Goal: Task Accomplishment & Management: Manage account settings

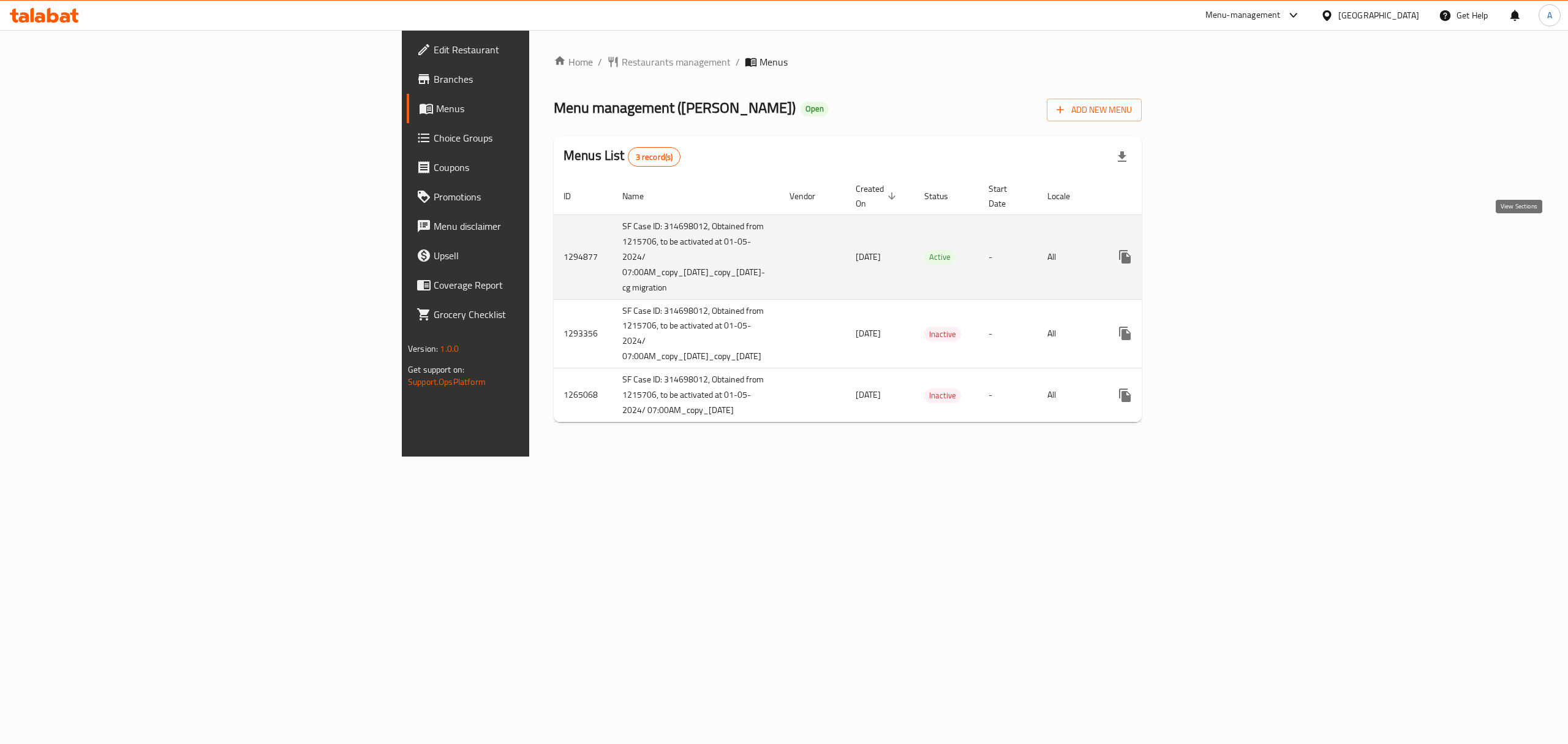
click at [1221, 249] on icon "enhanced table" at bounding box center [1213, 256] width 15 height 15
click at [1228, 244] on link "enhanced table" at bounding box center [1213, 258] width 29 height 29
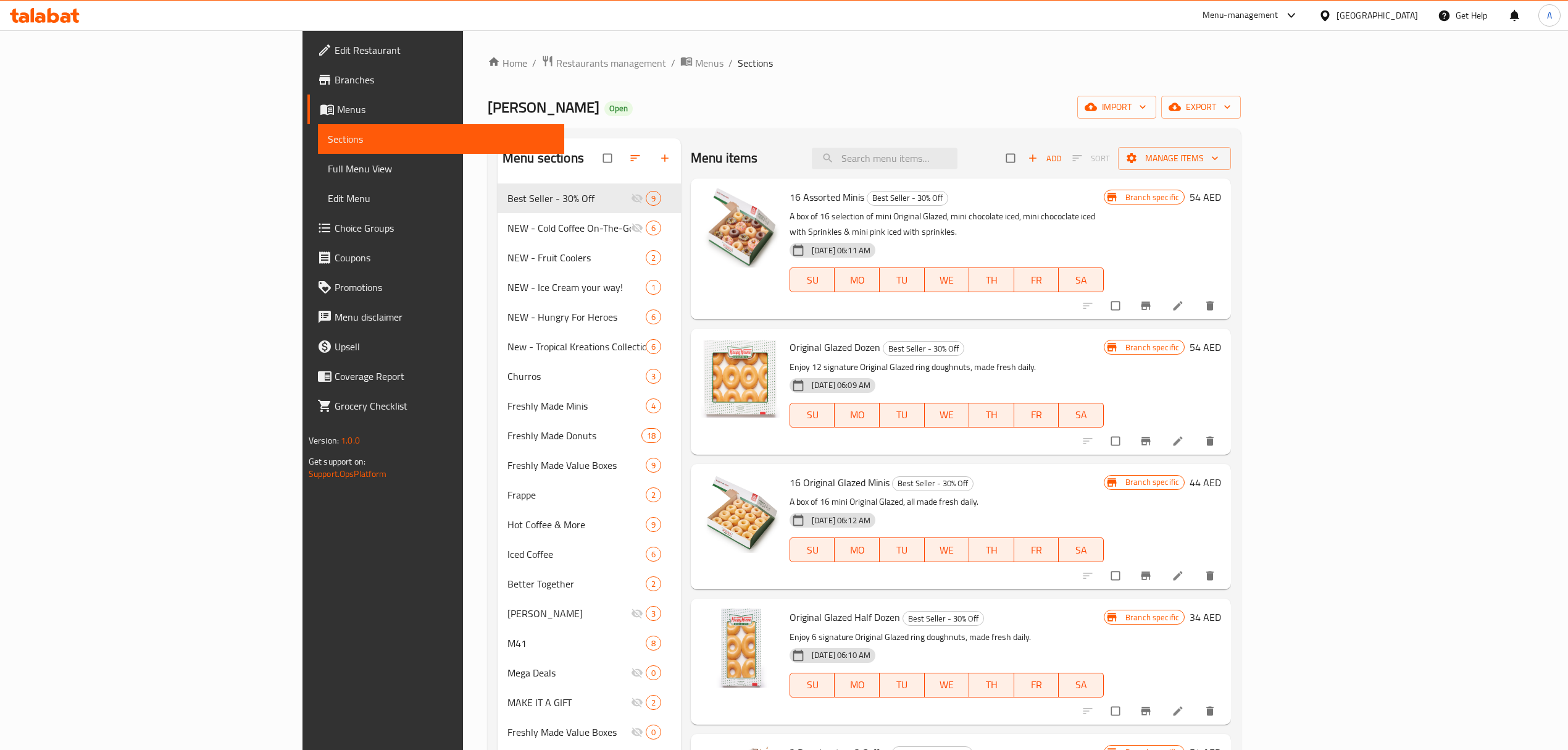
click at [671, 87] on div "Home / Restaurants management / Menus / Sections Krispy Kreme Open import expor…" at bounding box center [864, 476] width 753 height 844
click at [659, 160] on icon "button" at bounding box center [665, 158] width 13 height 13
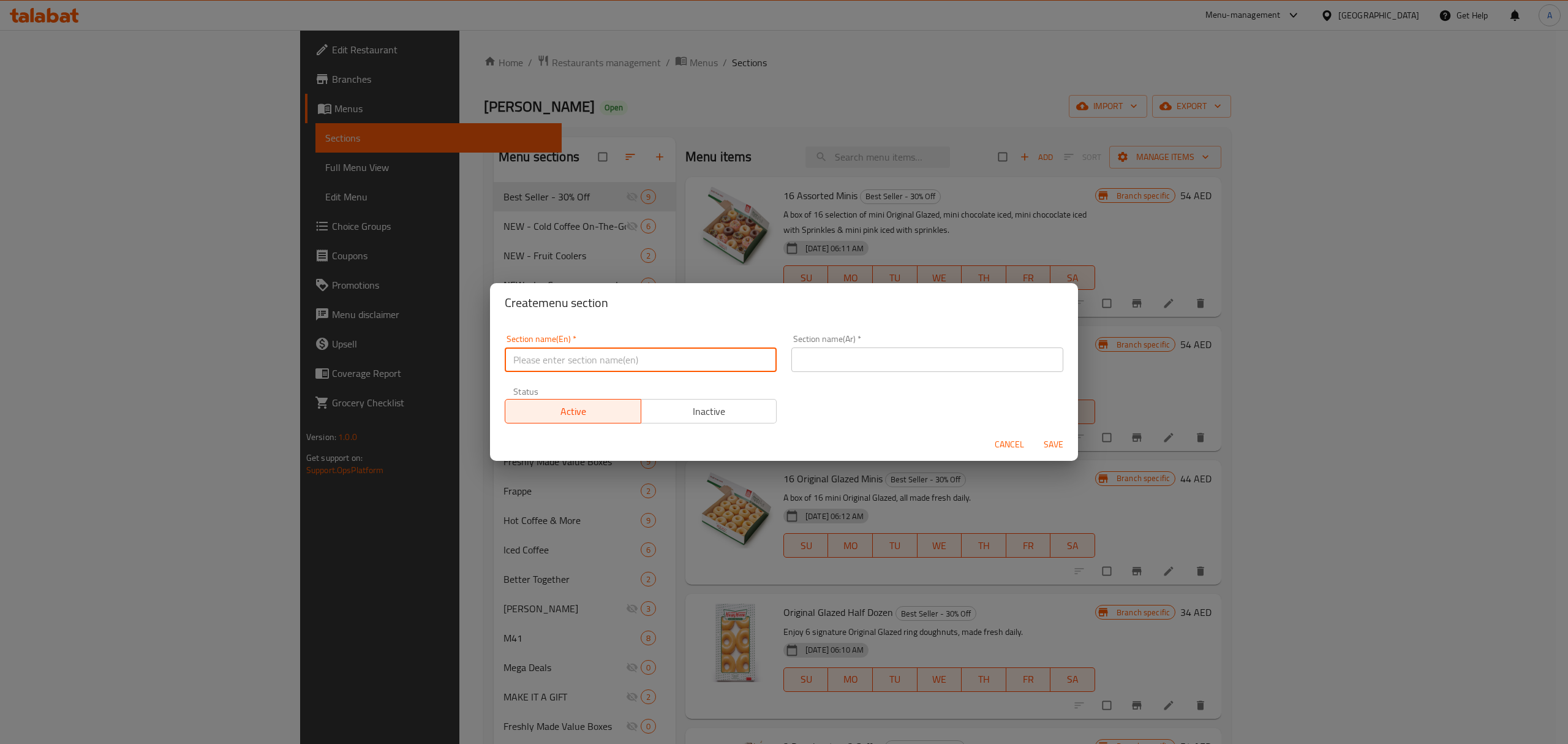
click at [645, 365] on input "text" at bounding box center [641, 359] width 272 height 24
paste input "50% off Minis Special"
type input "50% off Minis Special"
click at [953, 354] on input "text" at bounding box center [927, 359] width 272 height 24
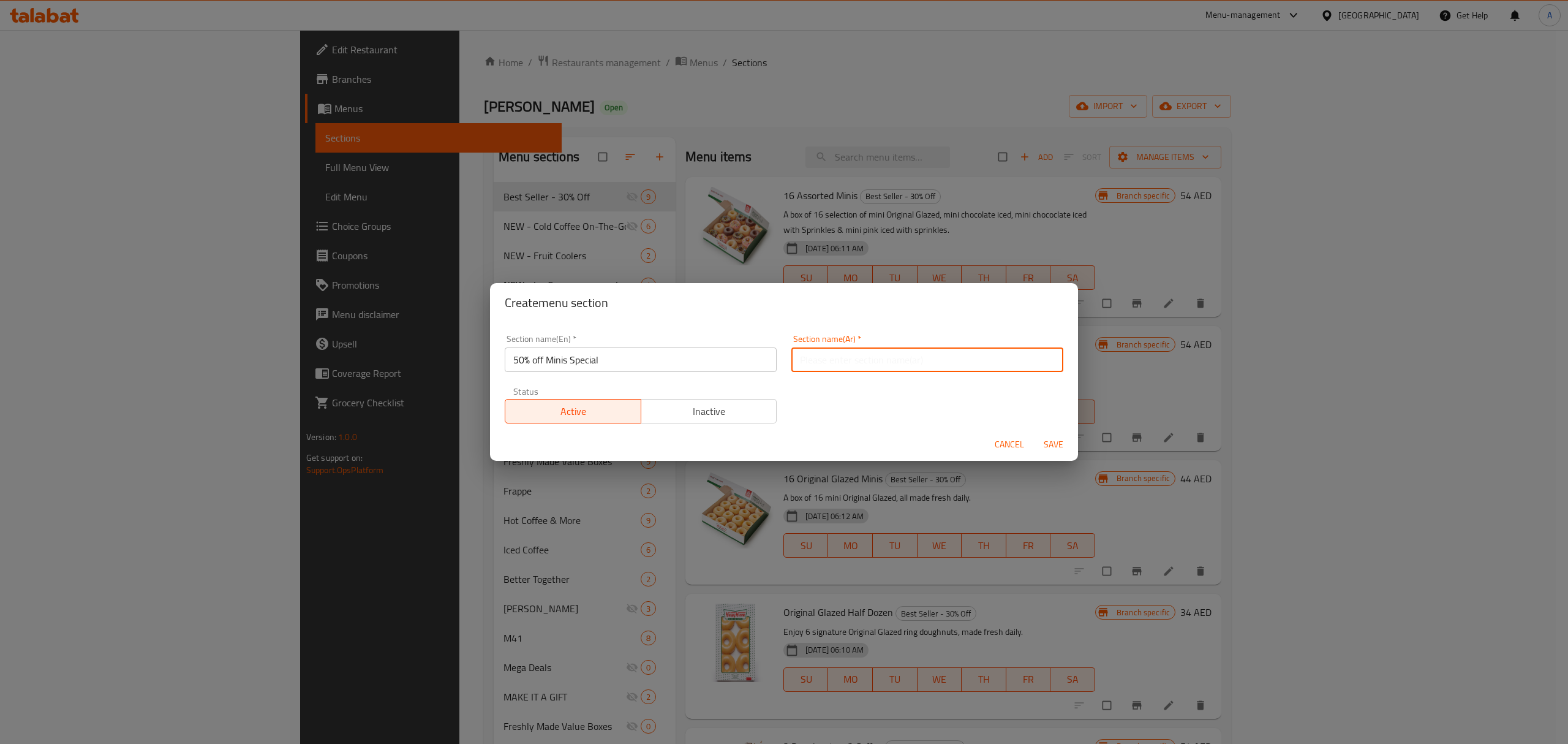
paste input "جديد - خصم 50%"
type input "جديد - خصم 50%"
click at [716, 424] on div "Status Active Inactive" at bounding box center [640, 406] width 287 height 52
click at [713, 417] on span "Inactive" at bounding box center [709, 411] width 126 height 17
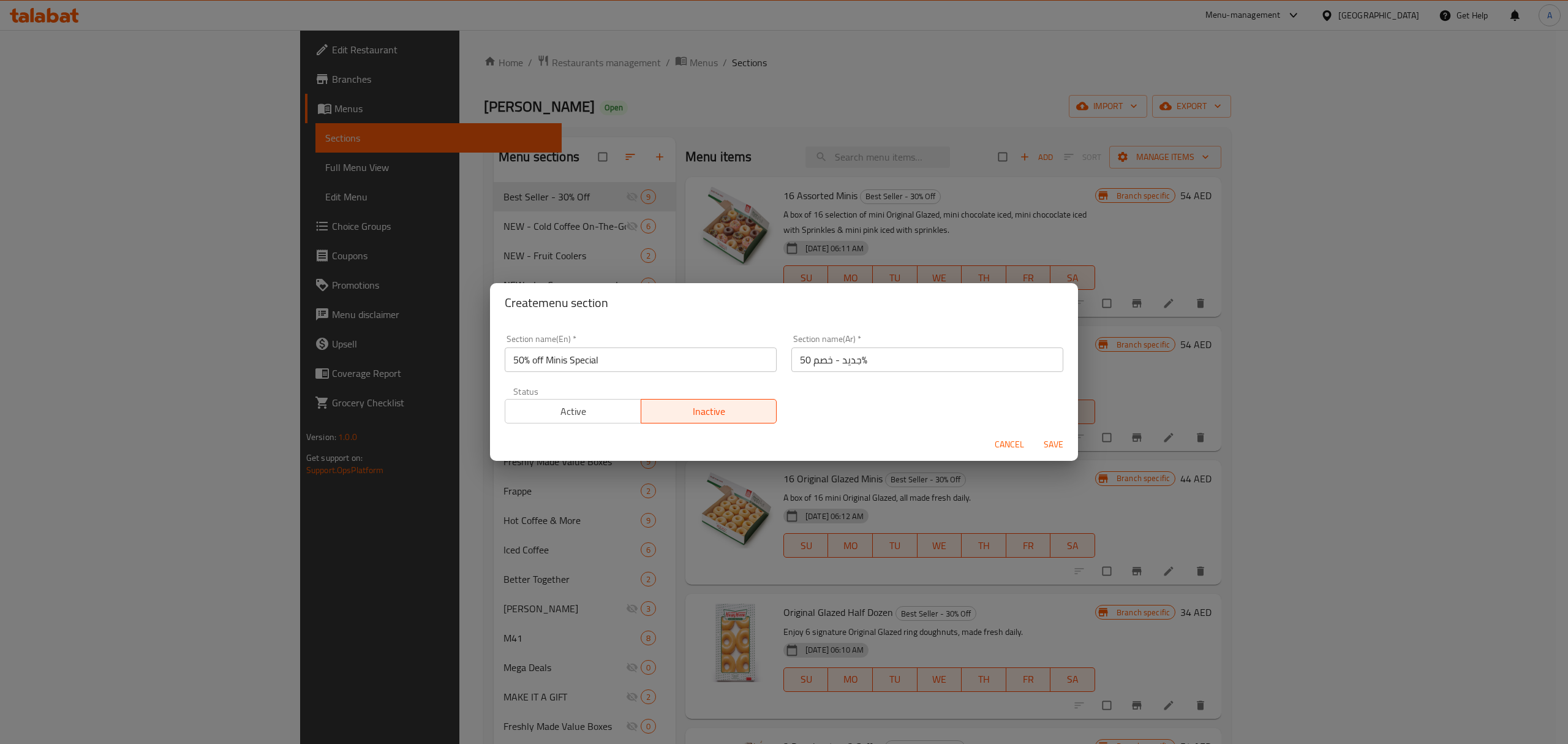
click at [569, 417] on span "Active" at bounding box center [573, 411] width 126 height 17
click at [1046, 445] on span "Save" at bounding box center [1053, 445] width 29 height 15
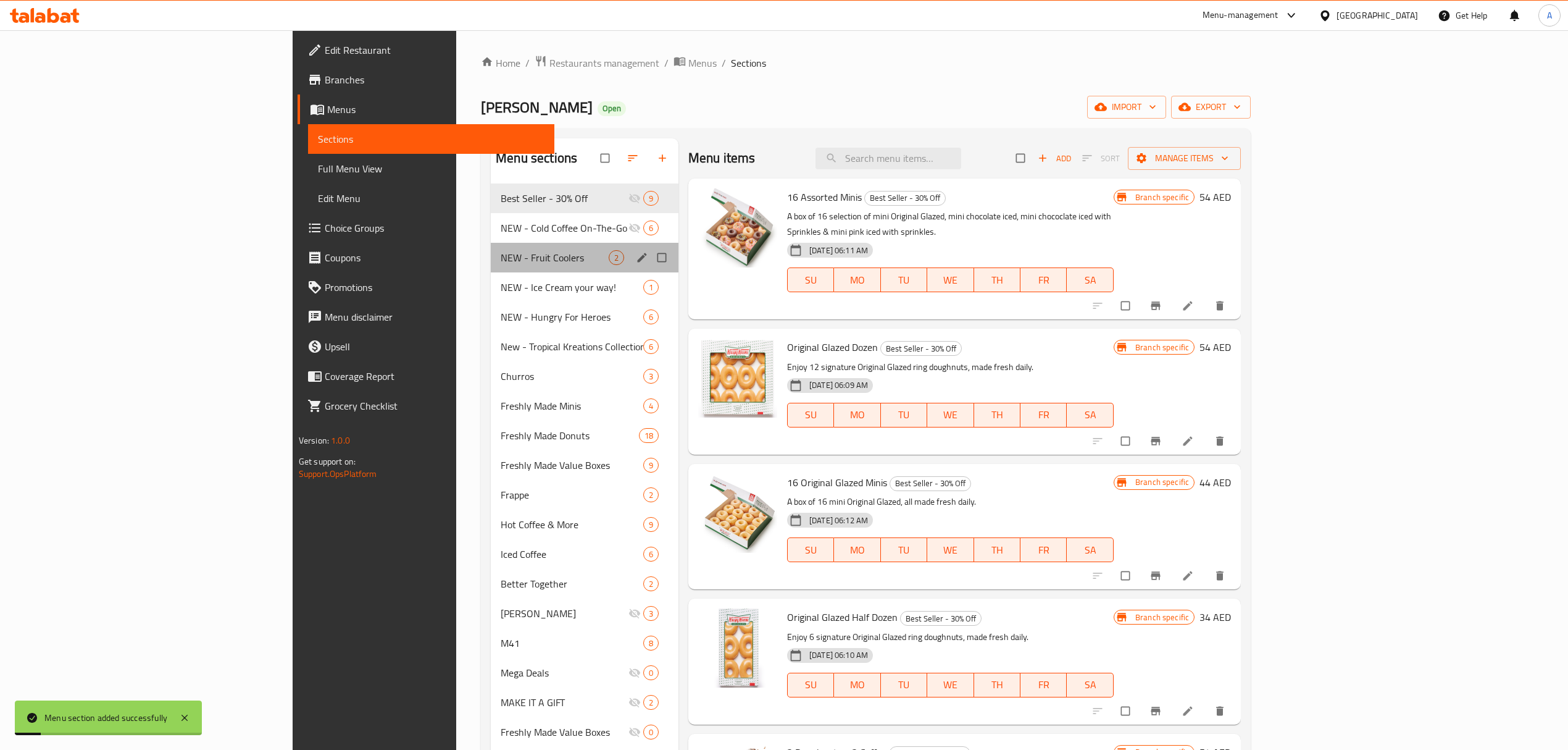
click at [491, 267] on div "NEW - Fruit Coolers 2" at bounding box center [584, 258] width 188 height 30
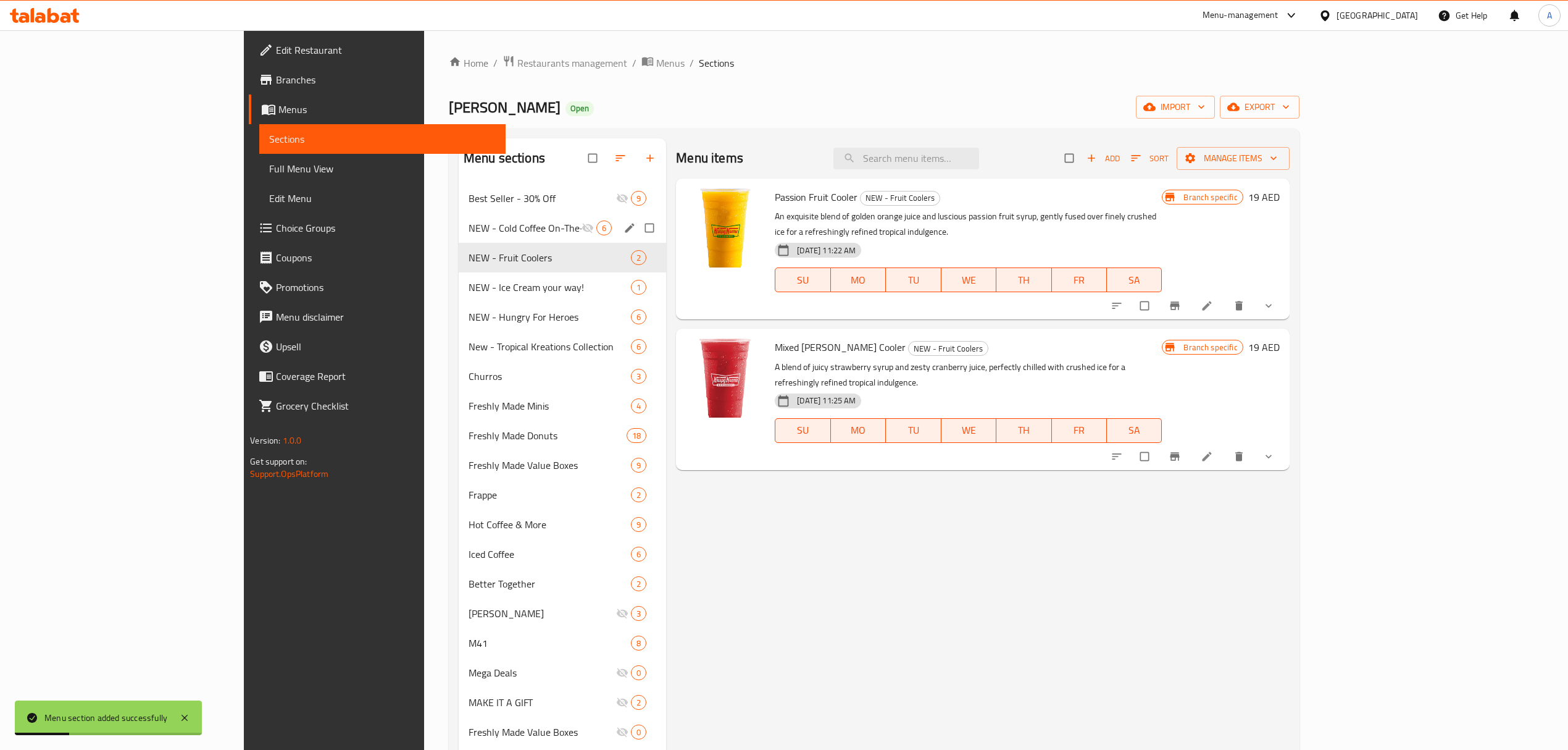
click at [458, 238] on div "NEW - Cold Coffee On-The-Go 6" at bounding box center [562, 228] width 207 height 30
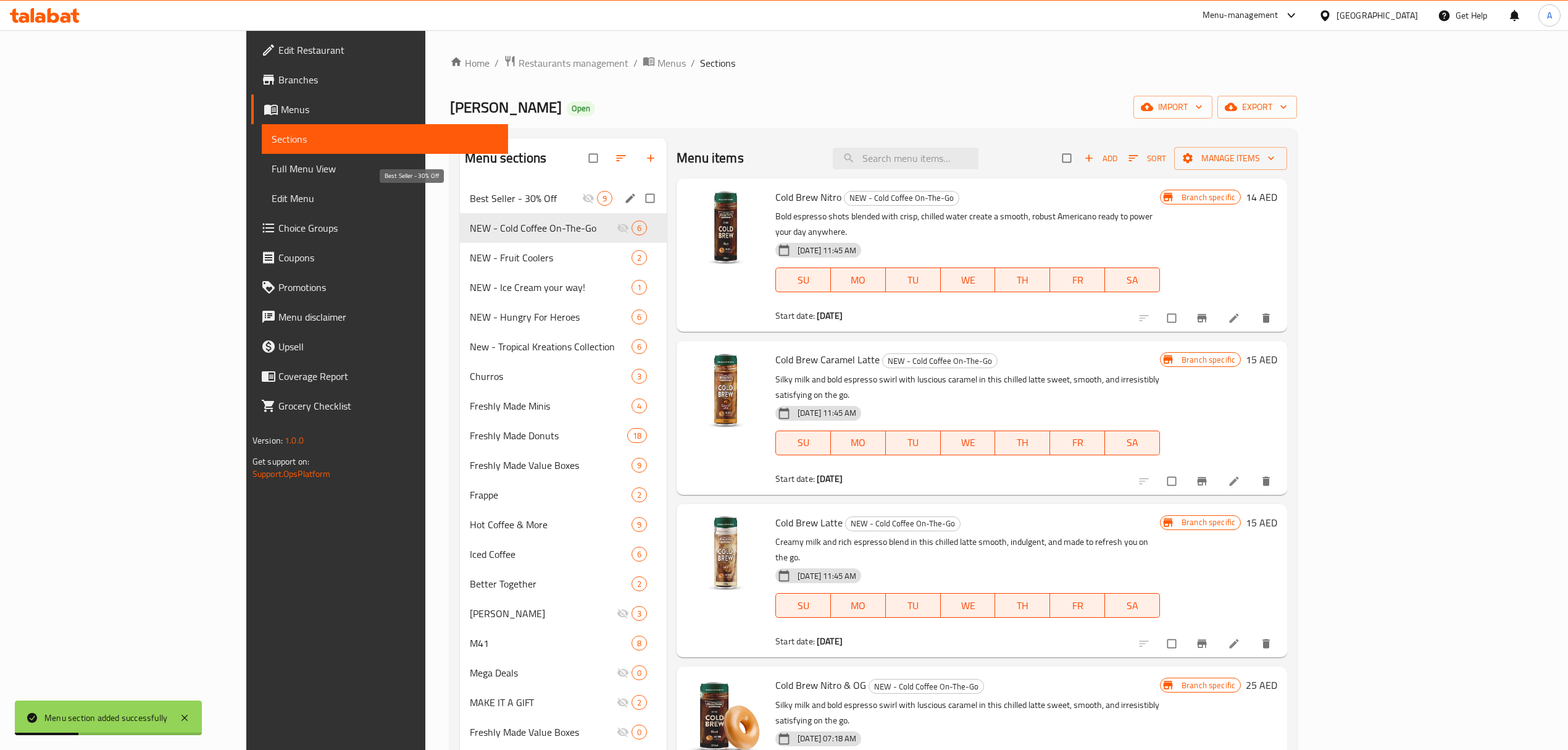
click at [470, 205] on span "Best Seller - 30% Off" at bounding box center [526, 198] width 113 height 15
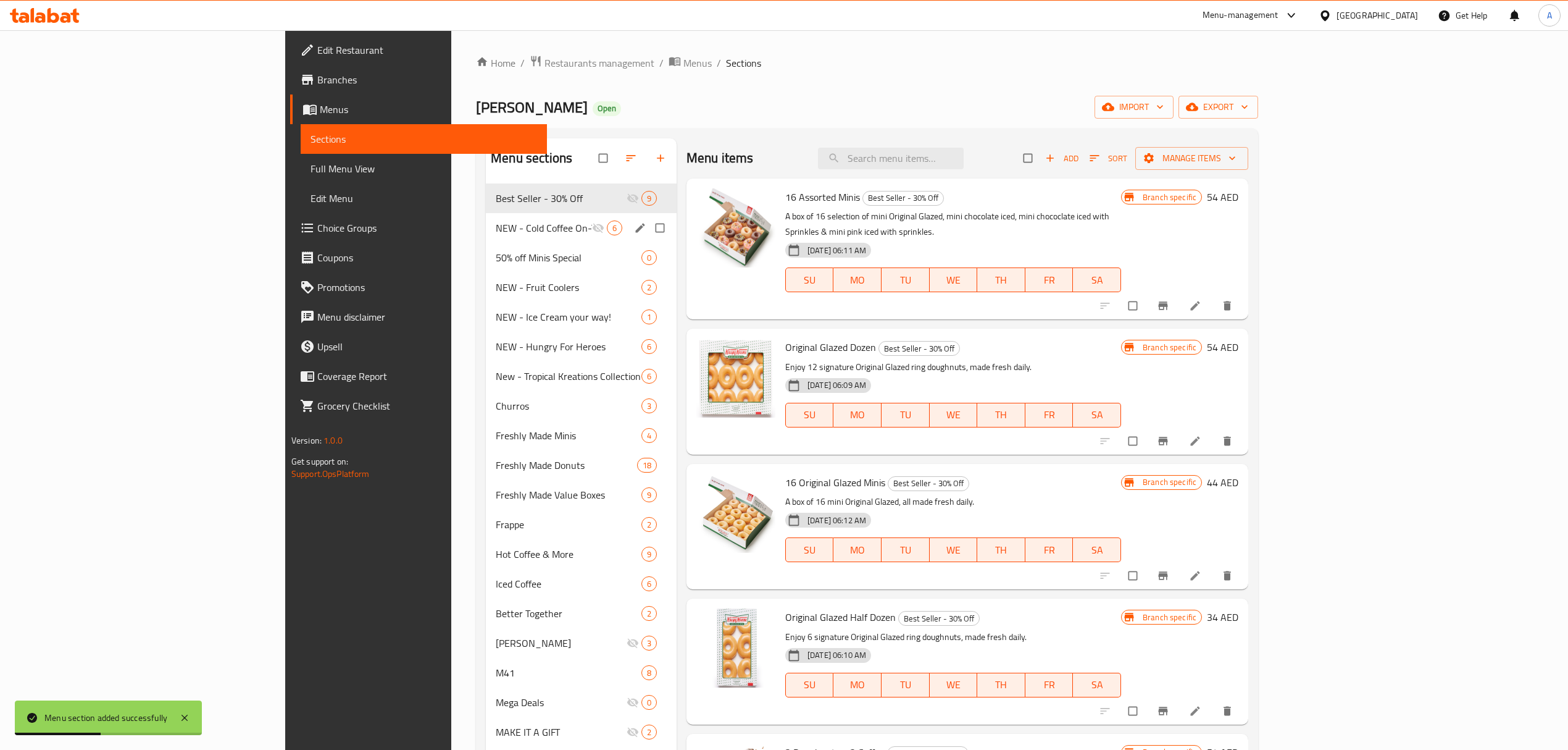
click at [486, 240] on div "NEW - Cold Coffee On-The-Go 6" at bounding box center [581, 228] width 191 height 30
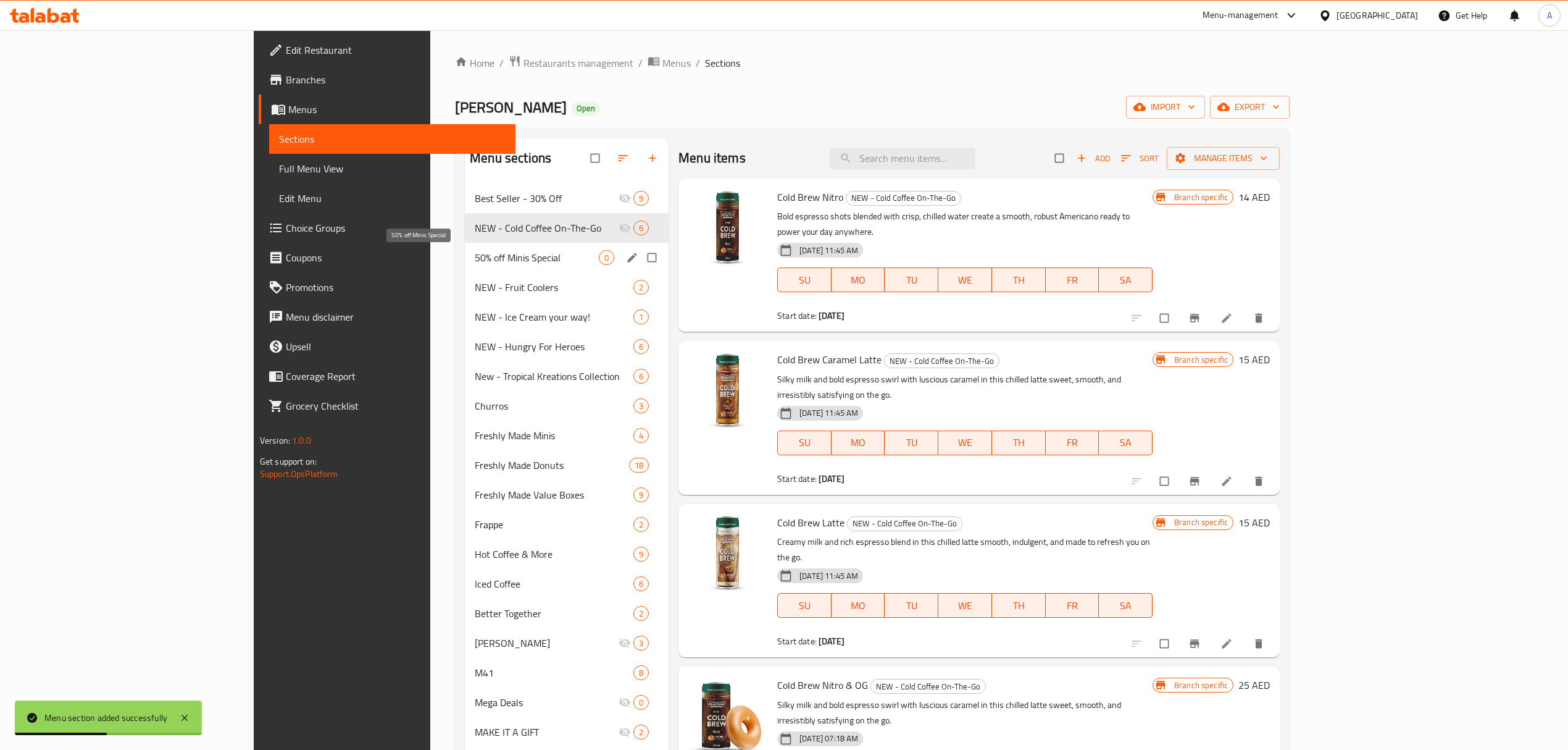
click at [475, 263] on span "50% off Minis Special" at bounding box center [536, 258] width 124 height 15
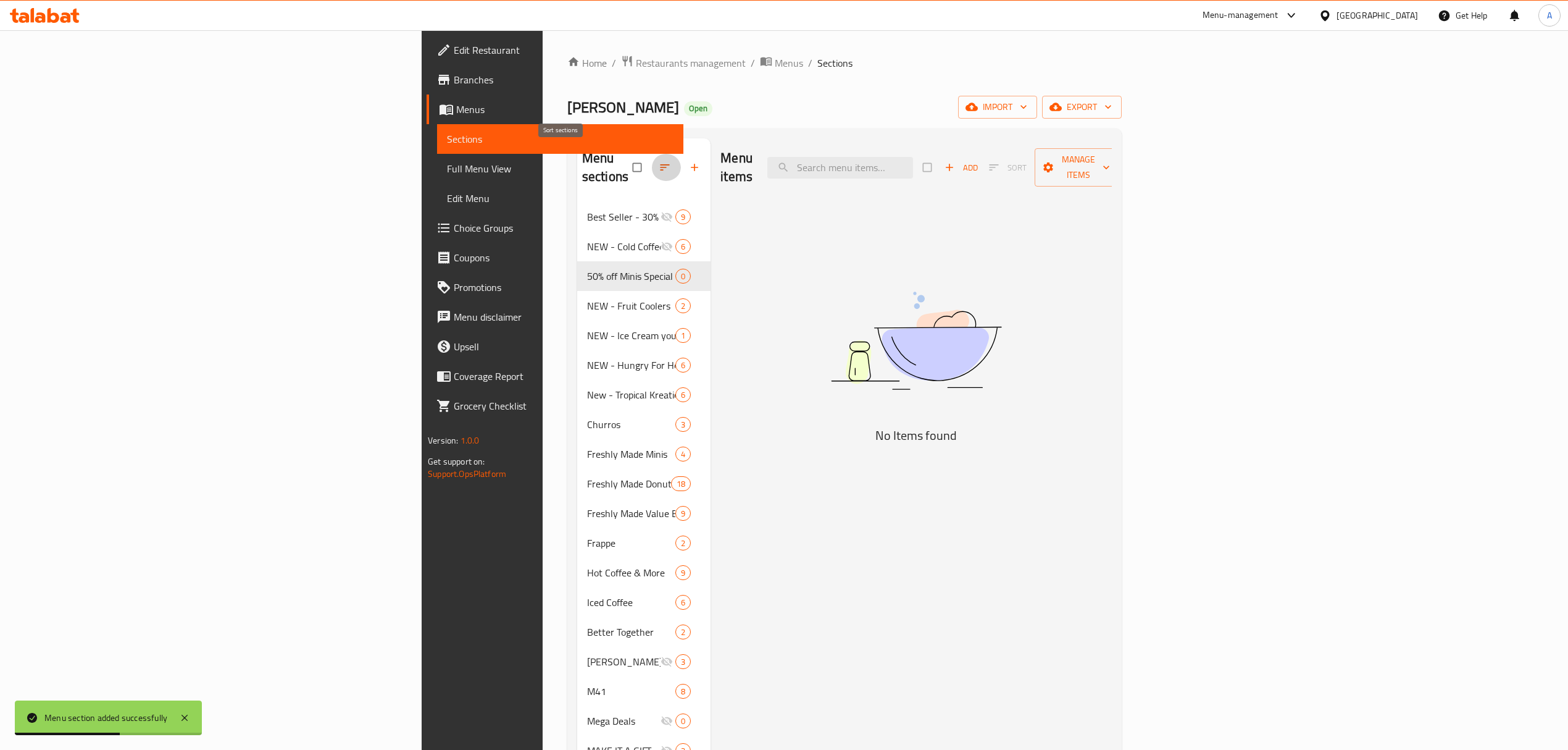
click at [659, 162] on icon "button" at bounding box center [665, 167] width 13 height 13
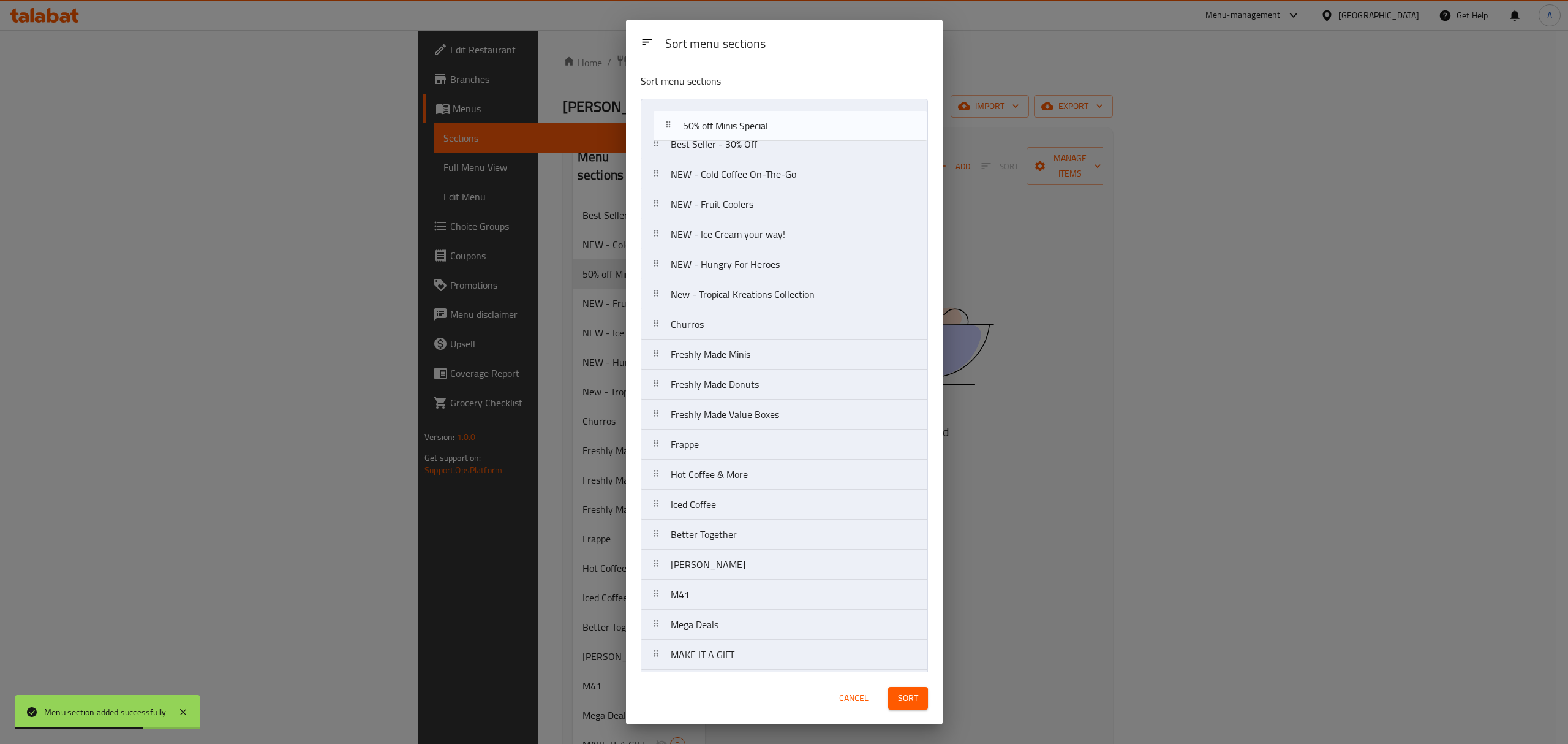
drag, startPoint x: 661, startPoint y: 182, endPoint x: 672, endPoint y: 121, distance: 62.0
click at [672, 120] on nav "Best Seller - 30% Off NEW - Cold Coffee On-The-Go 50% off Minis Special NEW - F…" at bounding box center [784, 399] width 287 height 602
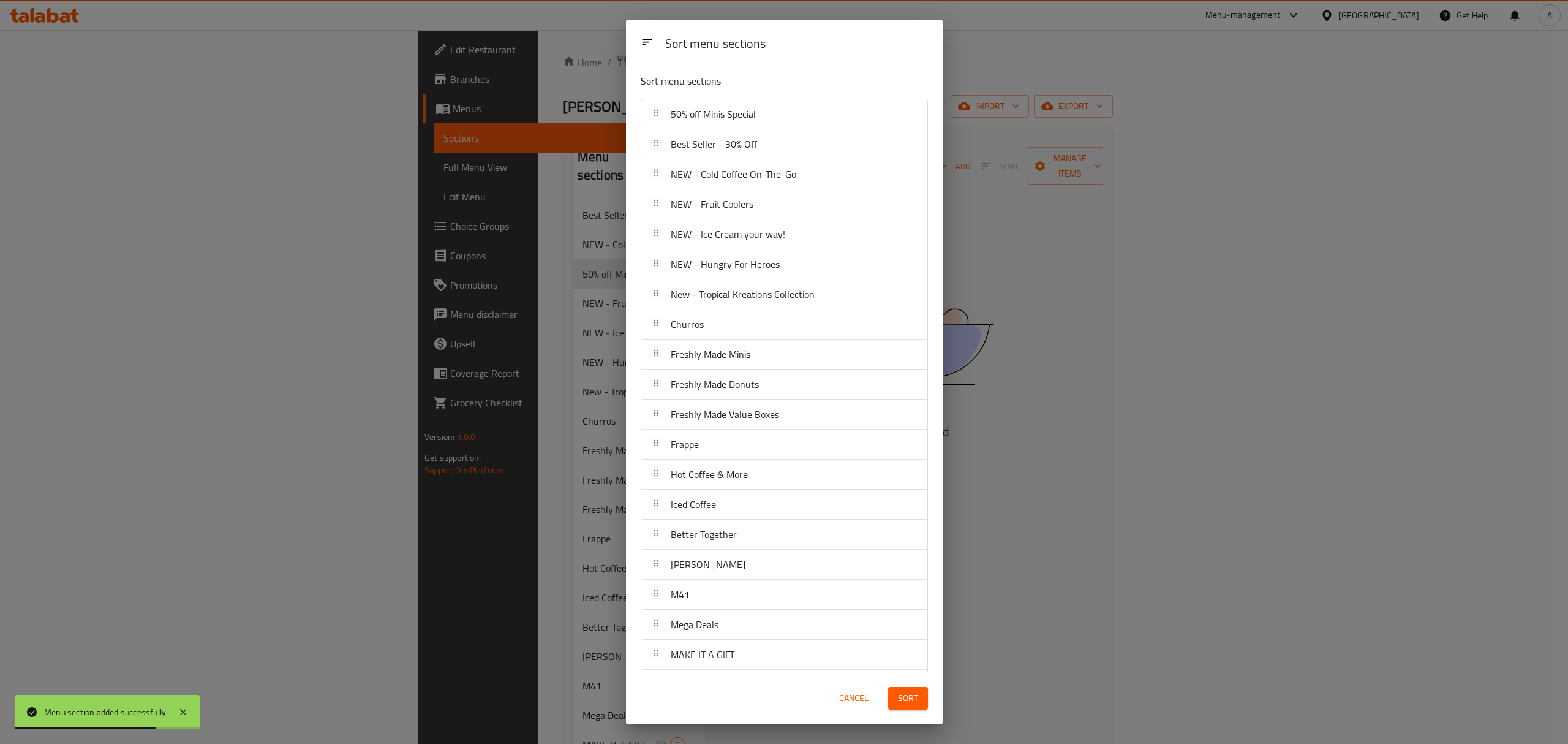
click at [902, 701] on span "Sort" at bounding box center [907, 699] width 20 height 15
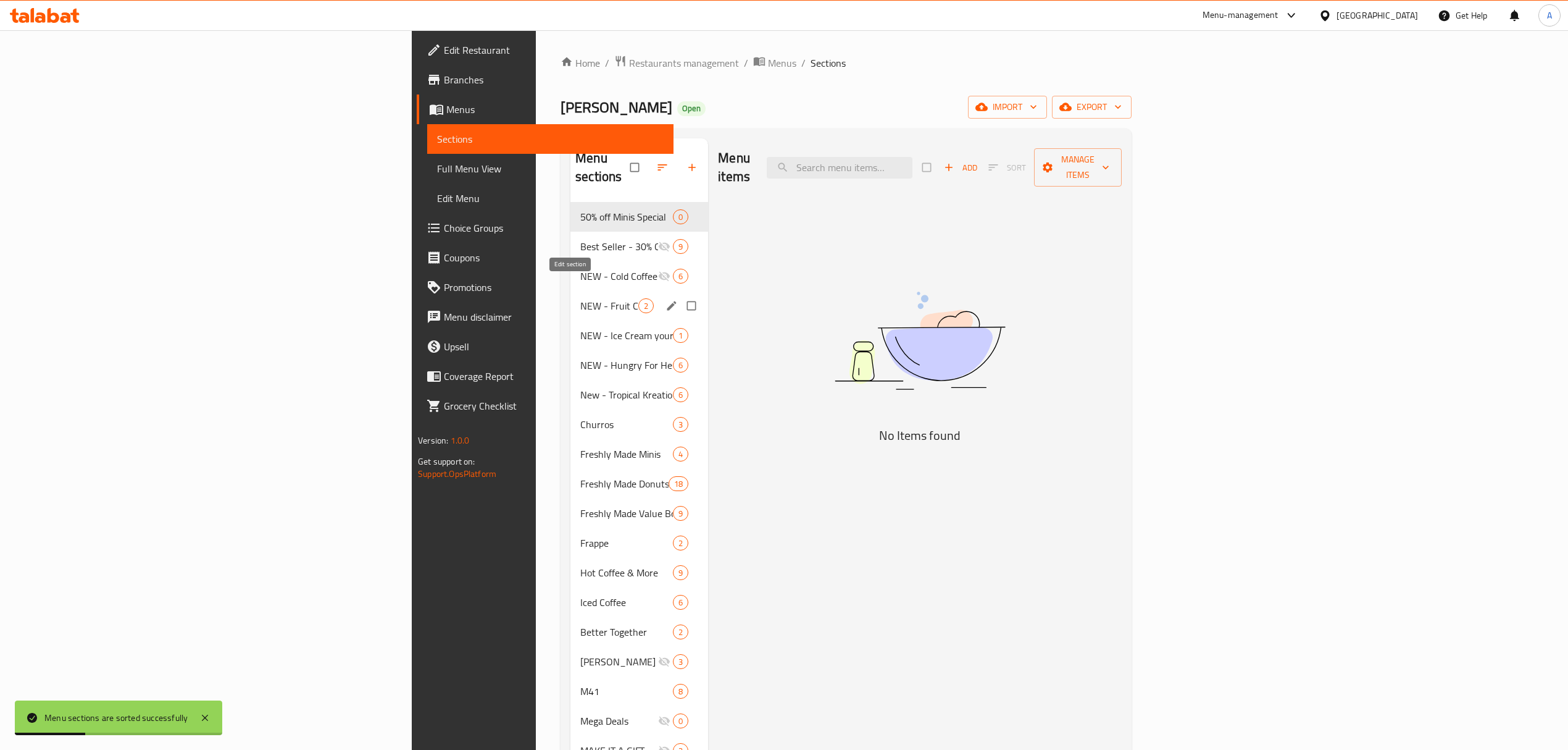
click at [666, 300] on icon "edit" at bounding box center [672, 306] width 13 height 13
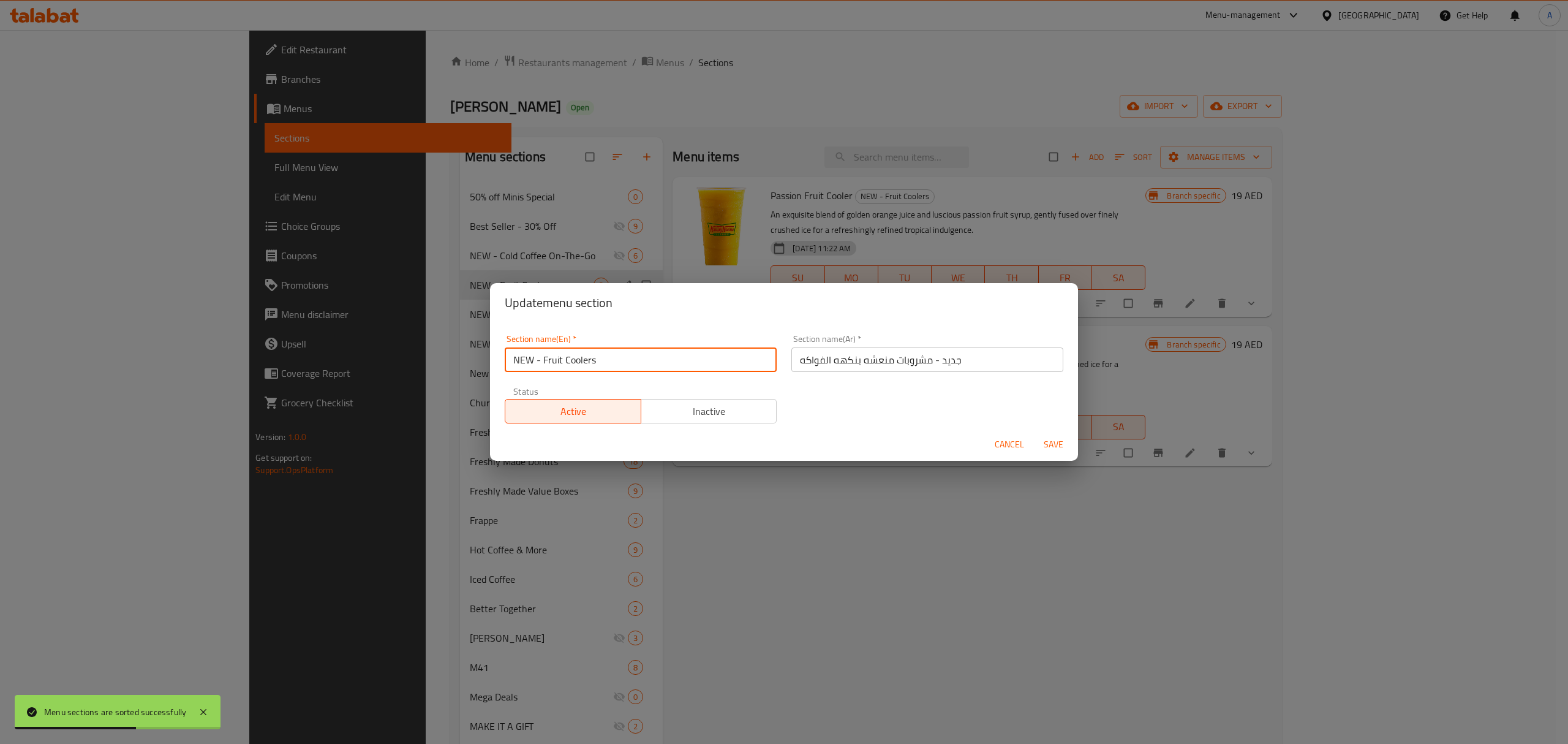
drag, startPoint x: 543, startPoint y: 360, endPoint x: 395, endPoint y: 362, distance: 148.0
click at [395, 360] on div "Update menu section Section name(En)   * NEW - Fruit Coolers Section name(En) *…" at bounding box center [784, 372] width 1568 height 744
type input "Fruit Coolers"
click at [1055, 447] on span "Save" at bounding box center [1053, 445] width 29 height 15
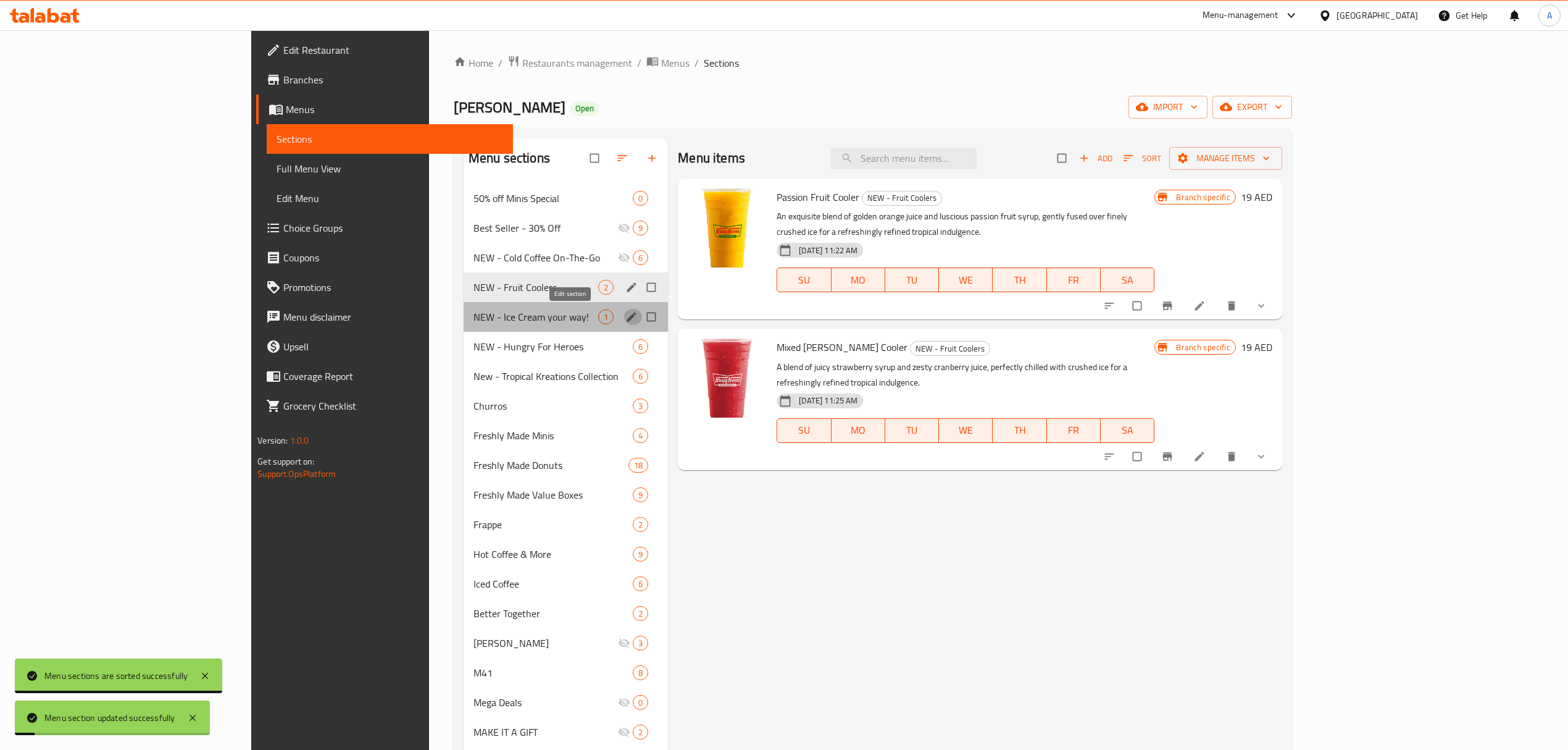
click at [625, 314] on icon "edit" at bounding box center [631, 317] width 13 height 13
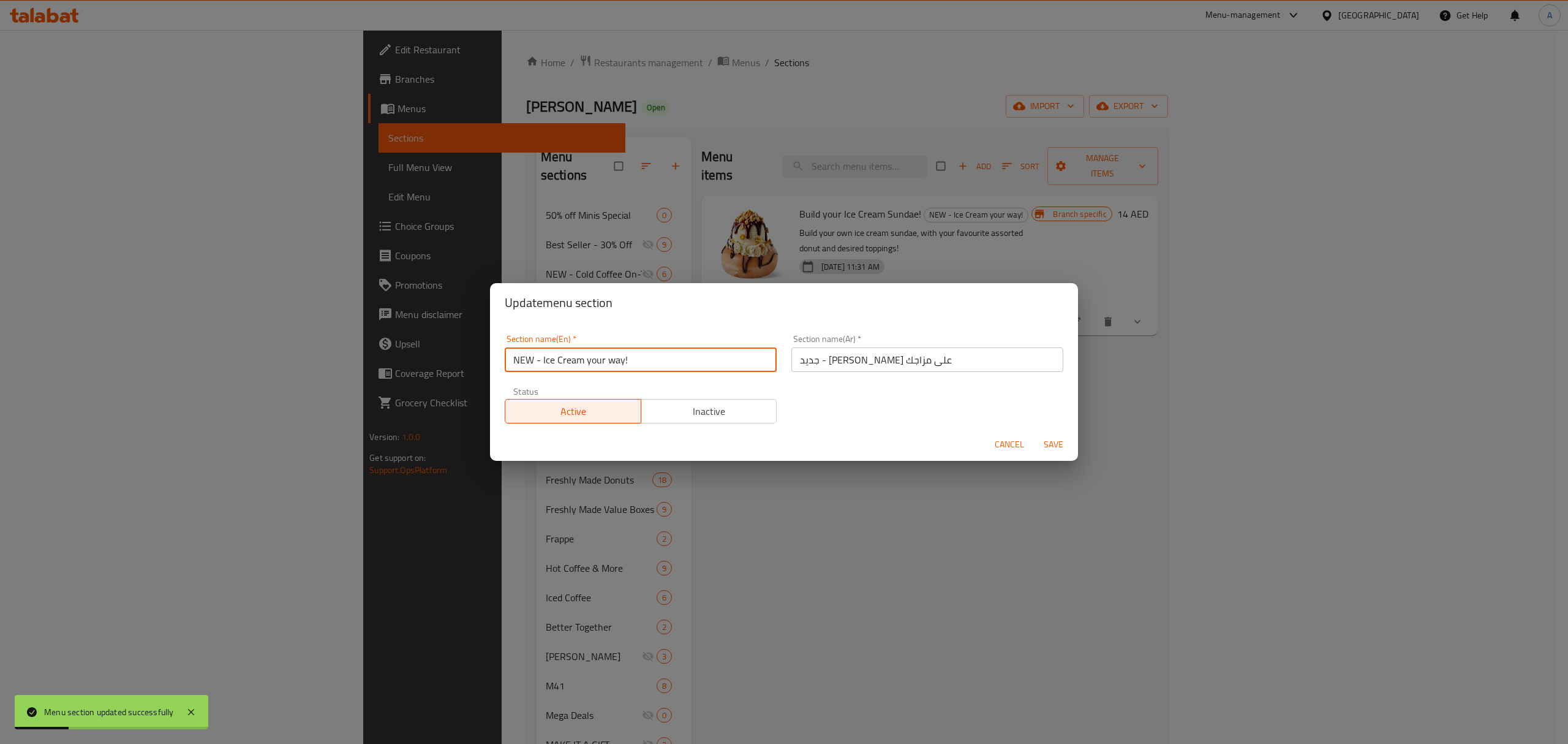
drag, startPoint x: 541, startPoint y: 359, endPoint x: 432, endPoint y: 370, distance: 109.6
click at [432, 370] on div "Update menu section Section name(En)   * NEW - Ice Cream your way! Section name…" at bounding box center [784, 372] width 1568 height 744
type input "Ice Cream your way!"
click at [1040, 439] on span "Save" at bounding box center [1053, 445] width 29 height 15
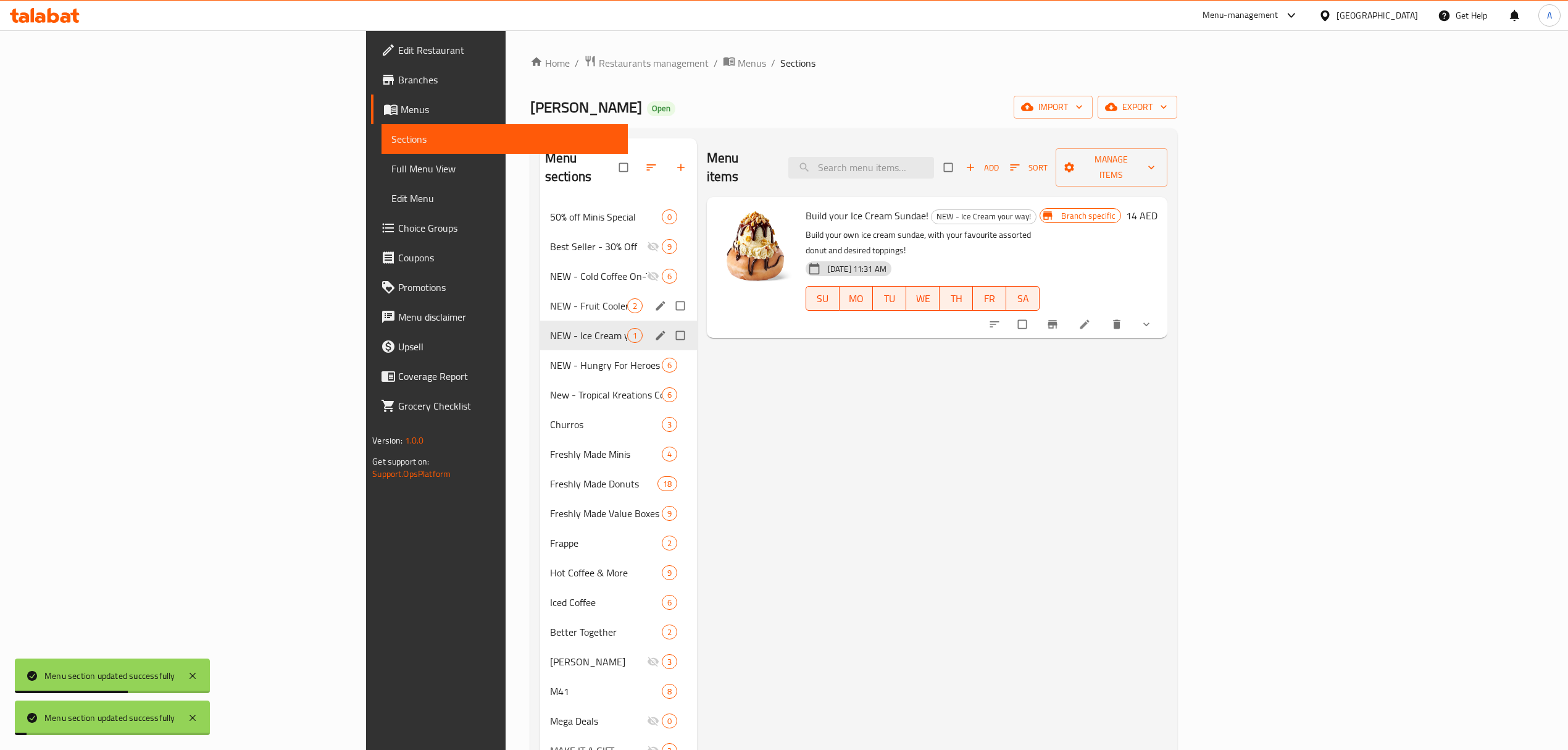
click at [550, 357] on span "NEW - Hungry For Heroes" at bounding box center [605, 364] width 112 height 15
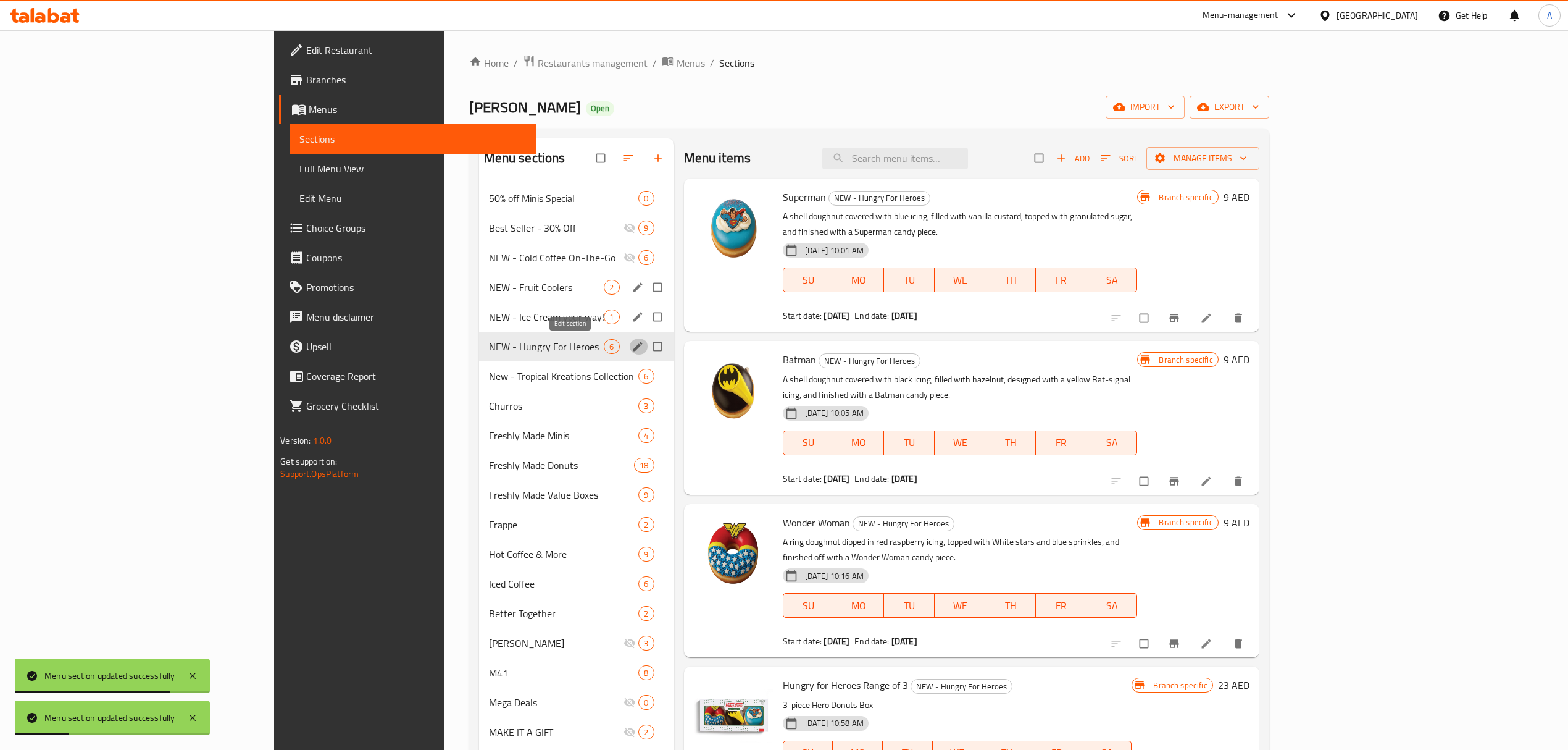
click at [631, 347] on icon "edit" at bounding box center [638, 347] width 13 height 13
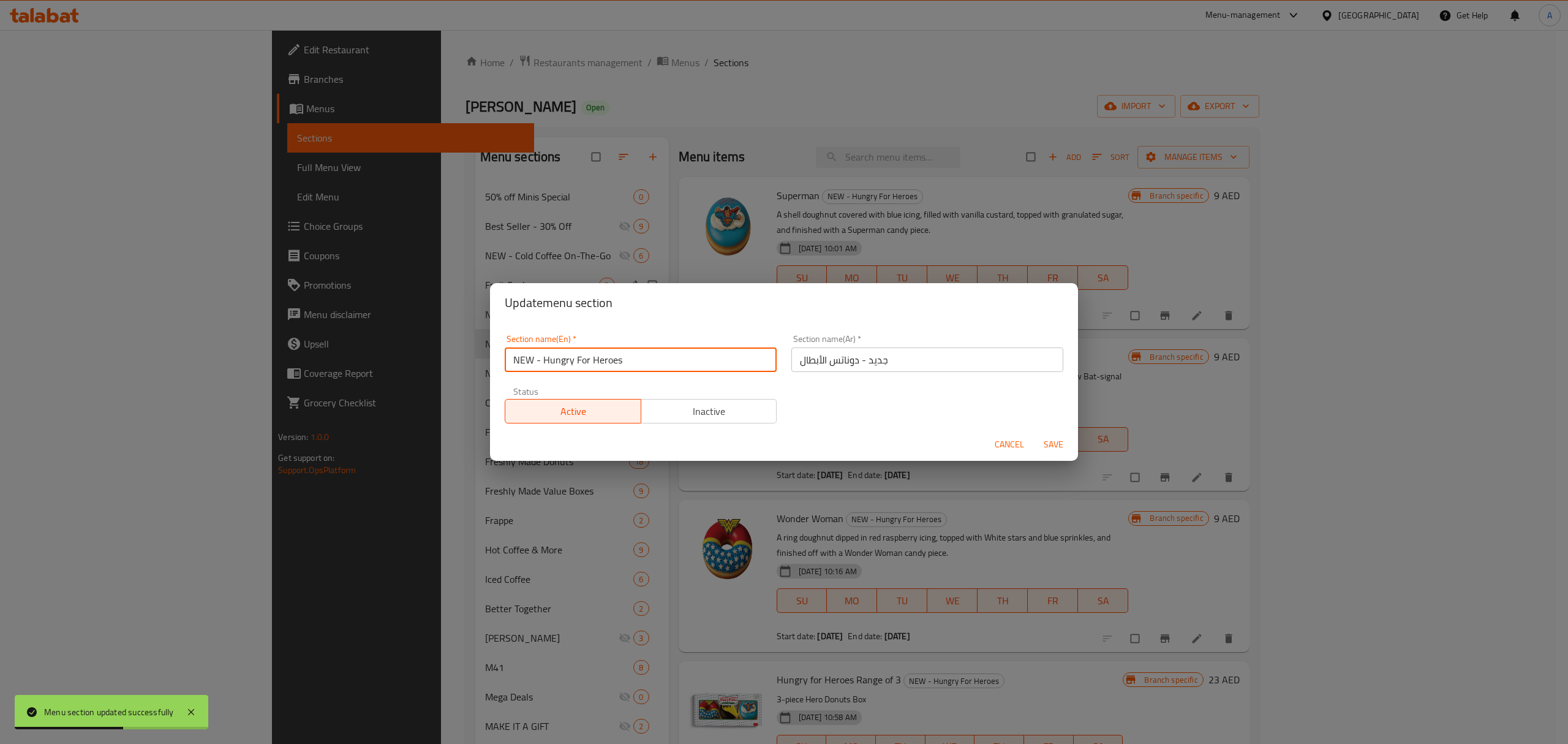
drag, startPoint x: 543, startPoint y: 359, endPoint x: 476, endPoint y: 361, distance: 67.0
click at [476, 361] on div "Update menu section Section name(En)   * NEW - Hungry For Heroes Section name(E…" at bounding box center [784, 372] width 1568 height 744
type input "Hungry For Heroes"
click at [1056, 456] on button "Save" at bounding box center [1053, 445] width 39 height 22
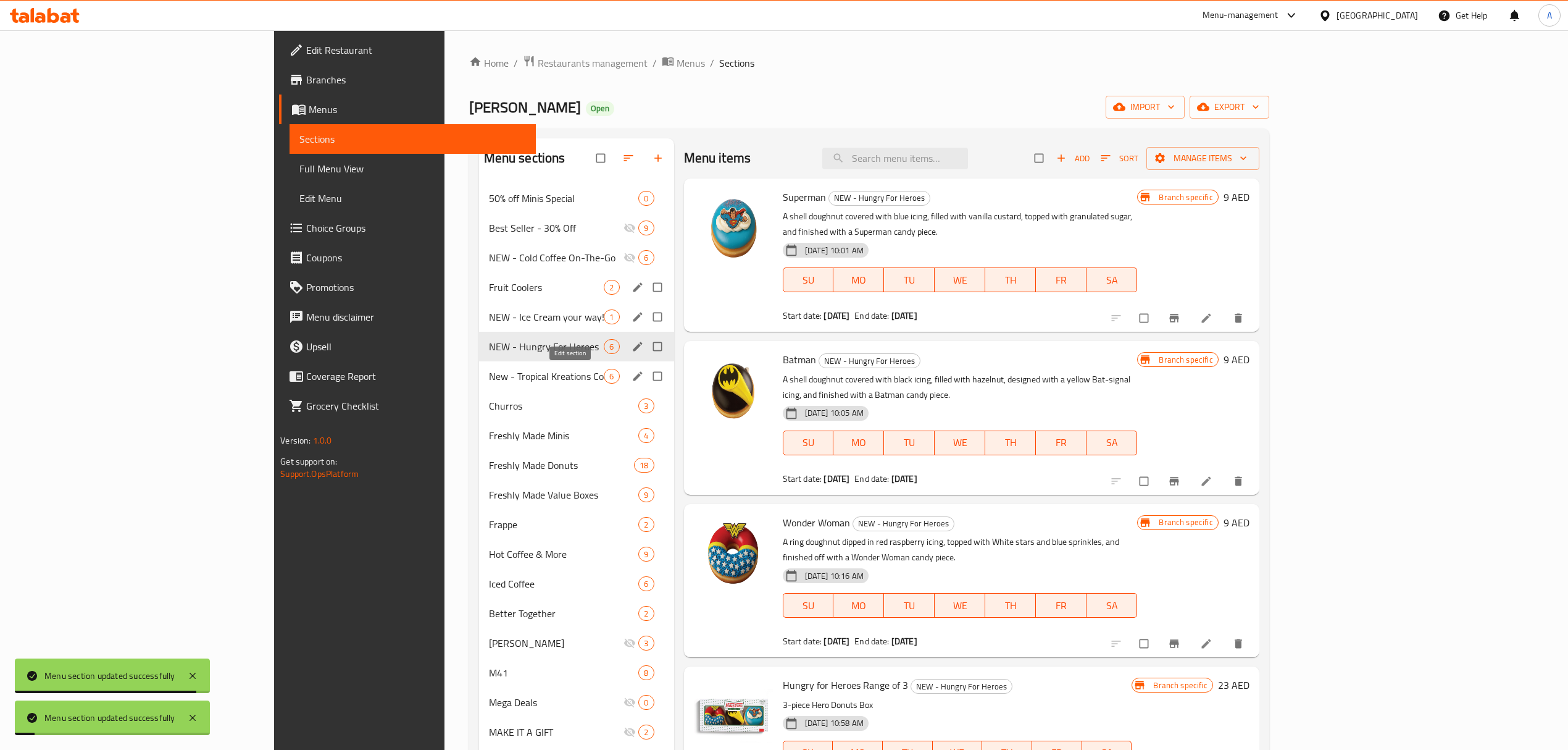
click at [633, 373] on icon "edit" at bounding box center [637, 376] width 9 height 9
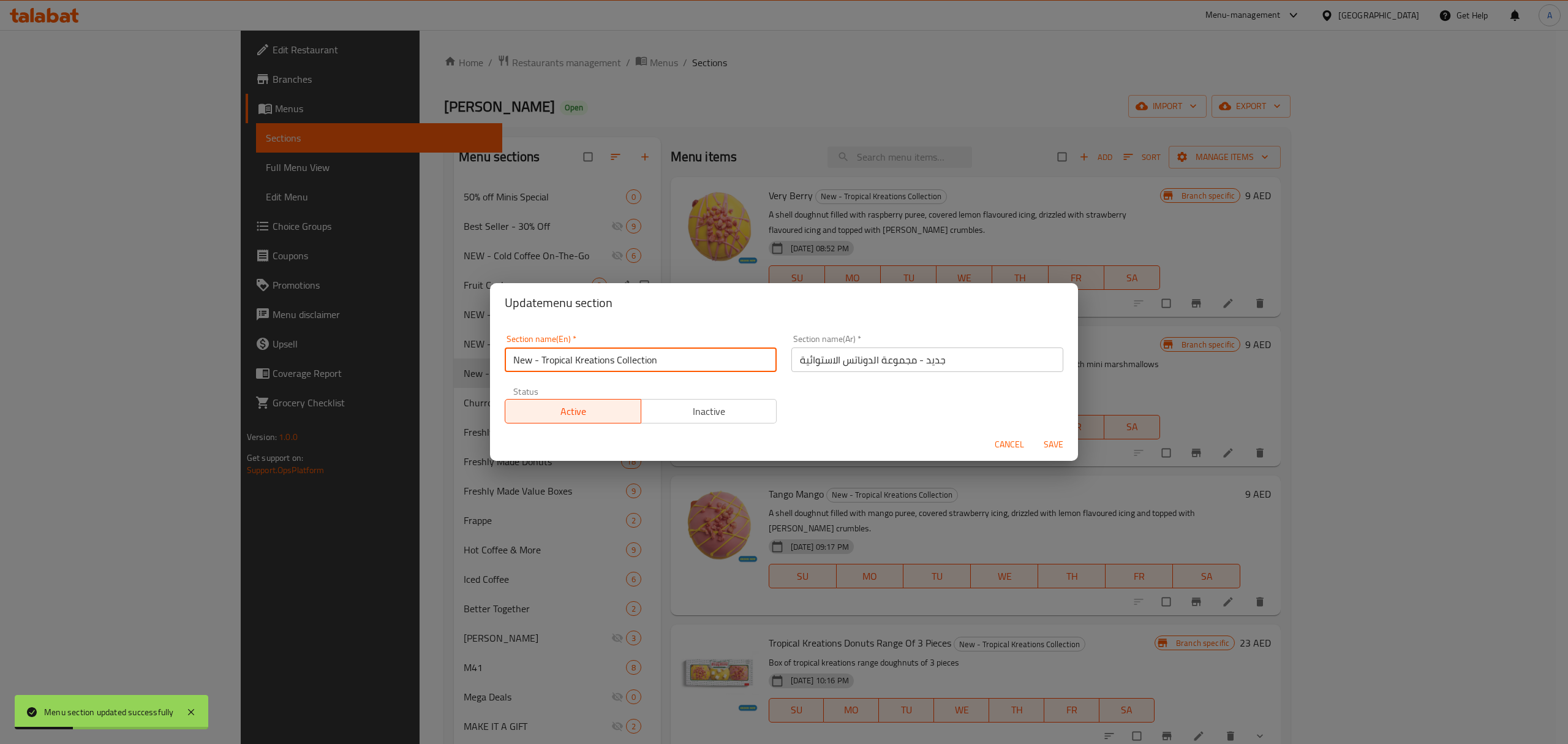
drag, startPoint x: 541, startPoint y: 359, endPoint x: 434, endPoint y: 371, distance: 107.7
click at [435, 370] on div "Update menu section Section name(En)   * New - Tropical Kreations Collection Se…" at bounding box center [784, 372] width 1568 height 744
type input "Tropical Kreations Collection"
click at [1057, 440] on span "Save" at bounding box center [1053, 445] width 29 height 15
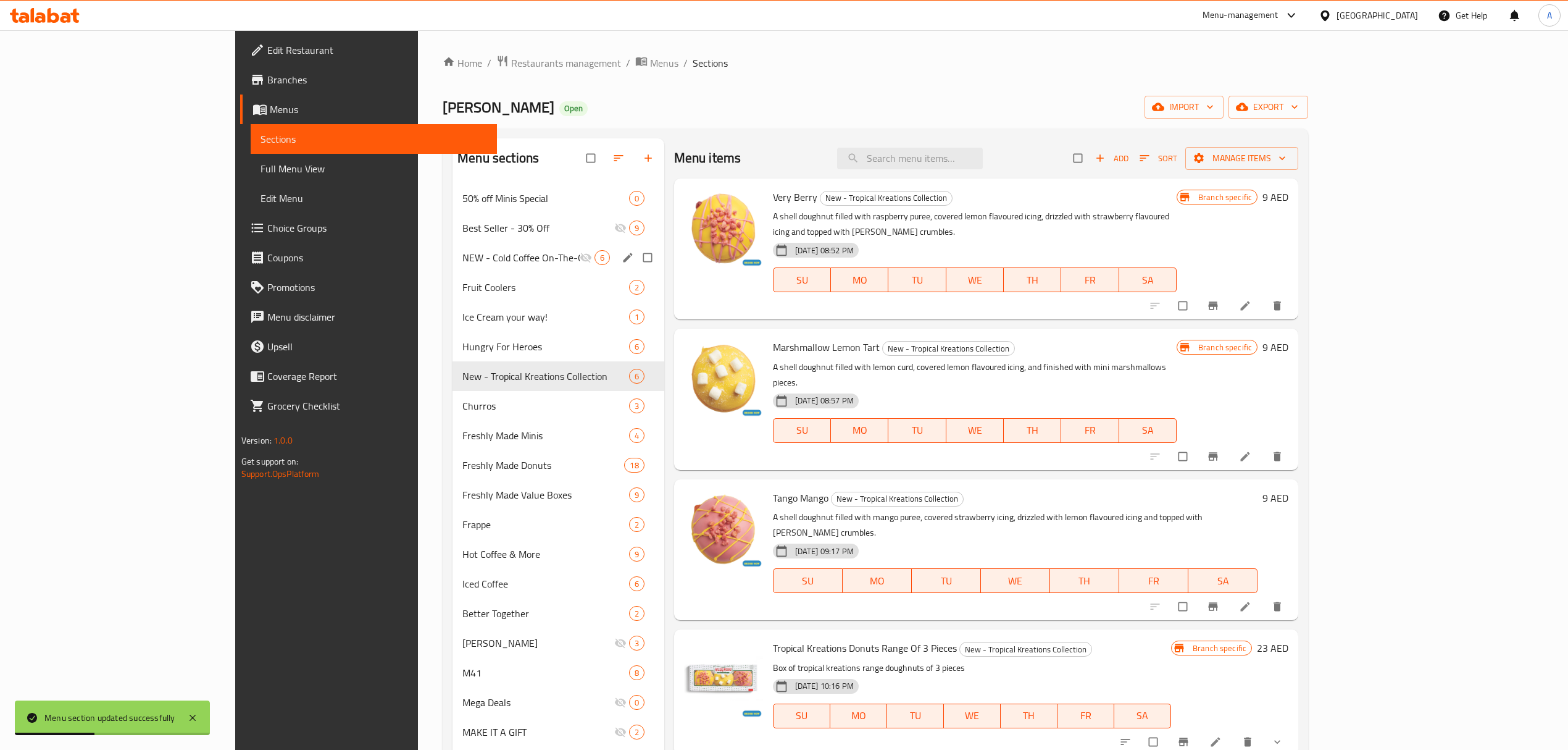
click at [463, 252] on span "NEW - Cold Coffee On-The-Go" at bounding box center [521, 258] width 117 height 15
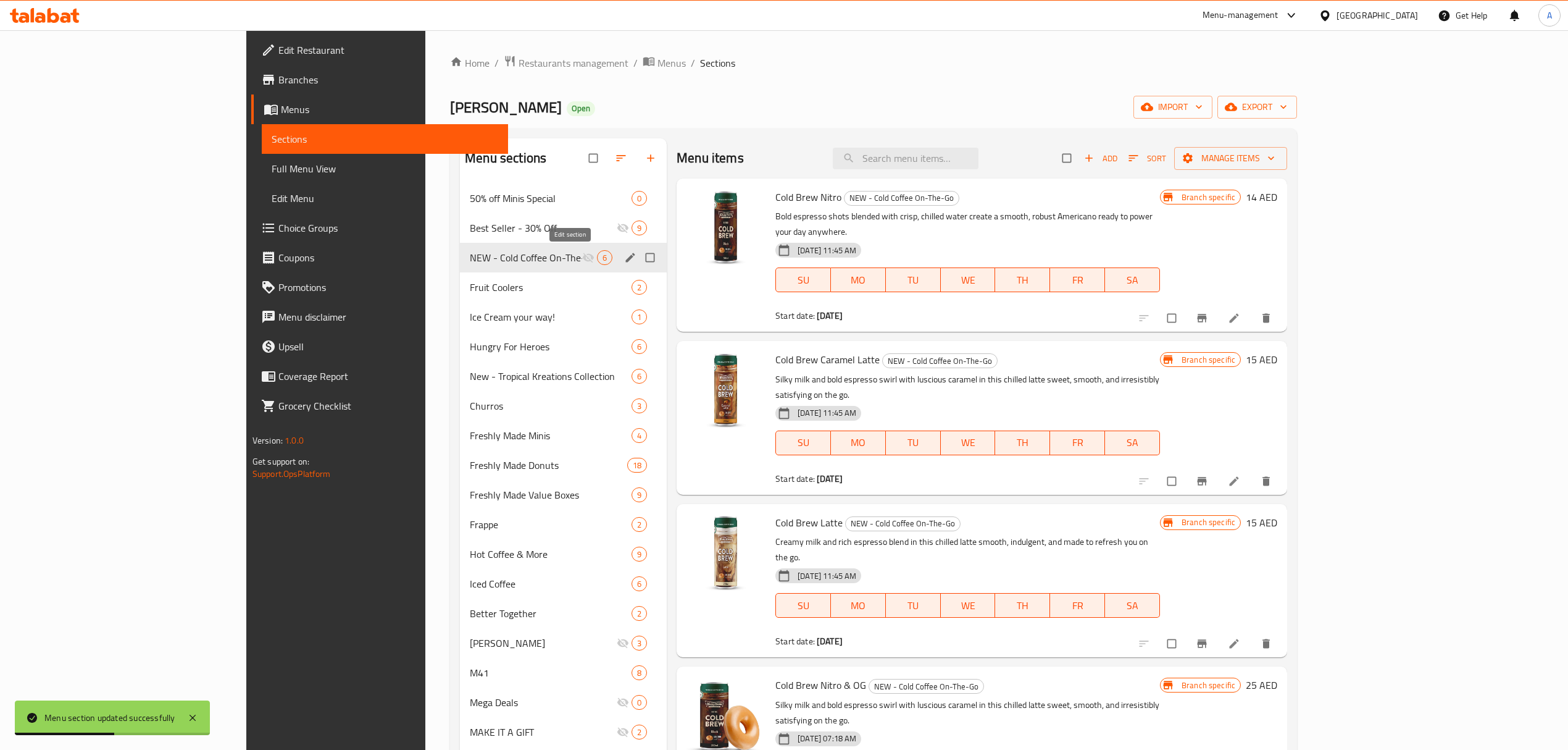
click at [624, 260] on icon "edit" at bounding box center [631, 258] width 13 height 13
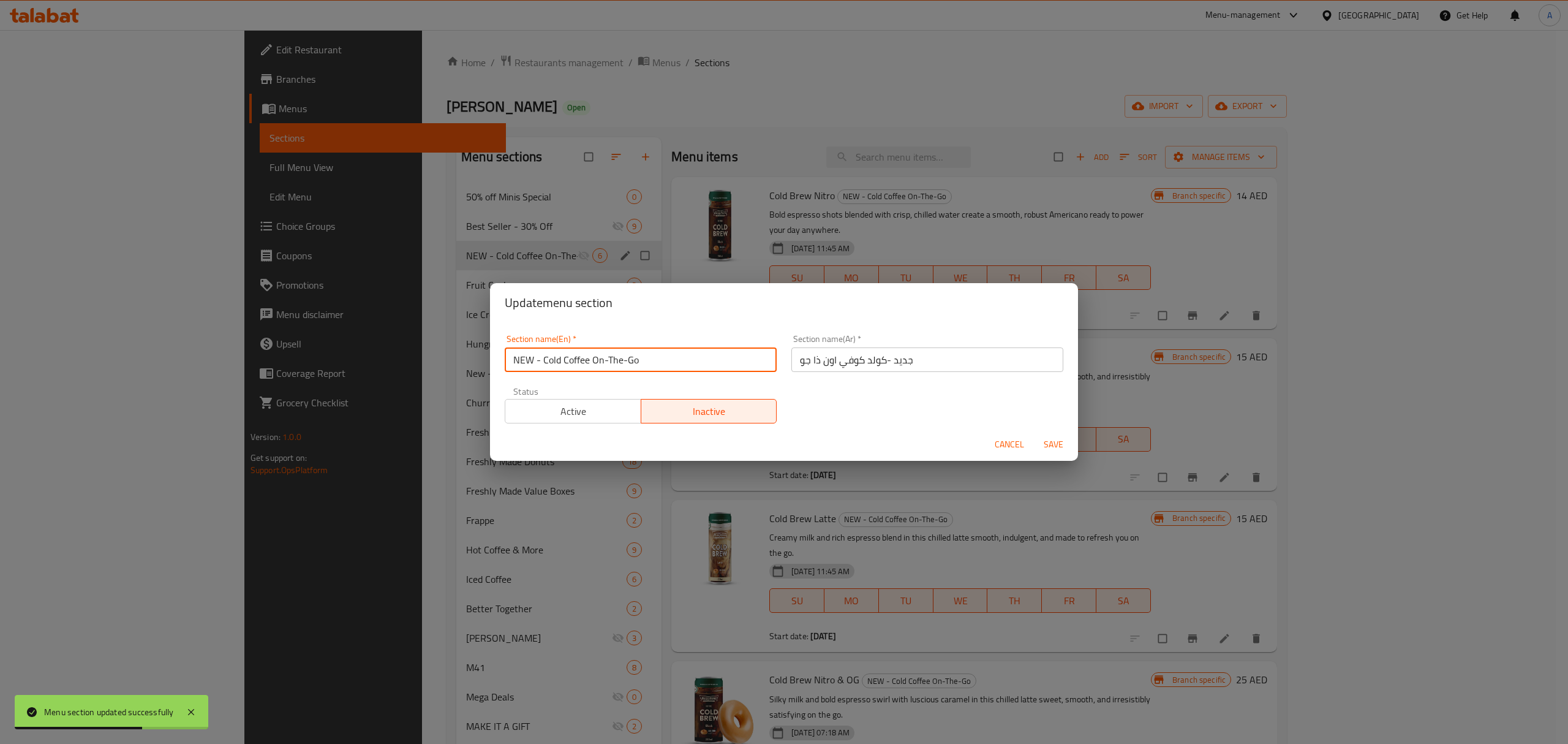
drag, startPoint x: 543, startPoint y: 360, endPoint x: 452, endPoint y: 366, distance: 91.2
click at [455, 365] on div "Update menu section Section name(En)   * NEW - Cold Coffee On-The-Go Section na…" at bounding box center [784, 372] width 1568 height 744
type input "Cold Coffee On-The-Go"
click at [1057, 452] on span "Save" at bounding box center [1053, 445] width 29 height 15
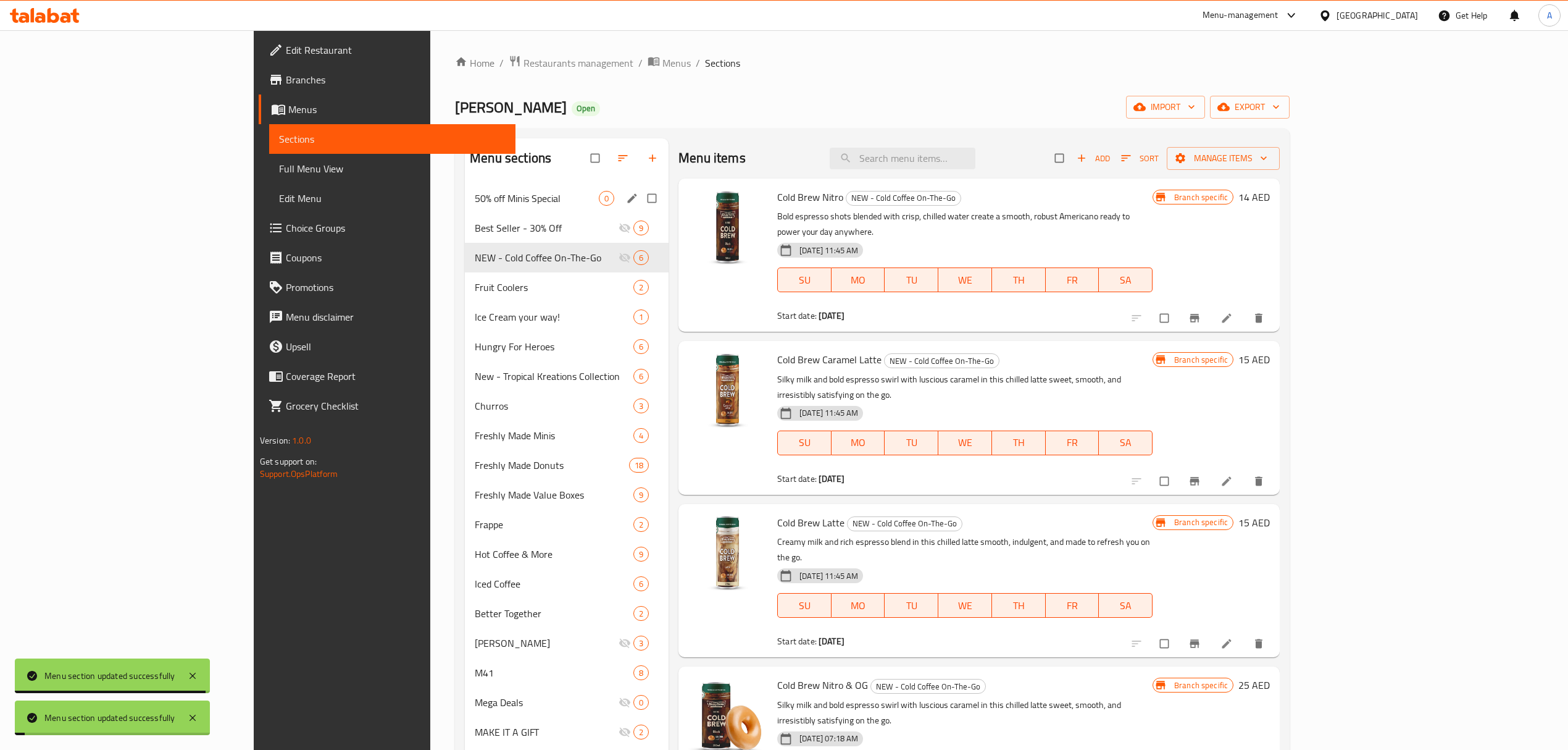
click at [465, 190] on div "50% off Minis Special 0" at bounding box center [567, 198] width 204 height 30
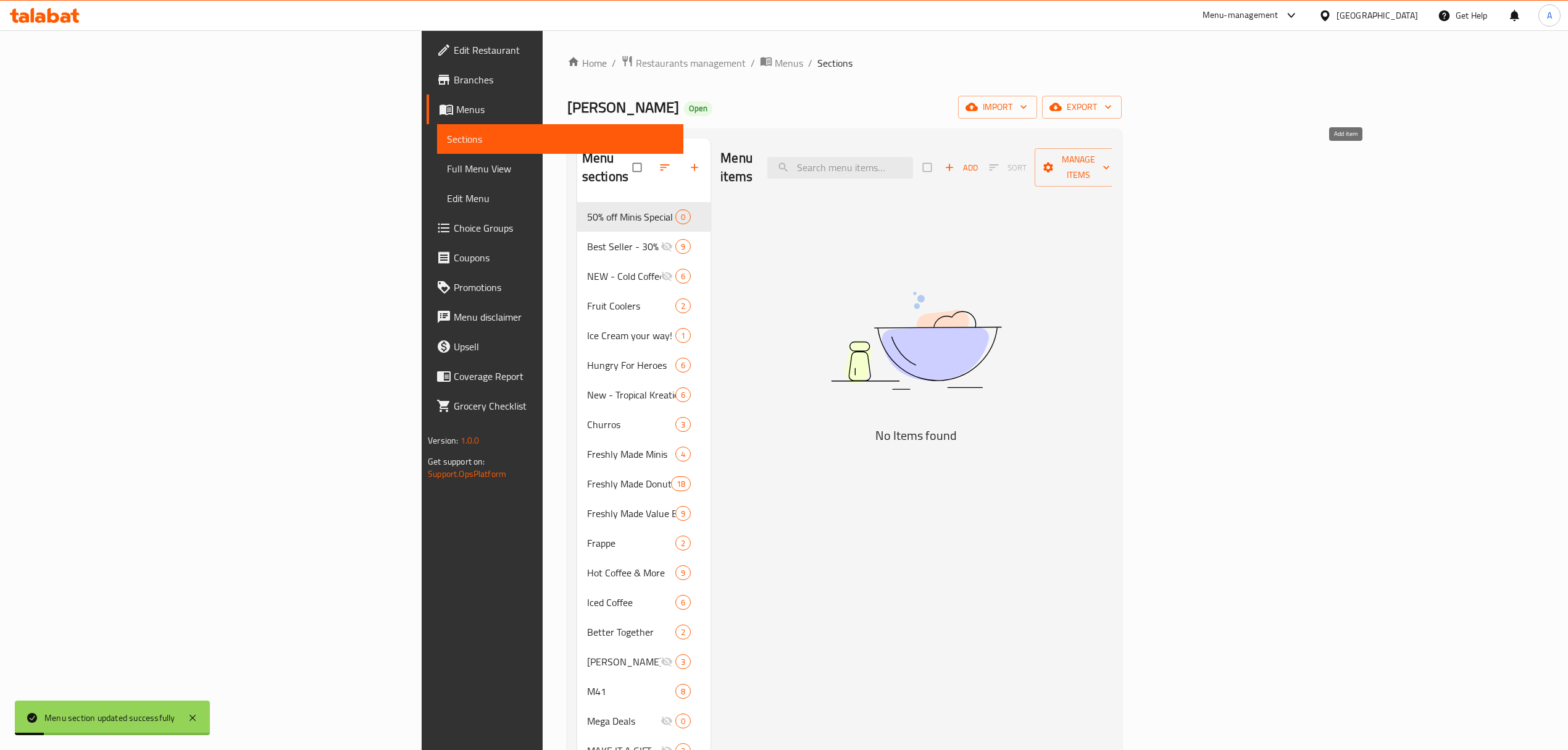
click at [978, 160] on span "Add" at bounding box center [960, 167] width 33 height 14
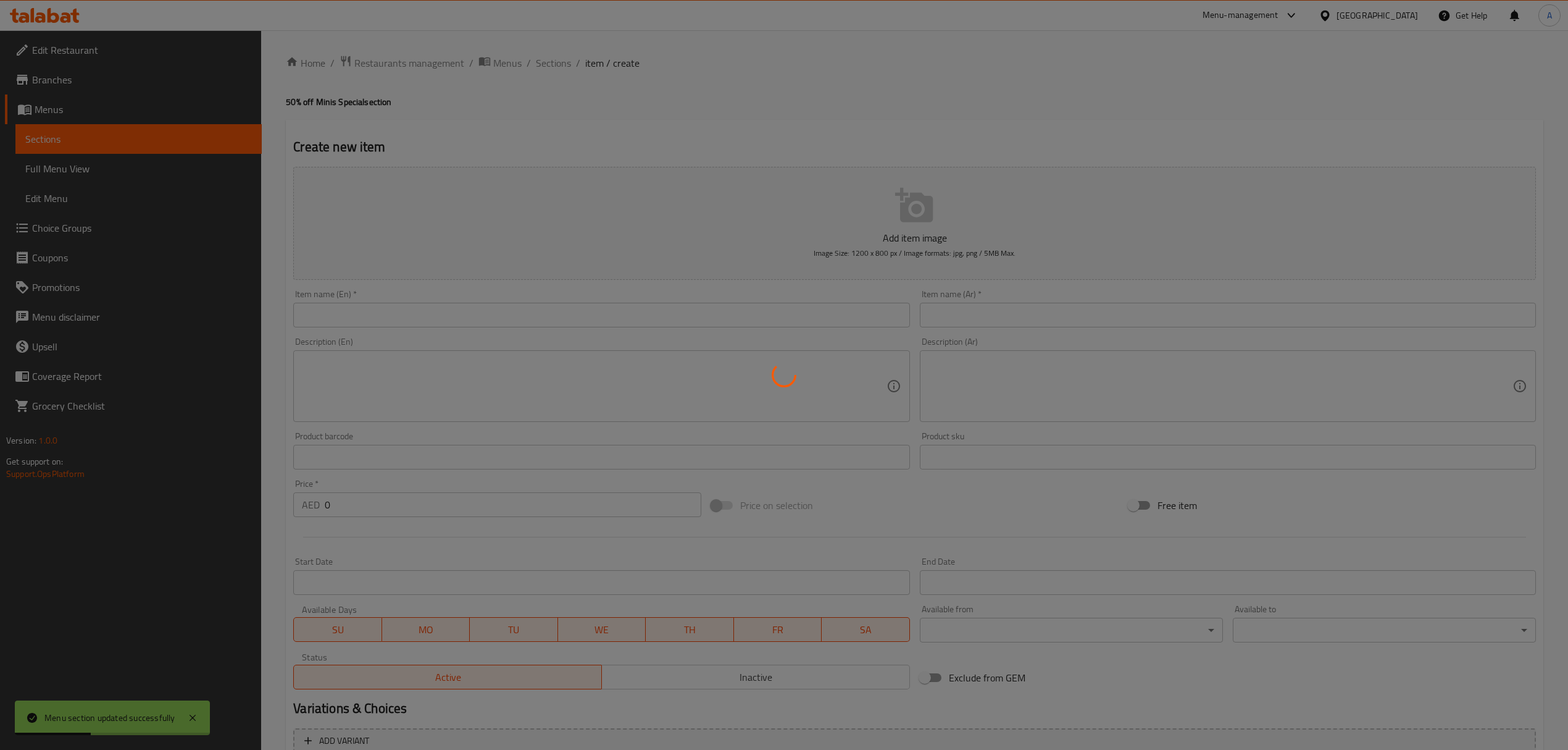
click at [438, 319] on div at bounding box center [784, 375] width 1568 height 750
click at [438, 319] on div at bounding box center [784, 375] width 1568 height 750
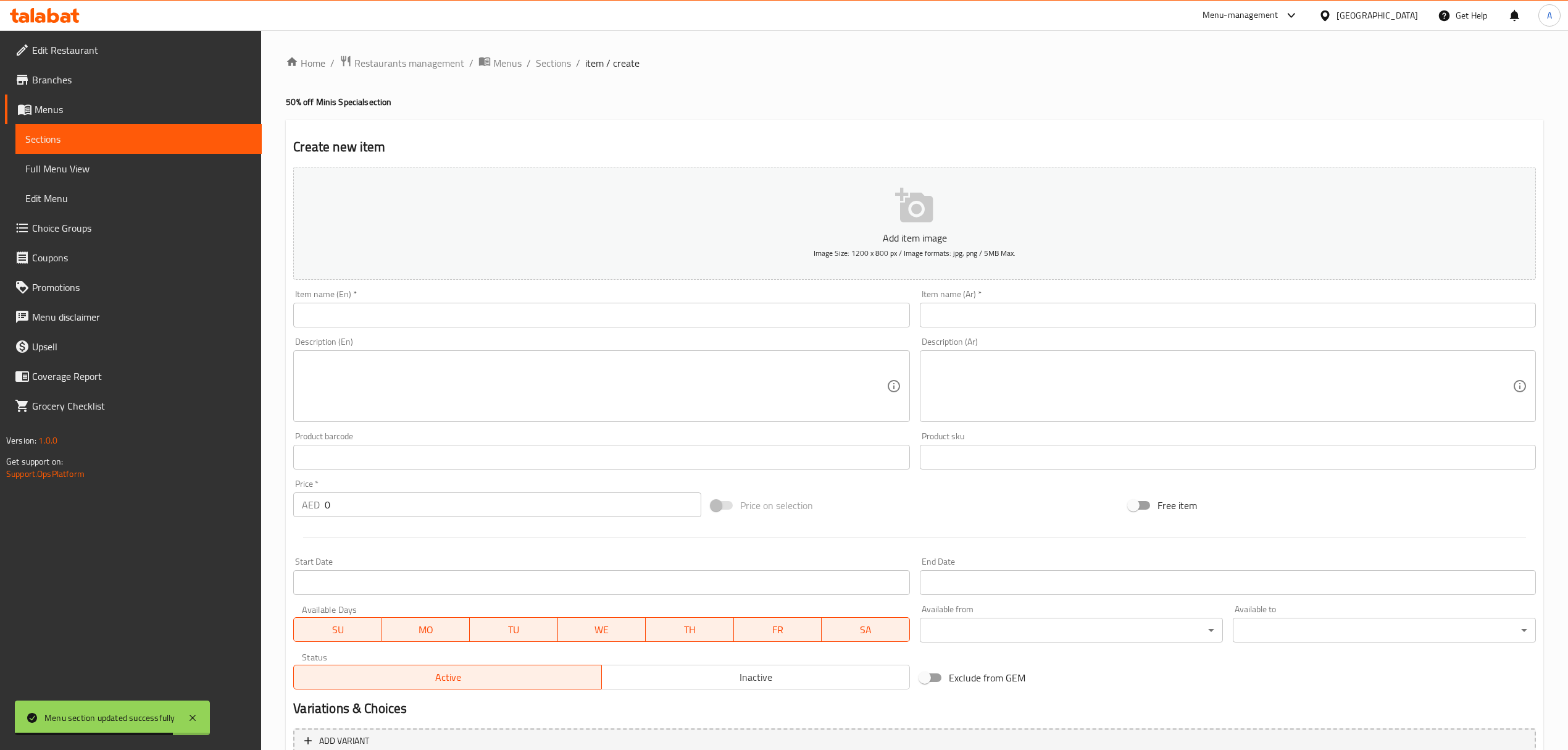
click at [438, 322] on input "text" at bounding box center [601, 314] width 616 height 25
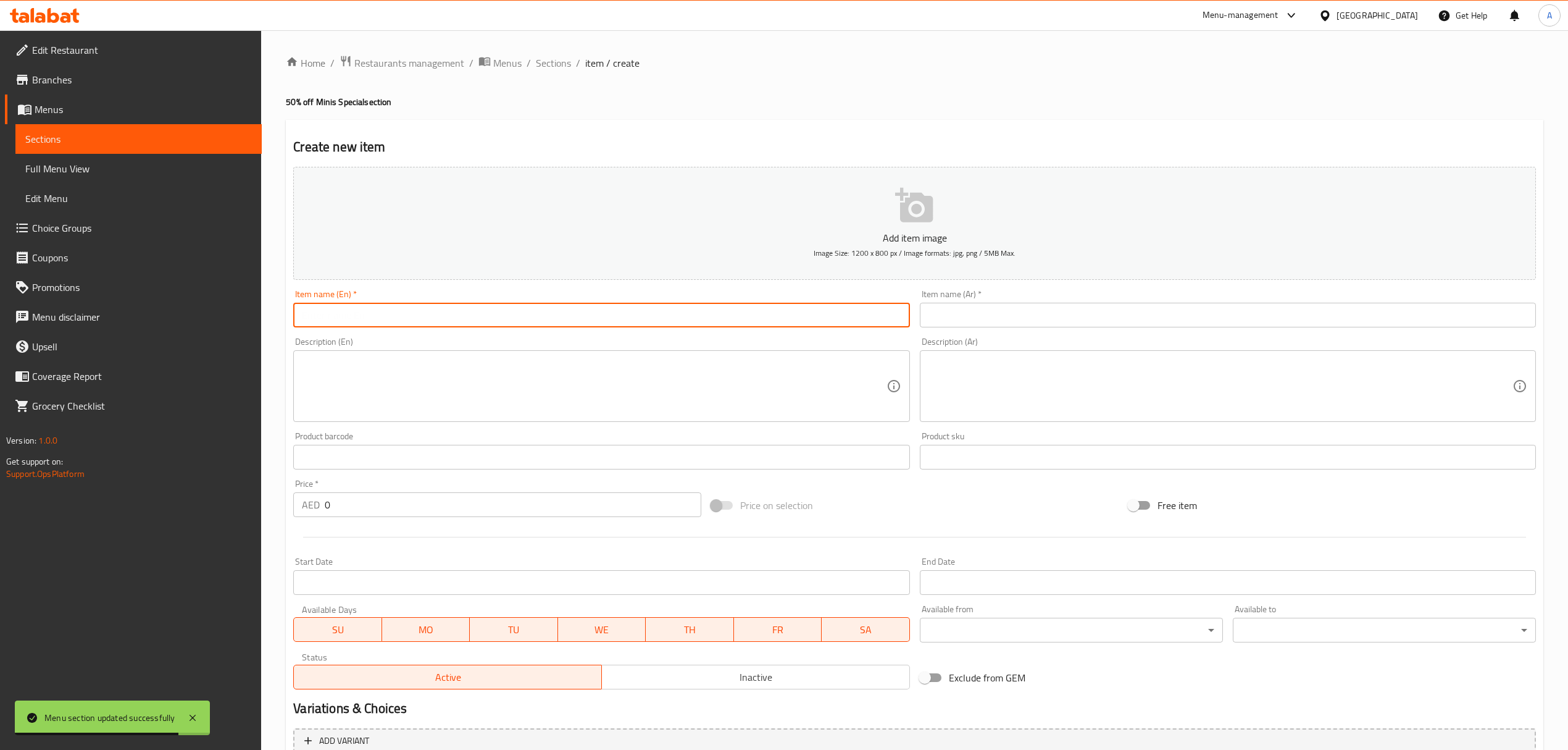
paste input "50% Off 24 minis"
type input "50% Off 24 minis"
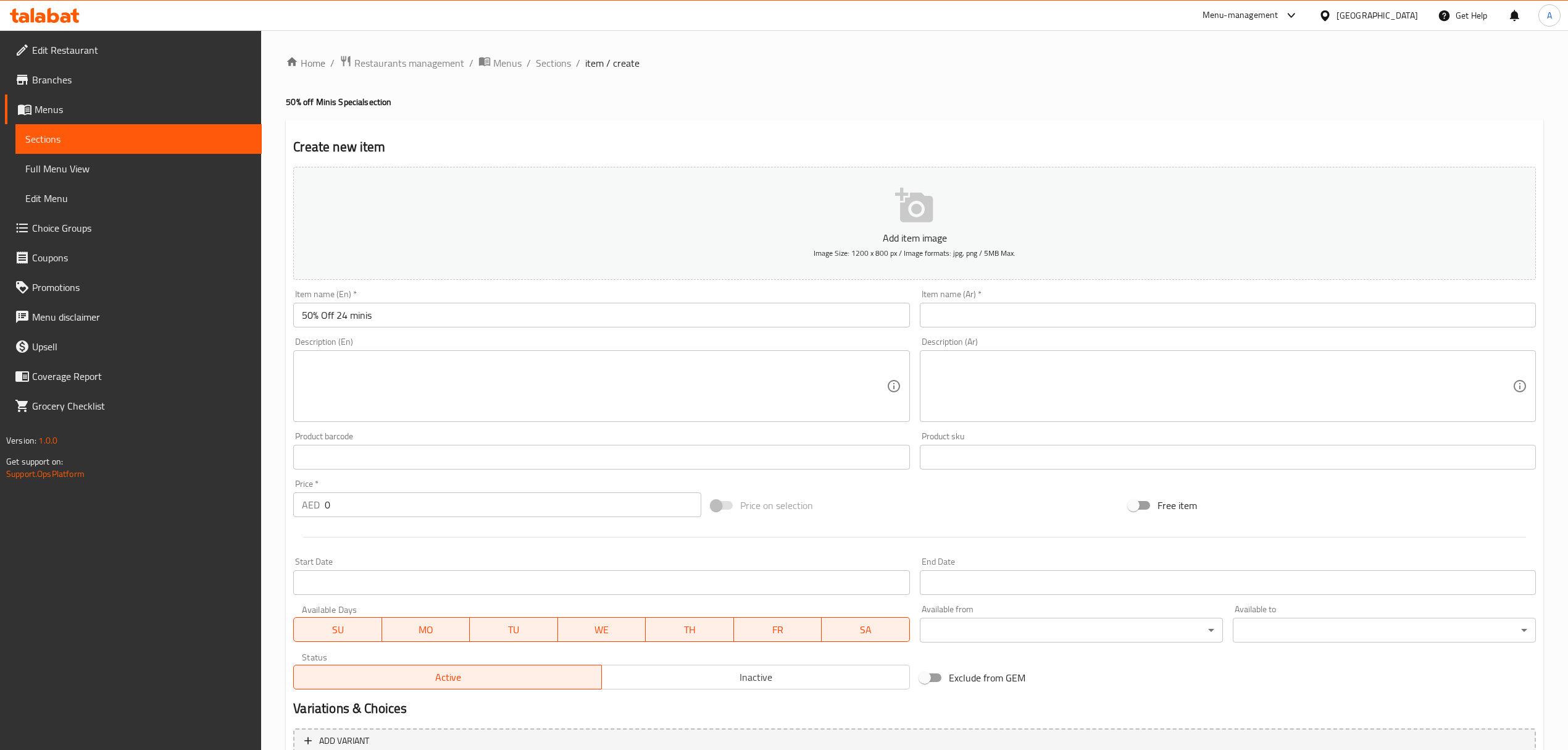
click at [1093, 332] on div "Item name (Ar)   * Item name (Ar) *" at bounding box center [1228, 309] width 626 height 48
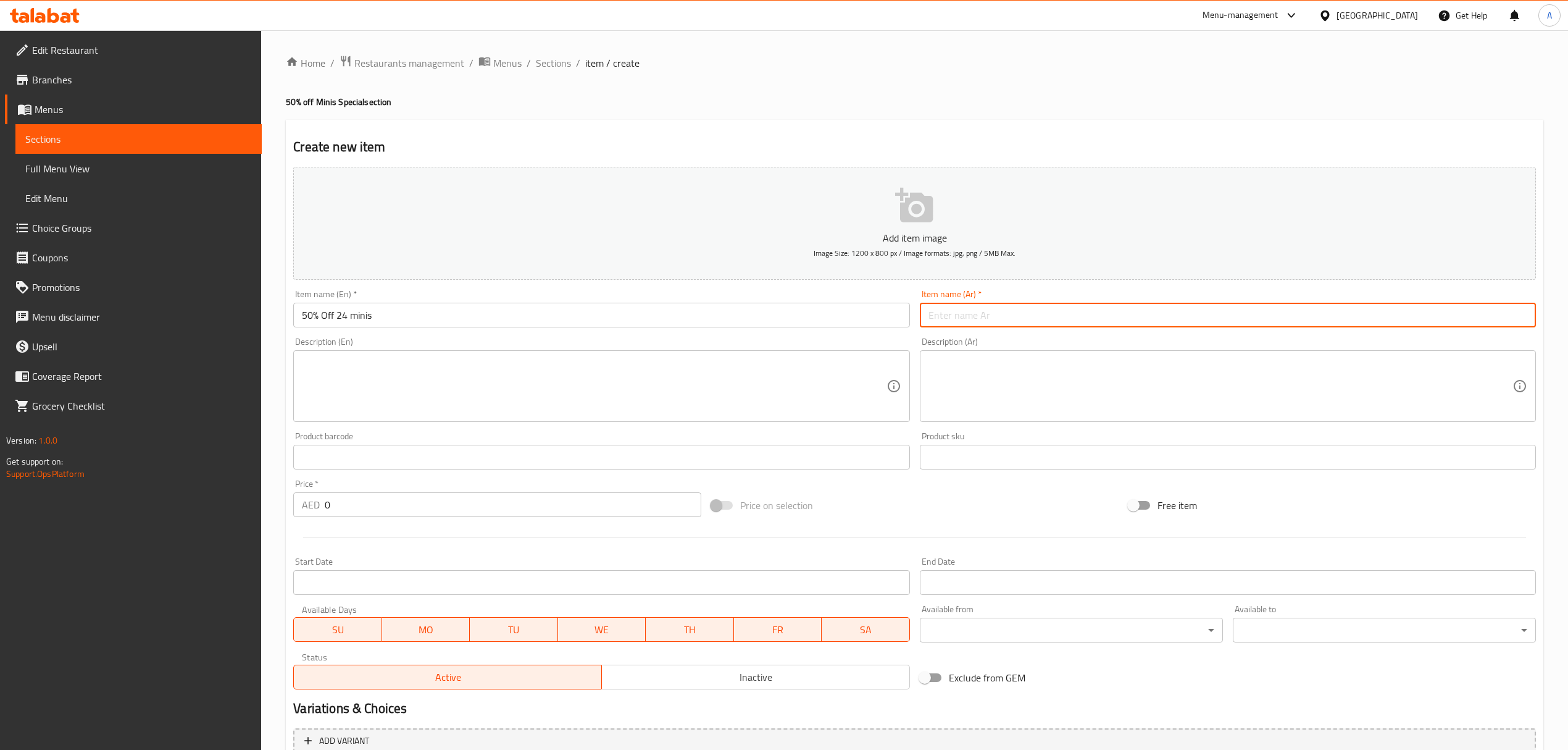
click at [1086, 315] on input "text" at bounding box center [1228, 314] width 616 height 25
paste input "50%خصم 24 مينيز"
type input "50%خصم 24 مينيز"
click at [794, 386] on textarea at bounding box center [593, 386] width 584 height 58
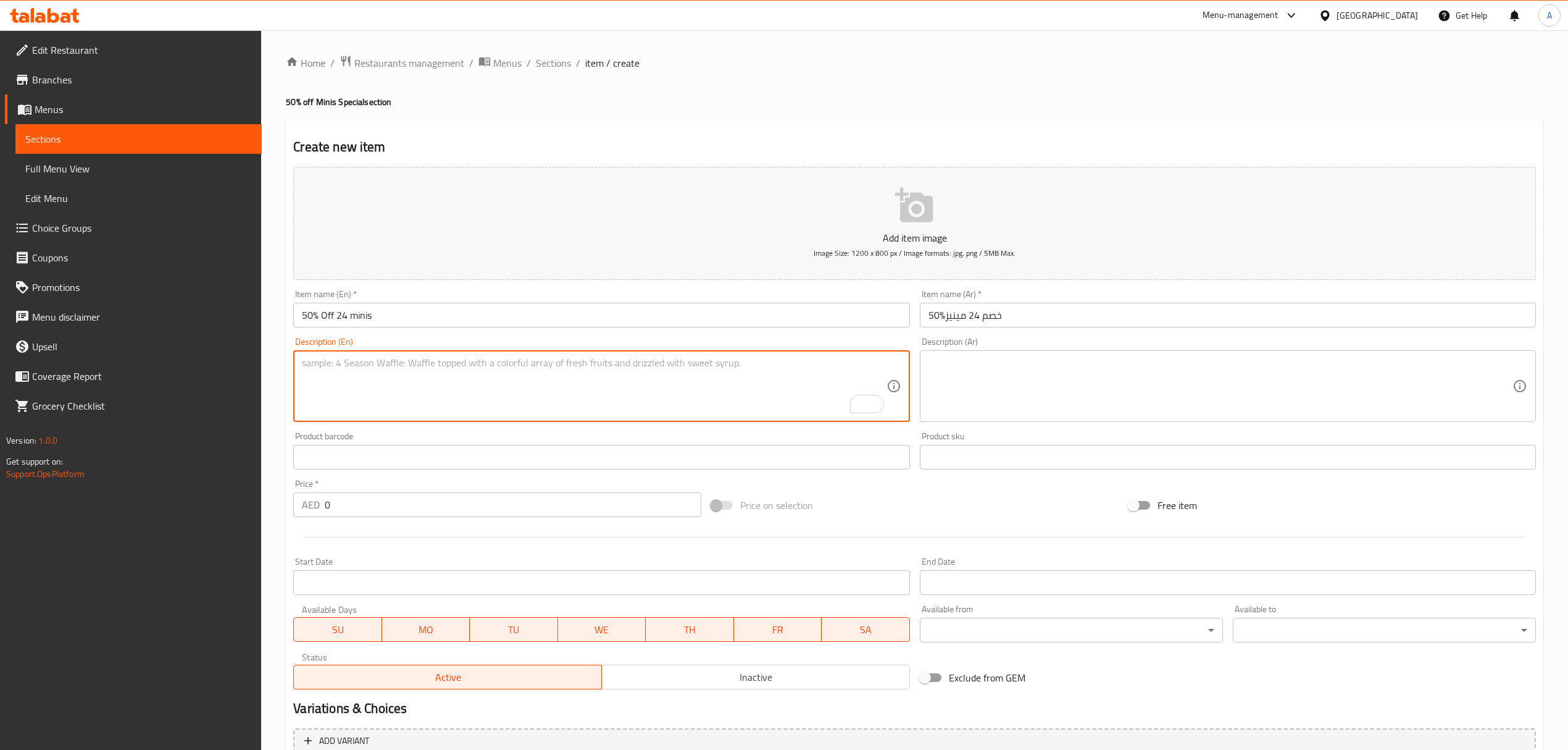
paste textarea "Get 50% off when buying a combination of 12 various assorted Minis and 12 of fr…"
type textarea "Get 50% off when buying a combination of 12 various assorted Minis and 12 of fr…"
click at [1019, 386] on textarea at bounding box center [1221, 386] width 584 height 58
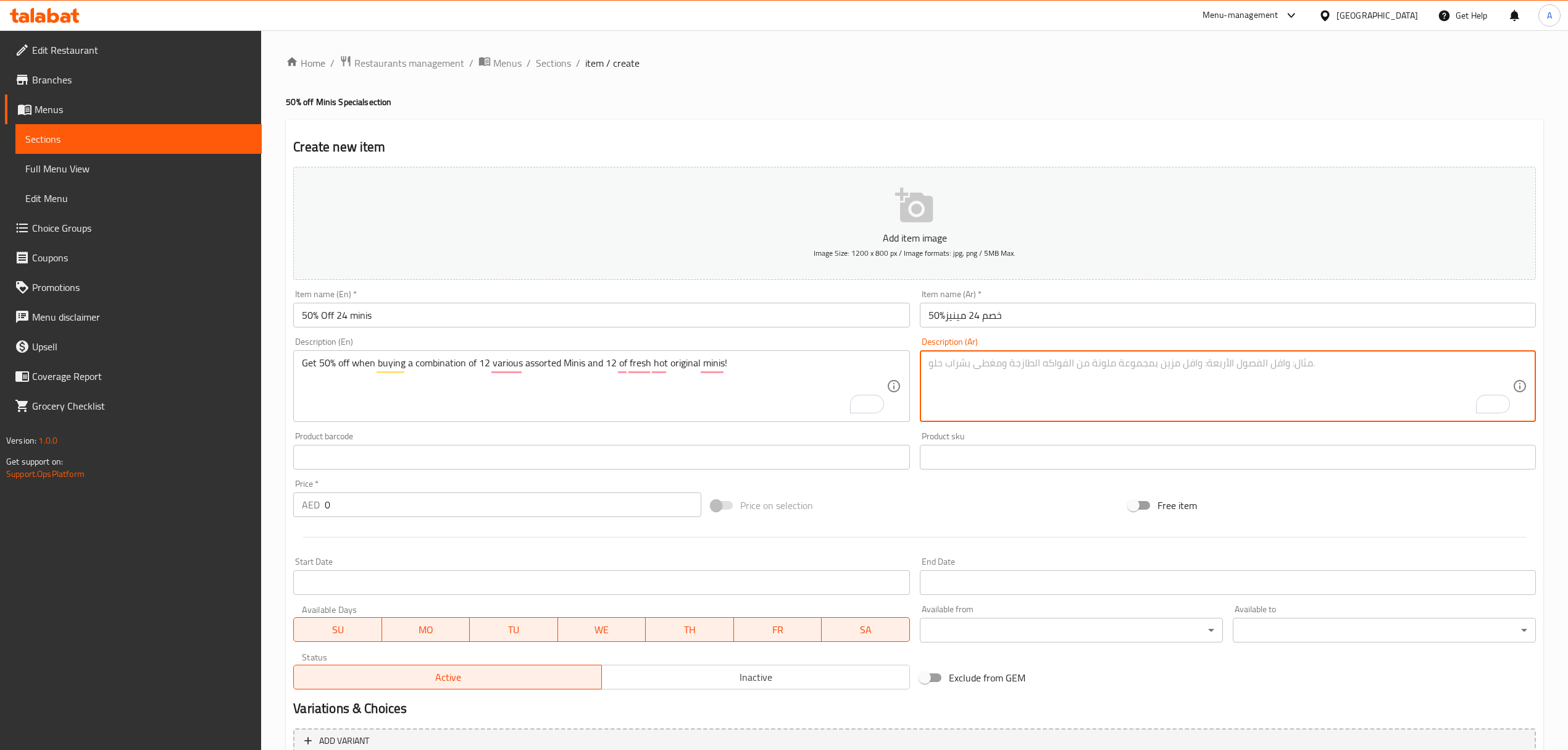
paste textarea "أحصل على خصم 50% عند شراء 24 قطعة مينيز 12 متنوعة و12 اوريجنال جليزد - لفتره مح…"
type textarea "أحصل على خصم 50% عند شراء 24 قطعة مينيز 12 متنوعة و12 اوريجنال جليزد - لفتره مح…"
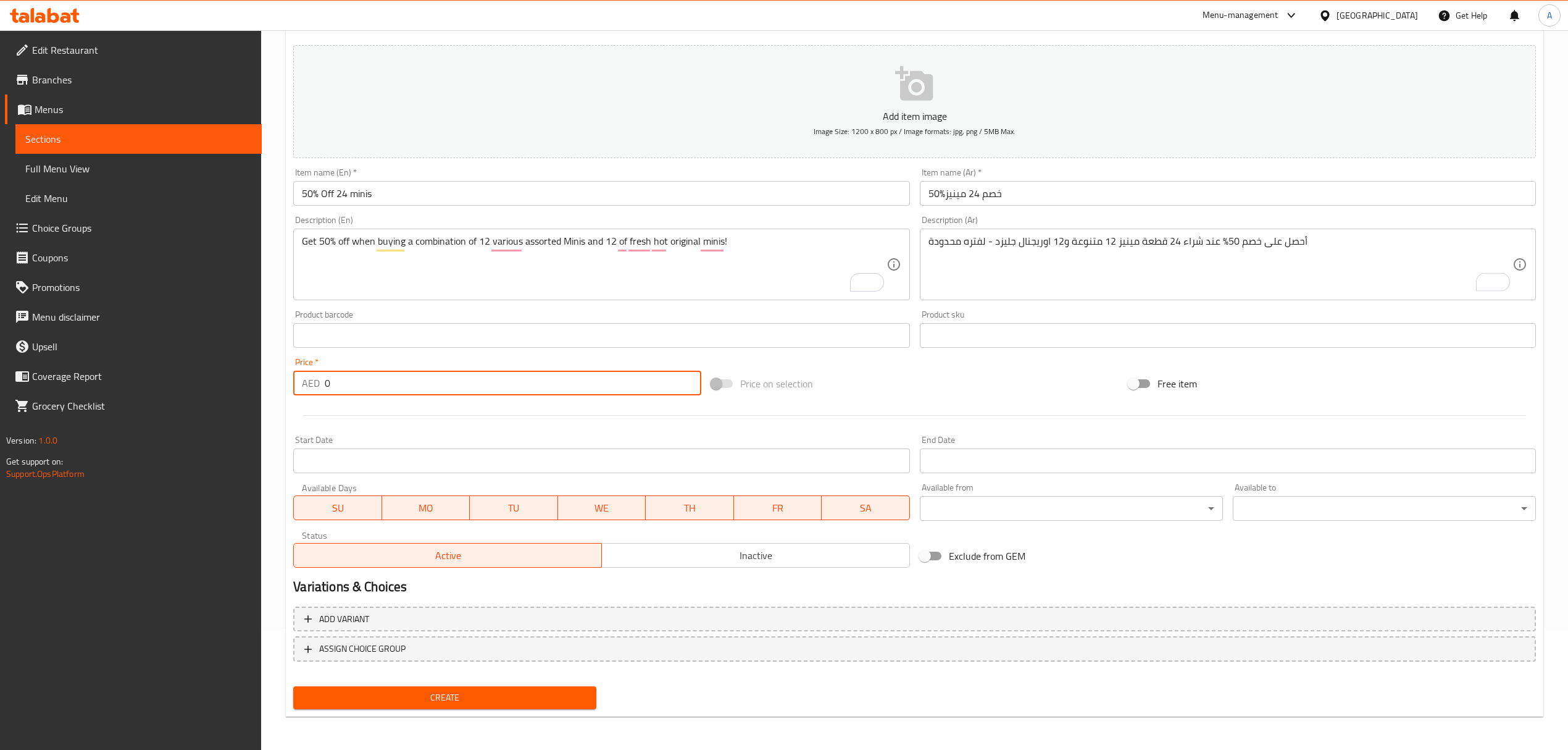
drag, startPoint x: 349, startPoint y: 382, endPoint x: 287, endPoint y: 381, distance: 62.0
click at [304, 381] on div "AED 0 Price *" at bounding box center [497, 383] width 408 height 25
type input "49"
click at [701, 433] on div "Start Date Start Date" at bounding box center [601, 455] width 626 height 48
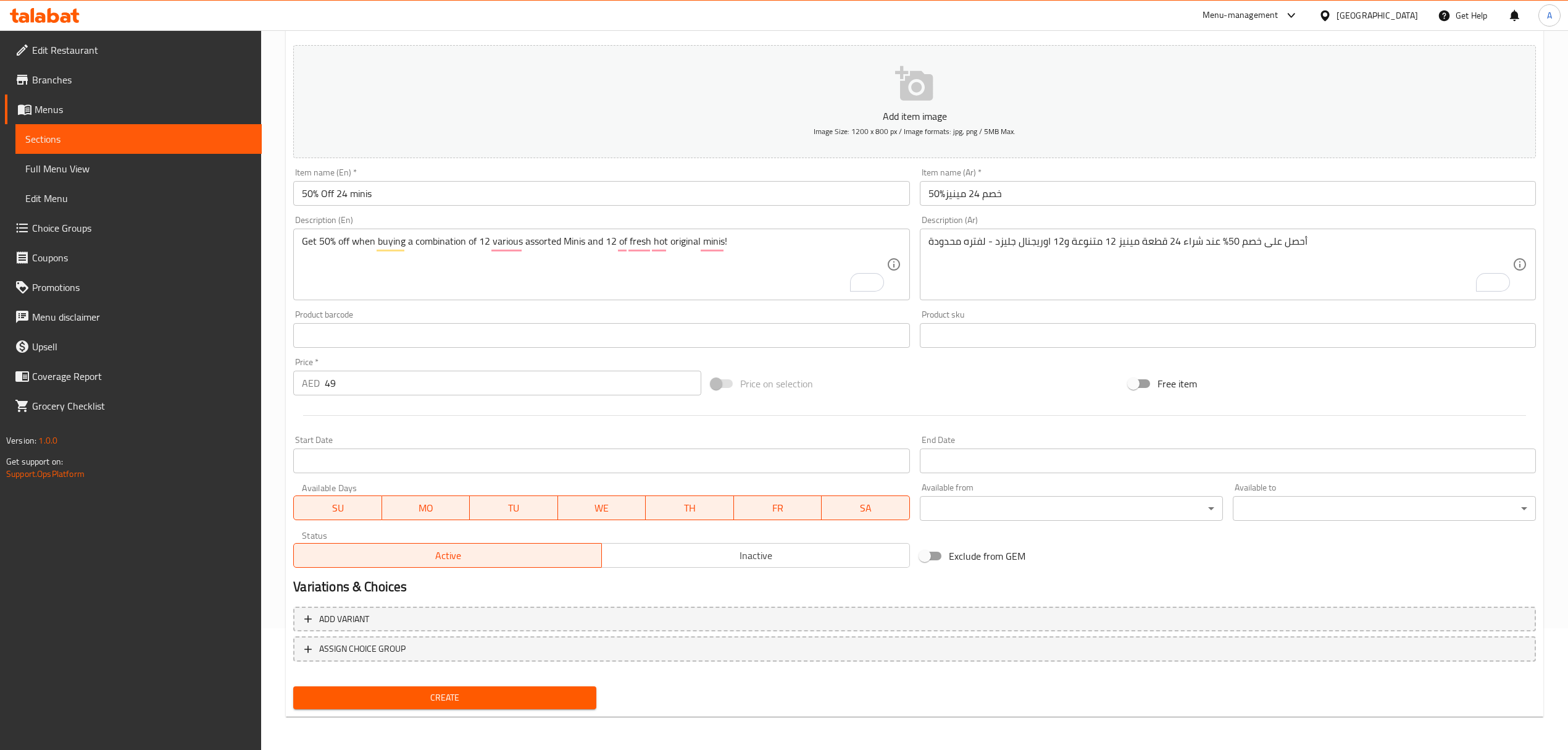
click at [480, 703] on span "Create" at bounding box center [444, 698] width 283 height 15
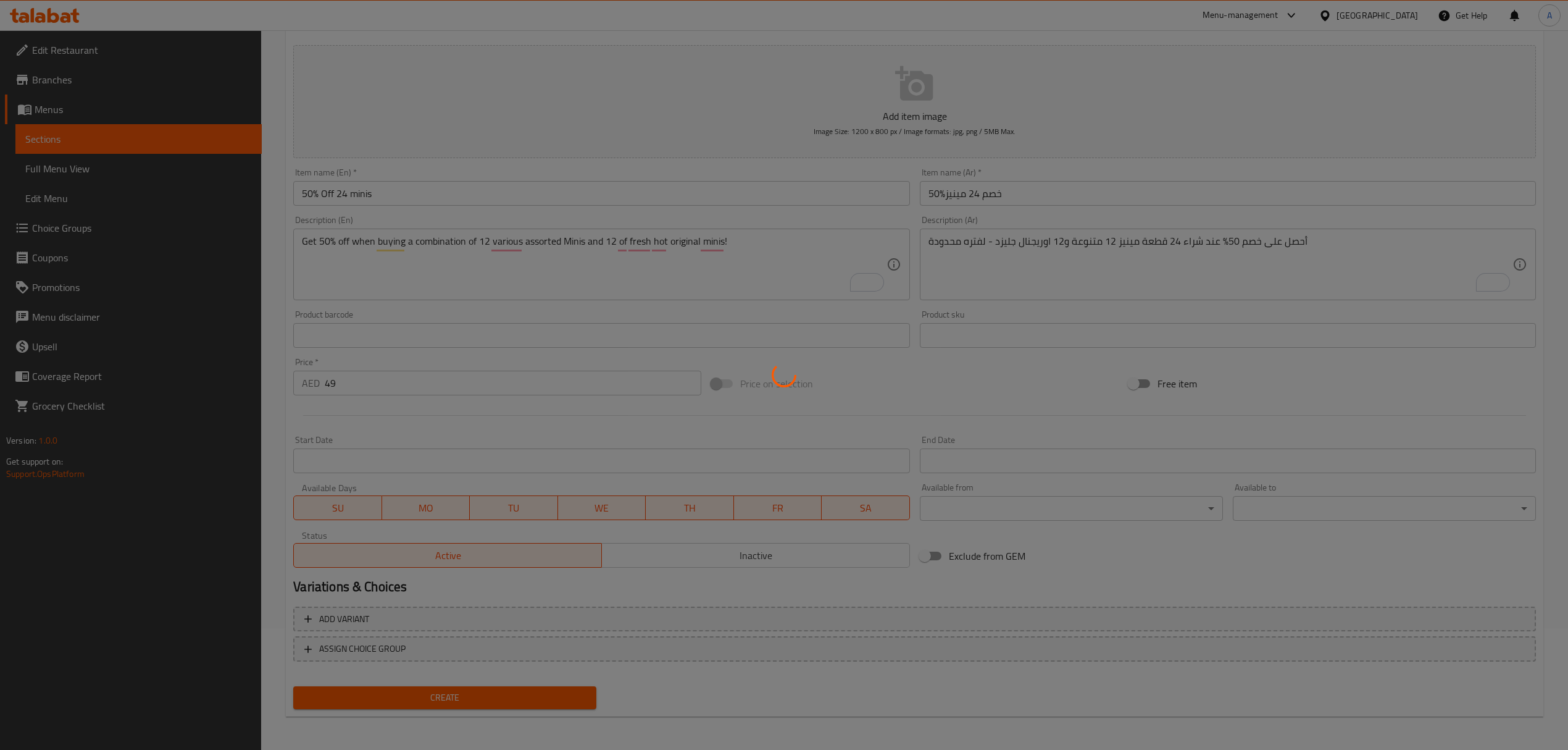
type input "0"
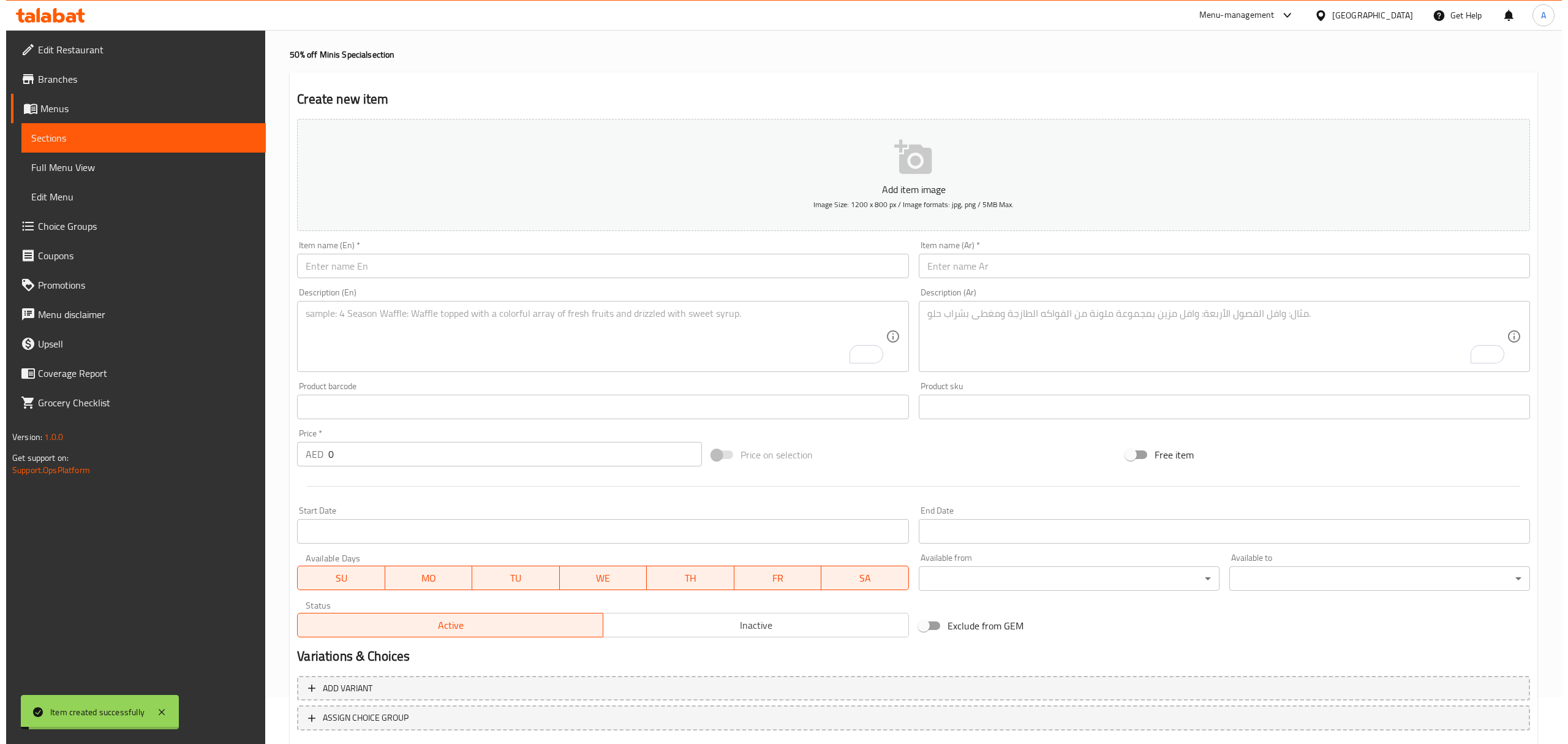
scroll to position [0, 0]
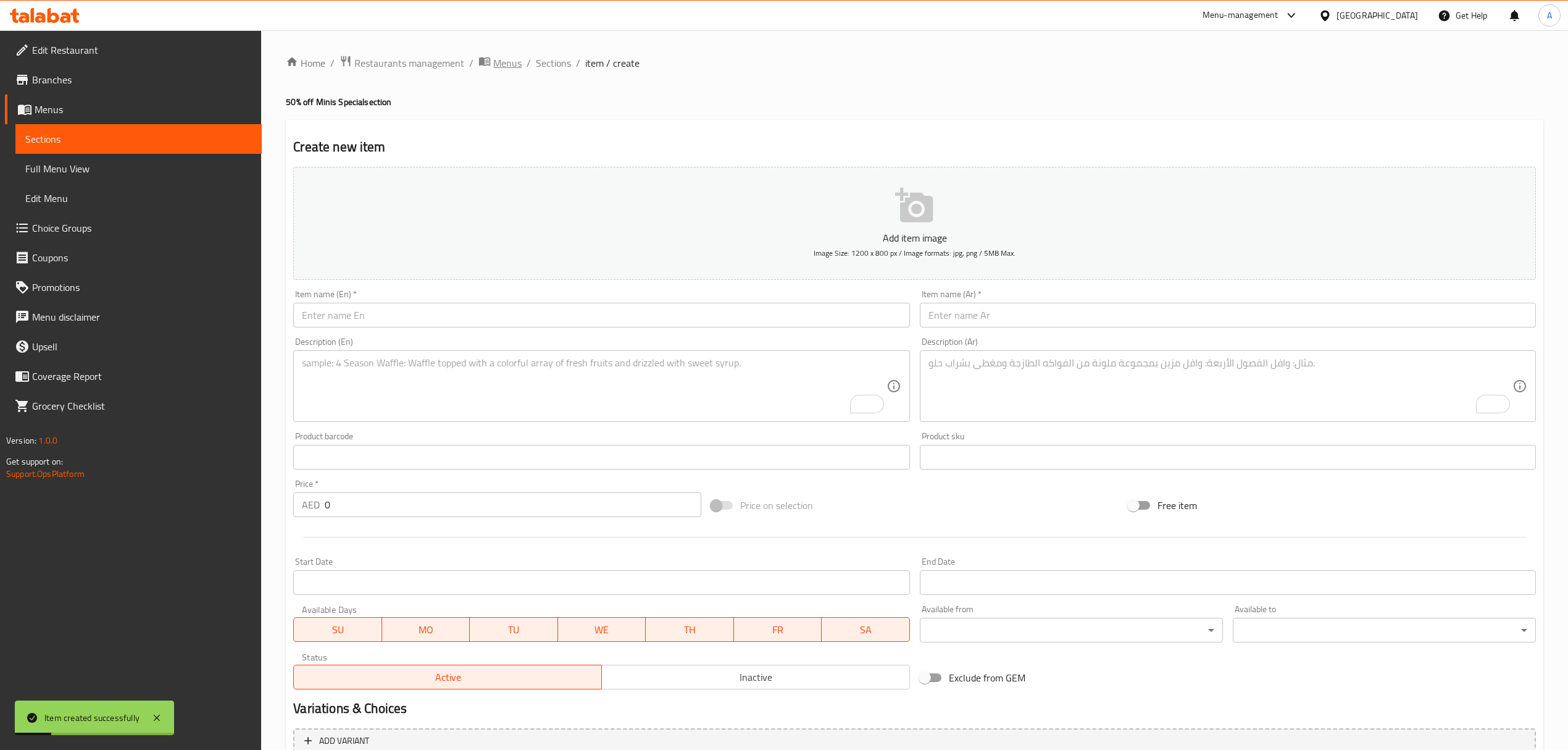
click at [507, 67] on span "Menus" at bounding box center [508, 63] width 28 height 15
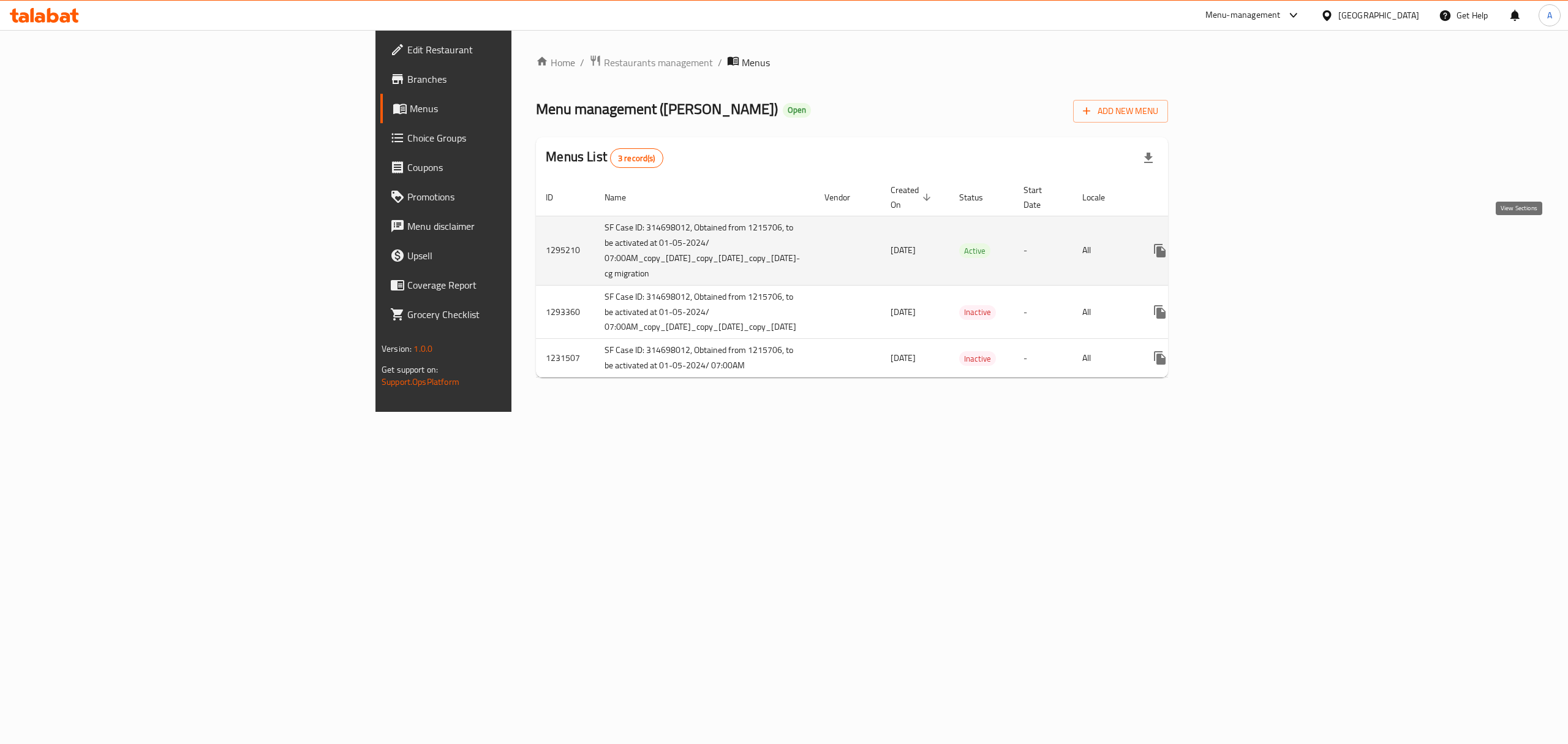
click at [1256, 244] on icon "enhanced table" at bounding box center [1248, 251] width 15 height 15
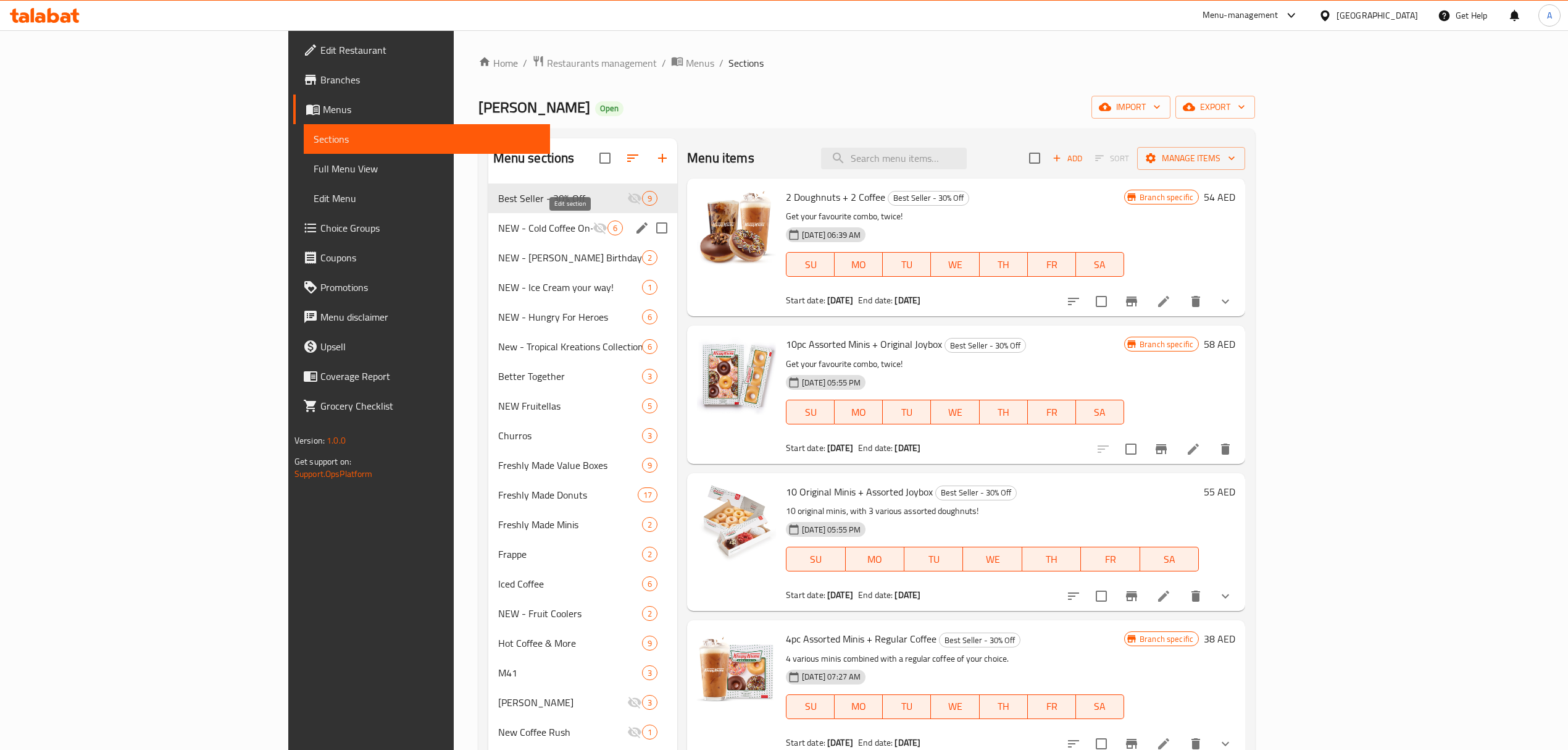
click at [636, 227] on icon "edit" at bounding box center [642, 228] width 11 height 11
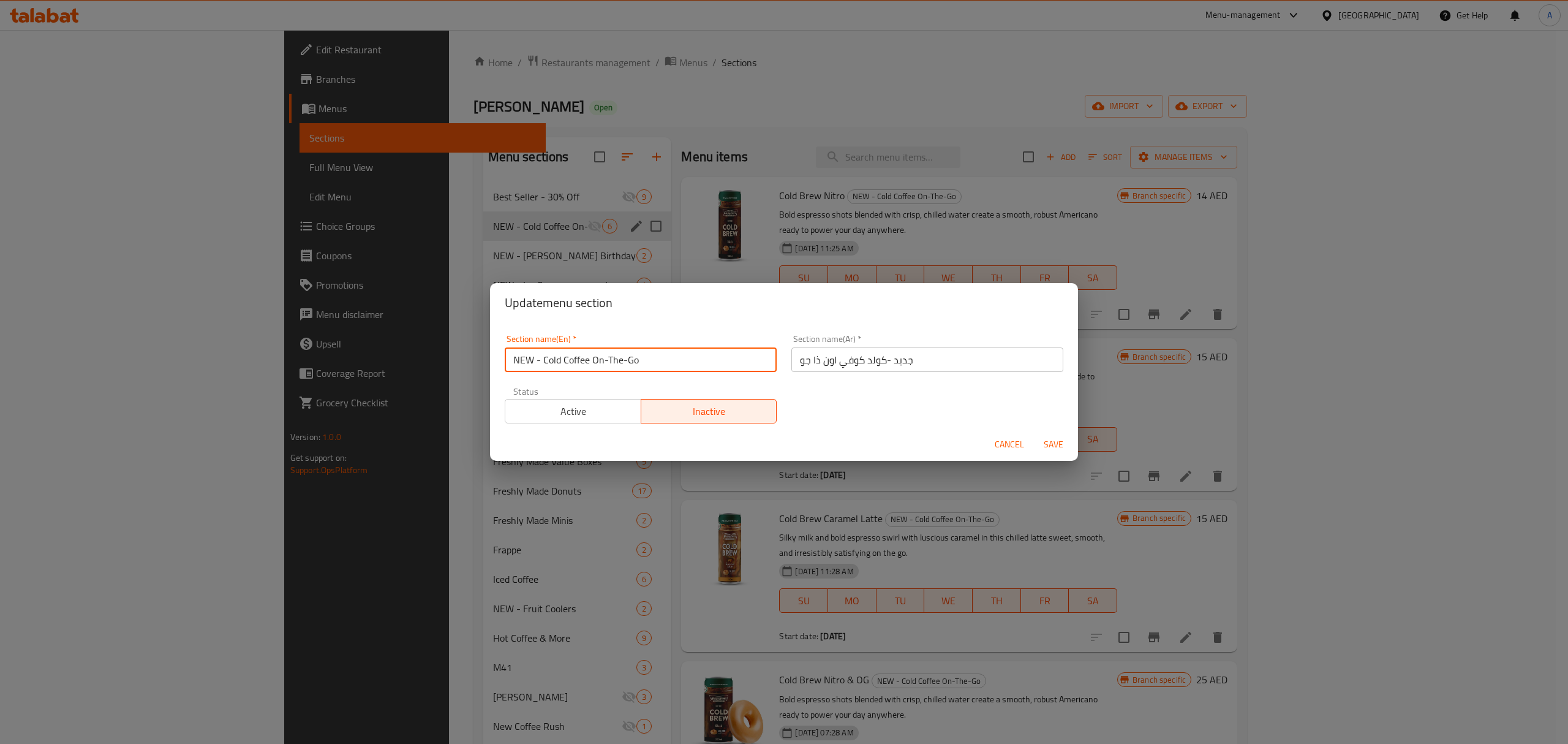
drag, startPoint x: 546, startPoint y: 355, endPoint x: 454, endPoint y: 362, distance: 92.3
click at [454, 362] on div "Update menu section Section name(En)   * NEW - Cold Coffee On-The-Go Section na…" at bounding box center [784, 372] width 1568 height 744
click at [543, 355] on input "NEW - Cold Coffee On-The-Go" at bounding box center [641, 359] width 272 height 24
drag, startPoint x: 543, startPoint y: 355, endPoint x: 444, endPoint y: 359, distance: 99.1
click at [448, 353] on div "Update menu section Section name(En)   * NEW - Cold Coffee On-The-Go Section na…" at bounding box center [784, 372] width 1568 height 744
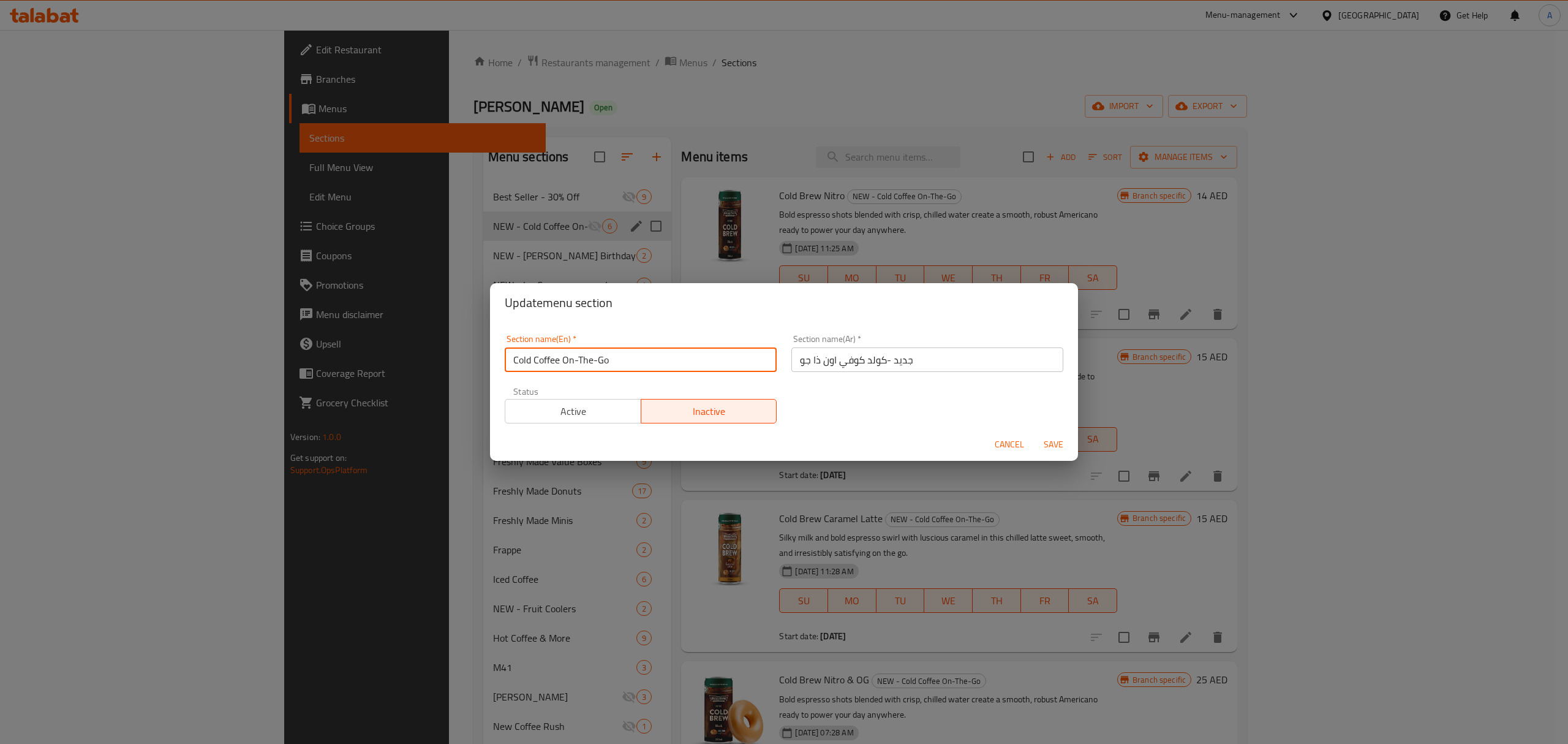
type input "Cold Coffee On-The-Go"
click at [1061, 442] on span "Save" at bounding box center [1053, 445] width 29 height 15
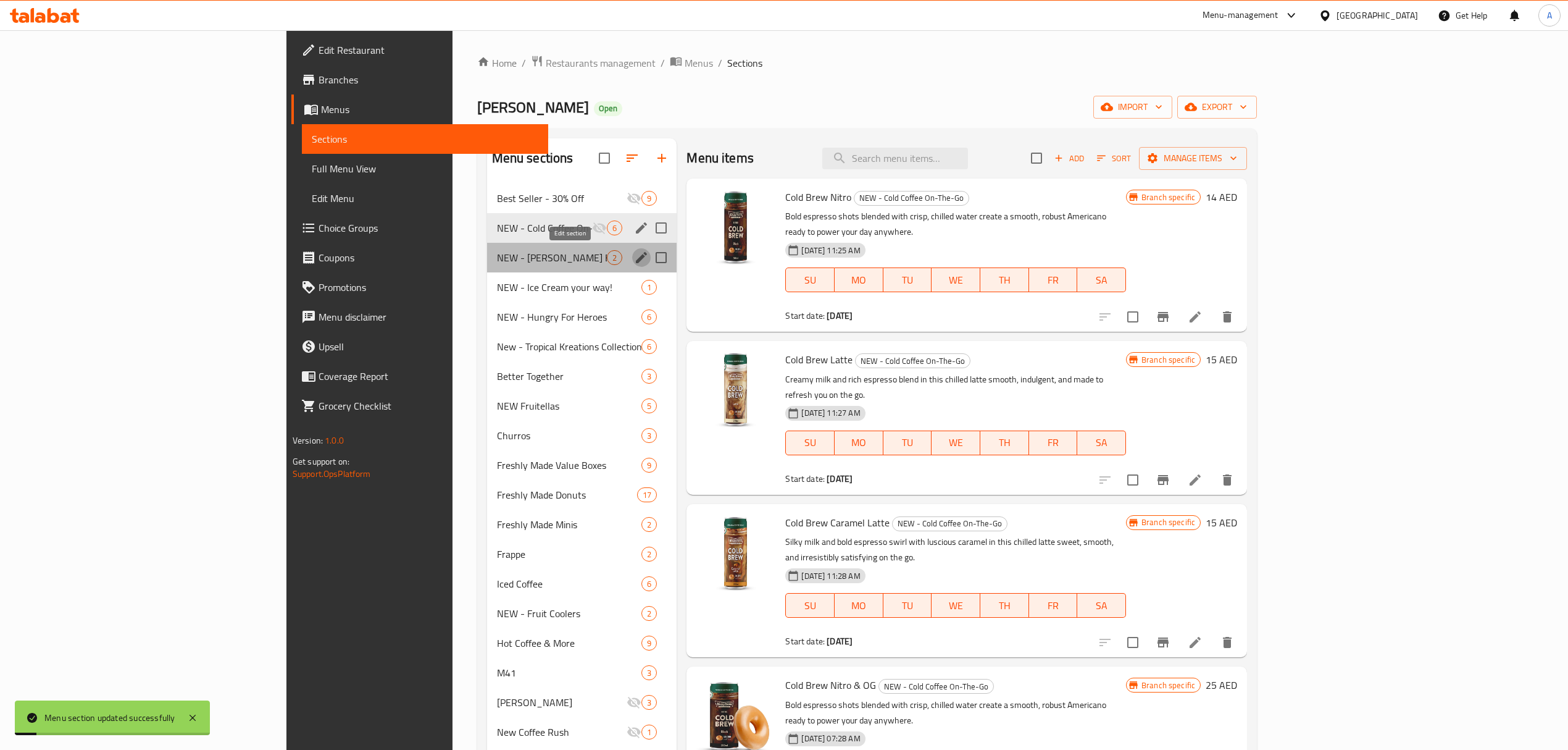
click at [636, 260] on icon "edit" at bounding box center [641, 258] width 11 height 11
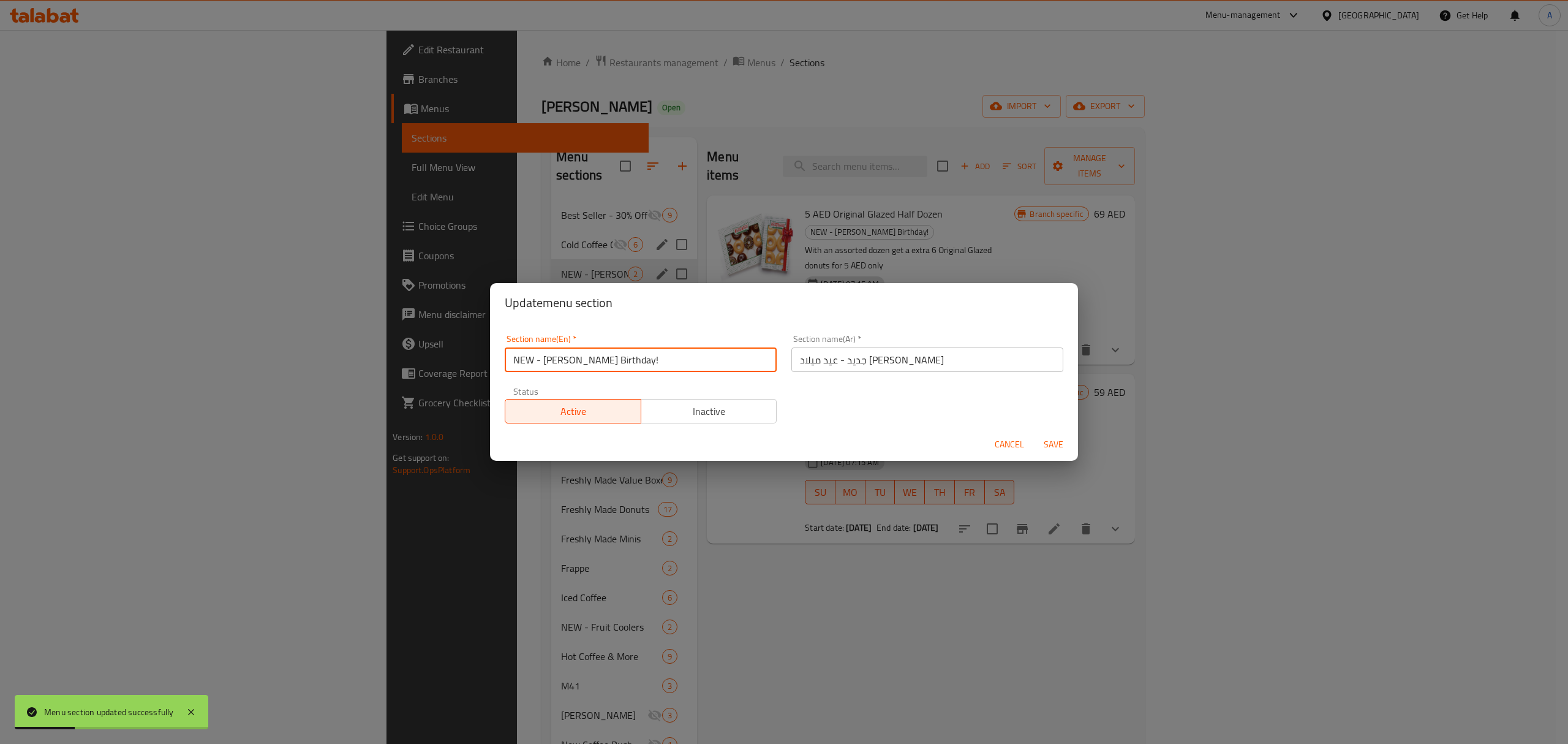
drag, startPoint x: 543, startPoint y: 358, endPoint x: 441, endPoint y: 365, distance: 102.2
click at [442, 364] on div "Update menu section Section name(En)   * NEW - Krispy Kreme Birthday! Section n…" at bounding box center [784, 372] width 1568 height 744
type input "[PERSON_NAME] Birthday!"
click at [1048, 442] on span "Save" at bounding box center [1053, 445] width 29 height 15
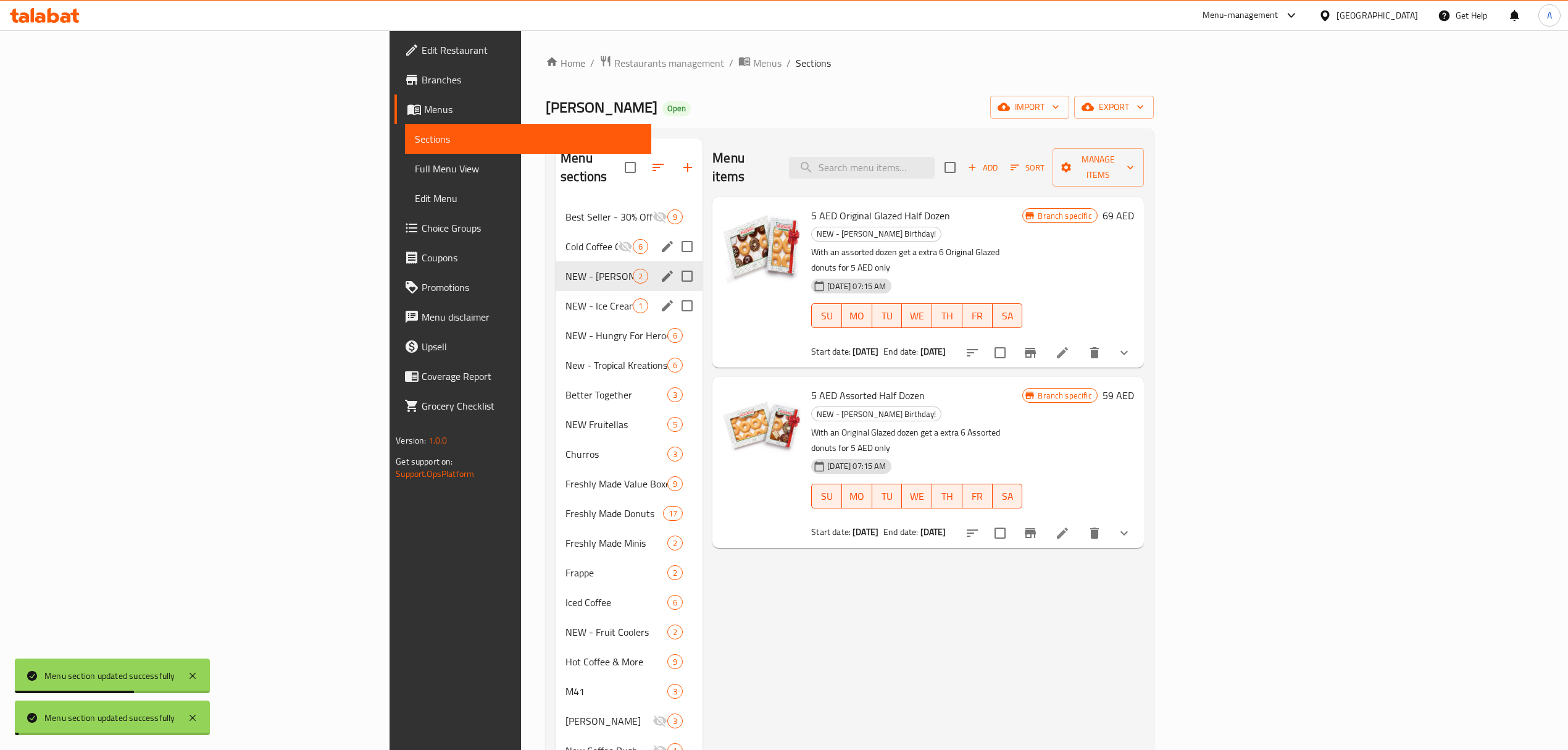
click at [565, 298] on span "NEW - Ice Cream your way!" at bounding box center [599, 305] width 68 height 15
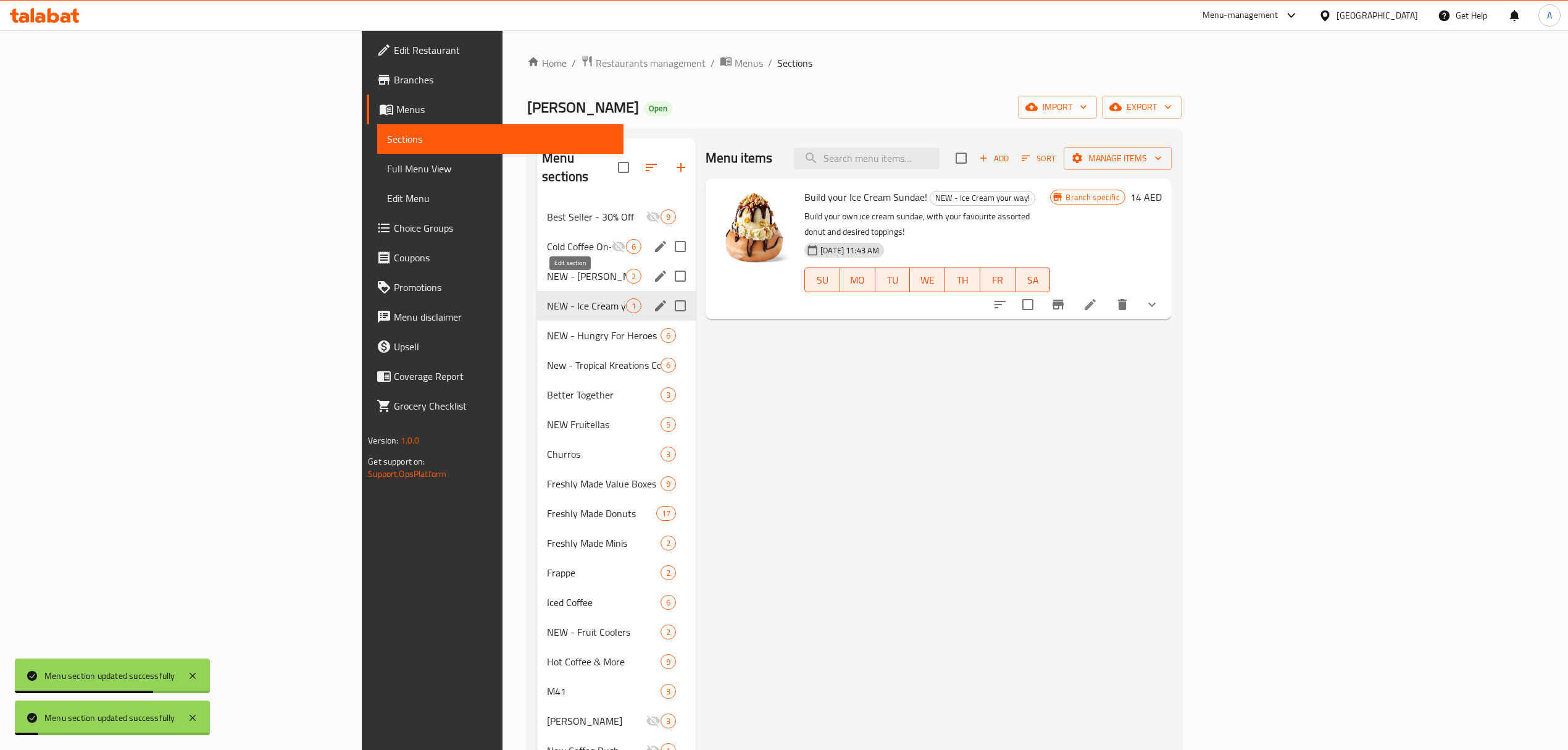
click at [653, 298] on icon "edit" at bounding box center [660, 305] width 15 height 15
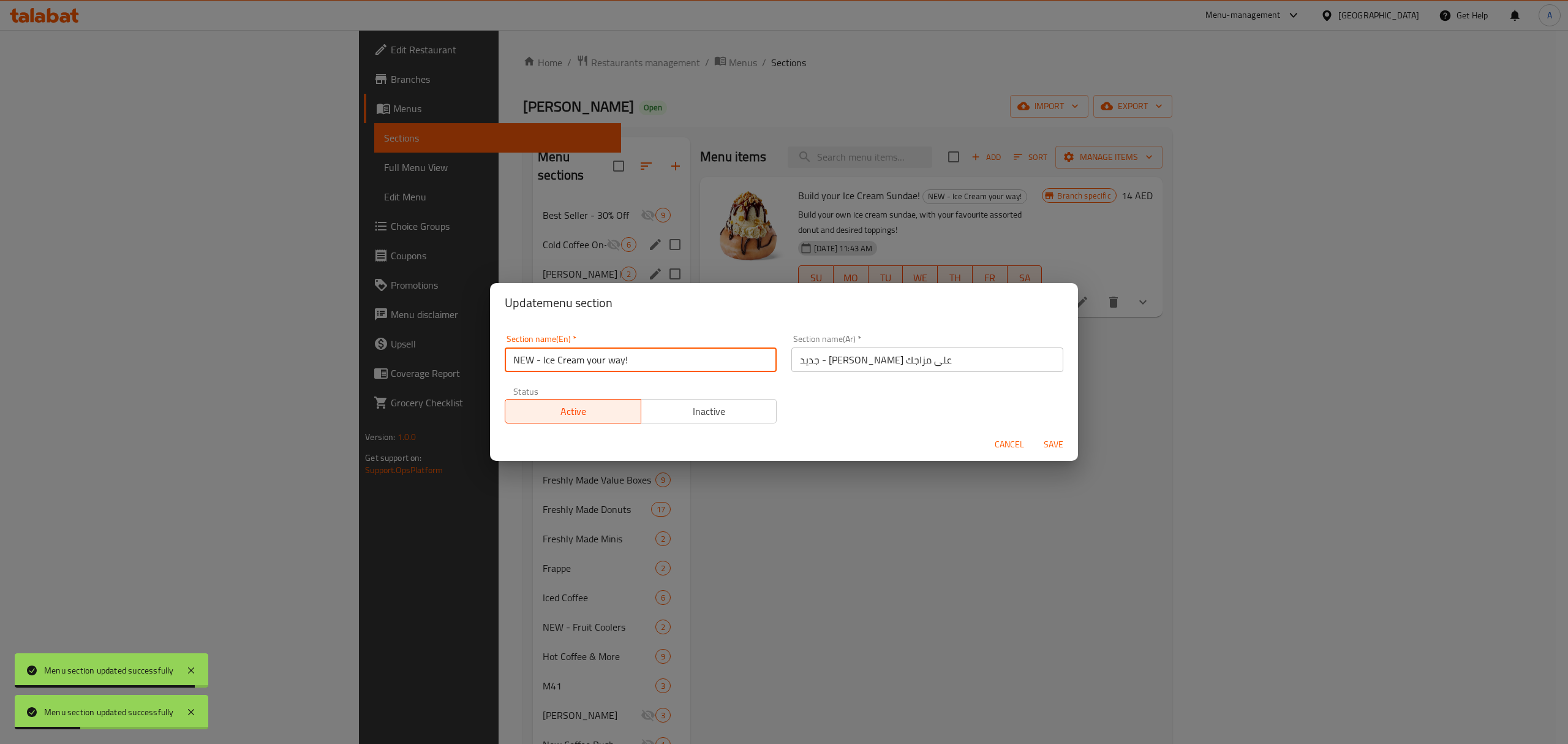
drag, startPoint x: 541, startPoint y: 362, endPoint x: 446, endPoint y: 371, distance: 95.4
click at [446, 371] on div "Update menu section Section name(En)   * NEW - Ice Cream your way! Section name…" at bounding box center [784, 372] width 1568 height 744
type input "Ice Cream your way!"
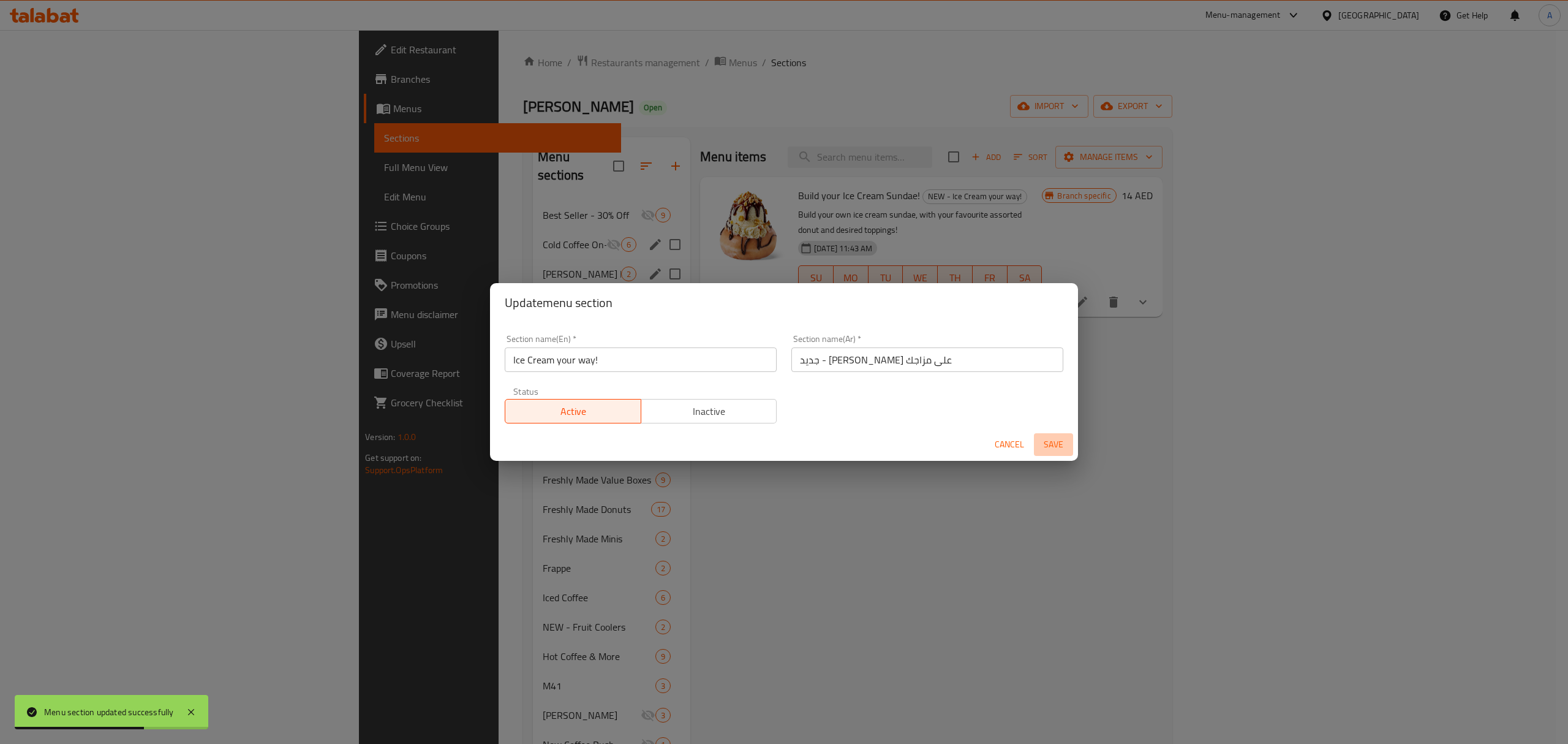
click at [1060, 447] on span "Save" at bounding box center [1053, 445] width 29 height 15
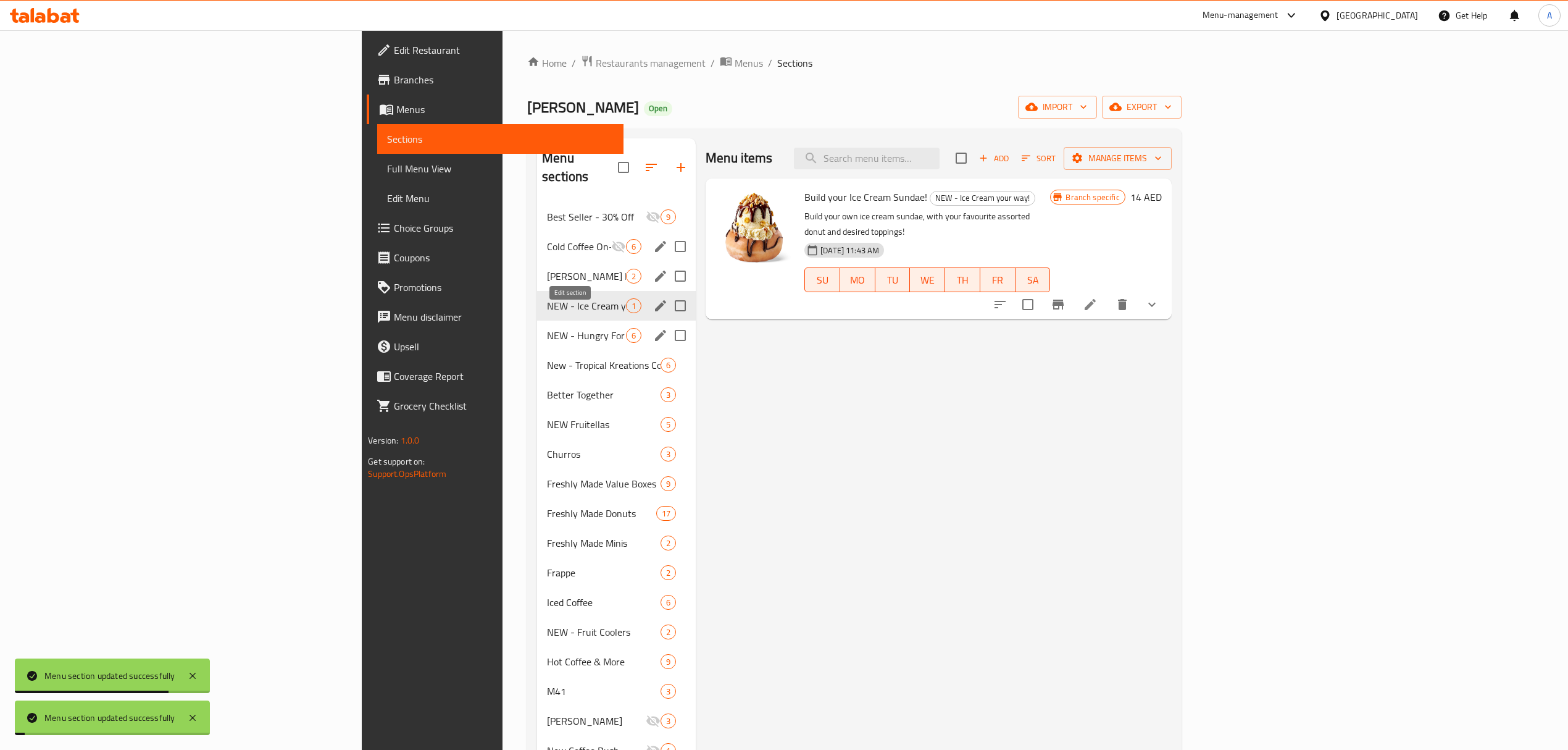
click at [653, 328] on icon "edit" at bounding box center [660, 335] width 15 height 15
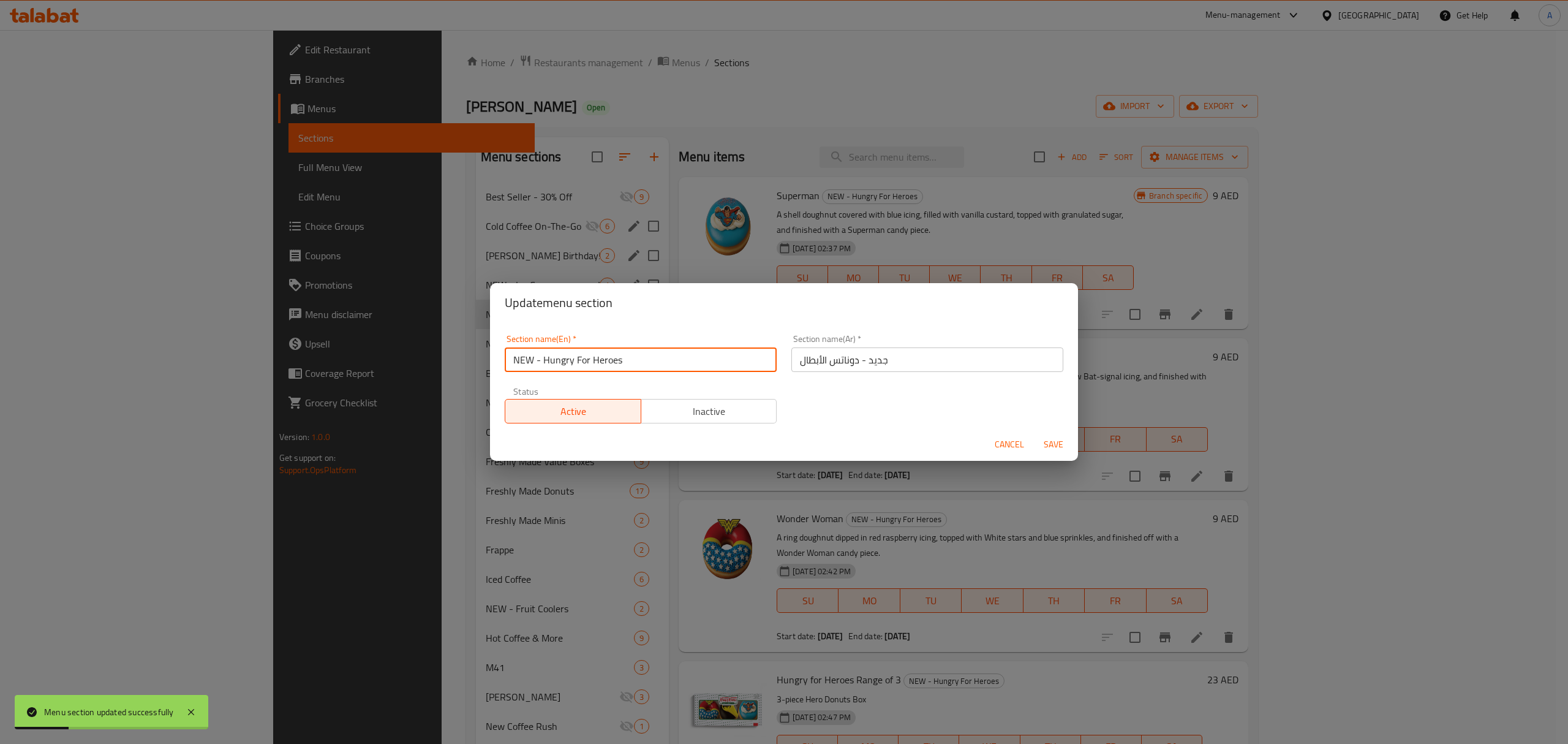
drag, startPoint x: 543, startPoint y: 358, endPoint x: 453, endPoint y: 358, distance: 90.0
click at [453, 358] on div "Update menu section Section name(En)   * NEW - Hungry For Heroes Section name(E…" at bounding box center [784, 372] width 1568 height 744
type input "Hungry For Heroes"
click at [1020, 408] on div "Section name(En)   * Hungry For Heroes Section name(En) * Section name(Ar)   * …" at bounding box center [784, 379] width 573 height 103
click at [1049, 438] on span "Save" at bounding box center [1053, 445] width 29 height 15
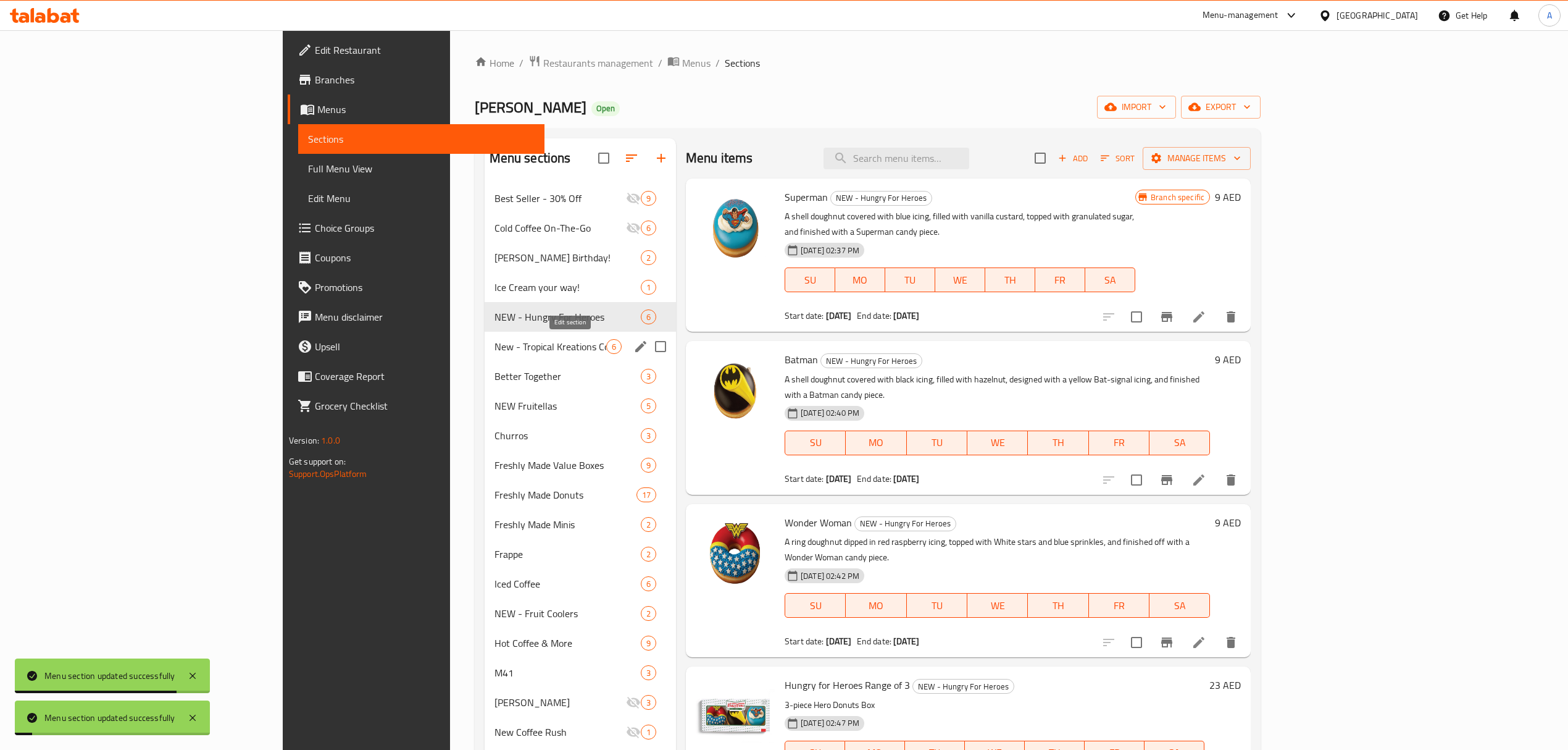
click at [635, 346] on icon "edit" at bounding box center [641, 347] width 11 height 11
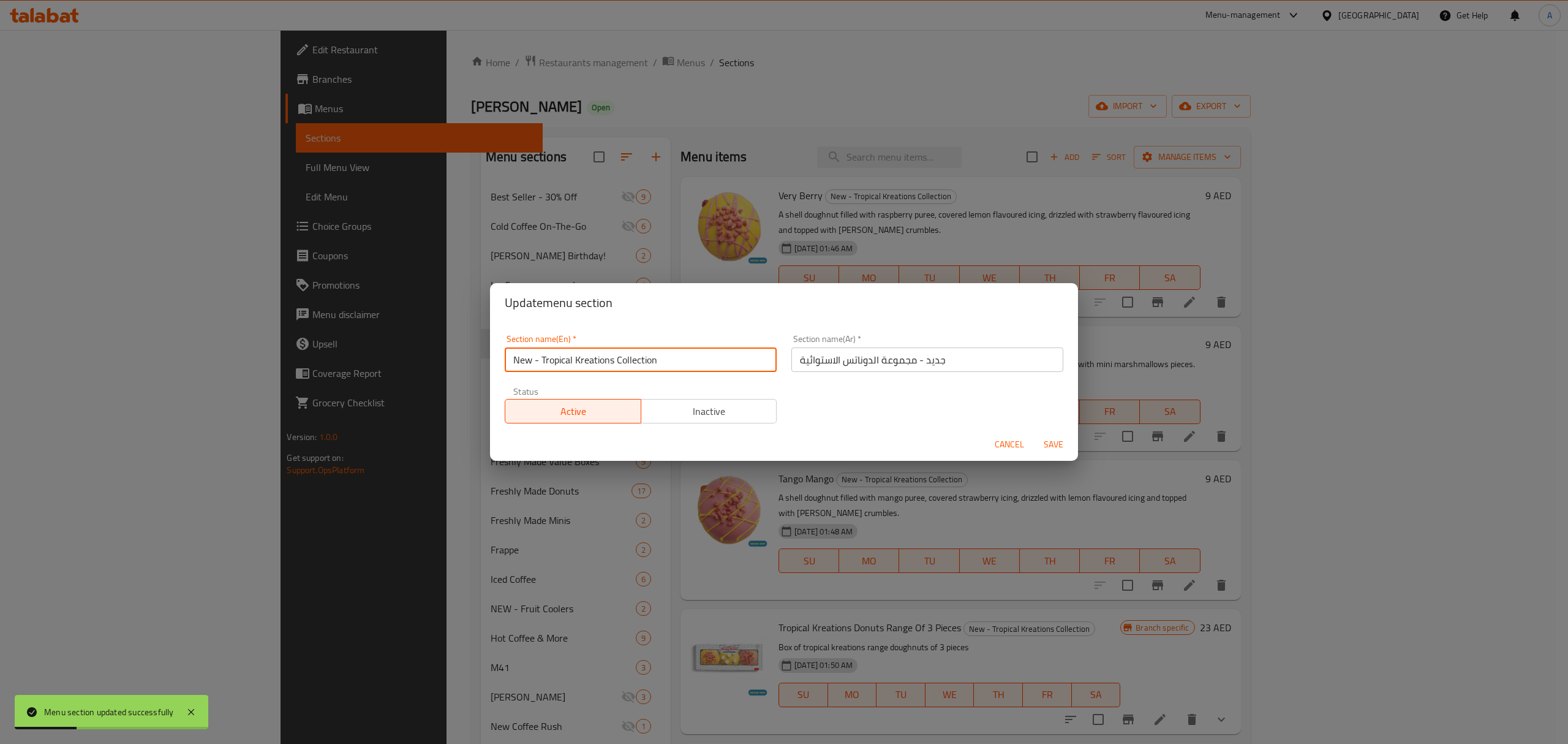
drag, startPoint x: 541, startPoint y: 361, endPoint x: 471, endPoint y: 361, distance: 70.0
click at [471, 361] on div "Update menu section Section name(En)   * New - Tropical Kreations Collection Se…" at bounding box center [784, 372] width 1568 height 744
type input "Tropical Kreations Collection"
click at [1066, 442] on span "Save" at bounding box center [1053, 445] width 29 height 15
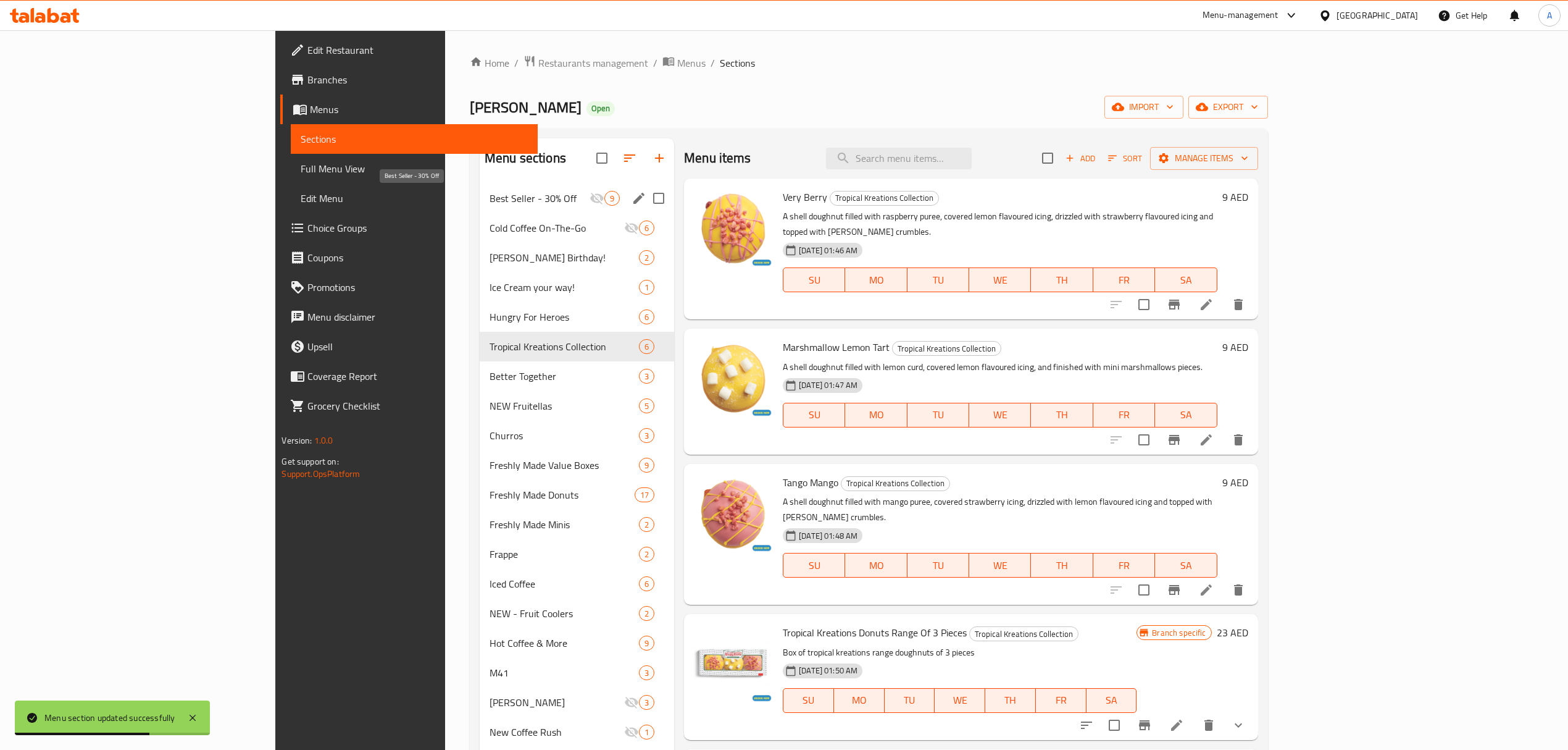
click at [489, 196] on span "Best Seller - 30% Off" at bounding box center [539, 198] width 100 height 15
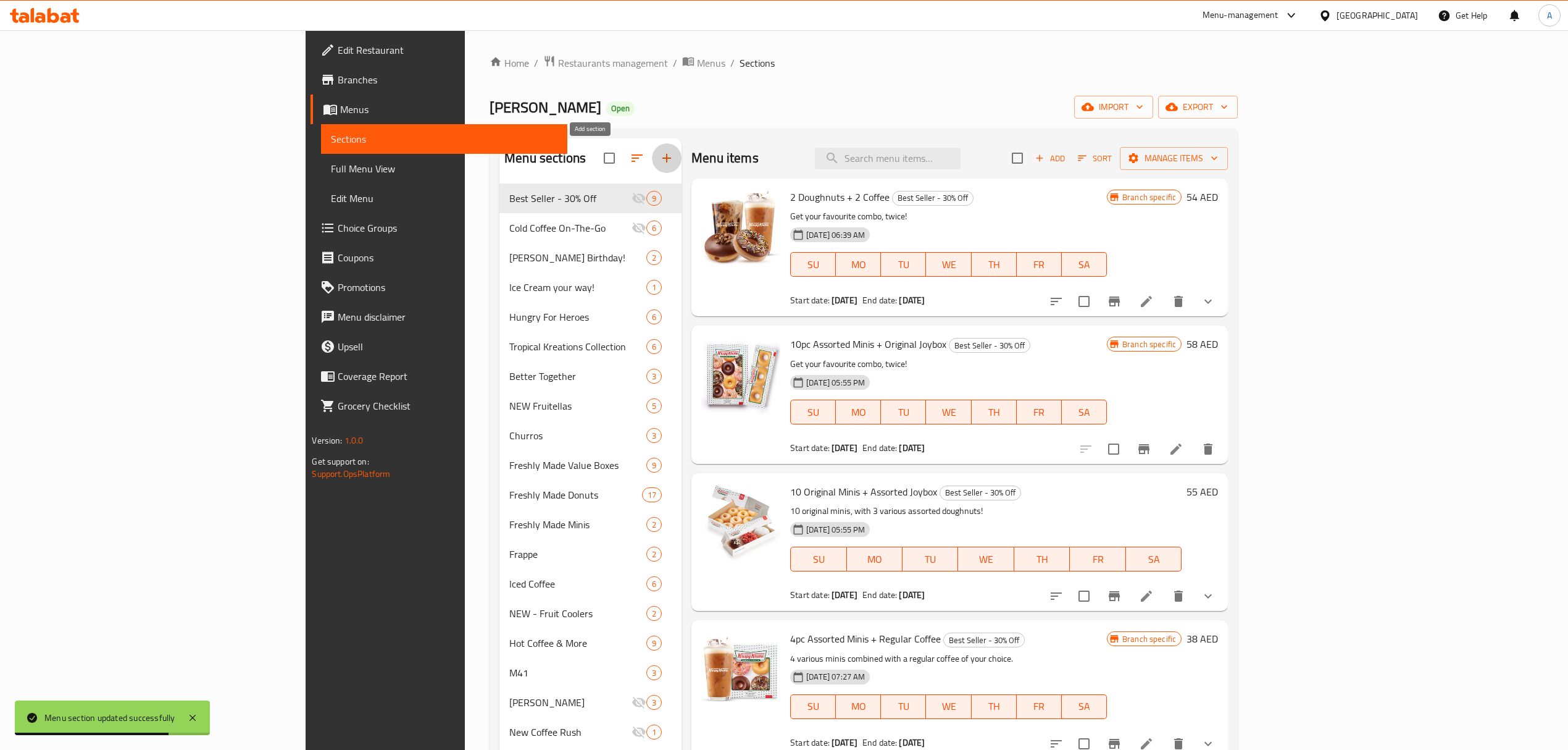
click at [660, 155] on icon "button" at bounding box center [667, 158] width 15 height 15
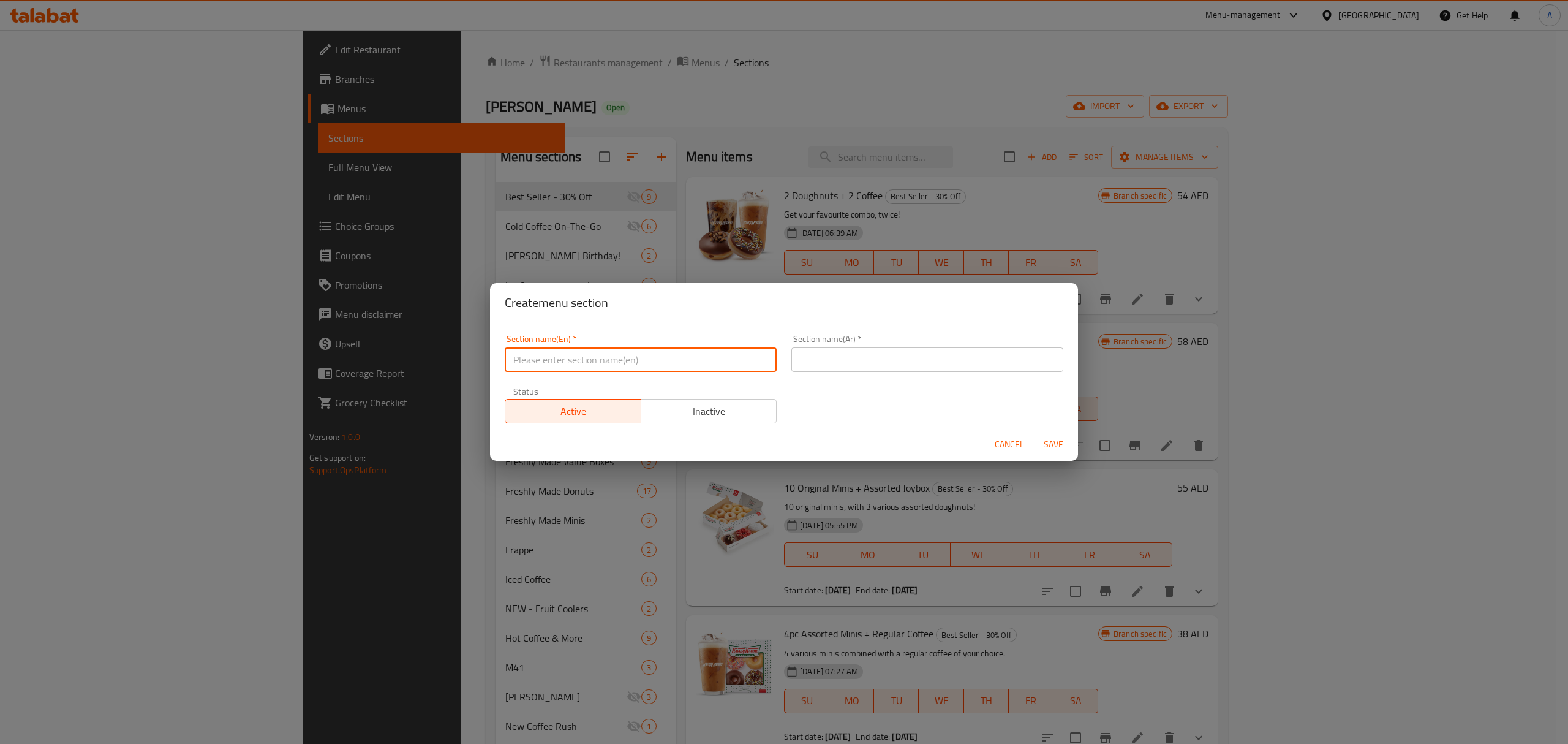
click at [513, 360] on input "text" at bounding box center [641, 359] width 272 height 24
paste input "50% off Minis Special"
type input "50% off Minis Special"
click at [844, 357] on input "text" at bounding box center [927, 359] width 272 height 24
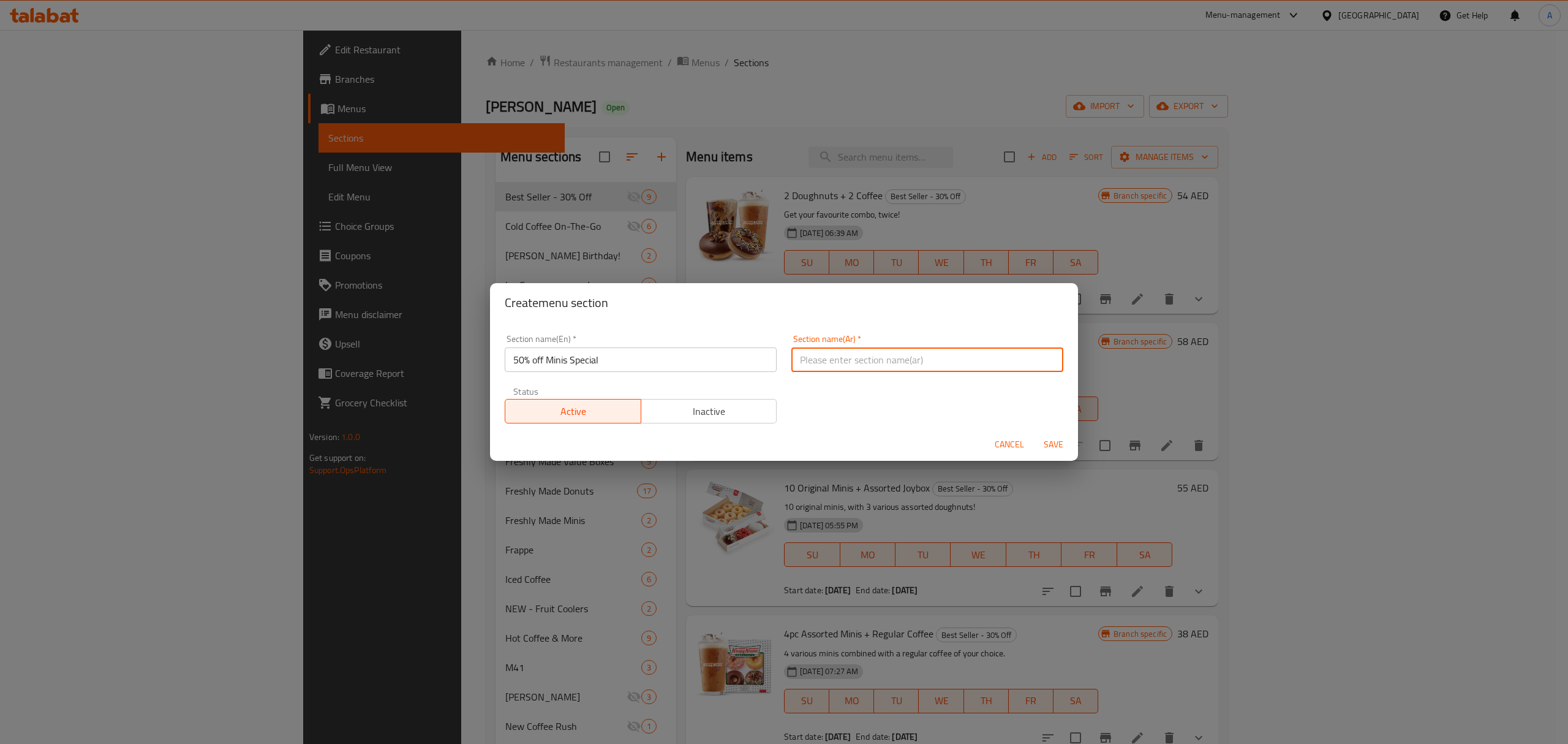
paste input "جديد - خصم 50%"
type input "جديد - خصم 50%"
click at [851, 402] on div "Section name(En)   * 50% off Minis Special Section name(En) * Section name(Ar) …" at bounding box center [784, 379] width 573 height 103
click at [1057, 442] on span "Save" at bounding box center [1053, 445] width 29 height 15
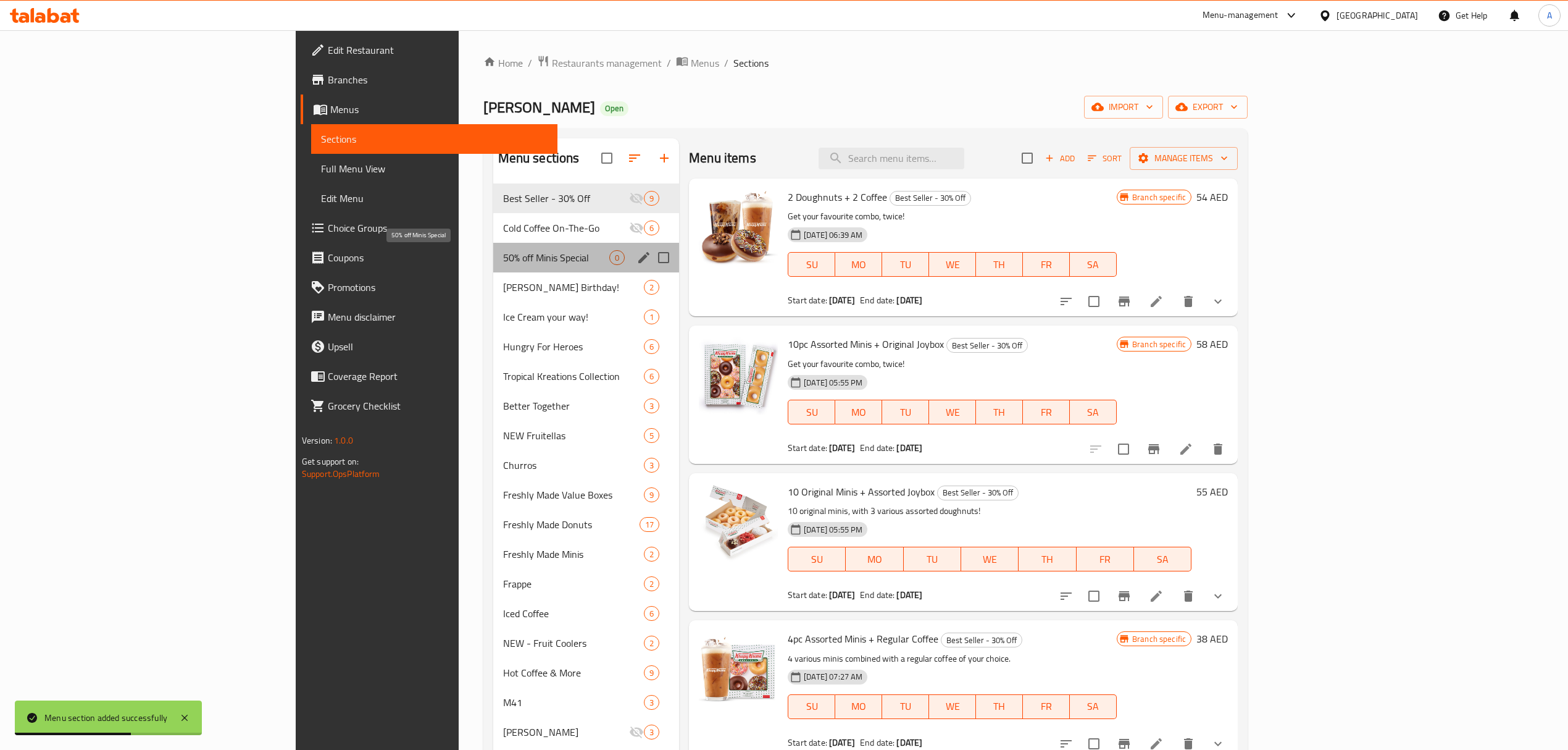
click at [503, 258] on span "50% off Minis Special" at bounding box center [557, 258] width 107 height 15
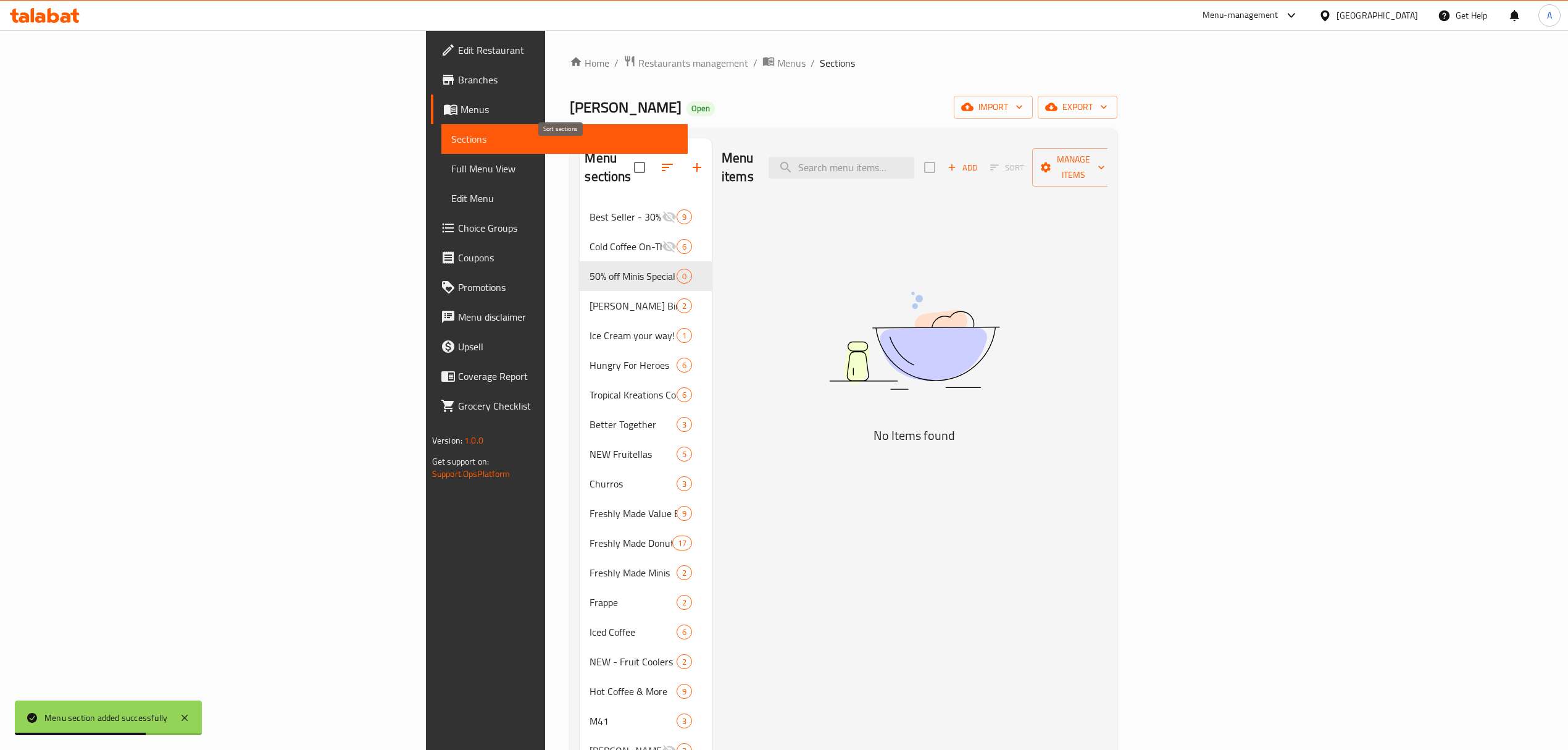
click at [660, 160] on icon "button" at bounding box center [667, 167] width 15 height 15
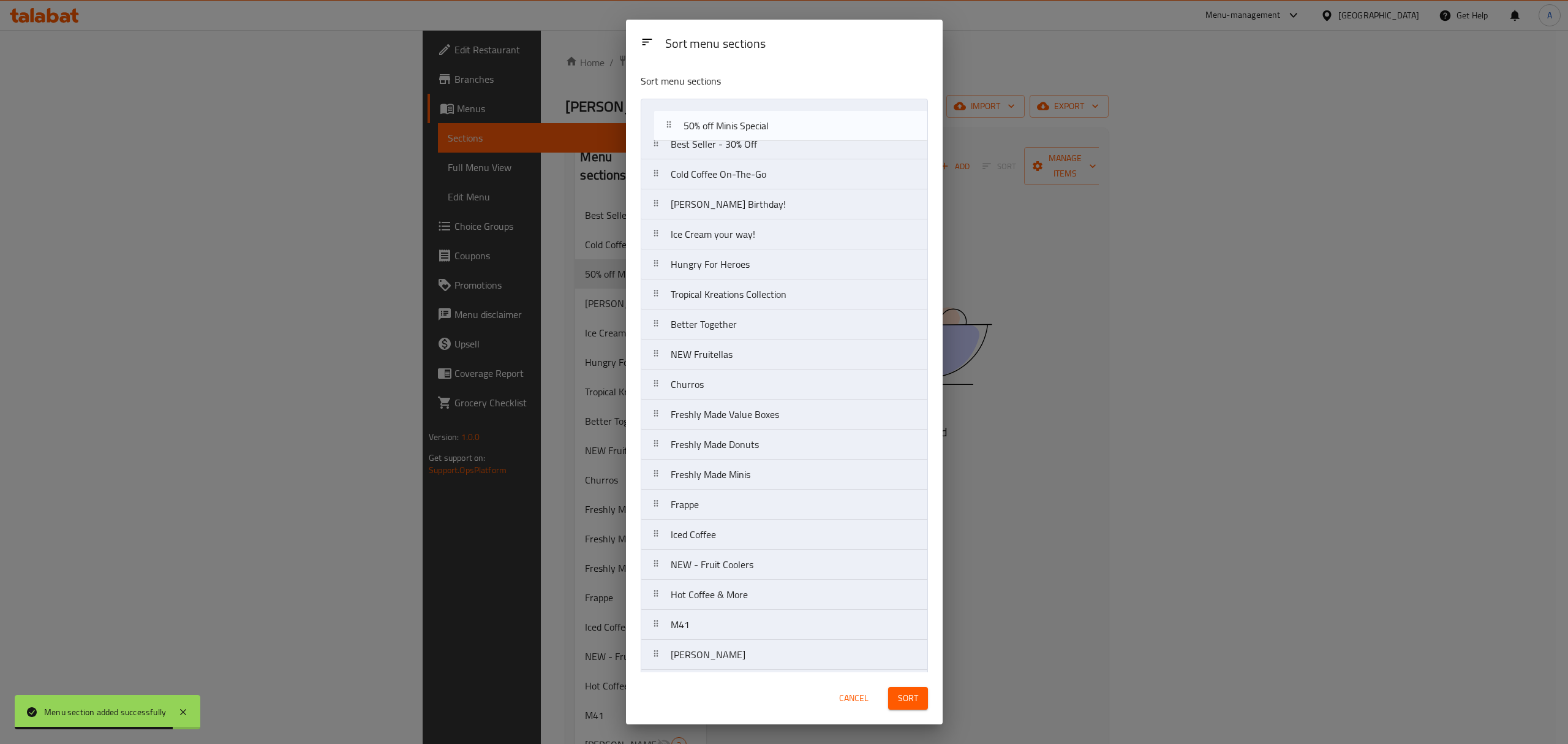
drag, startPoint x: 668, startPoint y: 183, endPoint x: 681, endPoint y: 128, distance: 56.5
click at [681, 128] on nav "Best Seller - 30% Off Cold Coffee On-The-Go 50% off Minis Special Krispy Kreme …" at bounding box center [784, 609] width 287 height 1022
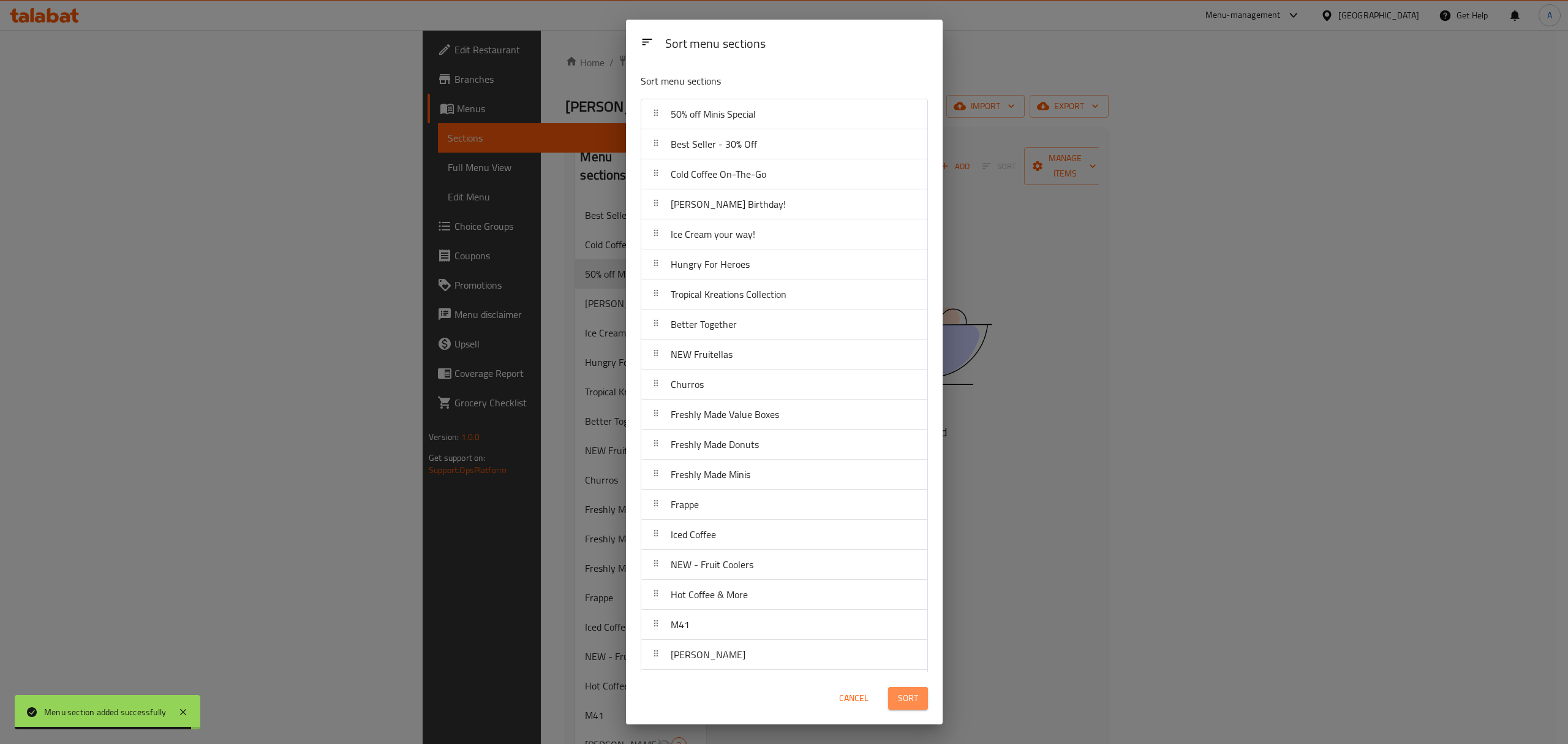
click at [907, 692] on span "Sort" at bounding box center [907, 699] width 20 height 15
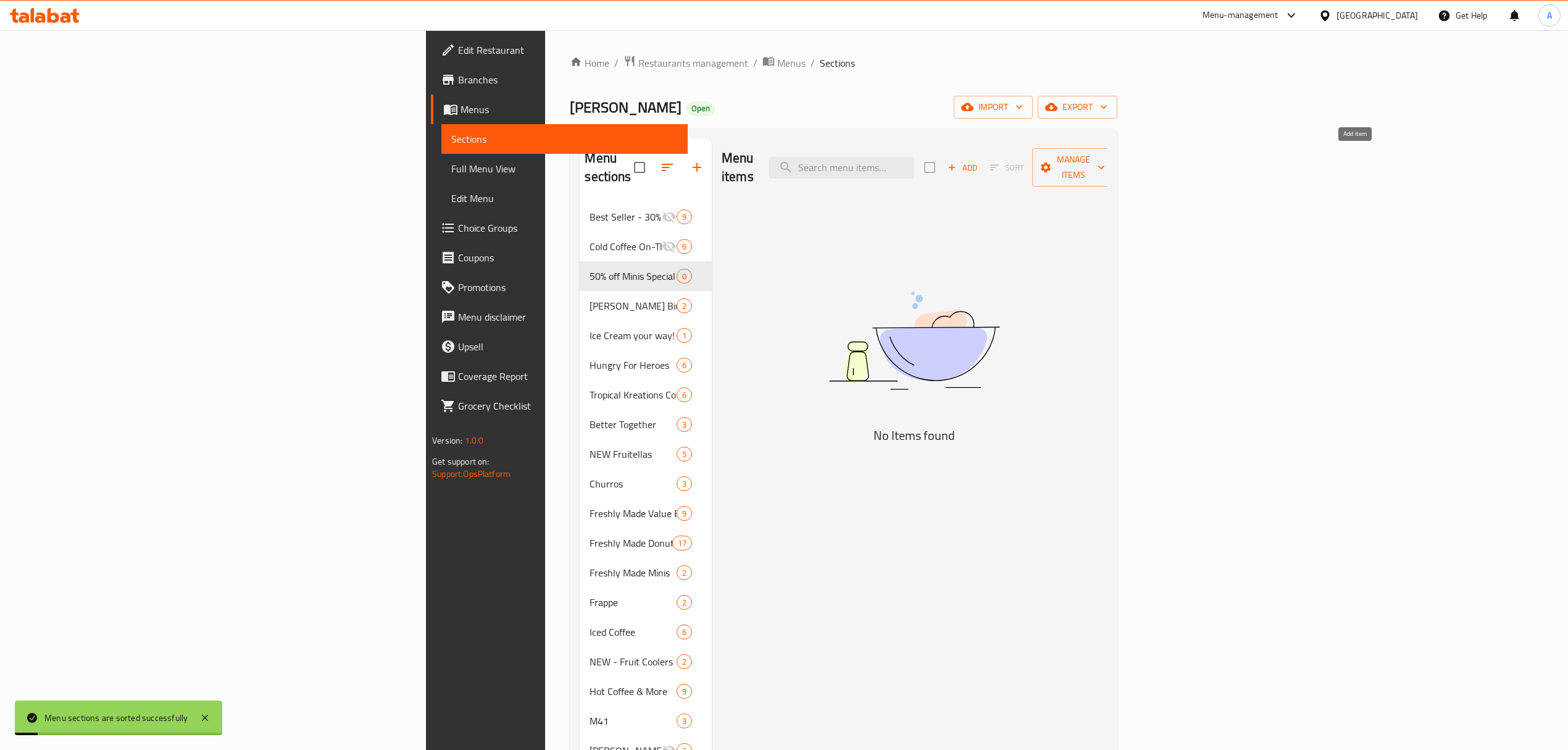
click at [979, 160] on span "Add" at bounding box center [962, 167] width 33 height 14
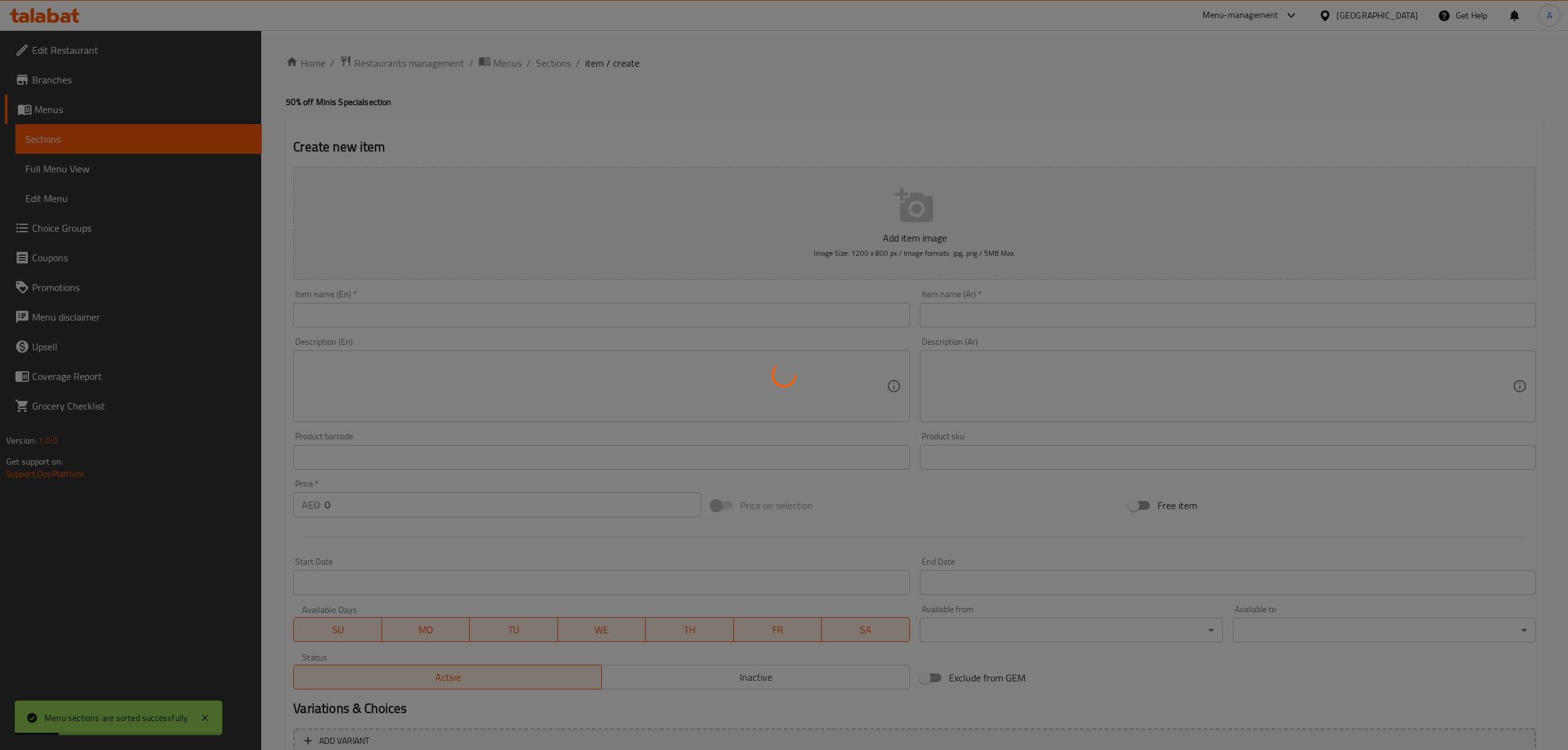
click at [470, 314] on div at bounding box center [784, 375] width 1568 height 750
click at [468, 314] on div at bounding box center [784, 375] width 1568 height 750
click at [898, 212] on div at bounding box center [784, 375] width 1568 height 750
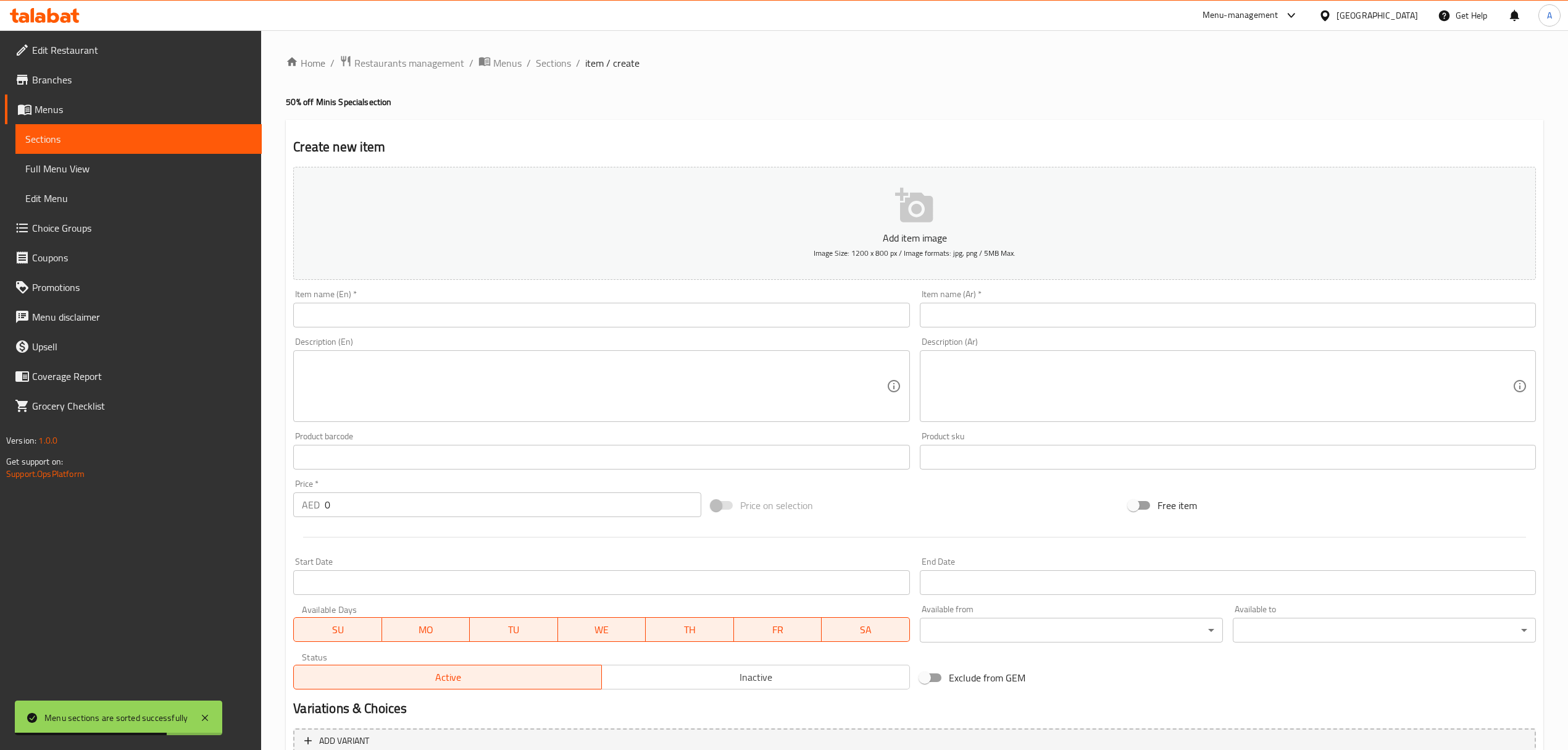
click at [898, 212] on icon "button" at bounding box center [915, 205] width 39 height 39
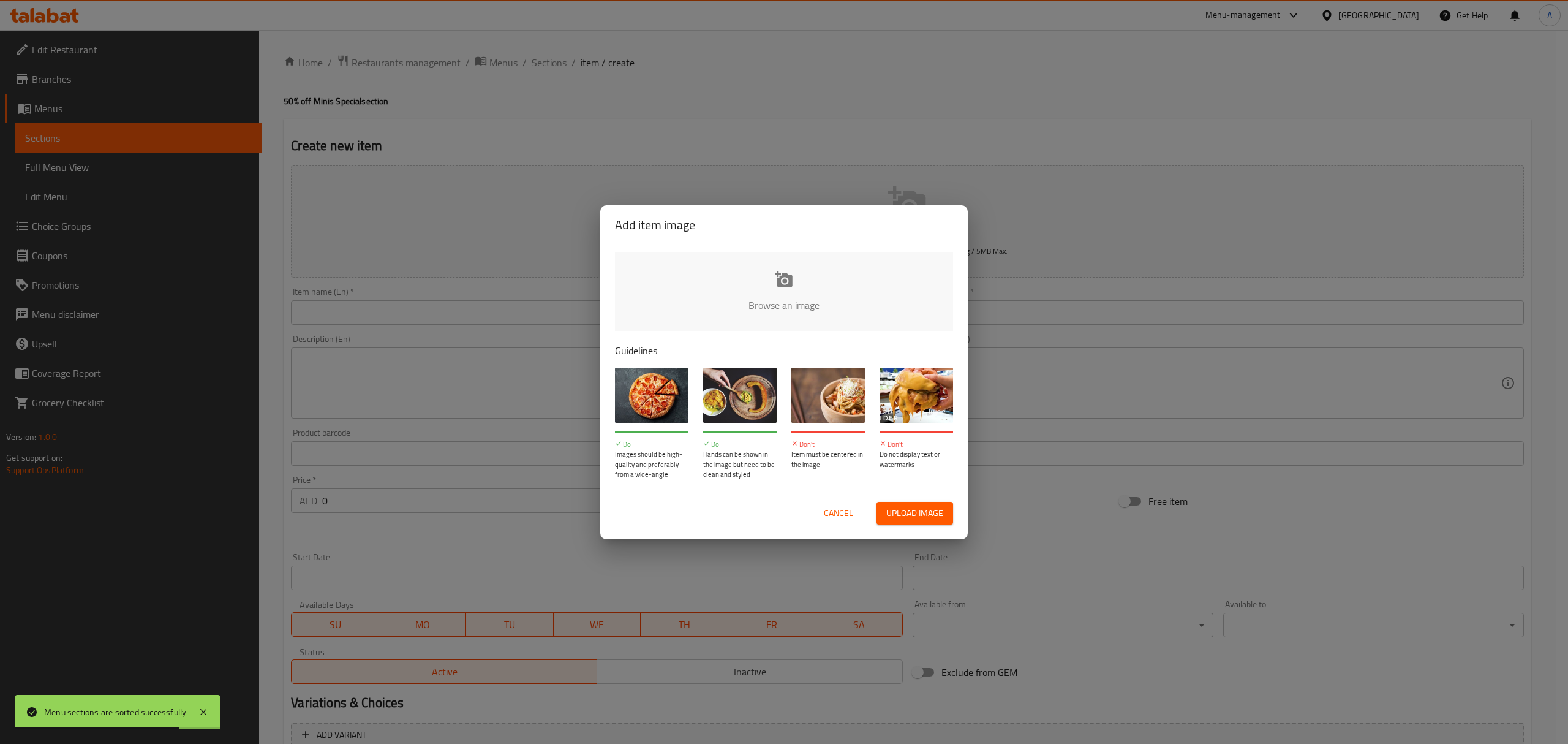
click at [796, 288] on input "file" at bounding box center [1198, 309] width 1166 height 114
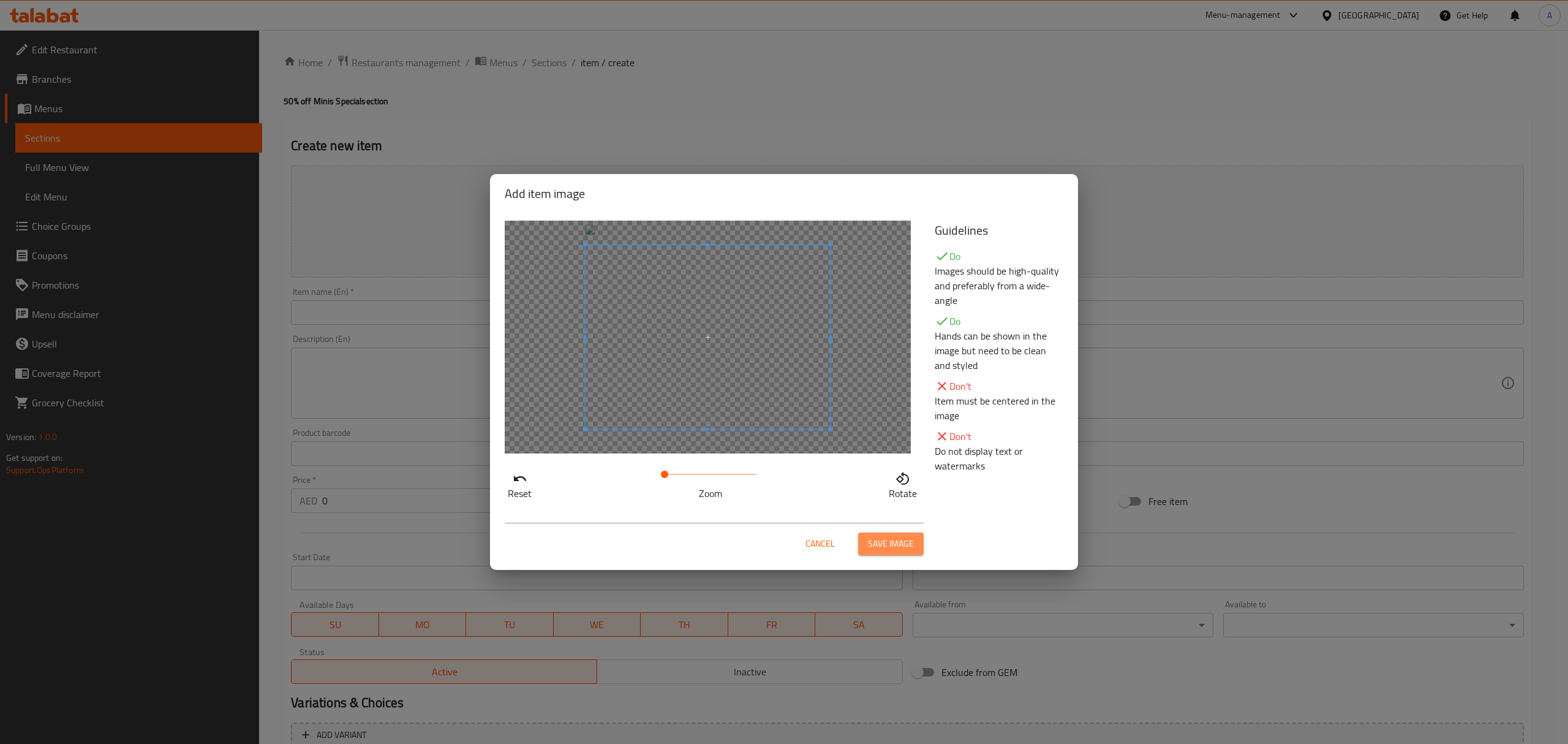
click at [880, 545] on span "Save image" at bounding box center [891, 544] width 46 height 15
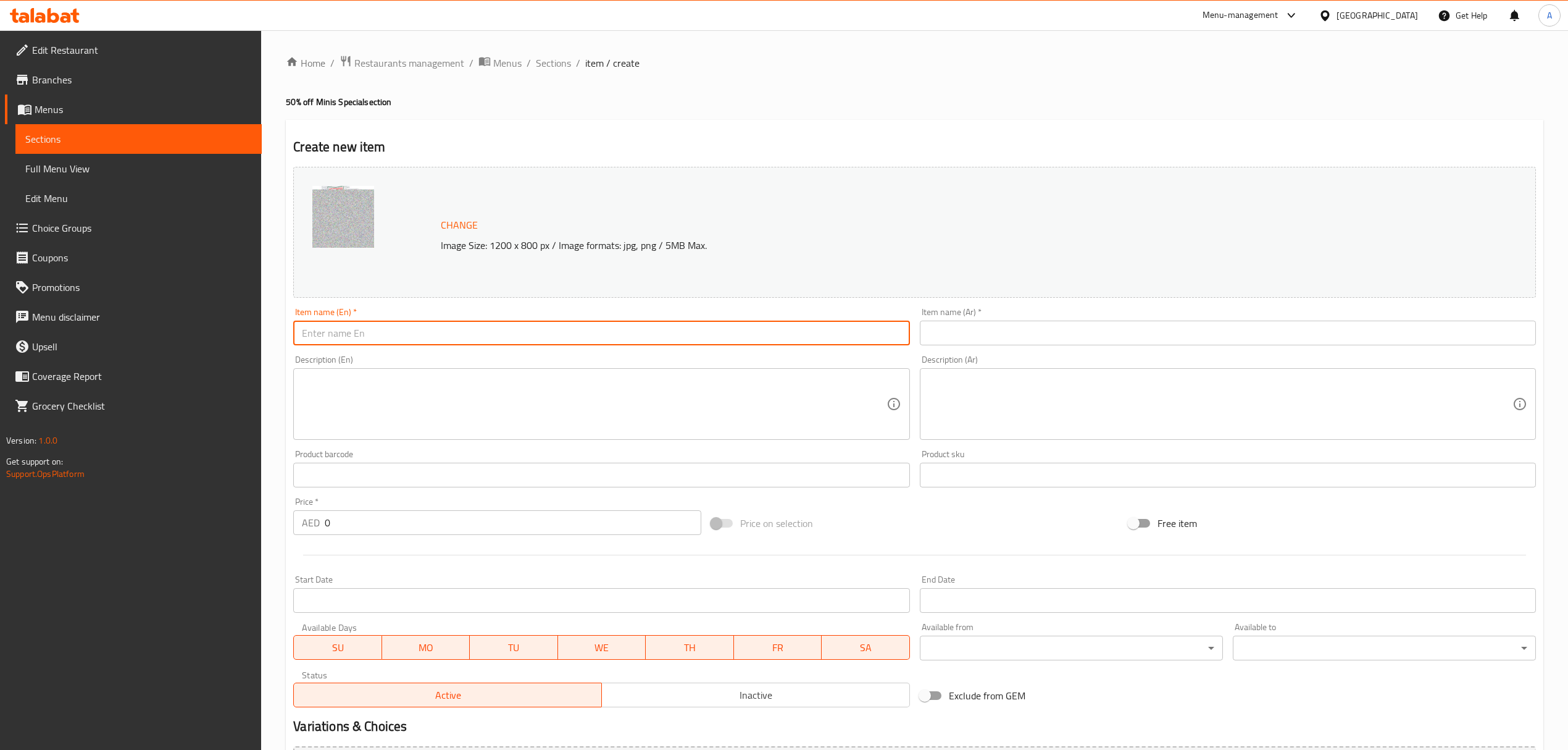
click at [413, 331] on input "text" at bounding box center [601, 333] width 616 height 25
paste input "50% Off 24 minis"
type input "50% Off 24 minis"
click at [964, 347] on div "Item name (Ar)   * Item name (Ar) *" at bounding box center [1228, 326] width 626 height 48
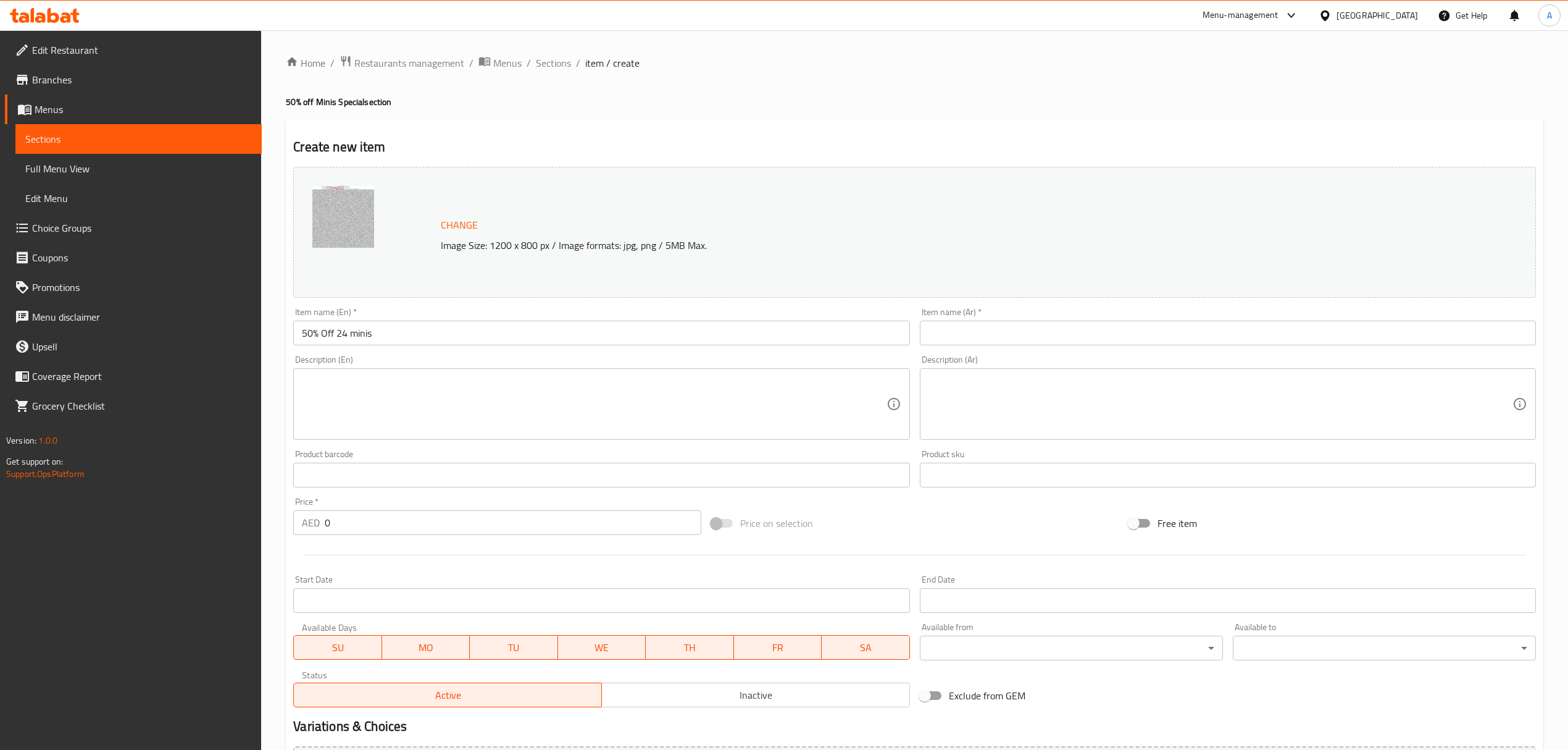
click at [959, 336] on input "text" at bounding box center [1228, 333] width 616 height 25
paste input "50%خصم 24 مينيز"
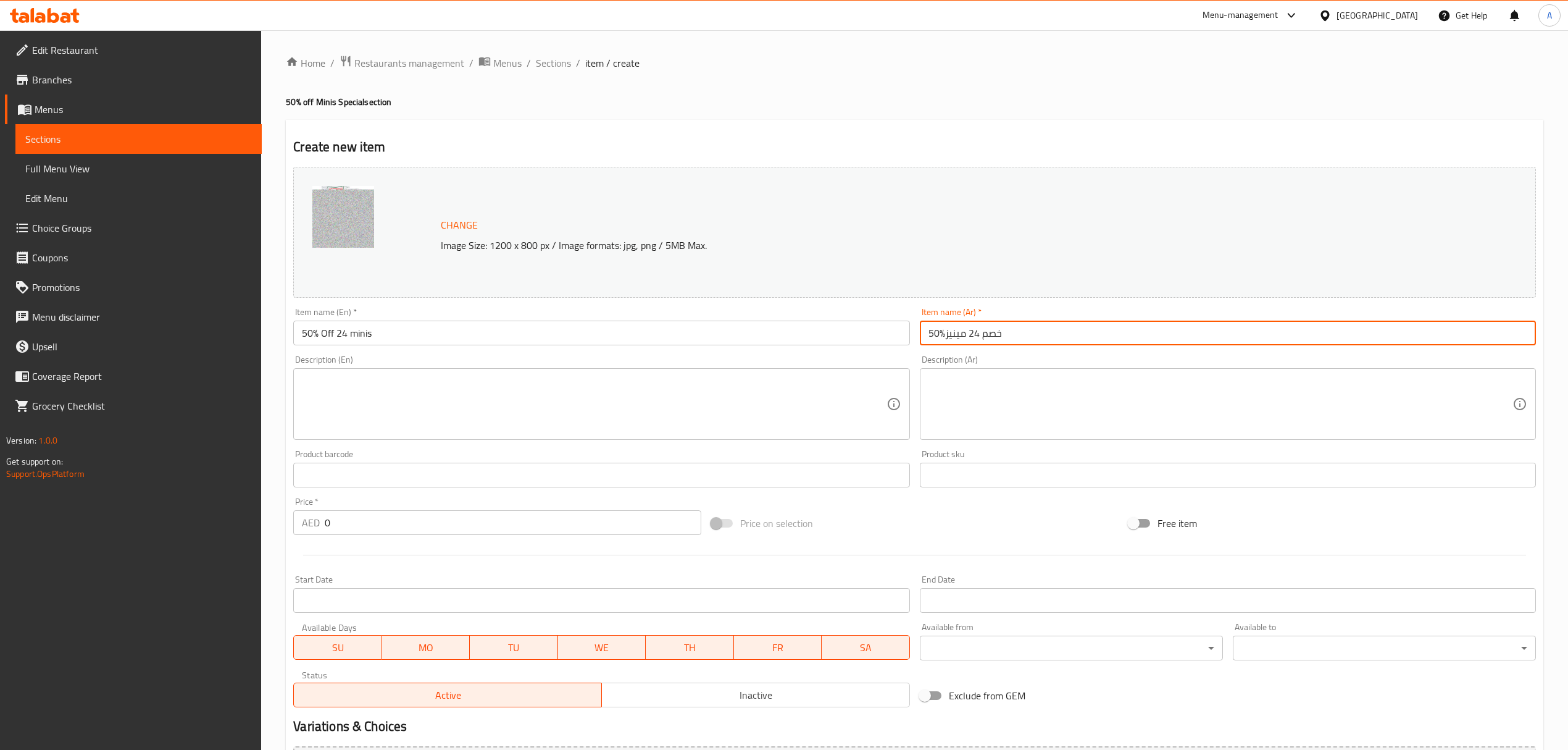
type input "50%خصم 24 مينيز"
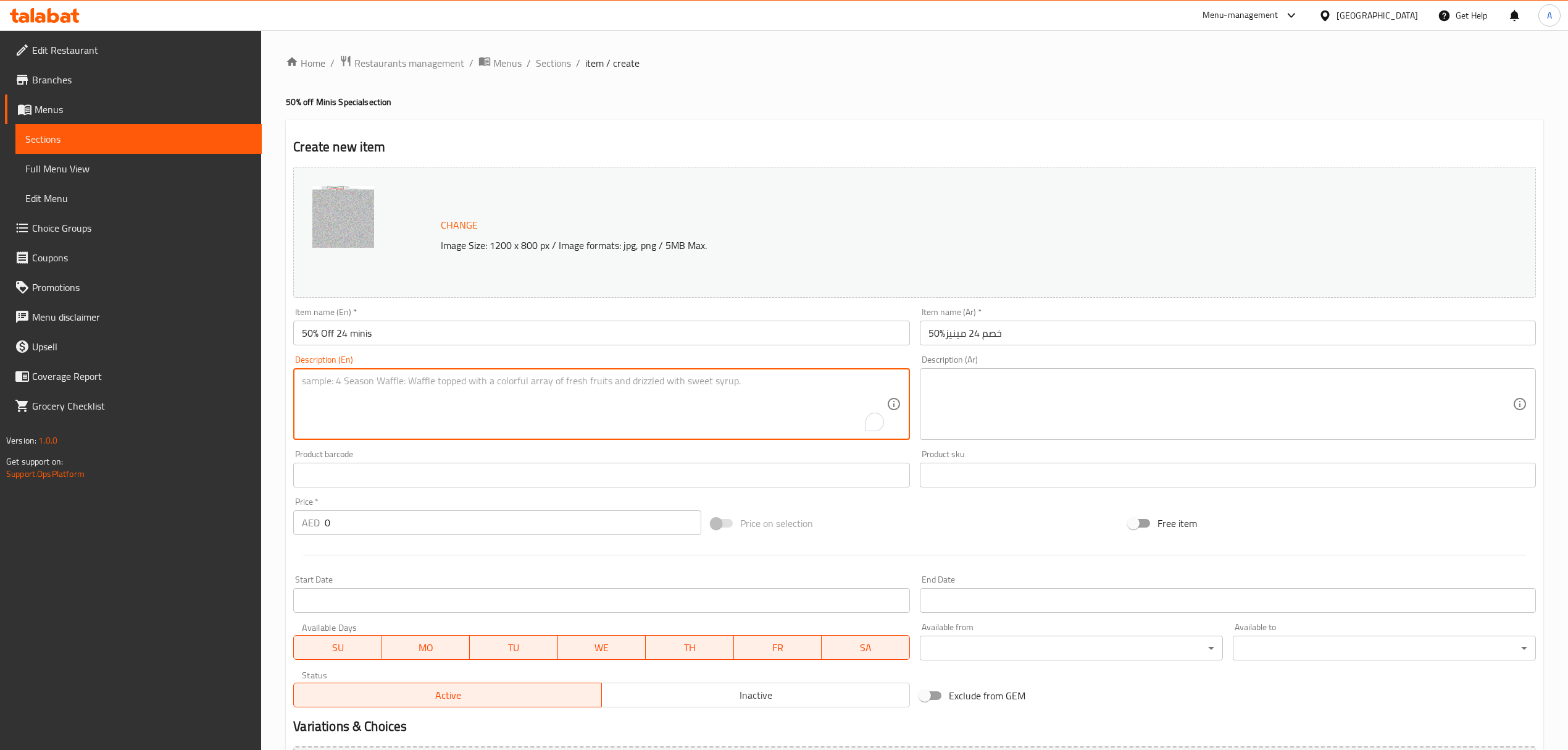
click at [475, 392] on textarea "To enrich screen reader interactions, please activate Accessibility in Grammarl…" at bounding box center [593, 404] width 584 height 58
paste textarea "Get 50% off when buying a combination of 12 various assorted Minis and 12 of fr…"
type textarea "Get 50% off when buying a combination of 12 various assorted Minis and 12 of fr…"
click at [969, 383] on textarea at bounding box center [1221, 404] width 584 height 58
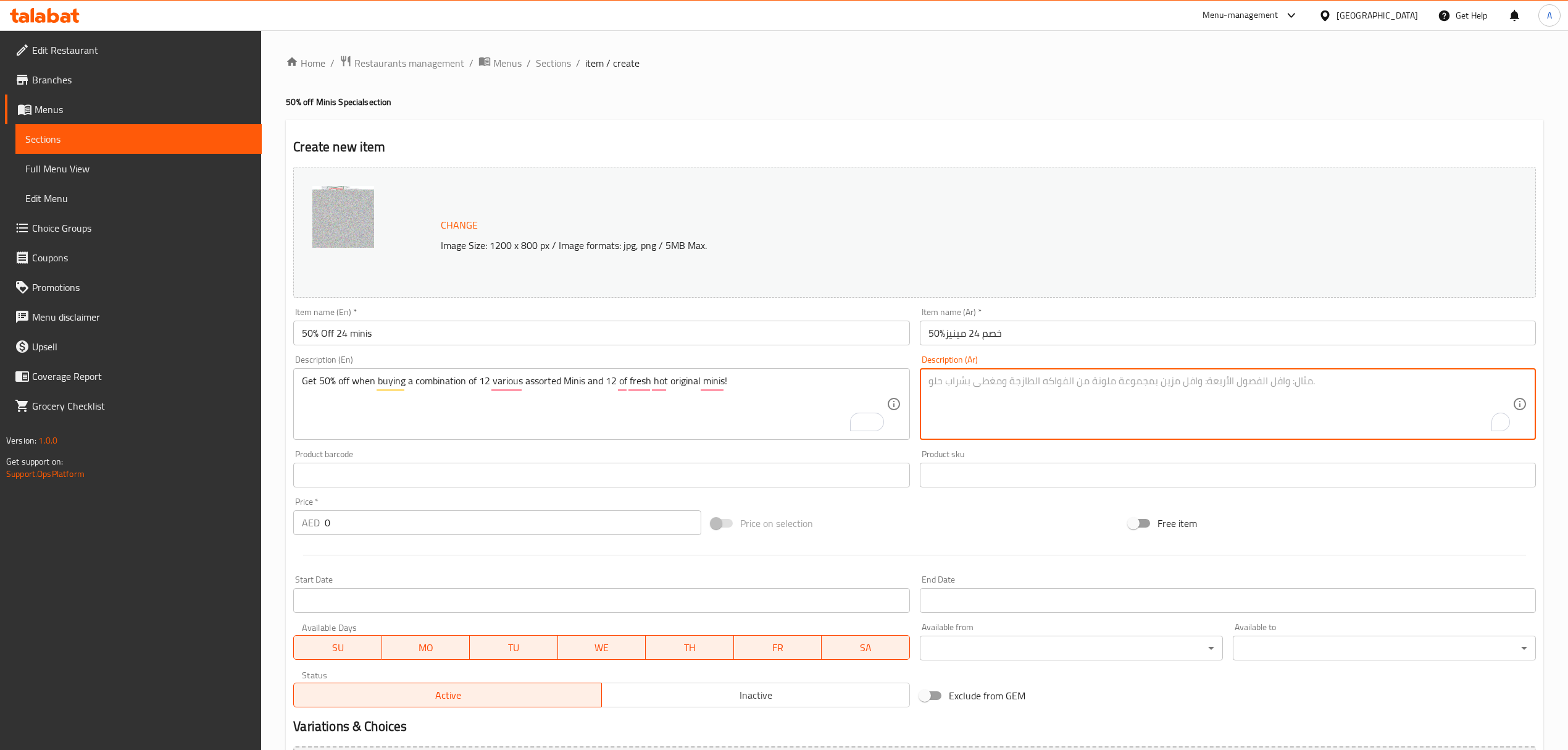
paste textarea "أحصل على خصم 50% عند شراء 24 قطعة مينيز 12 متنوعة و12 اوريجنال جليزد - لفتره مح…"
type textarea "أحصل على خصم 50% عند شراء 24 قطعة مينيز 12 متنوعة و12 اوريجنال جليزد - لفتره مح…"
click at [858, 458] on div "Product barcode Product barcode" at bounding box center [601, 469] width 616 height 38
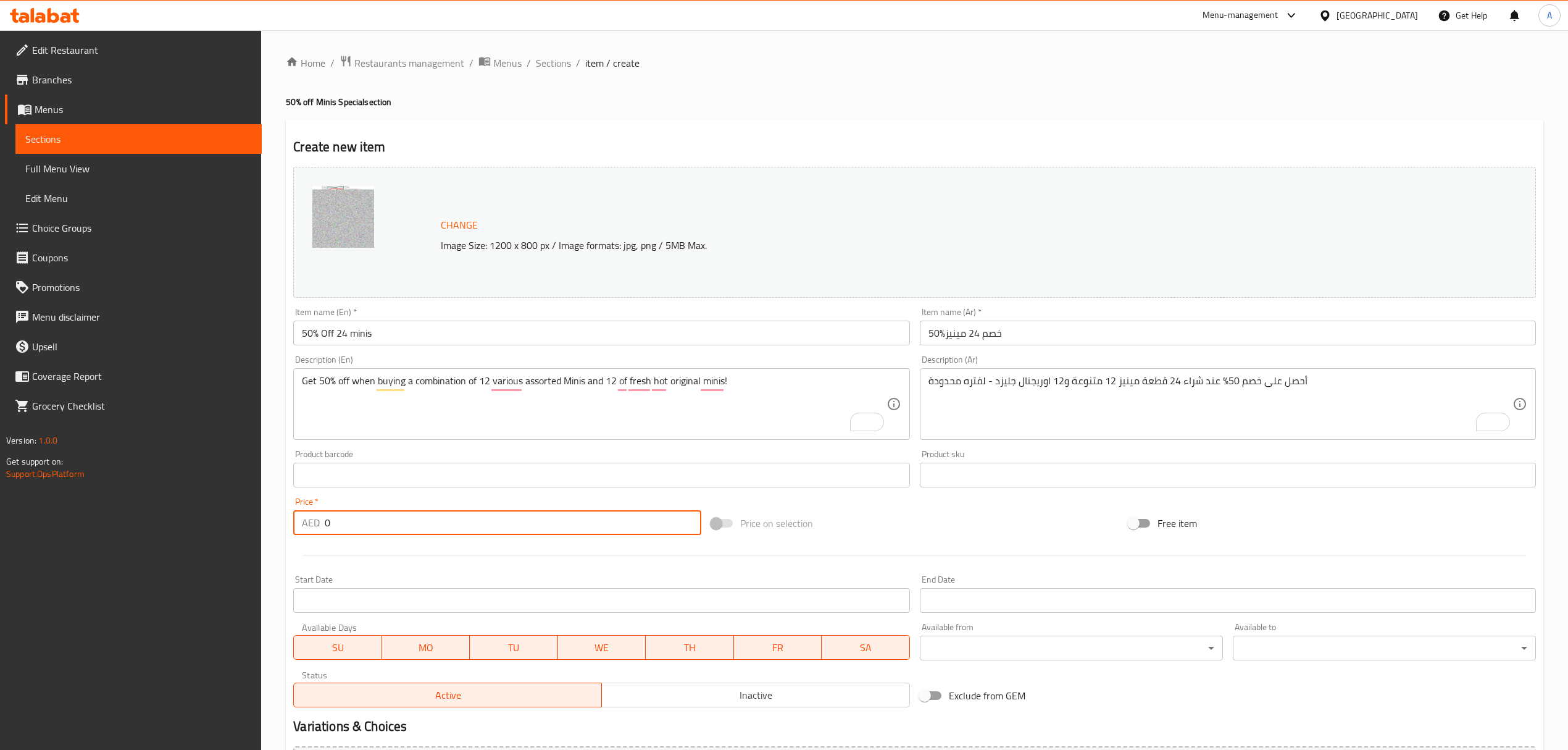
drag, startPoint x: 501, startPoint y: 530, endPoint x: 139, endPoint y: 561, distance: 363.3
click at [142, 561] on div "Edit Restaurant Branches Menus Sections Full Menu View Edit Menu Choice Groups …" at bounding box center [784, 460] width 1568 height 860
type input "49"
click at [461, 557] on div at bounding box center [915, 554] width 1253 height 30
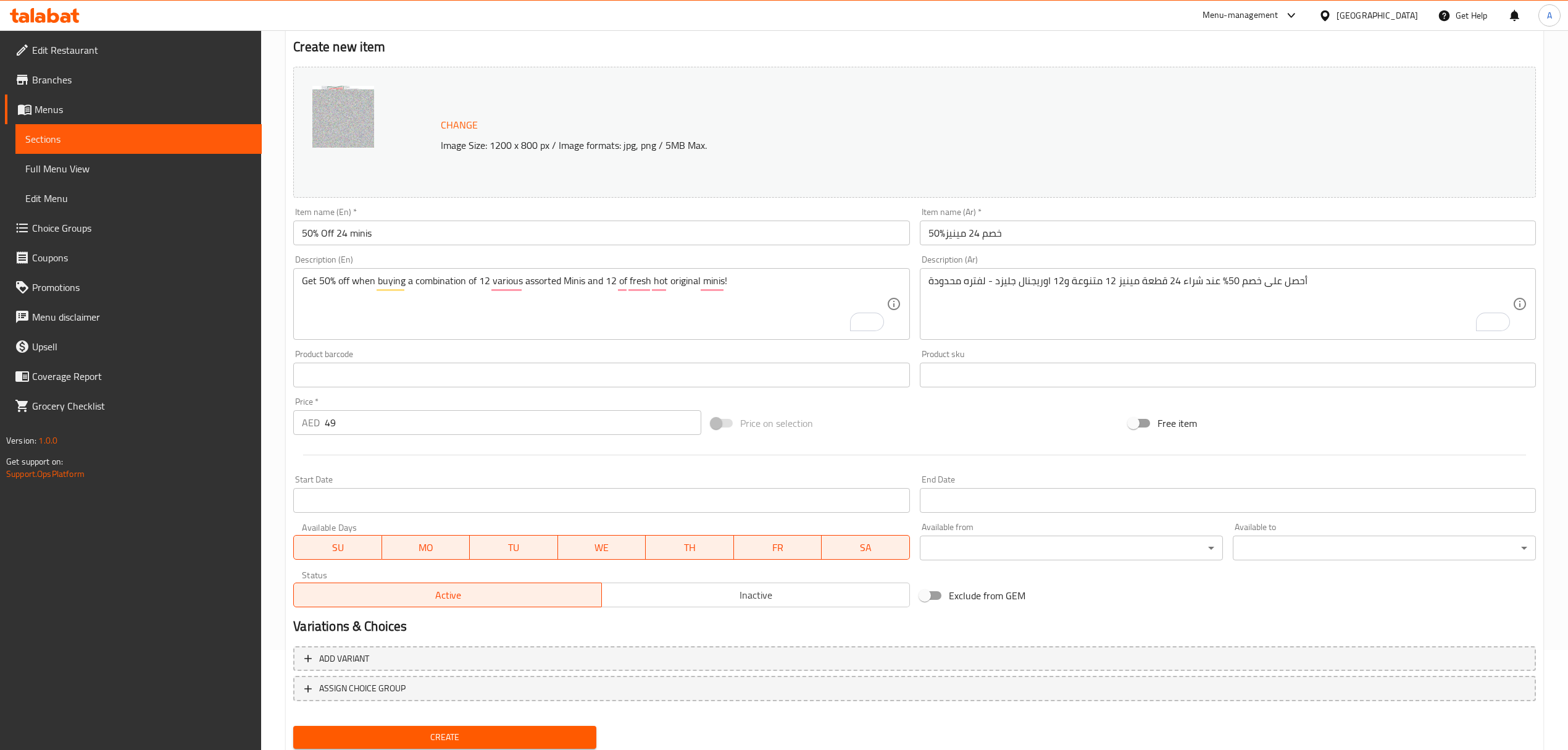
scroll to position [139, 0]
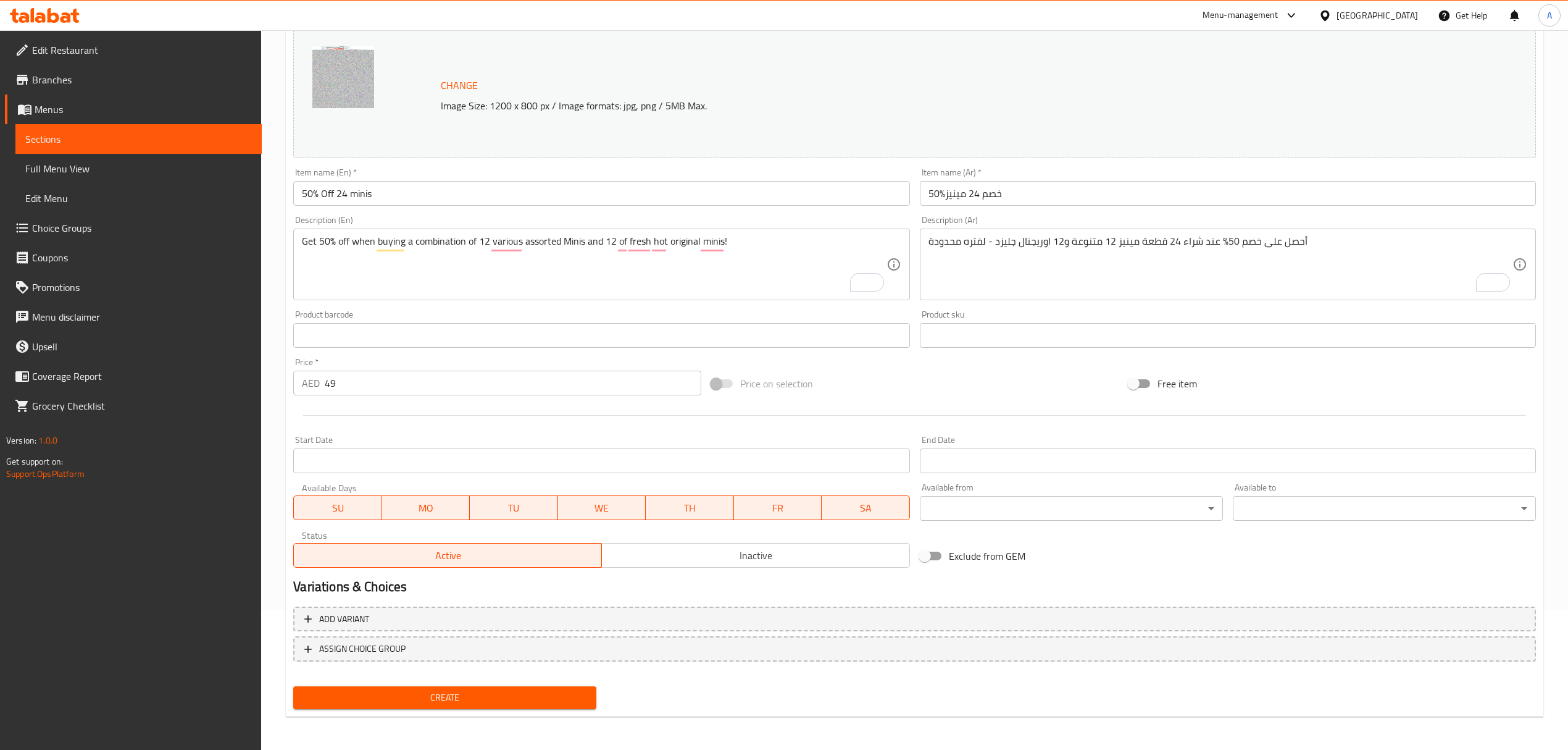
click at [491, 716] on div "Home / Restaurants management / Menus / Sections / item / create 50% off Minis …" at bounding box center [915, 321] width 1258 height 811
click at [490, 701] on span "Create" at bounding box center [444, 698] width 283 height 15
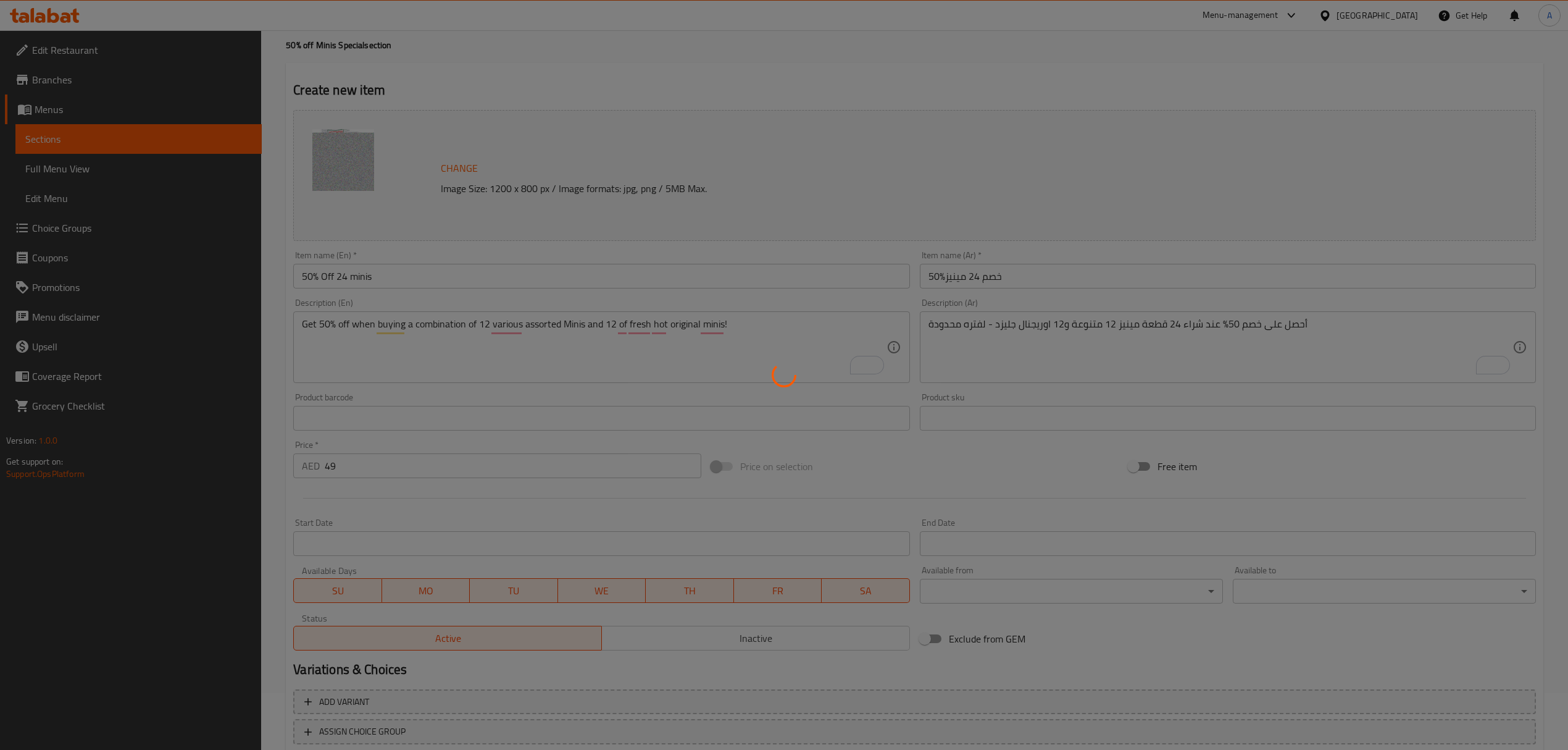
scroll to position [0, 0]
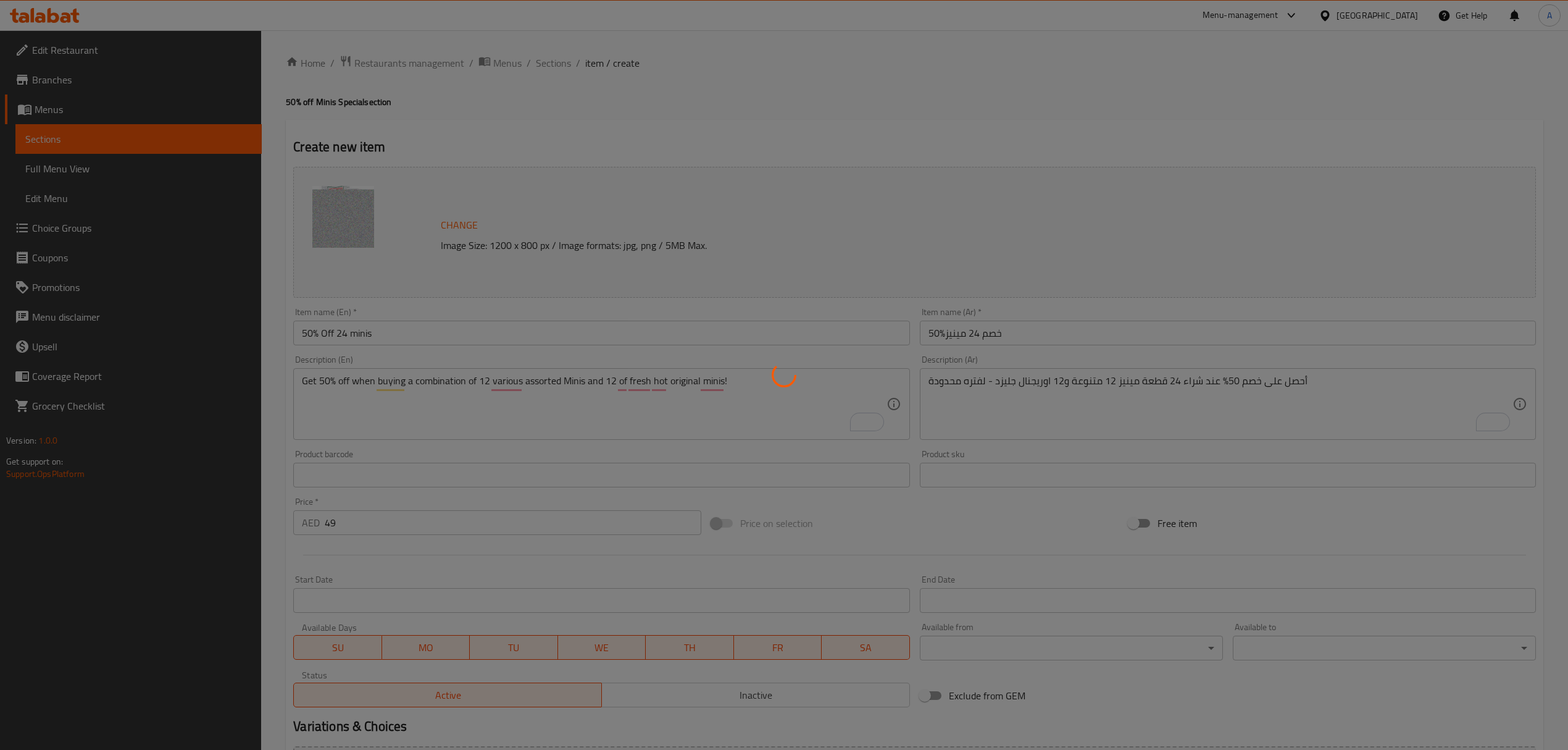
type input "0"
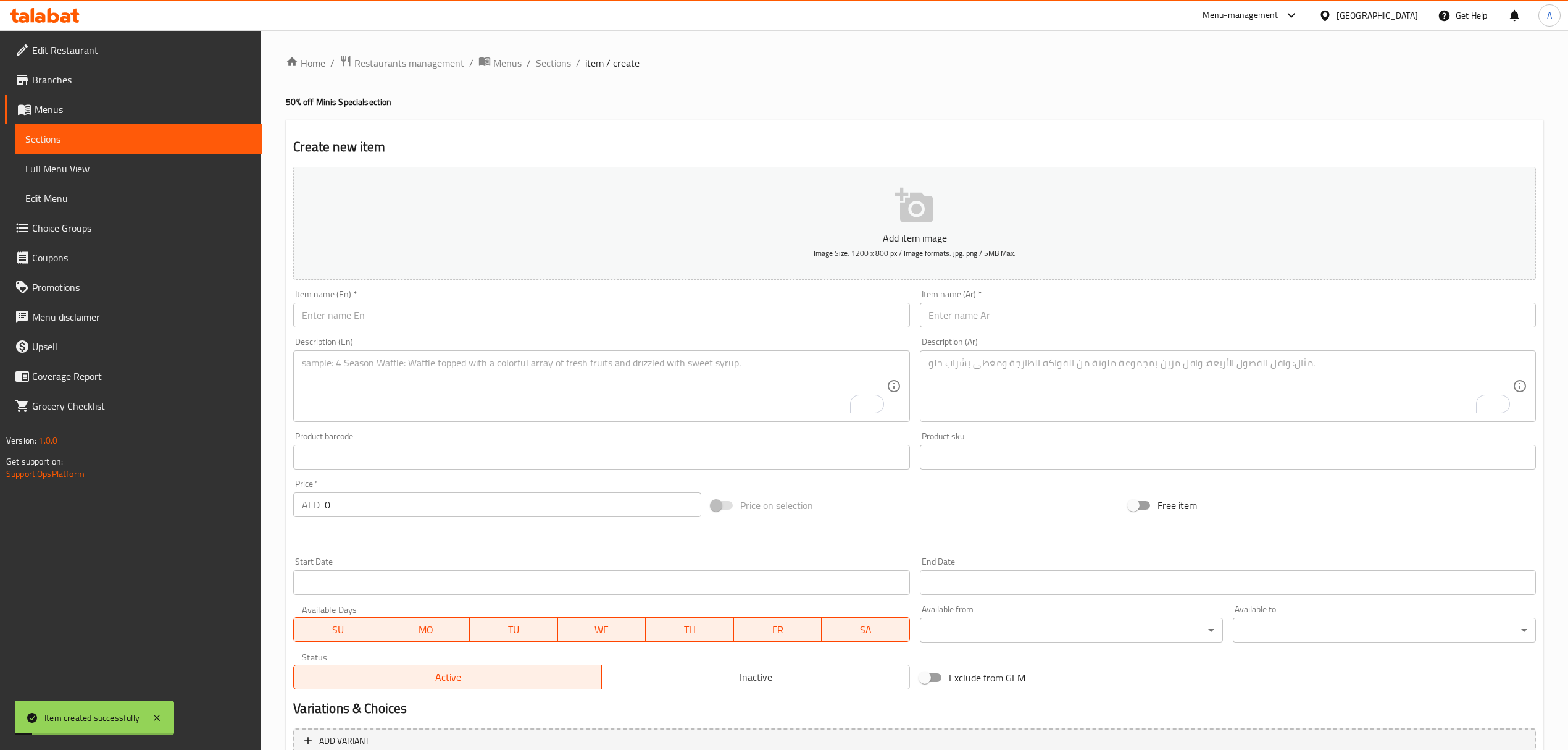
click at [526, 72] on div "Home / Restaurants management / Menus / Sections / item / create 50% off Minis …" at bounding box center [915, 451] width 1258 height 793
click at [518, 69] on span "Menus" at bounding box center [508, 63] width 28 height 15
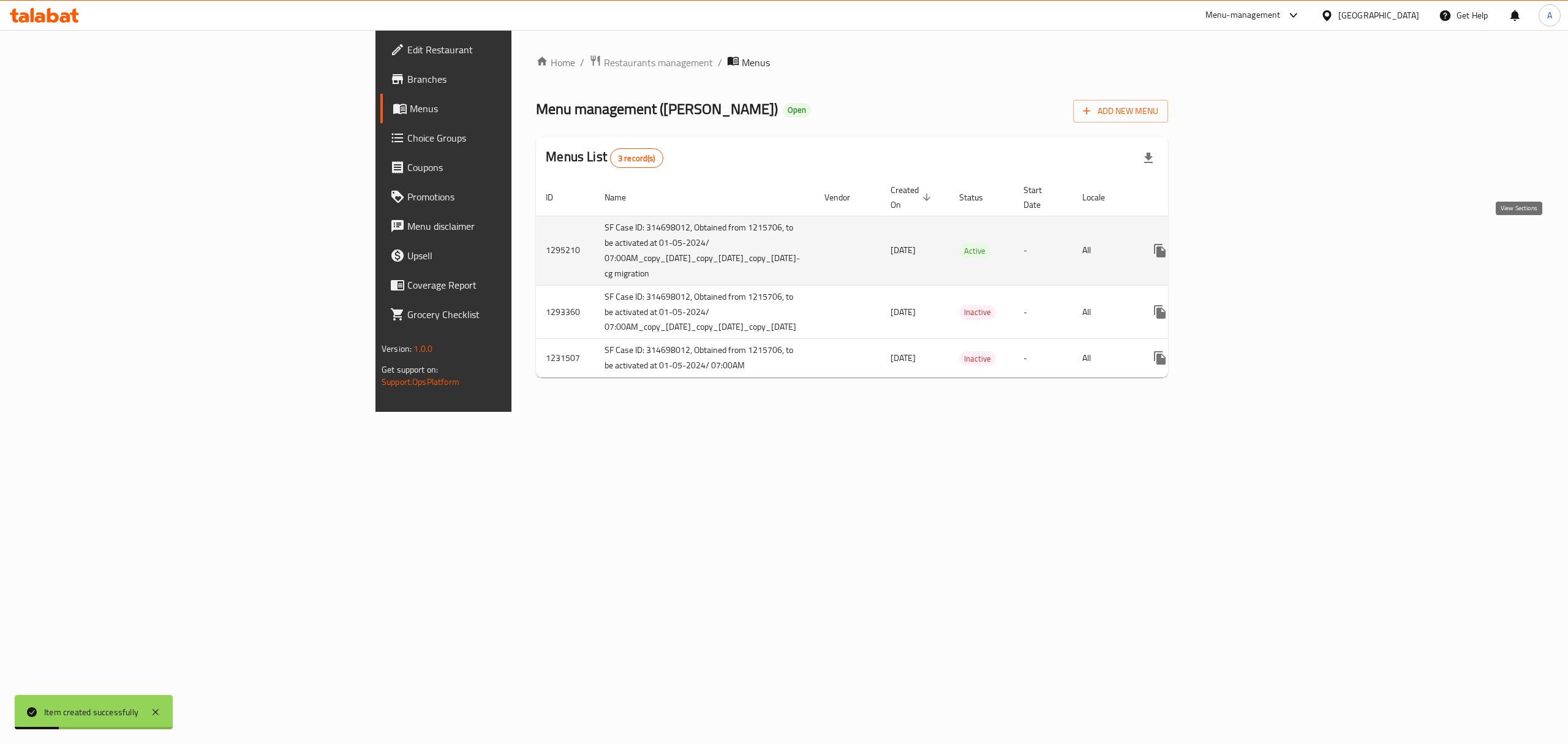
click at [1253, 245] on icon "enhanced table" at bounding box center [1249, 251] width 11 height 11
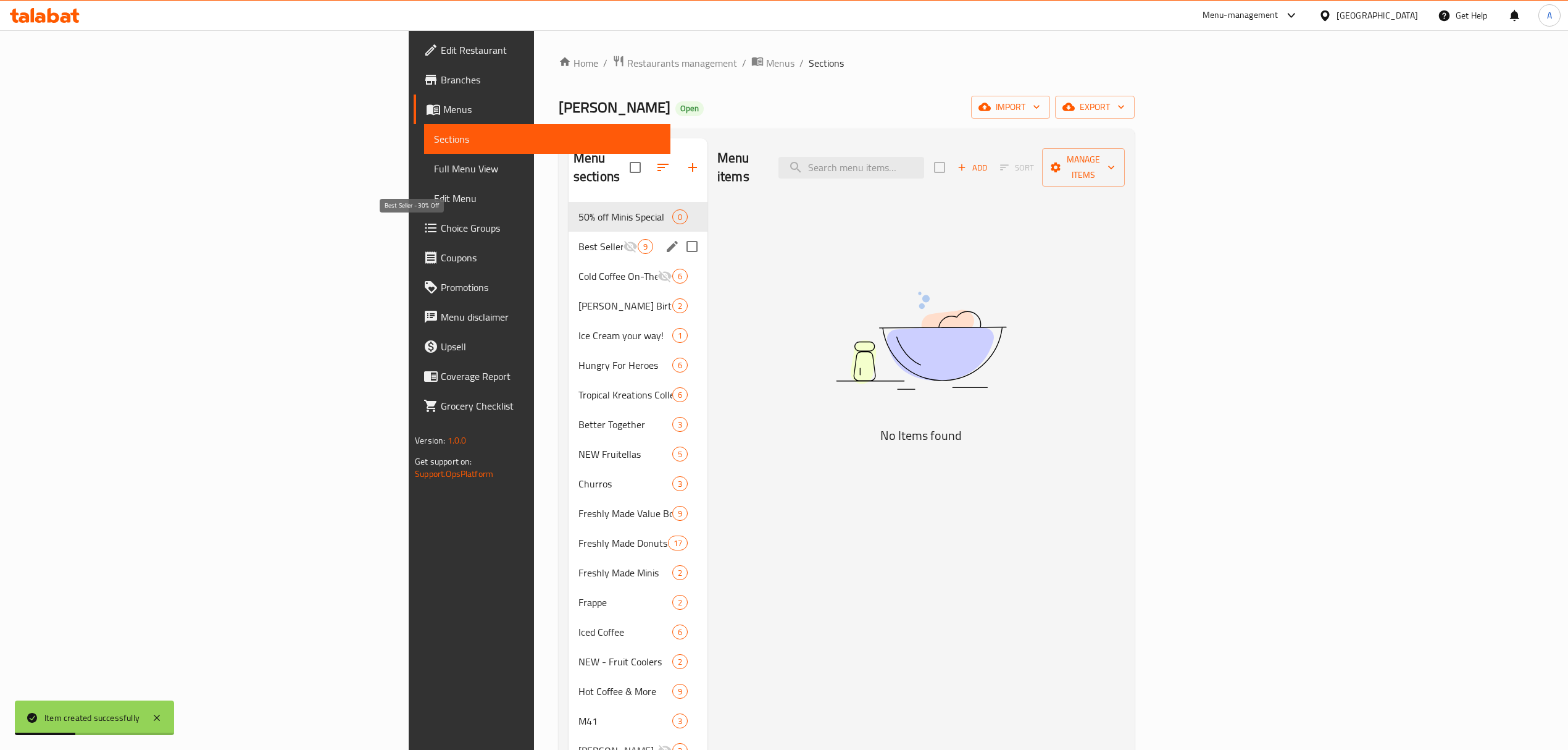
click at [579, 239] on span "Best Seller - 30% Off" at bounding box center [600, 246] width 44 height 15
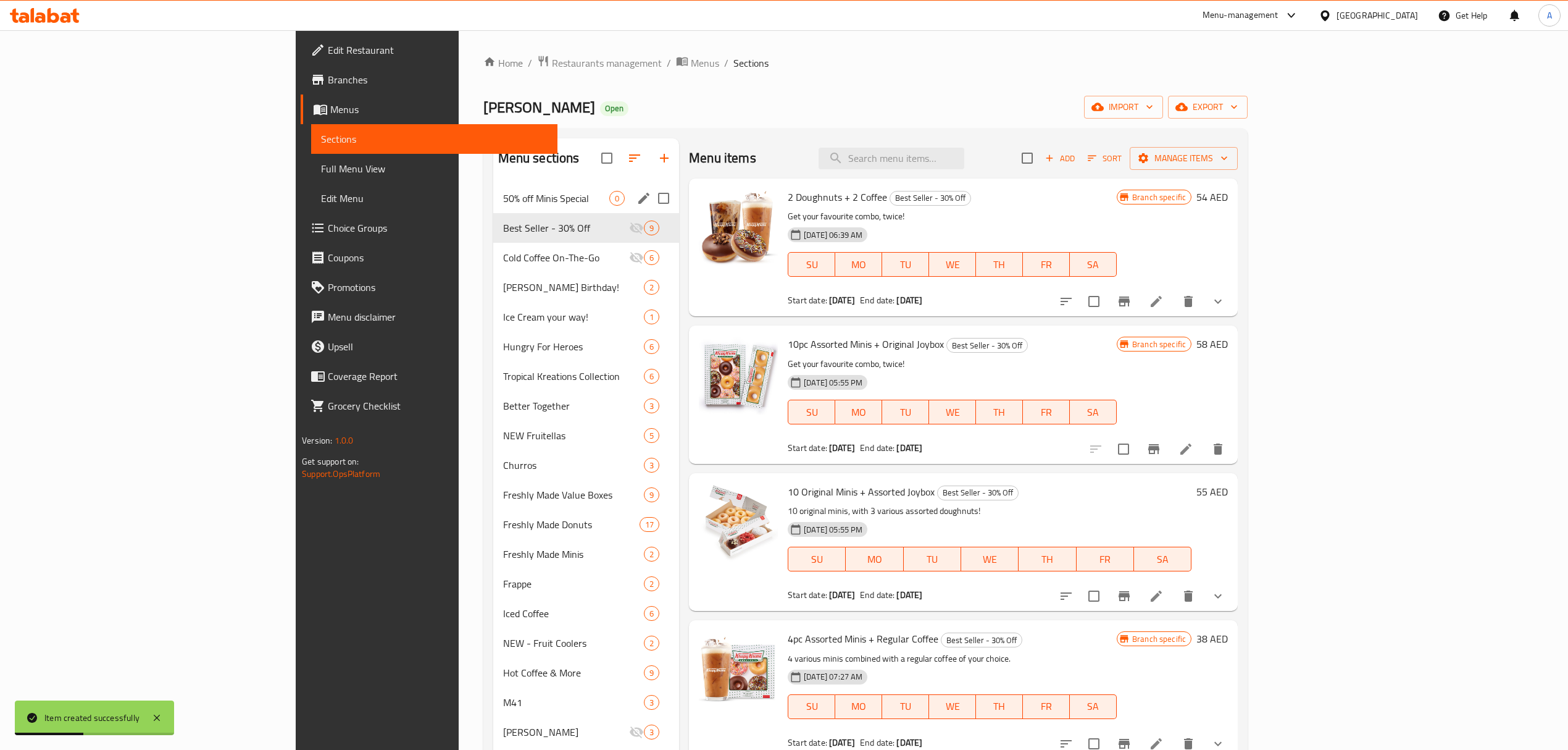
click at [503, 203] on span "50% off Minis Special" at bounding box center [557, 198] width 107 height 15
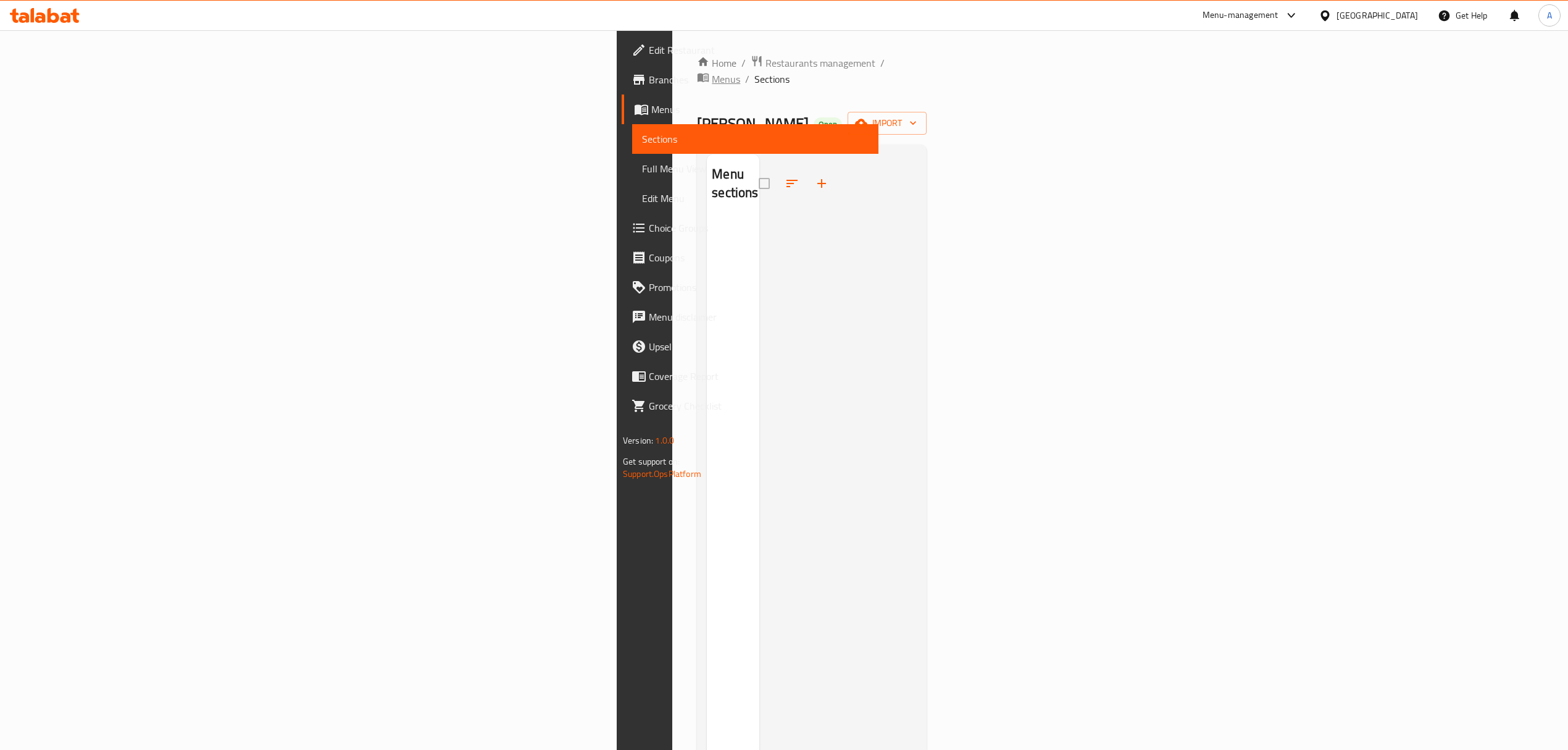
click at [712, 72] on span "Menus" at bounding box center [726, 79] width 28 height 15
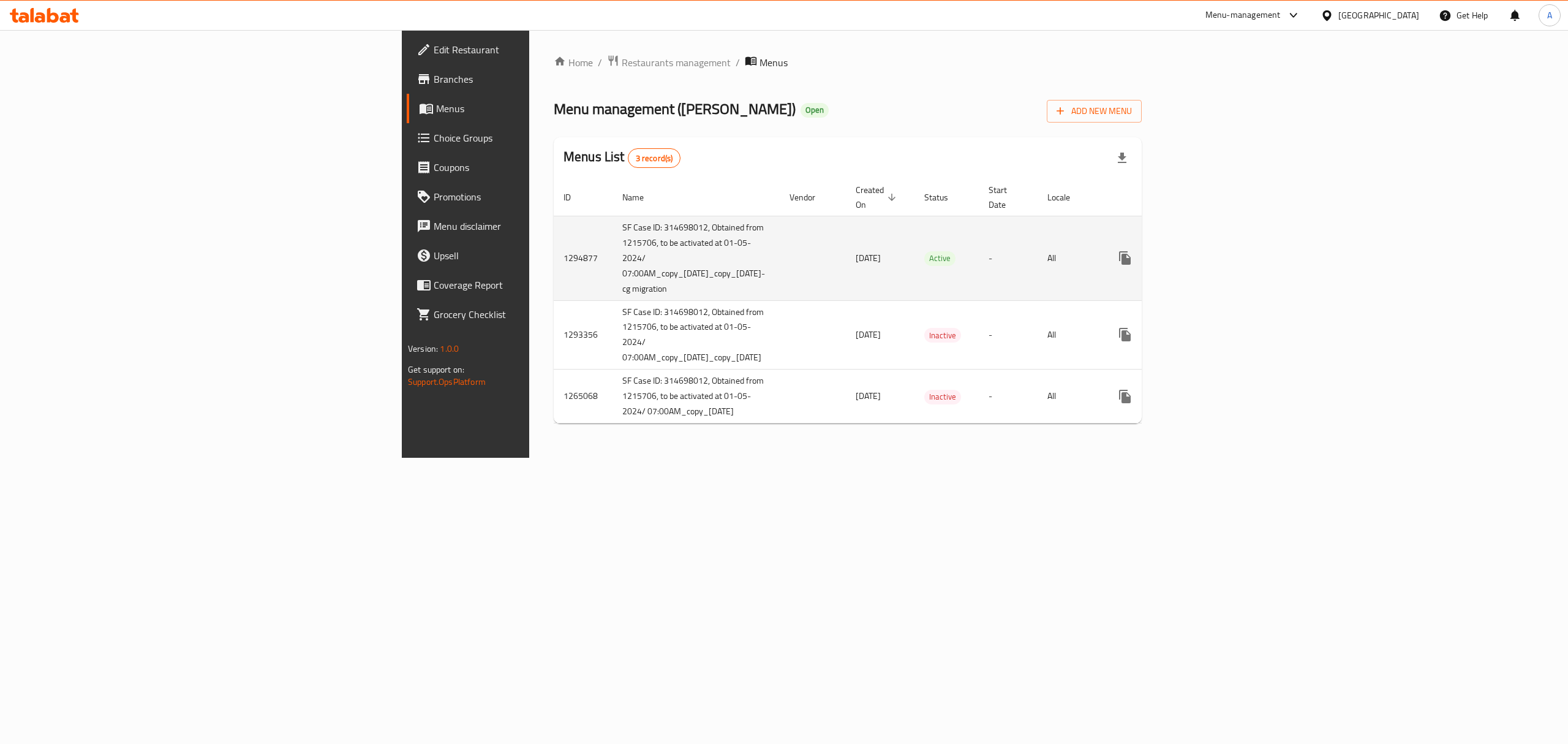
click at [1219, 253] on icon "enhanced table" at bounding box center [1213, 258] width 11 height 11
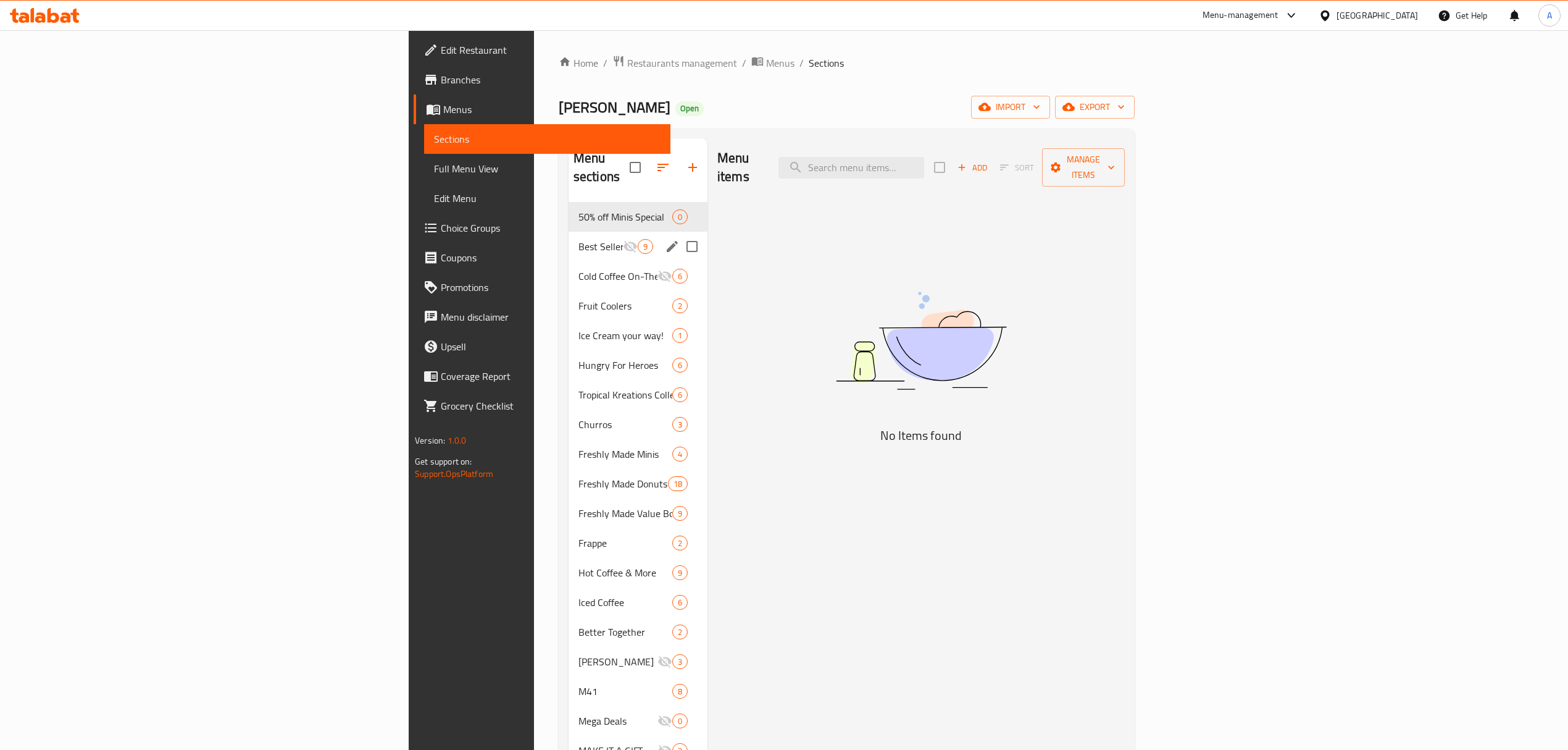
click at [569, 240] on div "Best Seller - 30% Off 9" at bounding box center [638, 246] width 139 height 30
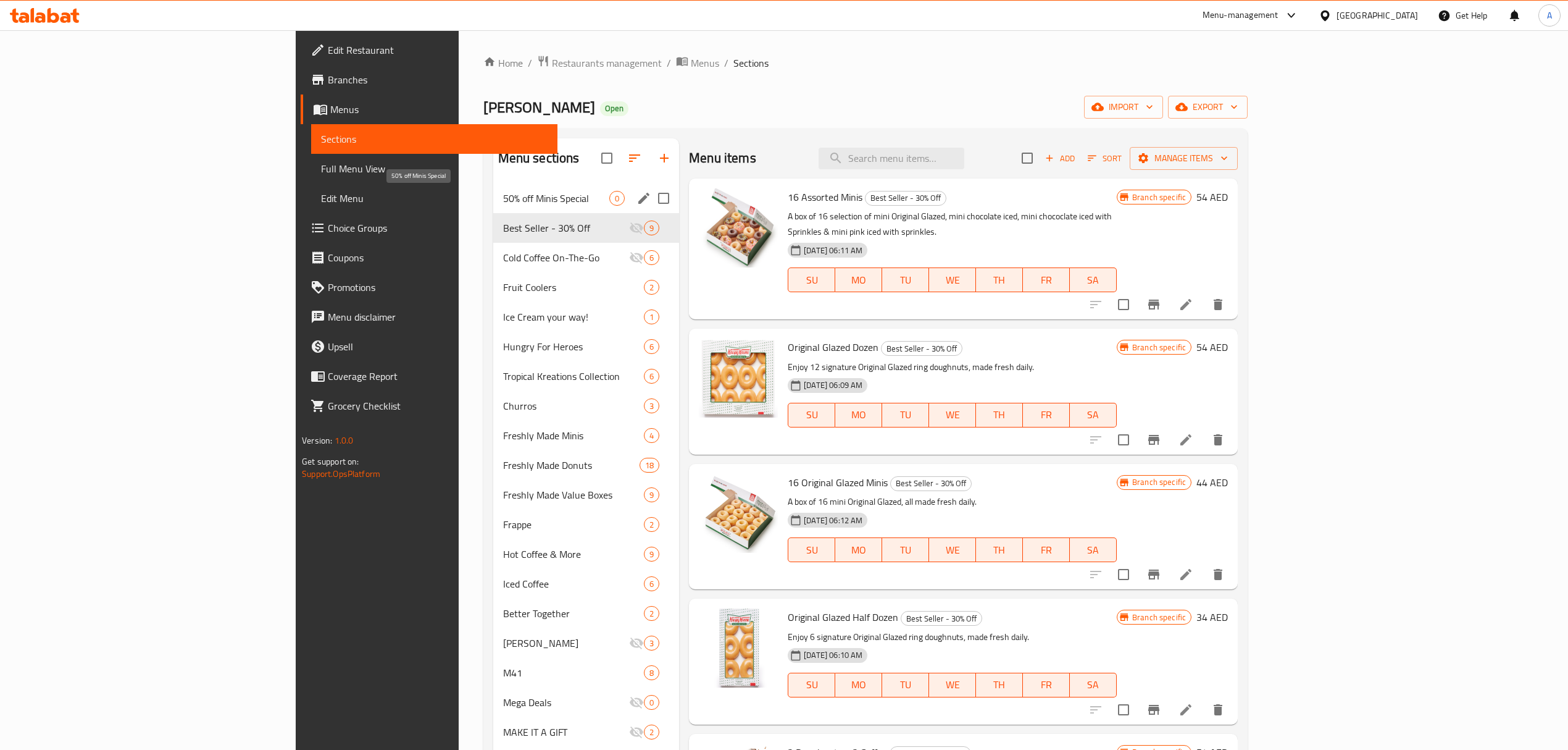
click at [503, 193] on span "50% off Minis Special" at bounding box center [557, 198] width 107 height 15
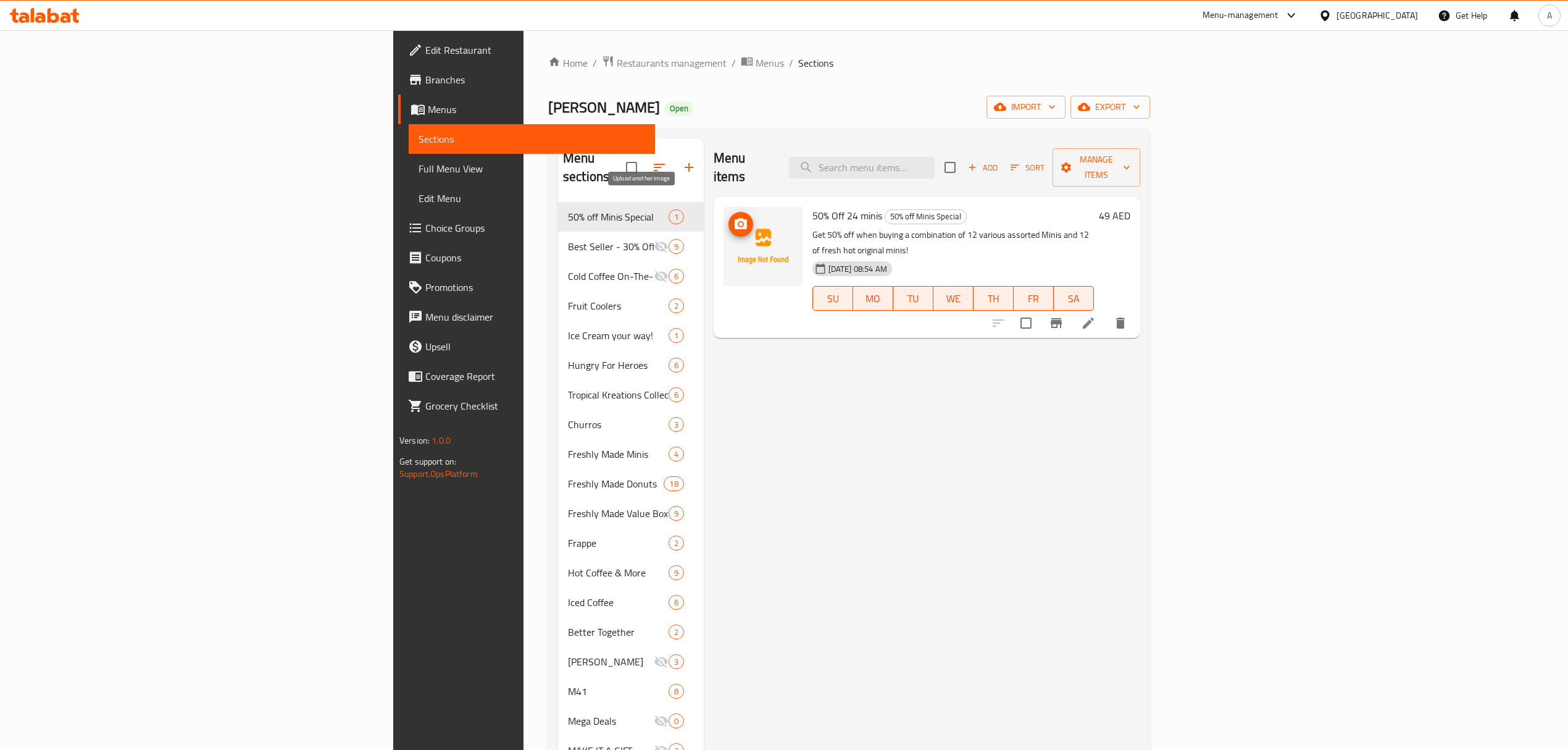
click at [735, 218] on icon "upload picture" at bounding box center [741, 224] width 13 height 11
click at [756, 60] on span "Menus" at bounding box center [770, 63] width 28 height 15
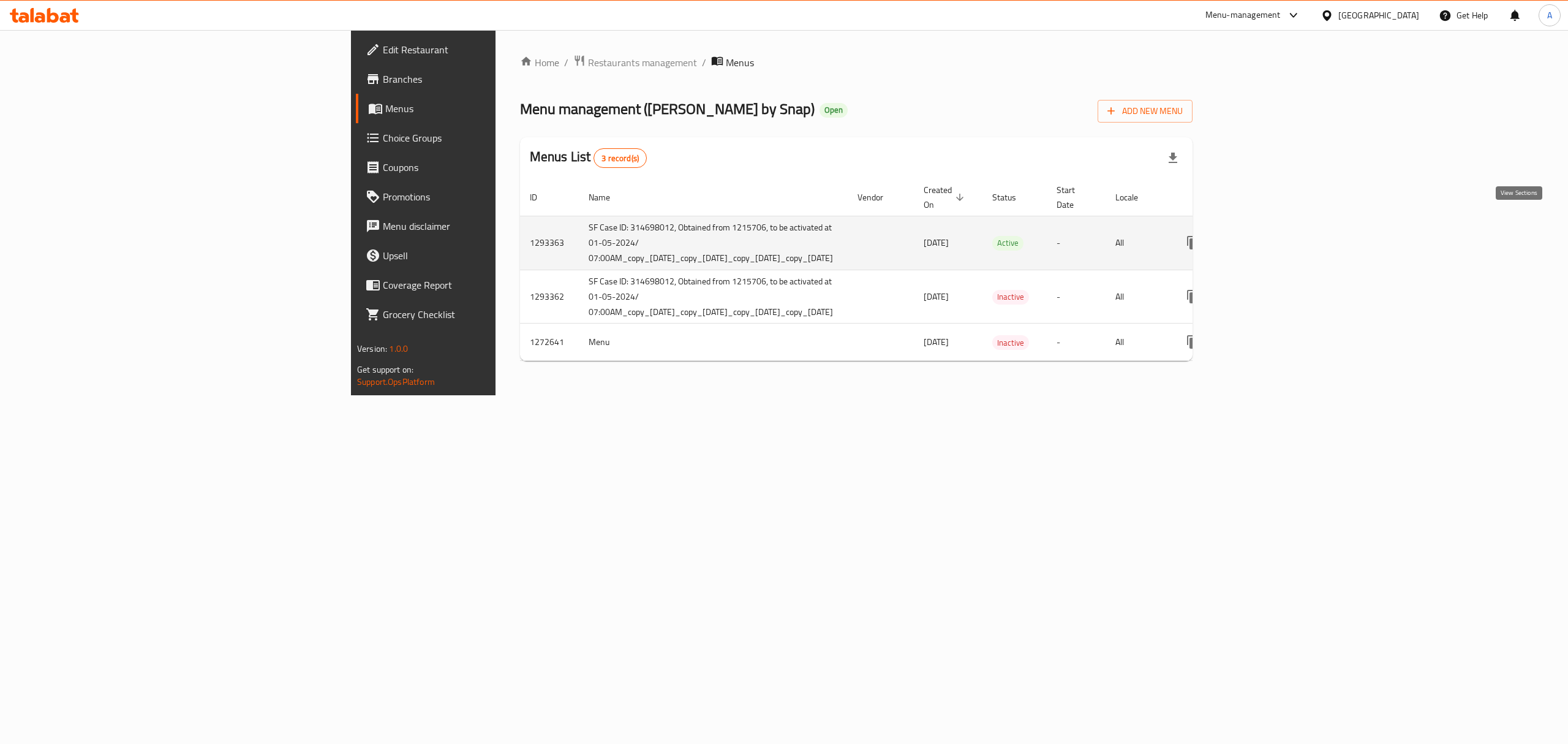
click at [1287, 237] on icon "enhanced table" at bounding box center [1281, 243] width 11 height 11
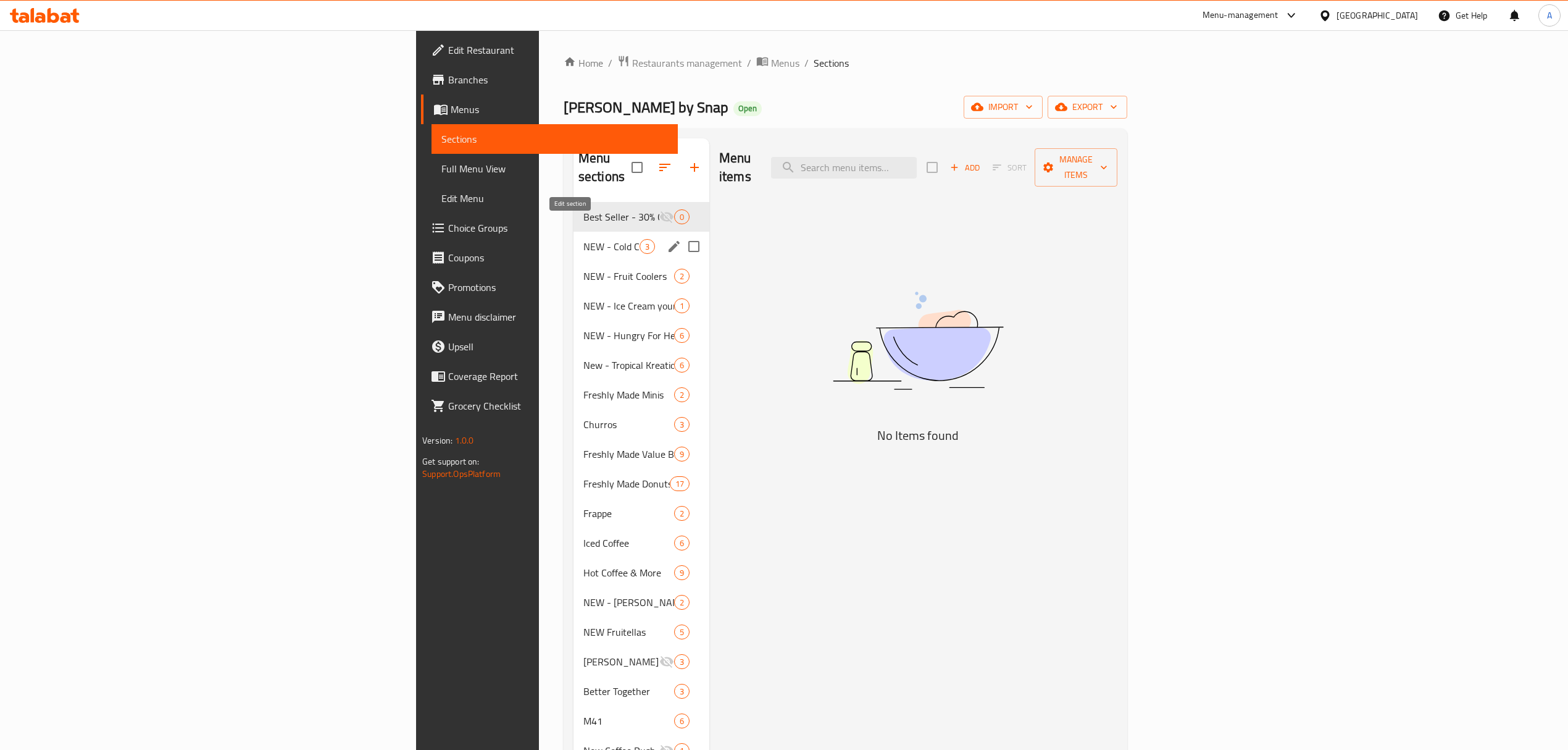
click at [667, 239] on icon "edit" at bounding box center [674, 246] width 15 height 15
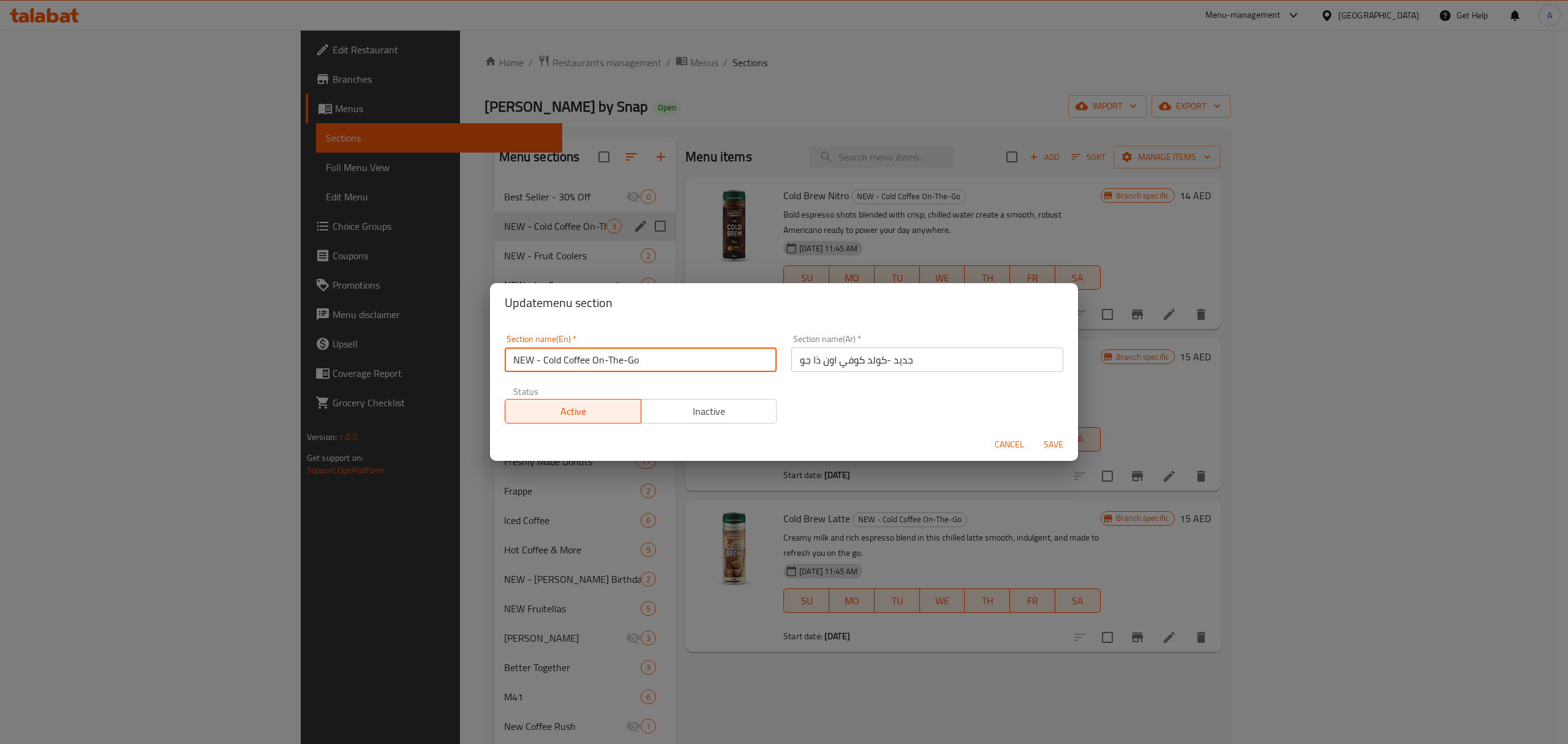
drag, startPoint x: 542, startPoint y: 363, endPoint x: 469, endPoint y: 369, distance: 73.2
click at [469, 369] on div "Update menu section Section name(En)   * NEW - Cold Coffee On-The-Go Section na…" at bounding box center [784, 372] width 1568 height 744
type input "Cold Coffee On-The-Go"
click at [1047, 449] on span "Save" at bounding box center [1053, 445] width 29 height 15
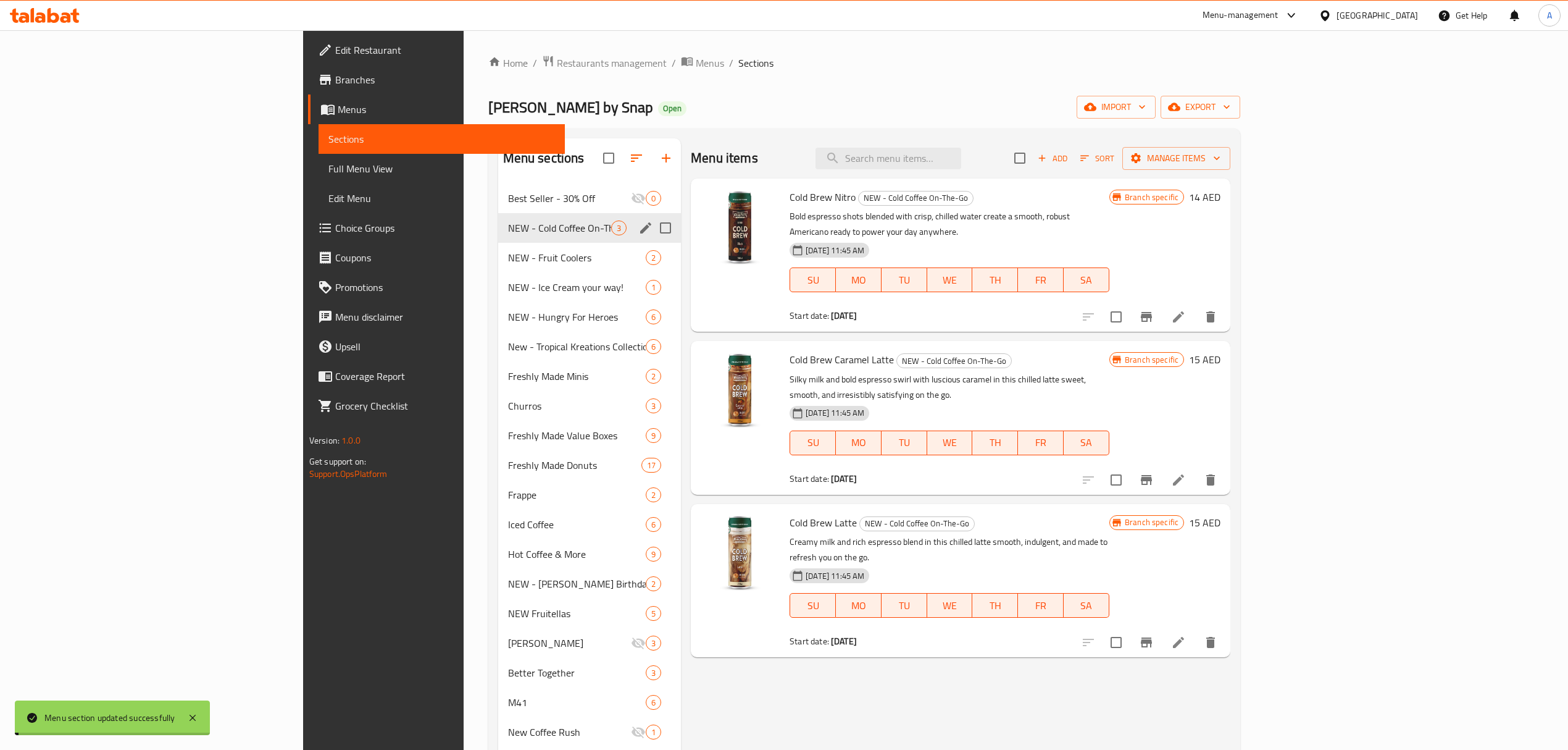
click at [508, 263] on span "NEW - Fruit Coolers" at bounding box center [577, 258] width 139 height 15
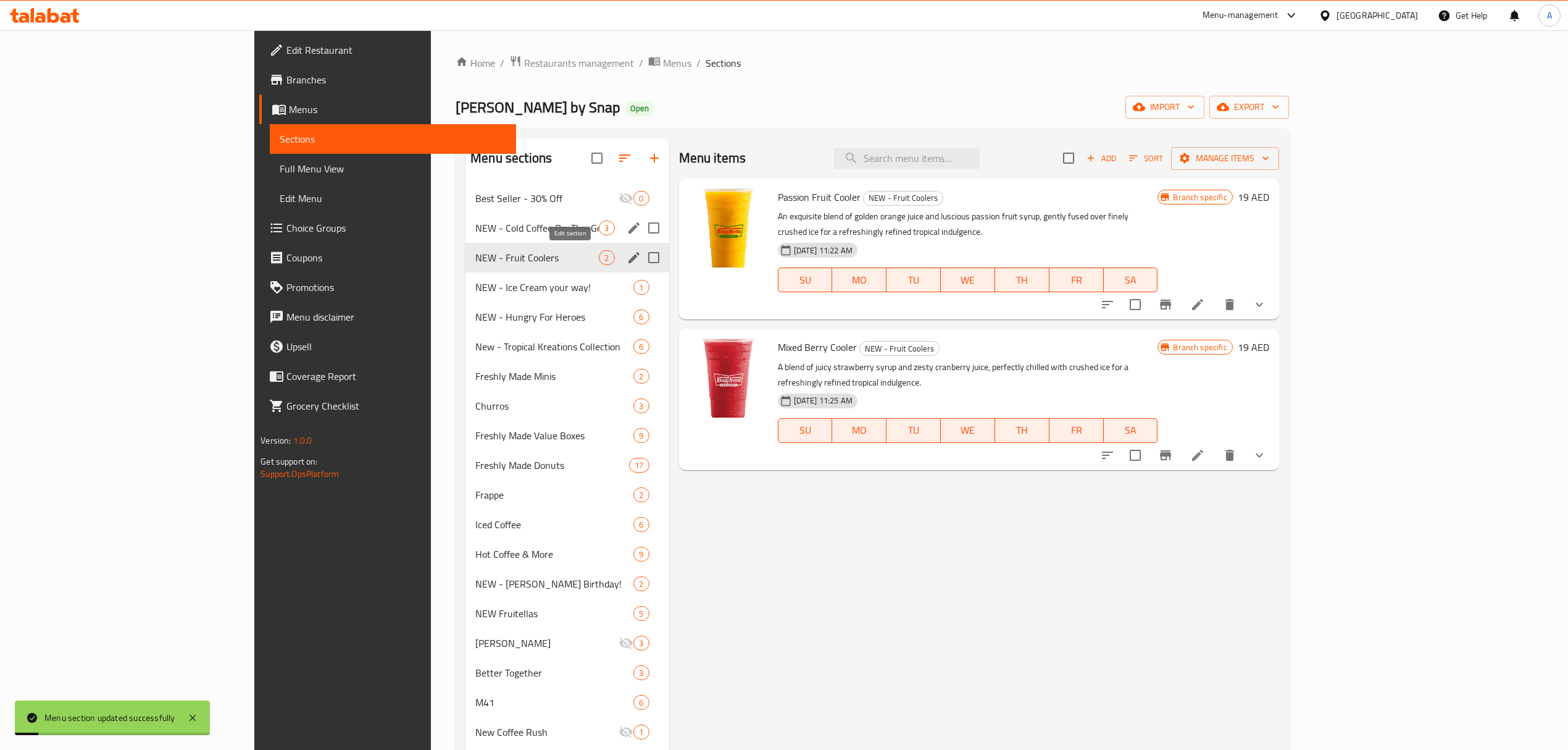
click at [626, 258] on icon "edit" at bounding box center [634, 258] width 15 height 15
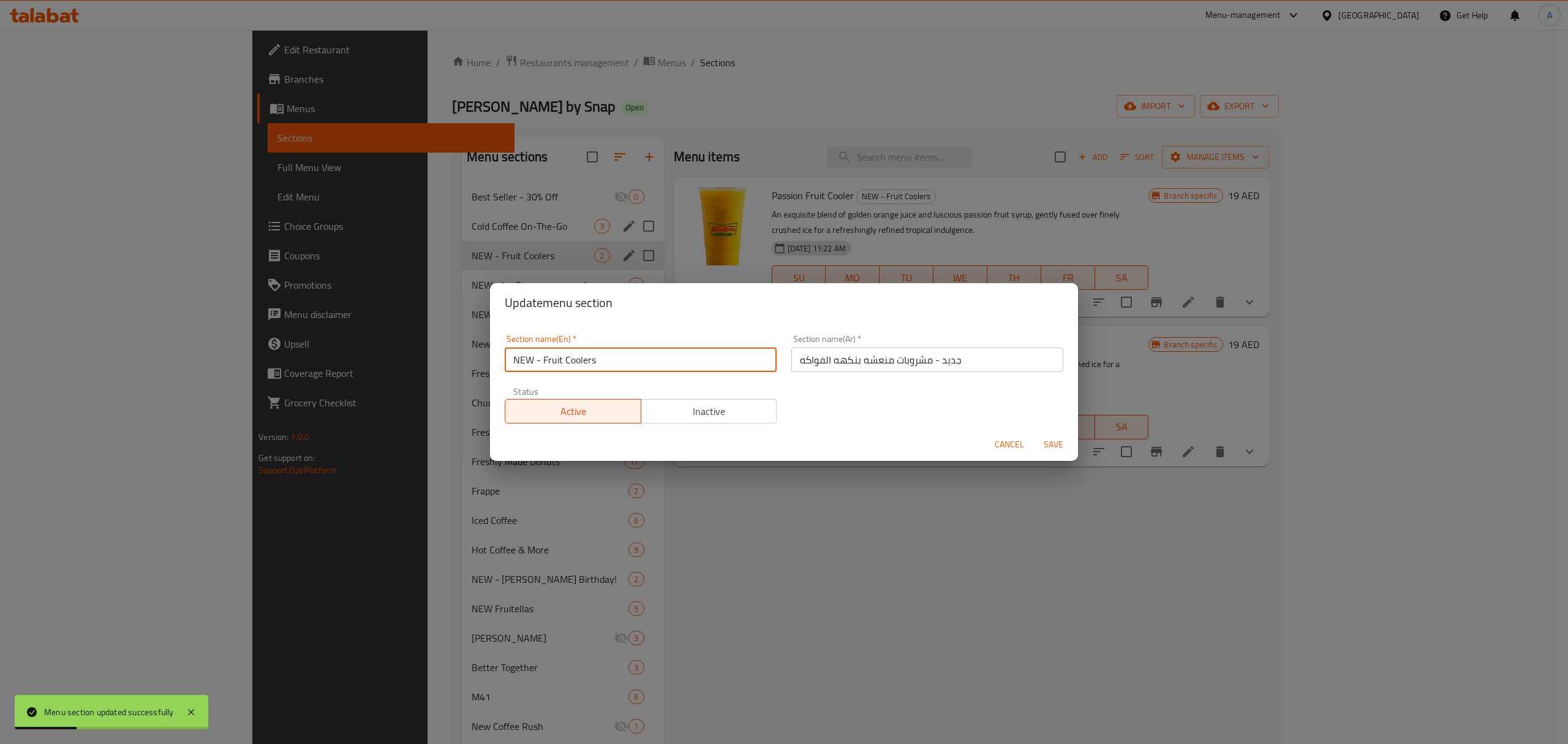
drag, startPoint x: 540, startPoint y: 362, endPoint x: 472, endPoint y: 373, distance: 68.9
click at [472, 373] on div "Update menu section Section name(En)   * NEW - Fruit Coolers Section name(En) *…" at bounding box center [784, 372] width 1568 height 744
type input "Fruit Coolers"
click at [1061, 451] on span "Save" at bounding box center [1053, 445] width 29 height 15
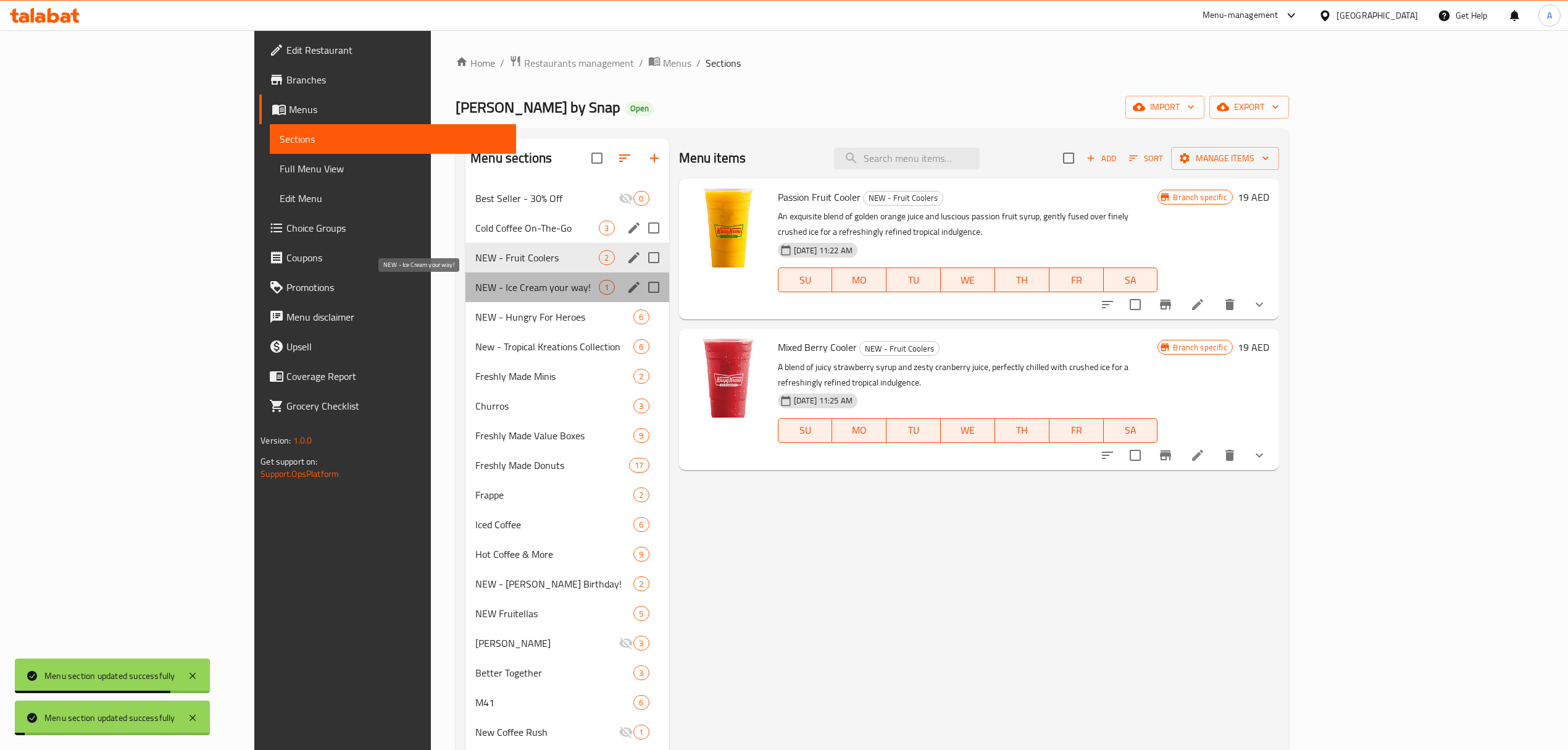
click at [475, 289] on span "NEW - Ice Cream your way!" at bounding box center [537, 287] width 124 height 15
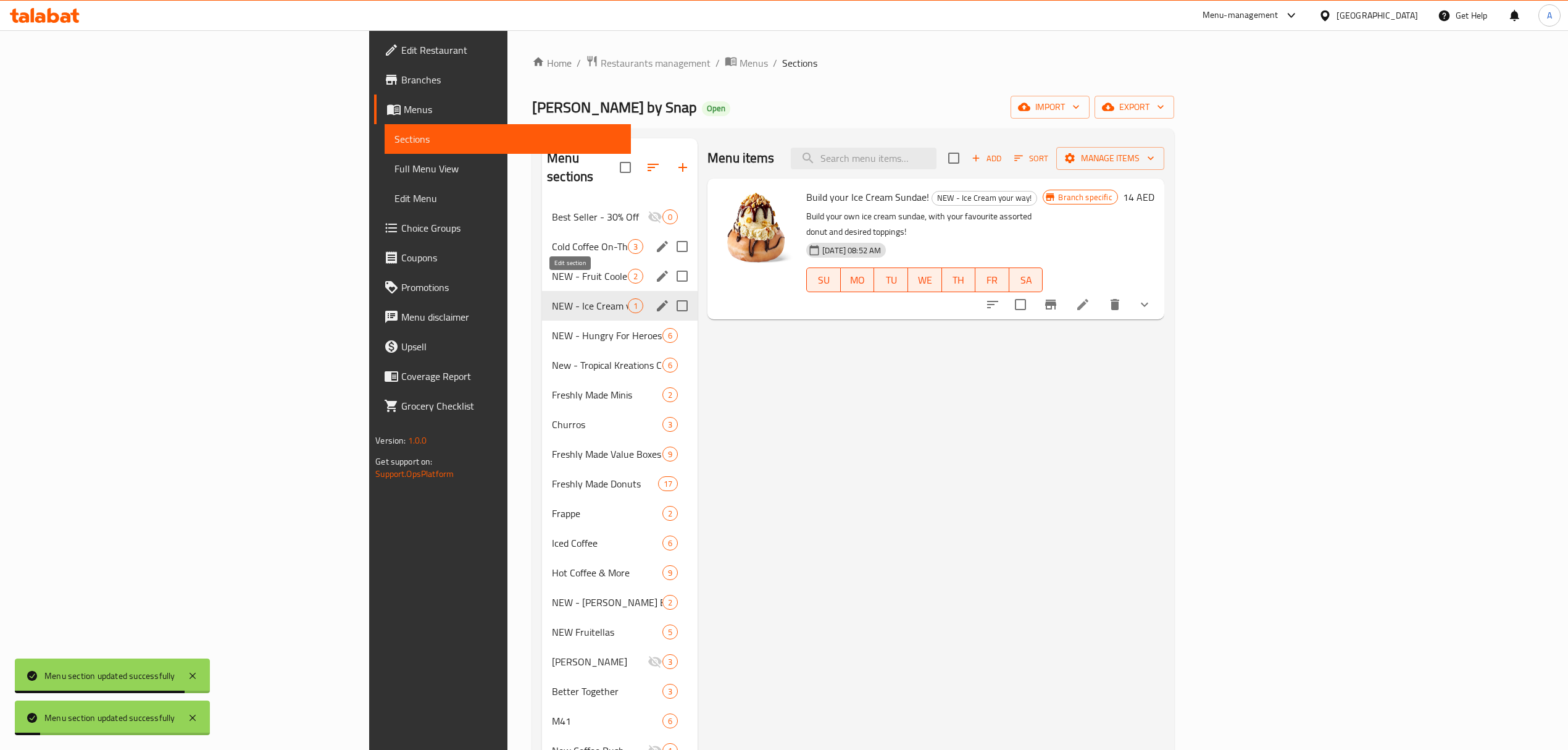
click at [657, 300] on icon "edit" at bounding box center [662, 306] width 11 height 11
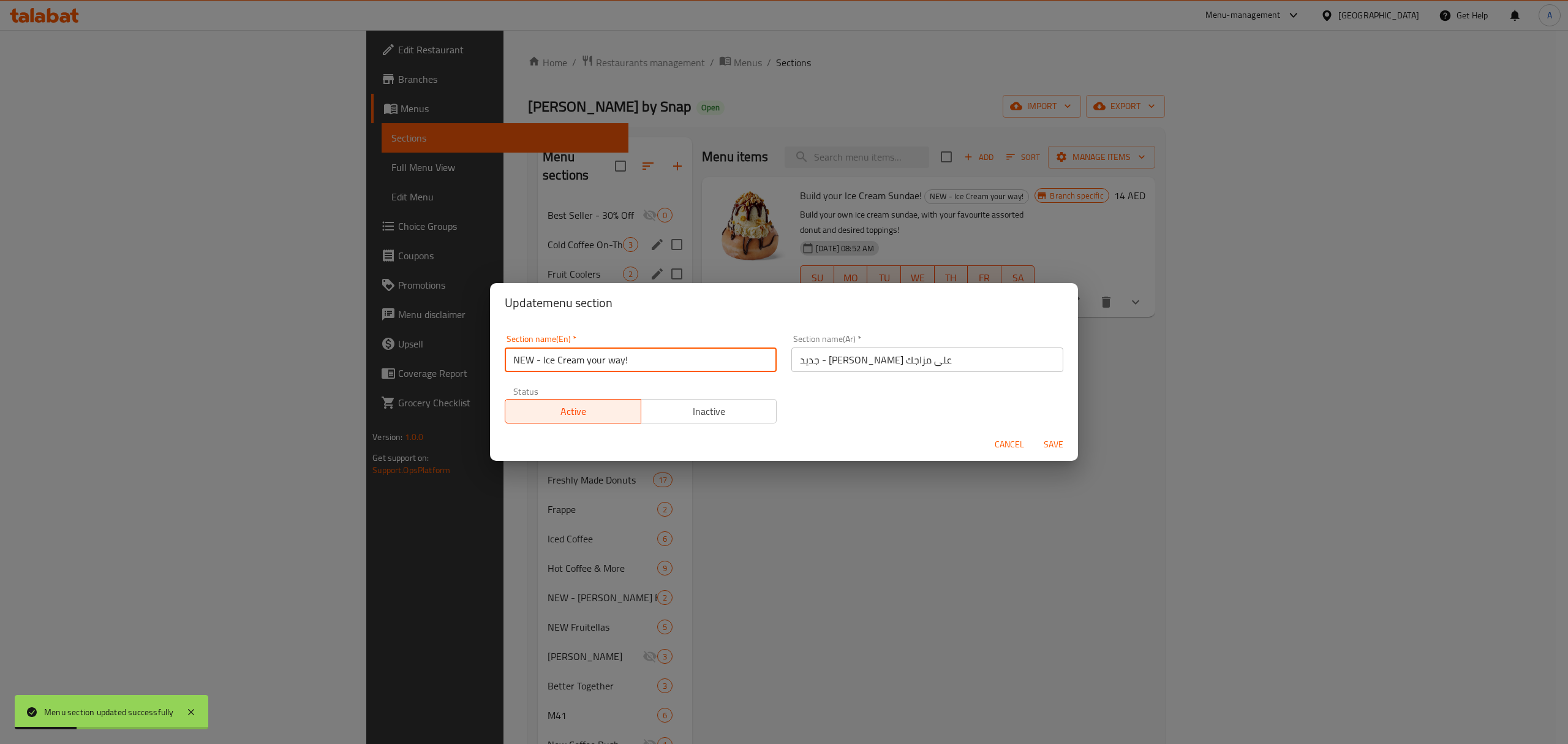
drag, startPoint x: 544, startPoint y: 359, endPoint x: 500, endPoint y: 360, distance: 44.0
click at [500, 360] on div "Section name(En)   * NEW - Ice Cream your way! Section name(En) *" at bounding box center [640, 353] width 287 height 52
click at [535, 362] on input "NEW - Ice Cream your way!" at bounding box center [641, 359] width 272 height 24
drag, startPoint x: 542, startPoint y: 362, endPoint x: 451, endPoint y: 366, distance: 91.1
click at [451, 366] on div "Update menu section Section name(En)   * NEW - Ice Cream your way! Section name…" at bounding box center [784, 372] width 1568 height 744
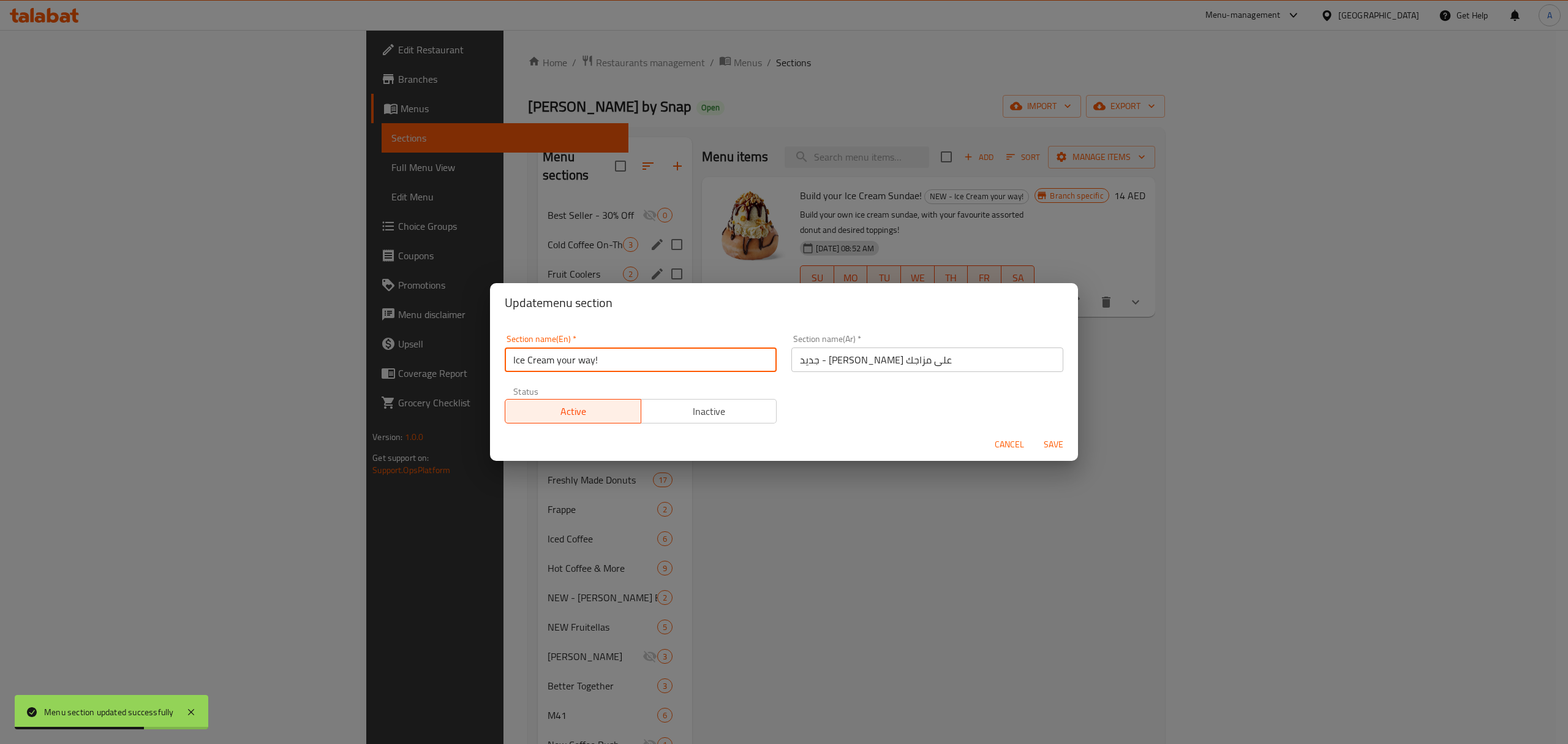
type input "Ice Cream your way!"
click at [1057, 447] on span "Save" at bounding box center [1053, 445] width 29 height 15
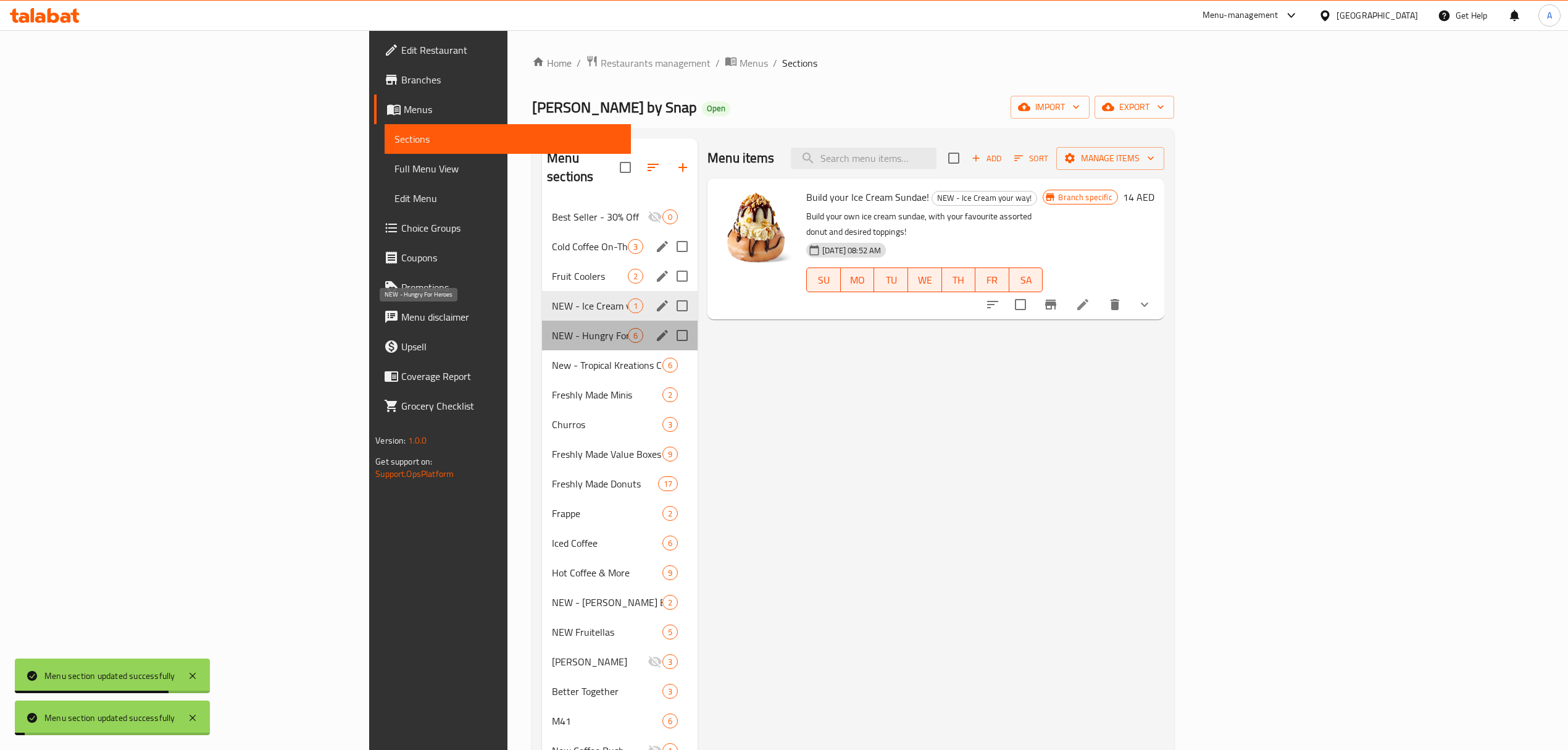
click at [552, 328] on span "NEW - Hungry For Heroes" at bounding box center [590, 335] width 76 height 15
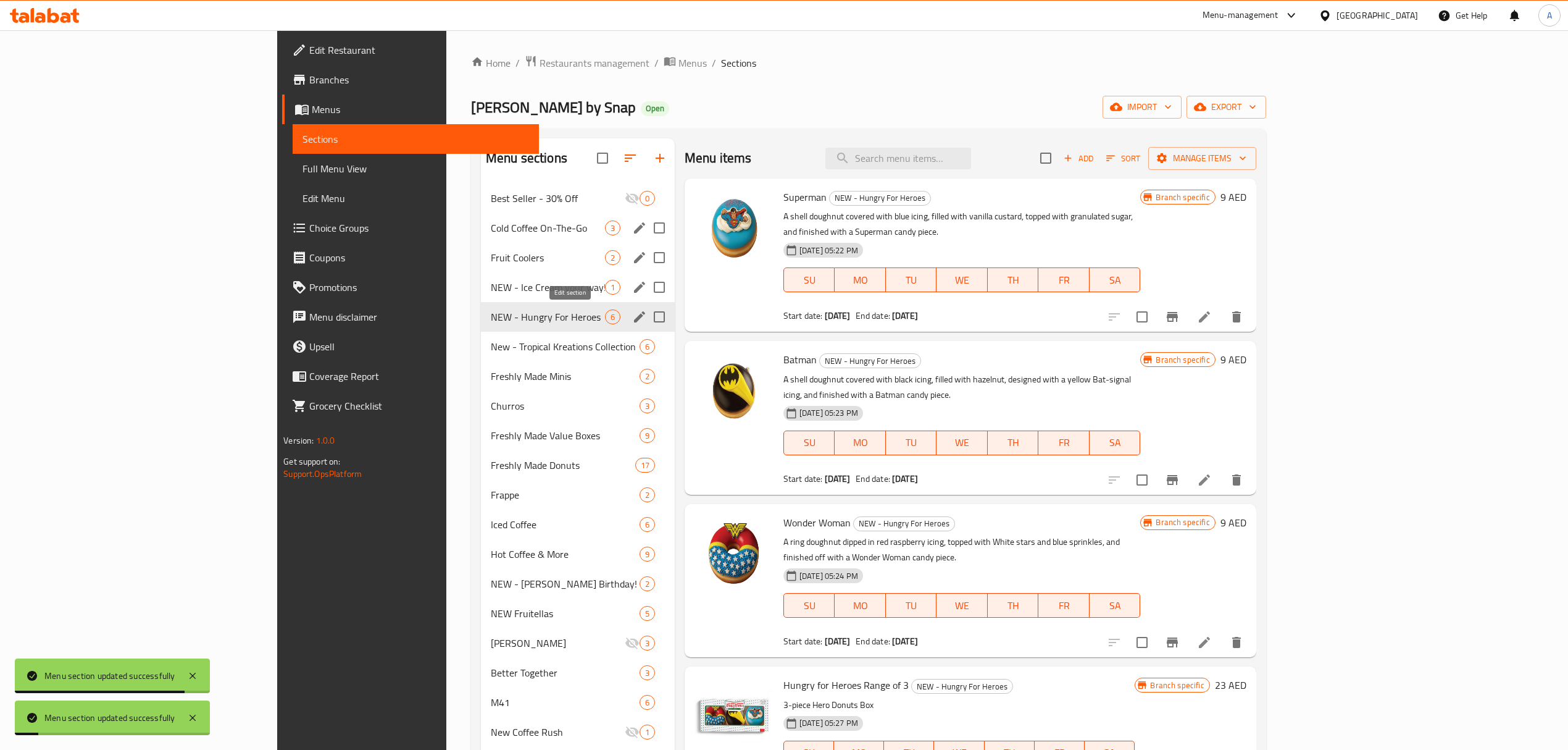
click at [632, 324] on icon "edit" at bounding box center [639, 317] width 15 height 15
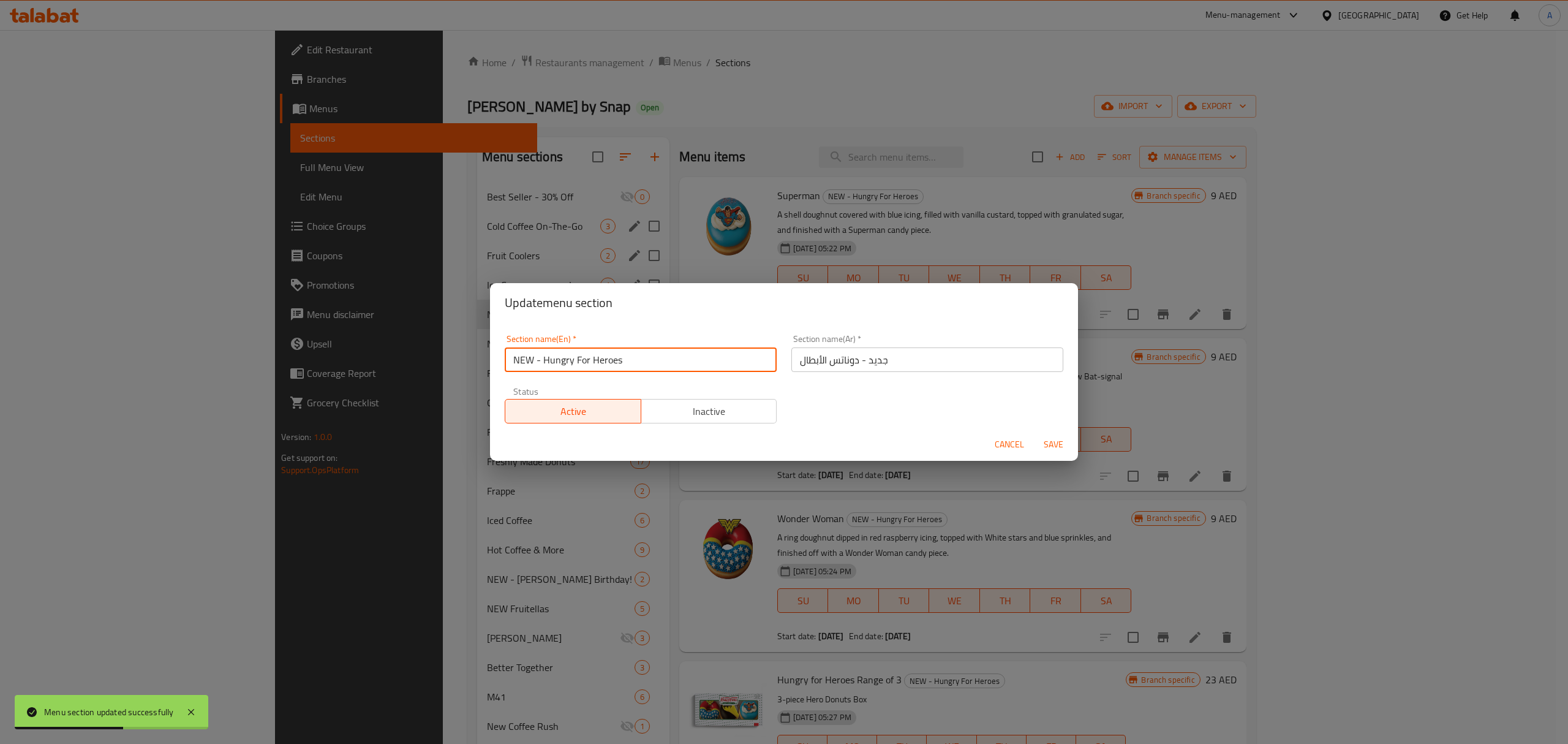
drag, startPoint x: 541, startPoint y: 364, endPoint x: 437, endPoint y: 365, distance: 104.0
click at [437, 364] on div "Update menu section Section name(En)   * NEW - Hungry For Heroes Section name(E…" at bounding box center [784, 372] width 1568 height 744
type input "Hungry For Heroes"
click at [1054, 440] on span "Save" at bounding box center [1053, 445] width 29 height 15
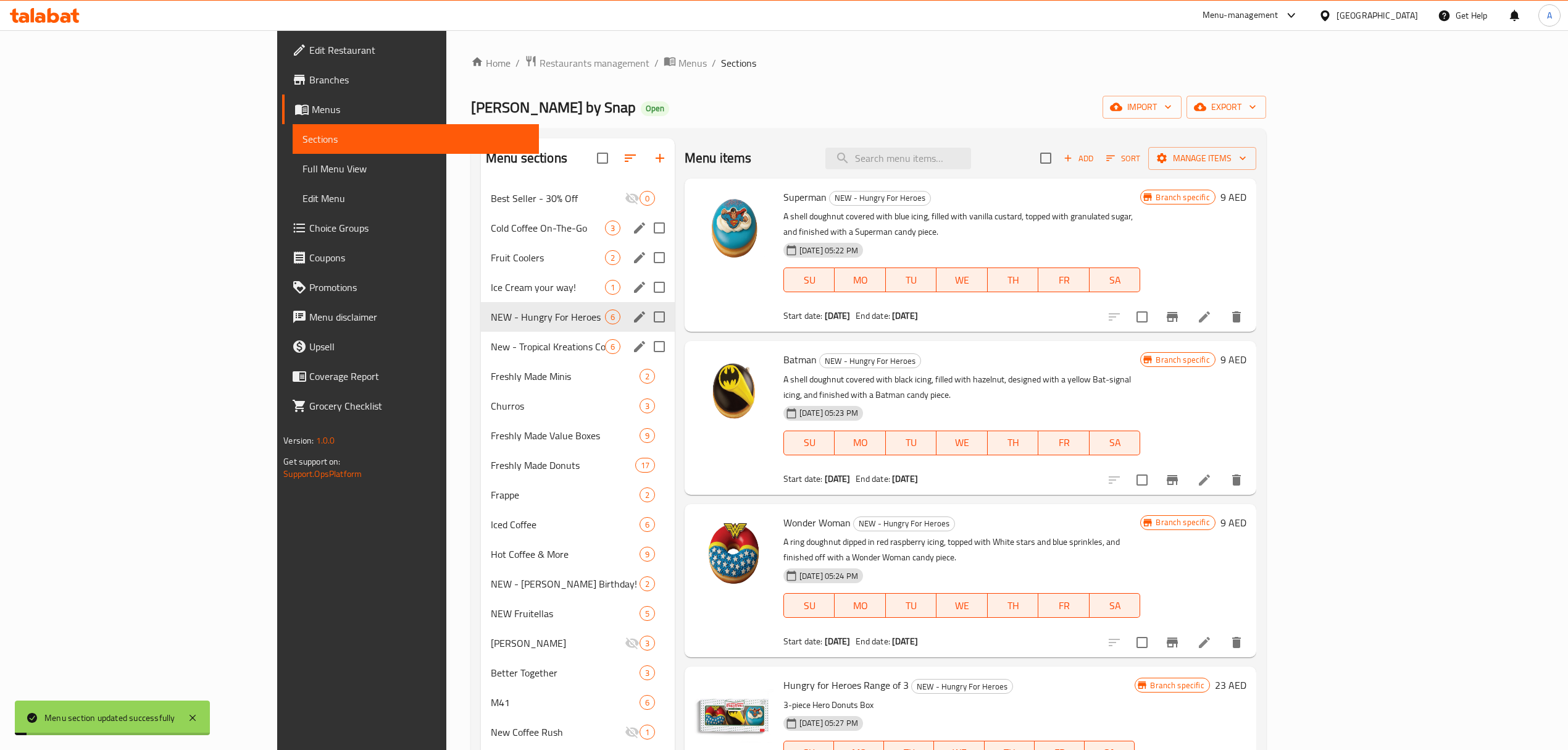
click at [491, 347] on span "New - Tropical Kreations Collection" at bounding box center [548, 346] width 114 height 15
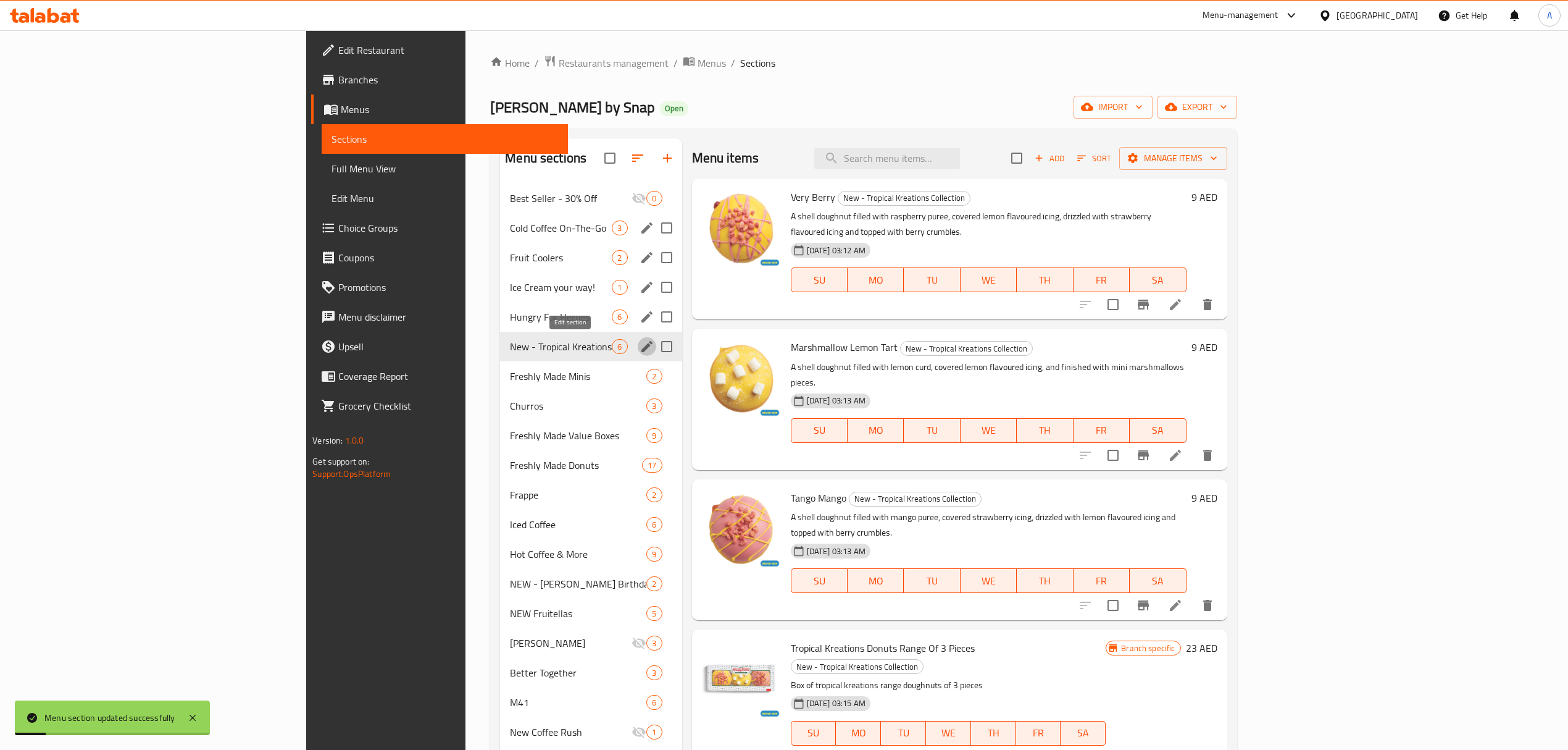
click at [640, 344] on icon "edit" at bounding box center [647, 346] width 15 height 15
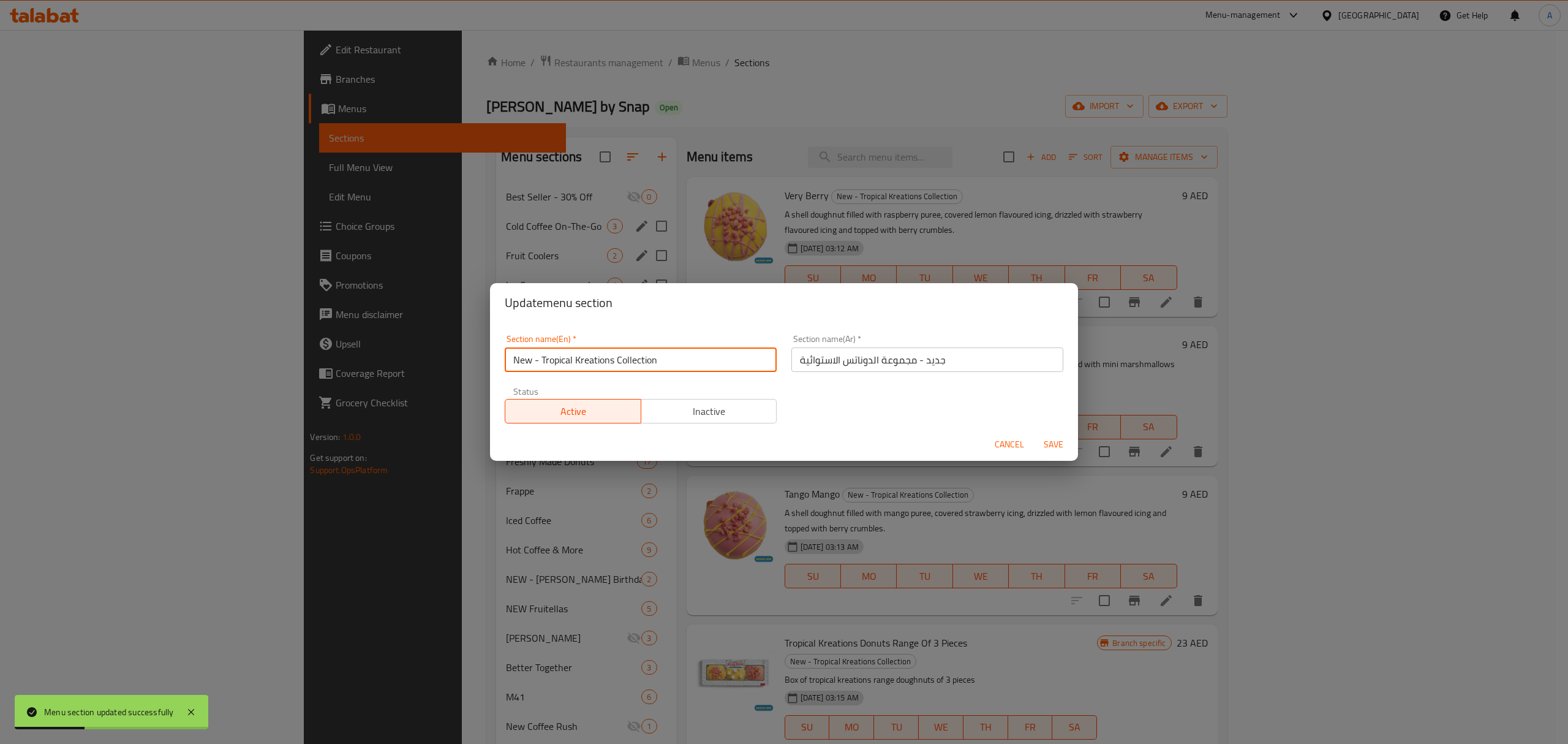
drag, startPoint x: 542, startPoint y: 361, endPoint x: 460, endPoint y: 373, distance: 82.9
click at [460, 373] on div "Update menu section Section name(En)   * New - Tropical Kreations Collection Se…" at bounding box center [784, 372] width 1568 height 744
type input "Tropical Kreations Collection"
click at [1047, 451] on span "Save" at bounding box center [1053, 445] width 29 height 15
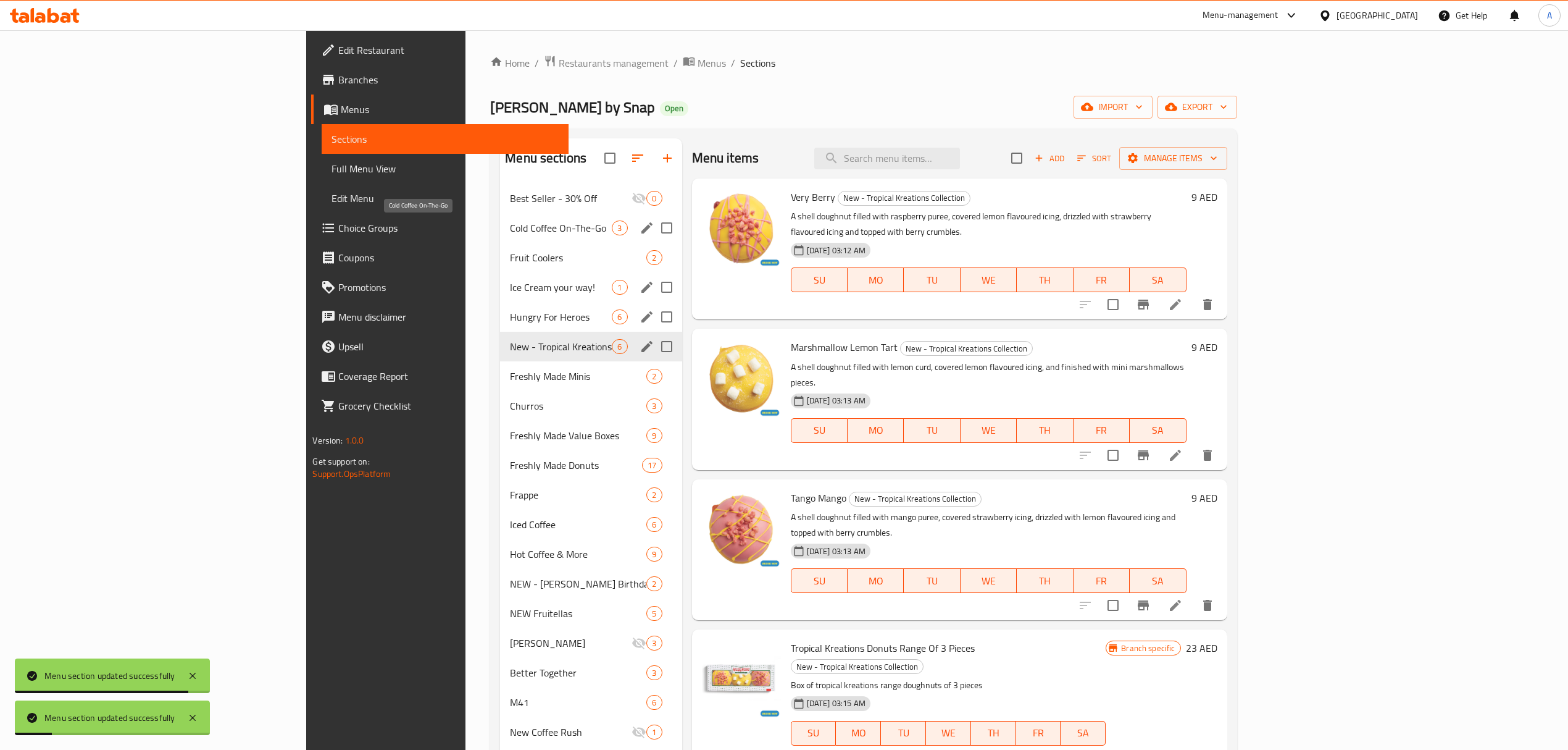
click at [510, 233] on span "Cold Coffee On-The-Go" at bounding box center [560, 227] width 102 height 15
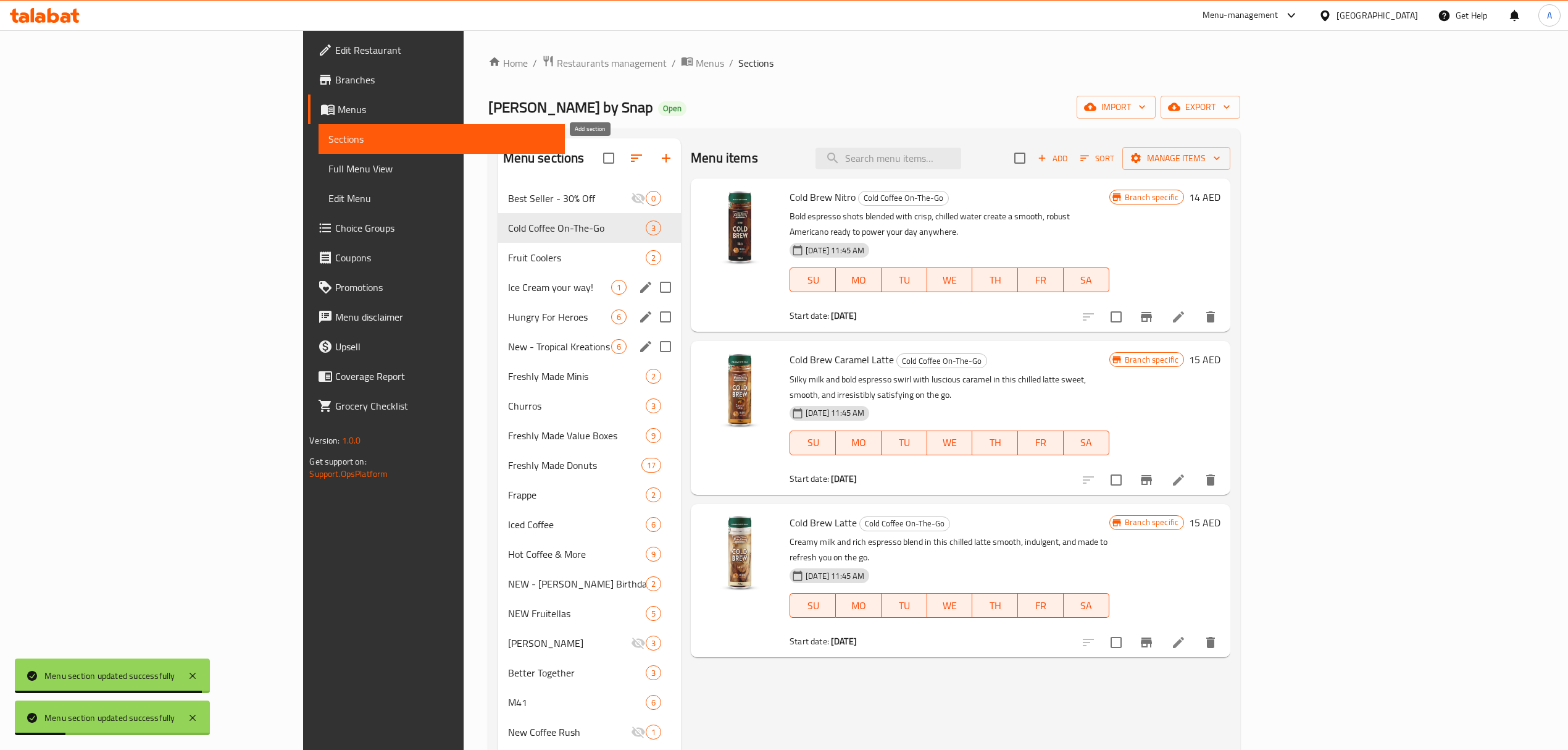
click at [662, 160] on icon "button" at bounding box center [666, 158] width 8 height 8
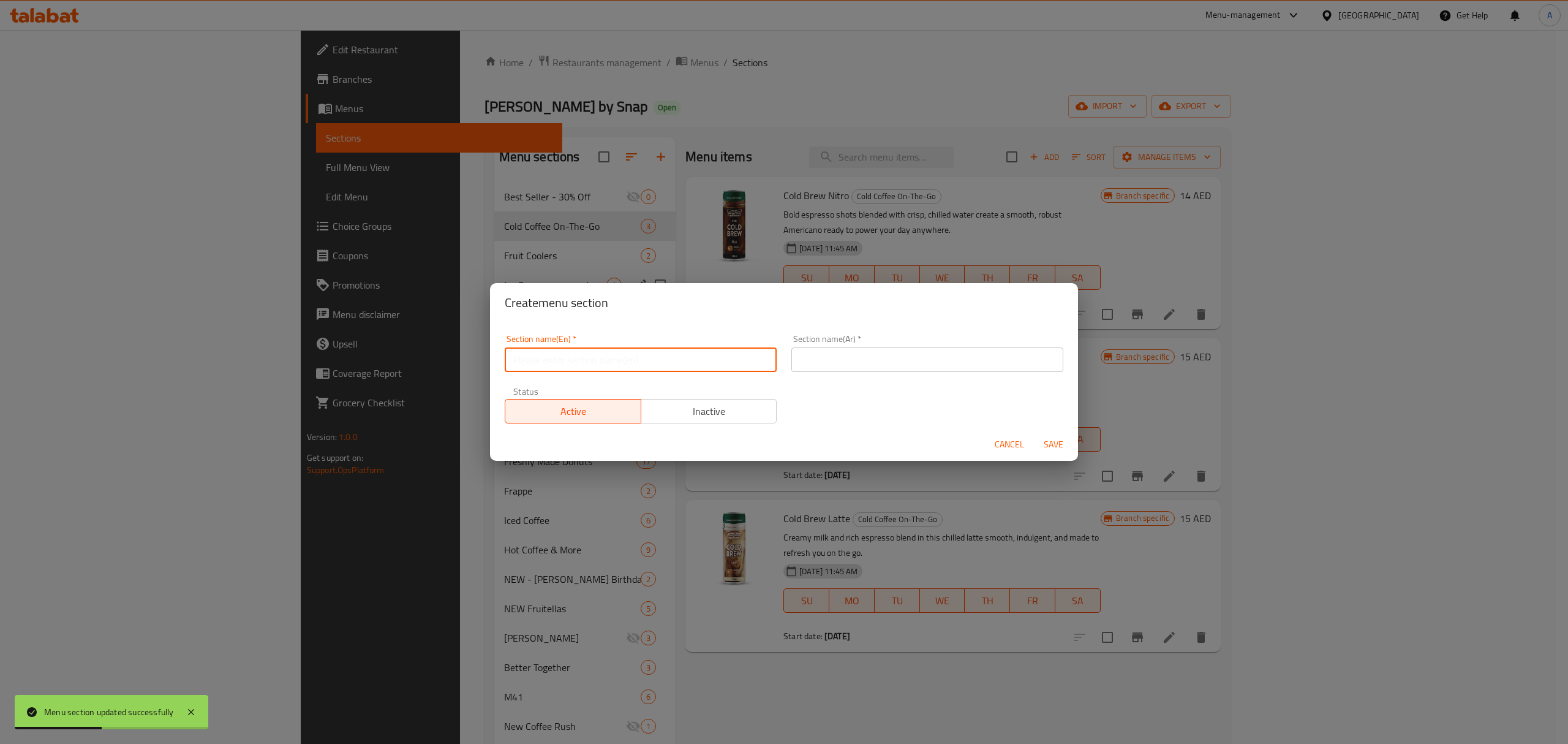
click at [545, 359] on input "text" at bounding box center [641, 359] width 272 height 24
paste input "NEW - 50% off Minis Special"
drag, startPoint x: 544, startPoint y: 359, endPoint x: 431, endPoint y: 366, distance: 113.2
click at [431, 366] on div "Create menu section Section name(En)   * NEW - 50% off Minis Special Section na…" at bounding box center [784, 372] width 1568 height 744
type input "50% off Minis Special"
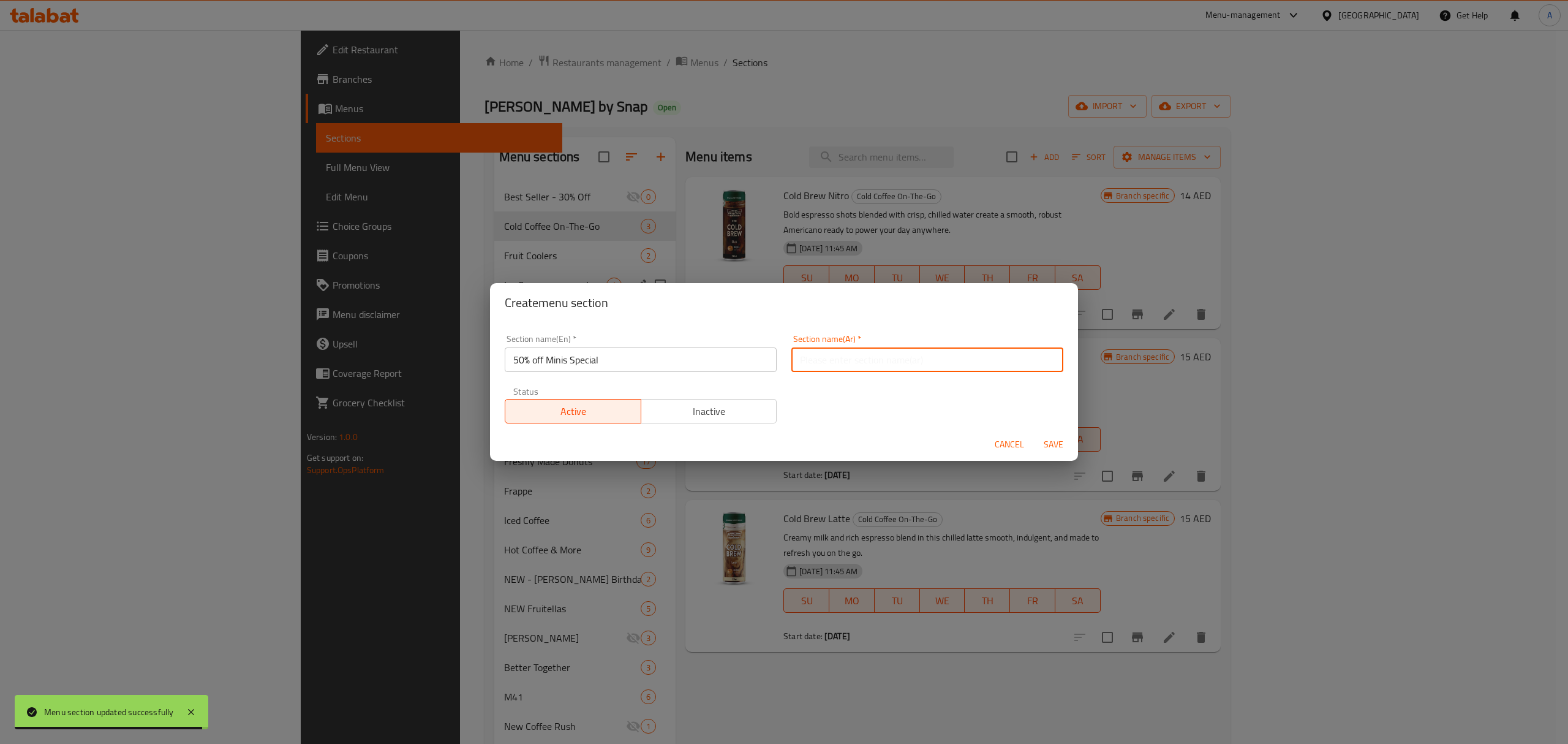
click at [821, 356] on input "text" at bounding box center [927, 359] width 272 height 24
paste input "جديد - خصم 50%"
type input "جديد - خصم 50%"
click at [1057, 442] on span "Save" at bounding box center [1053, 445] width 29 height 15
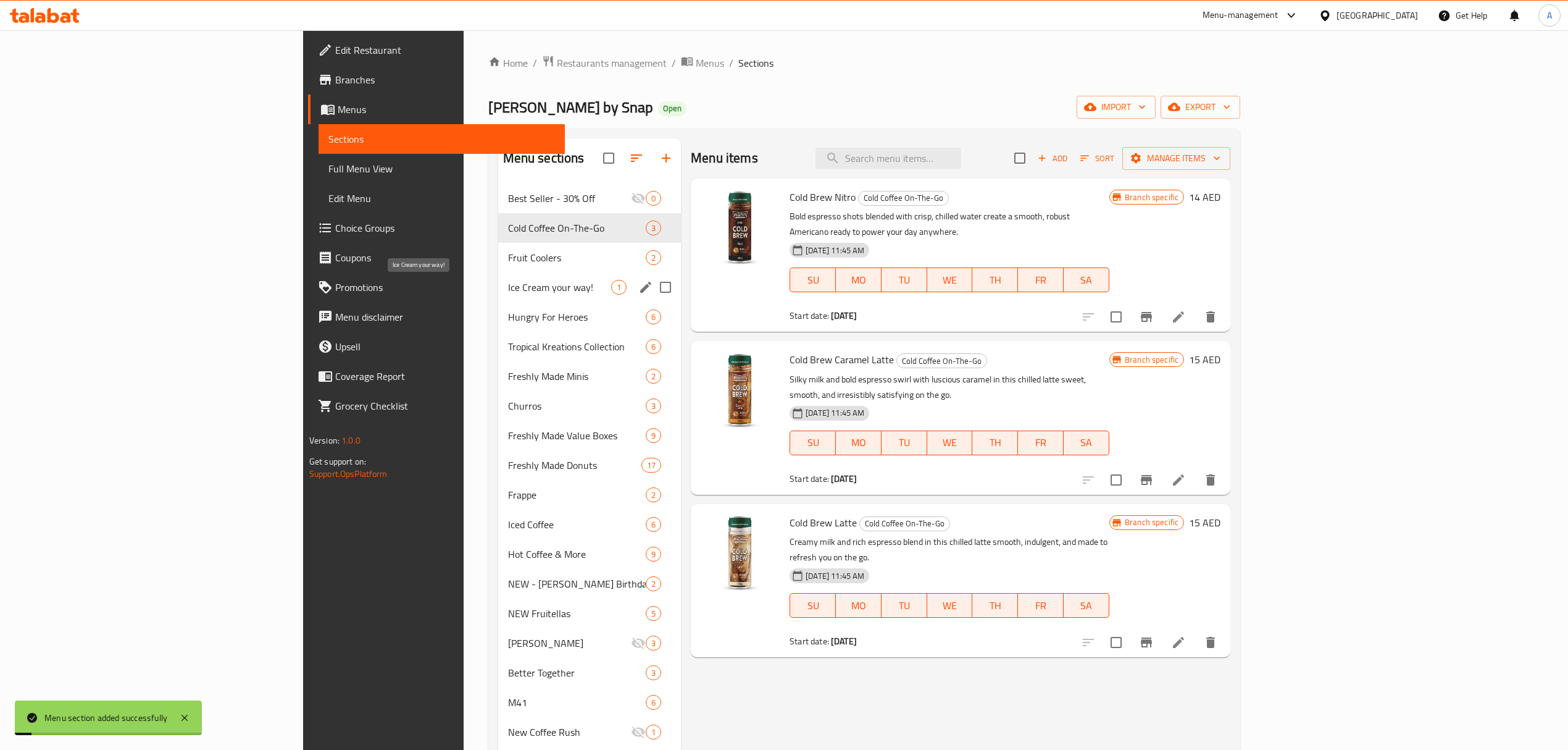
click at [508, 281] on span "Ice Cream your way!" at bounding box center [560, 287] width 104 height 15
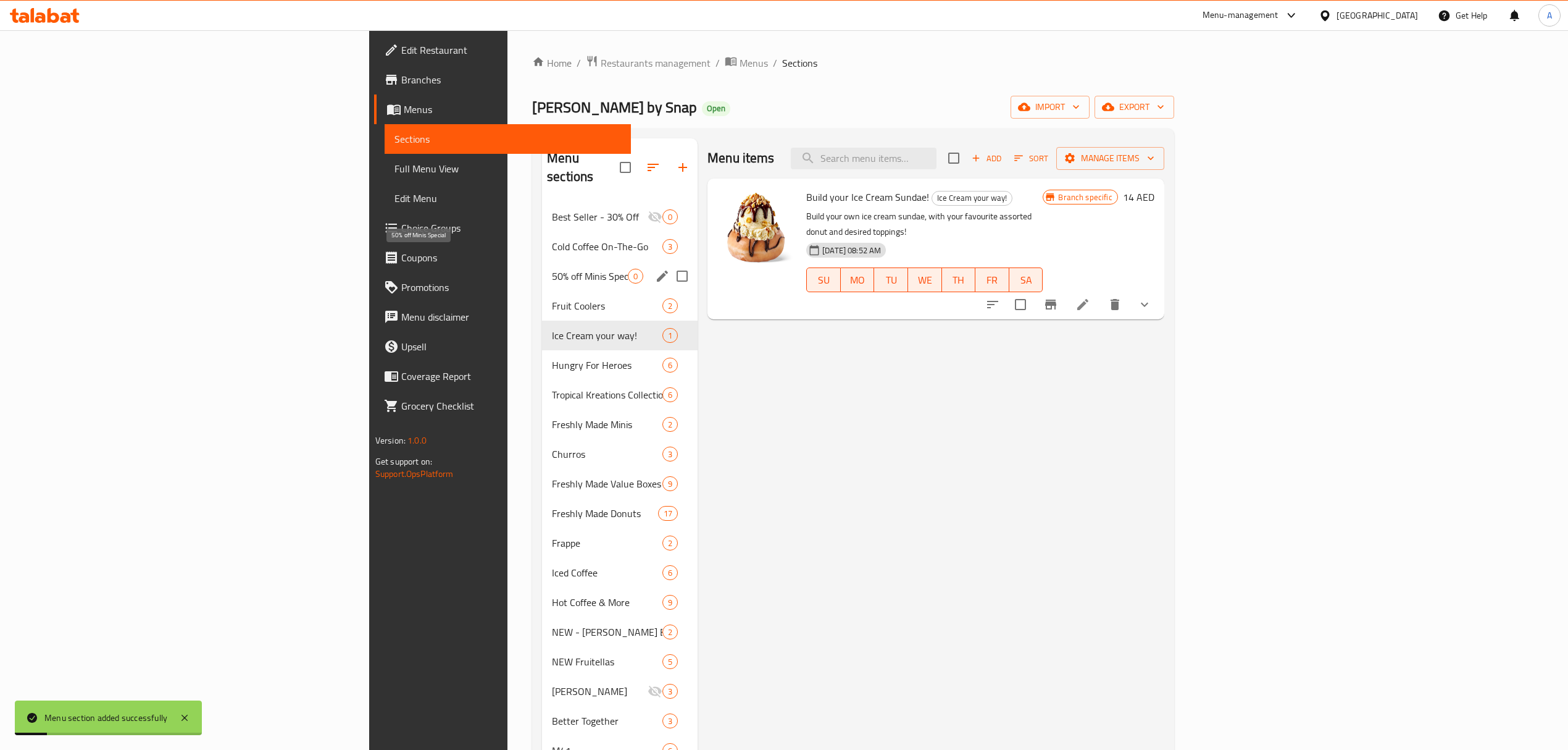
click at [552, 269] on span "50% off Minis Special" at bounding box center [590, 276] width 76 height 15
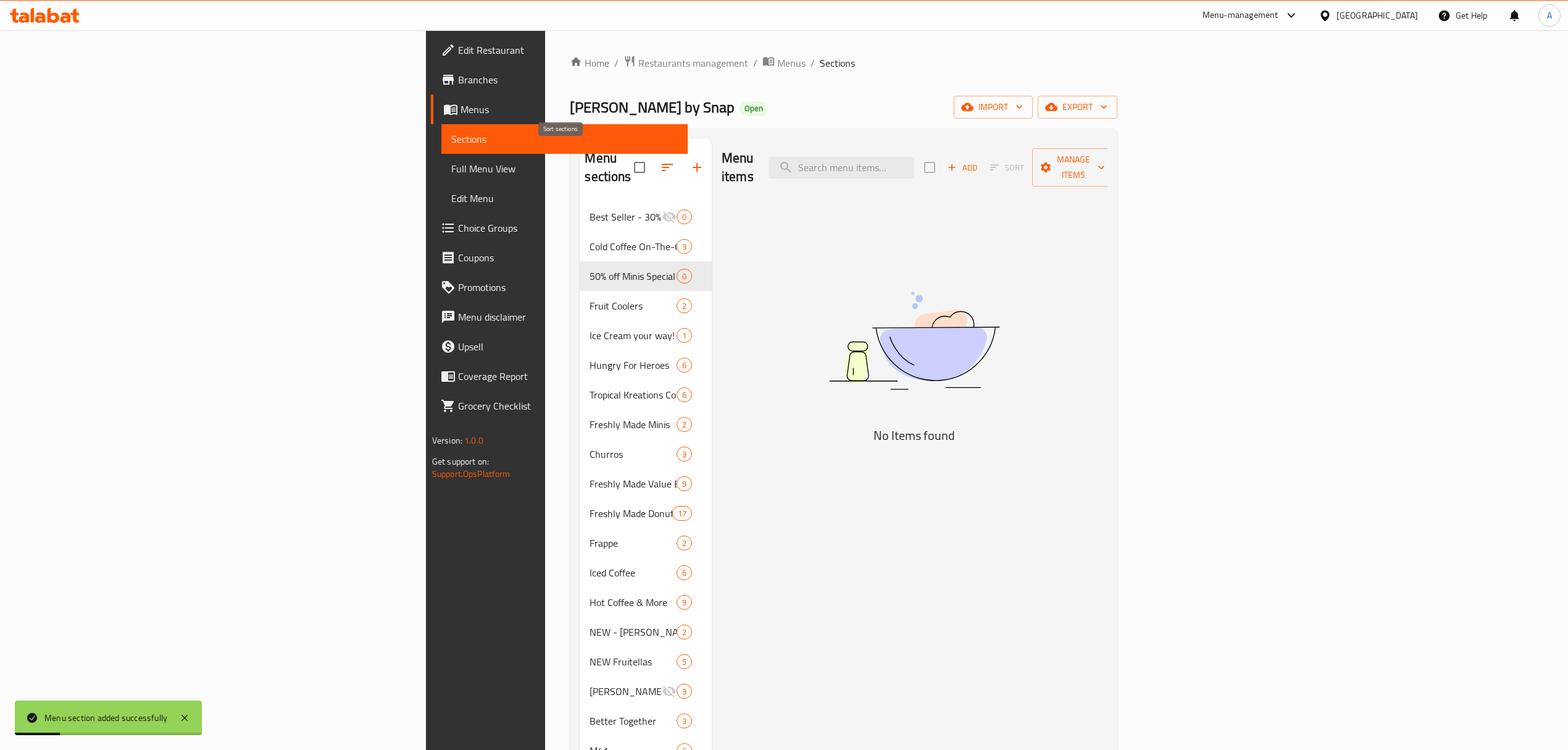
click at [660, 161] on icon "button" at bounding box center [667, 167] width 15 height 15
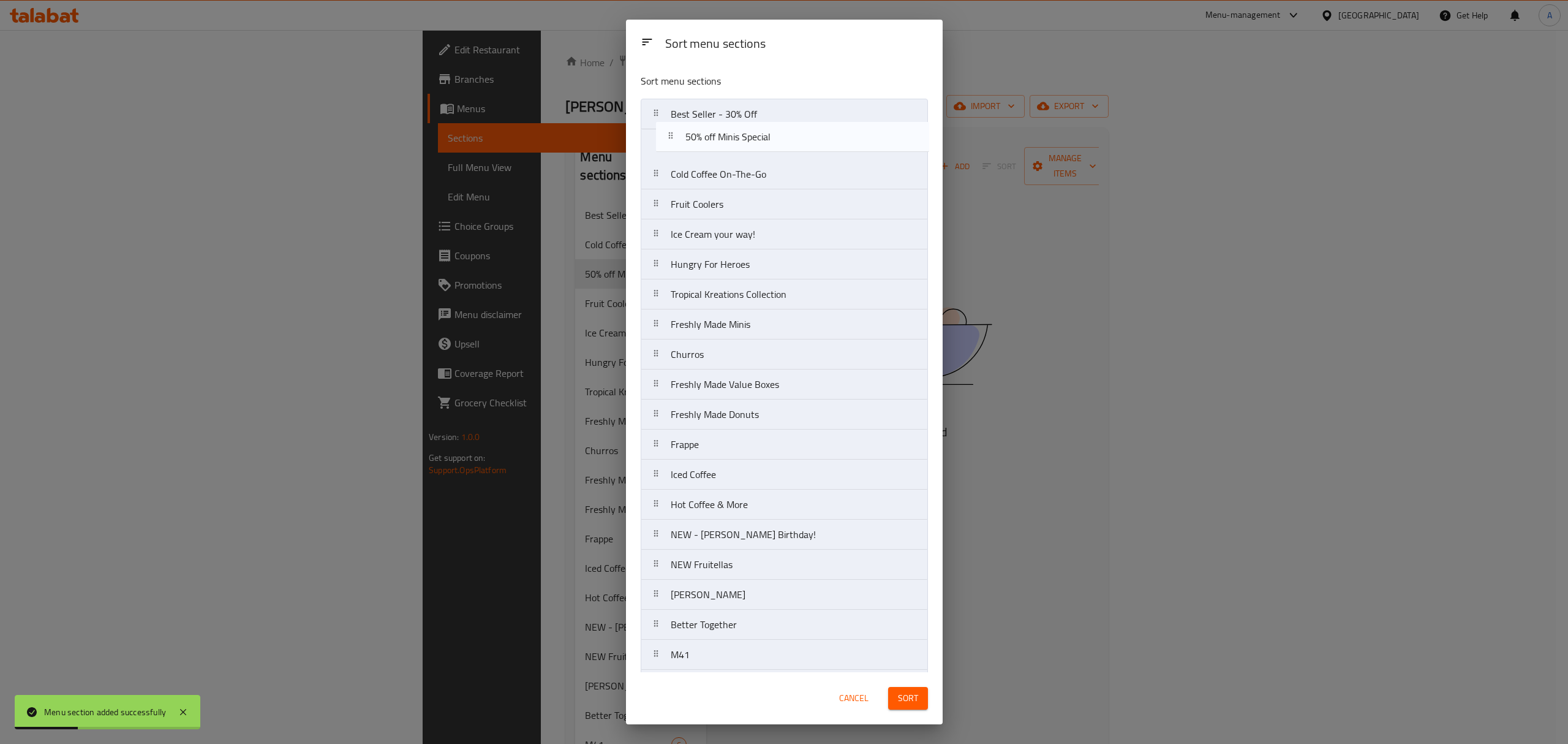
drag, startPoint x: 709, startPoint y: 184, endPoint x: 726, endPoint y: 126, distance: 60.4
click at [726, 126] on nav "Best Seller - 30% Off Cold Coffee On-The-Go 50% off Minis Special Fruit Coolers…" at bounding box center [784, 609] width 287 height 1022
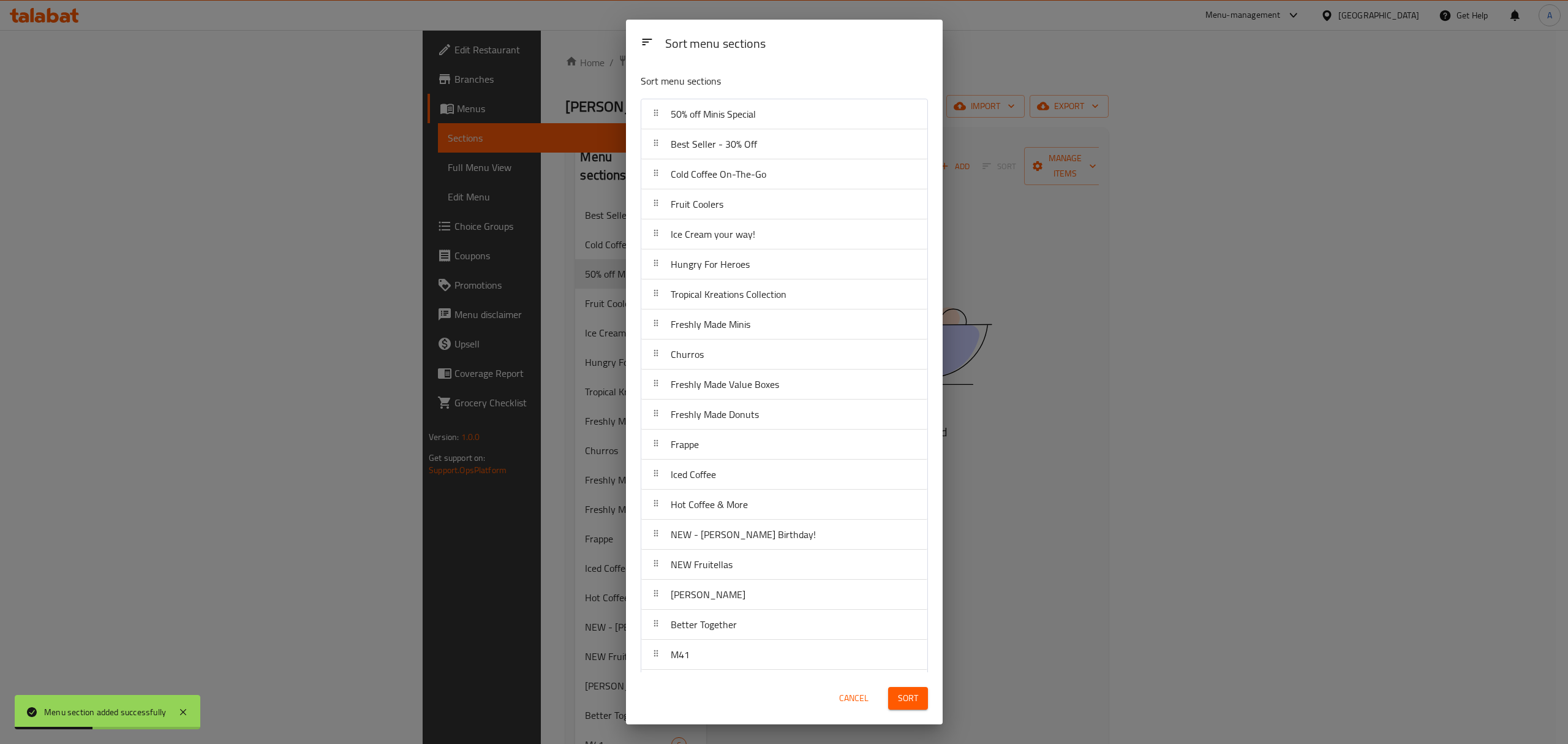
click at [920, 701] on button "Sort" at bounding box center [907, 698] width 40 height 22
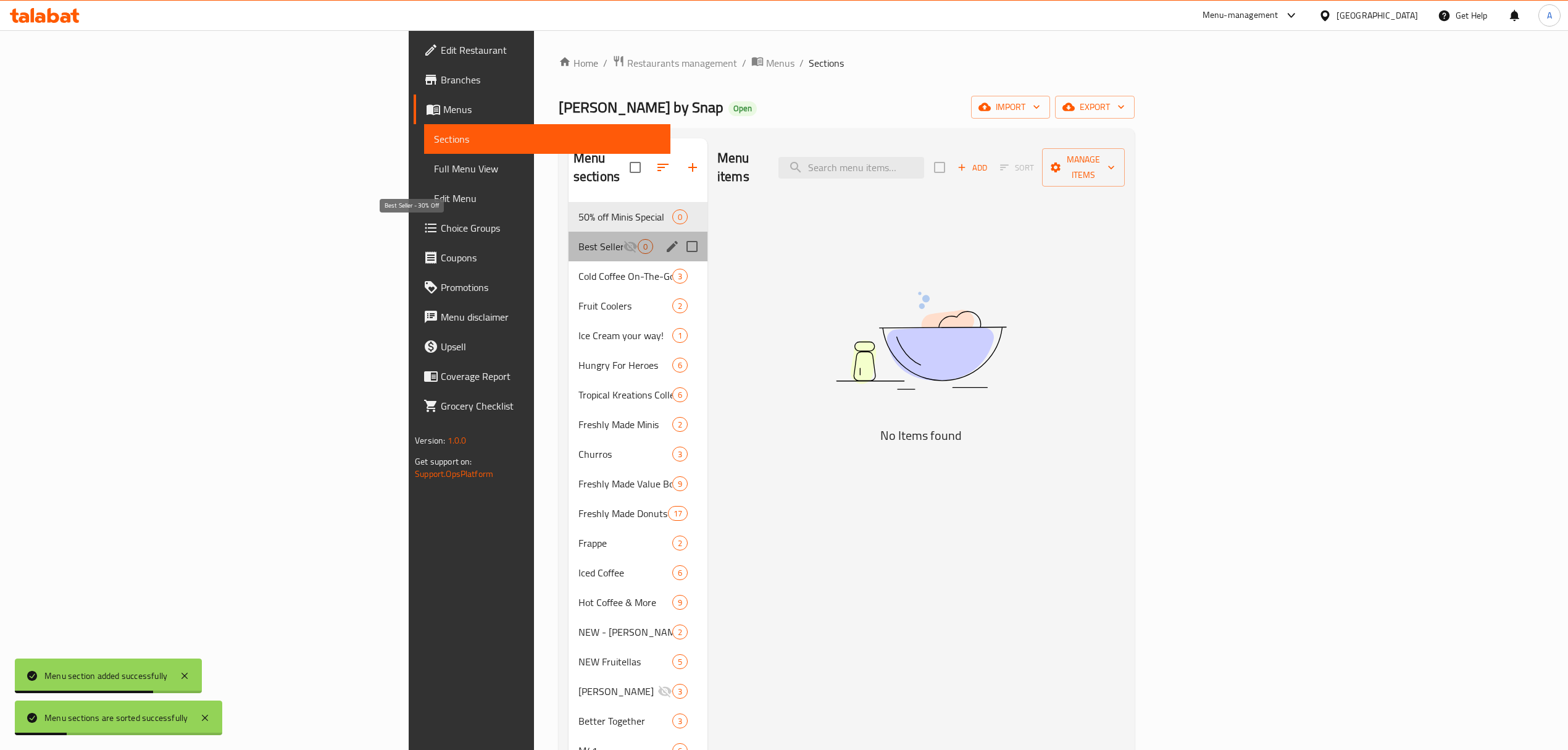
click at [579, 239] on span "Best Seller - 30% Off" at bounding box center [600, 246] width 44 height 15
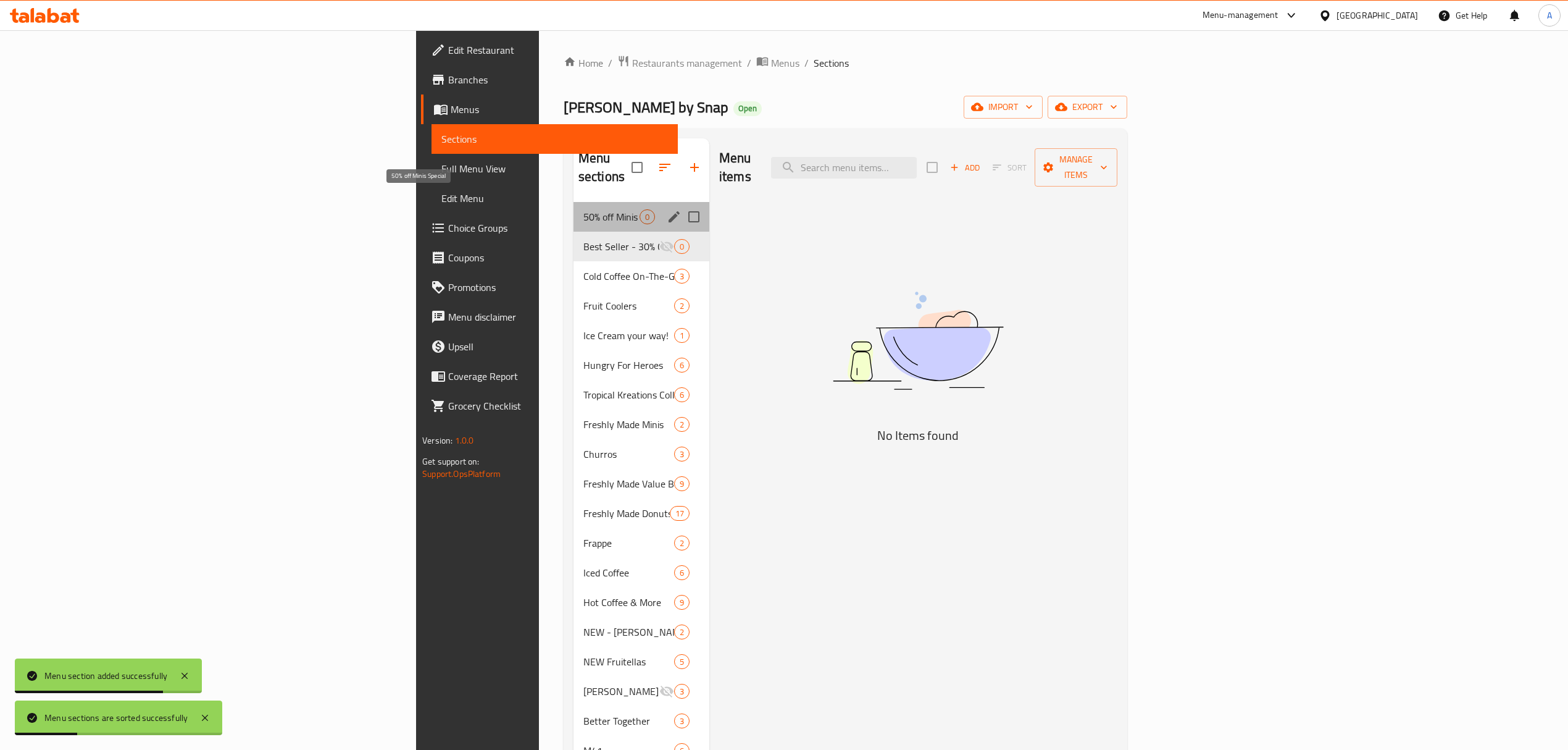
click at [584, 210] on span "50% off Minis Special" at bounding box center [612, 217] width 56 height 15
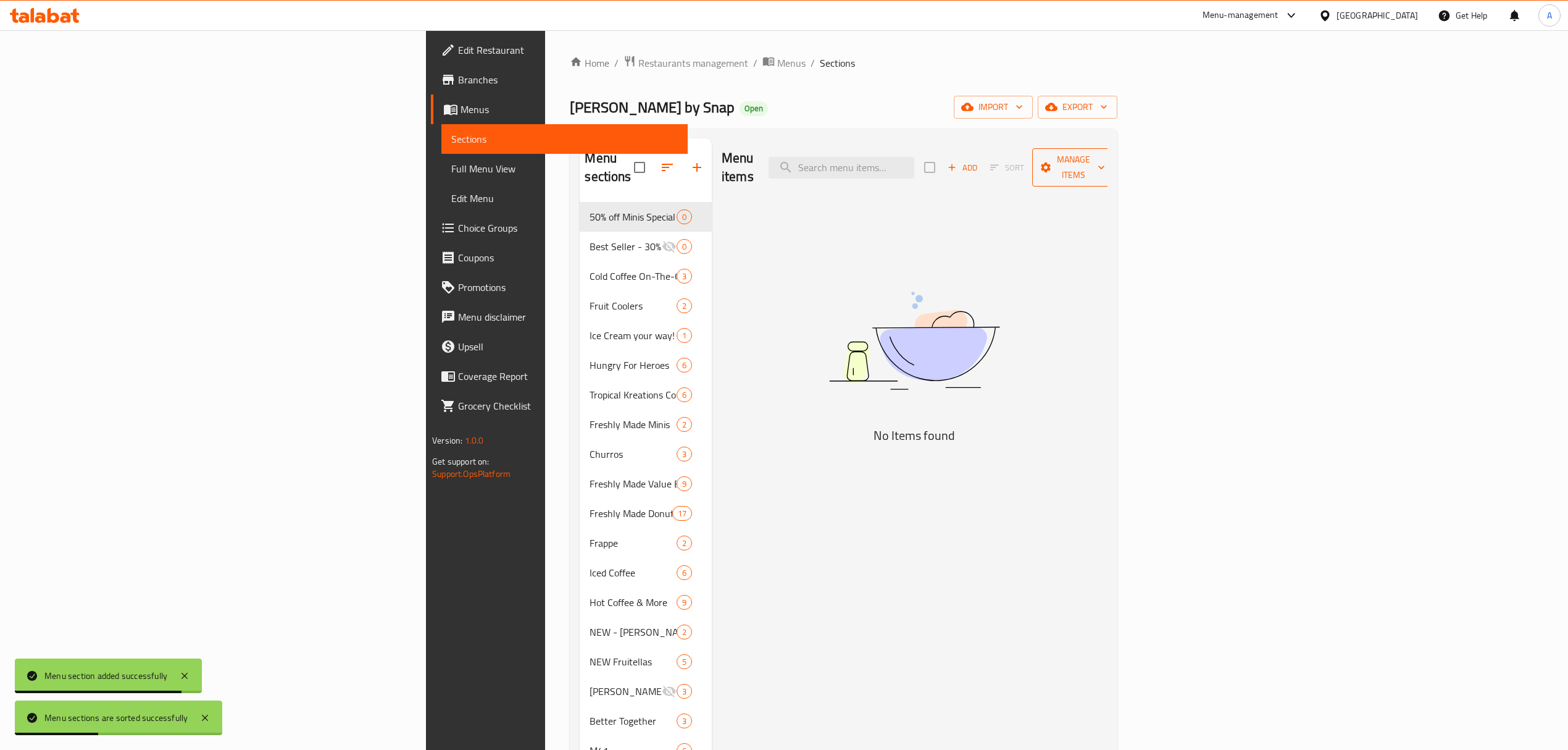
click at [1105, 158] on span "Manage items" at bounding box center [1074, 167] width 63 height 31
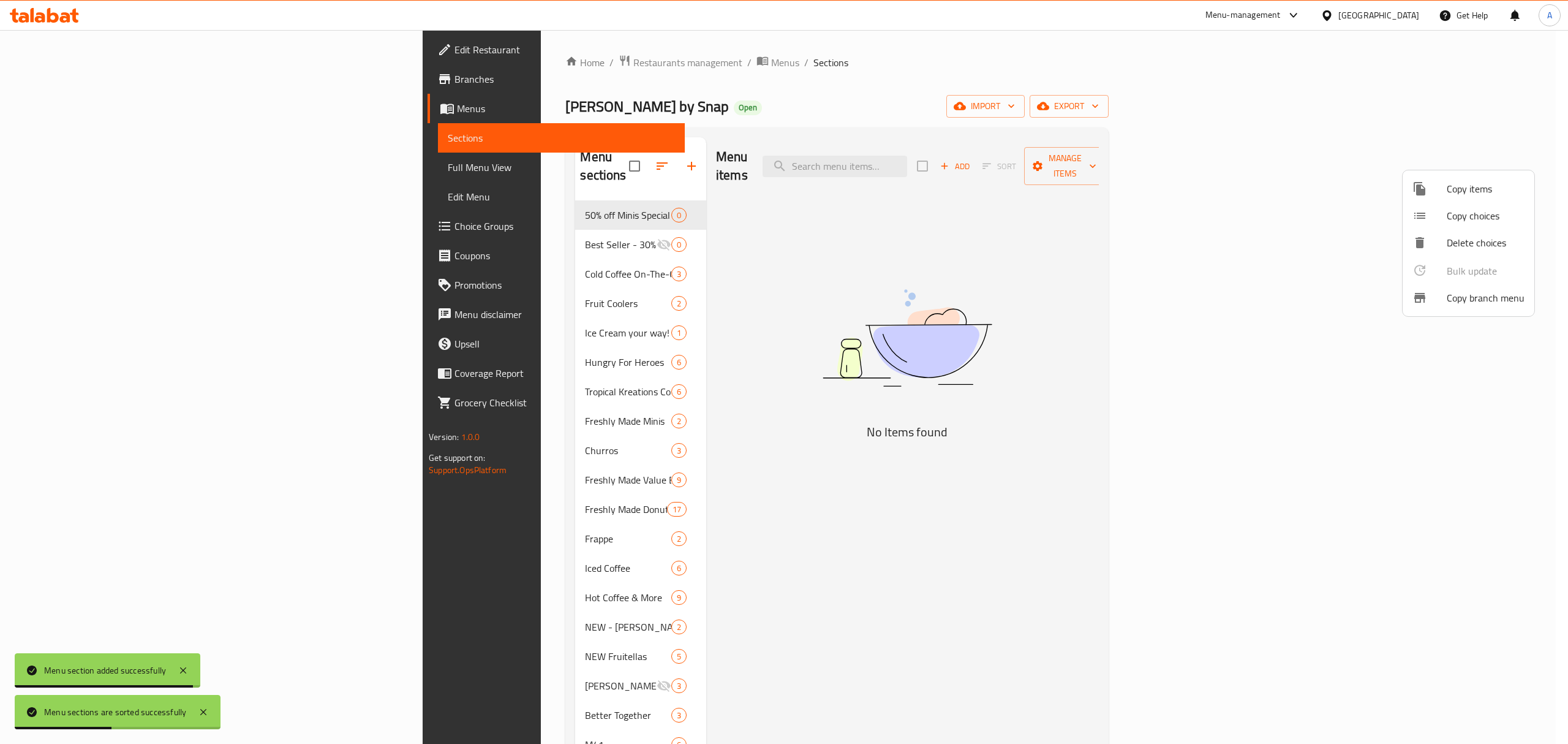
click at [1341, 158] on div at bounding box center [784, 372] width 1568 height 744
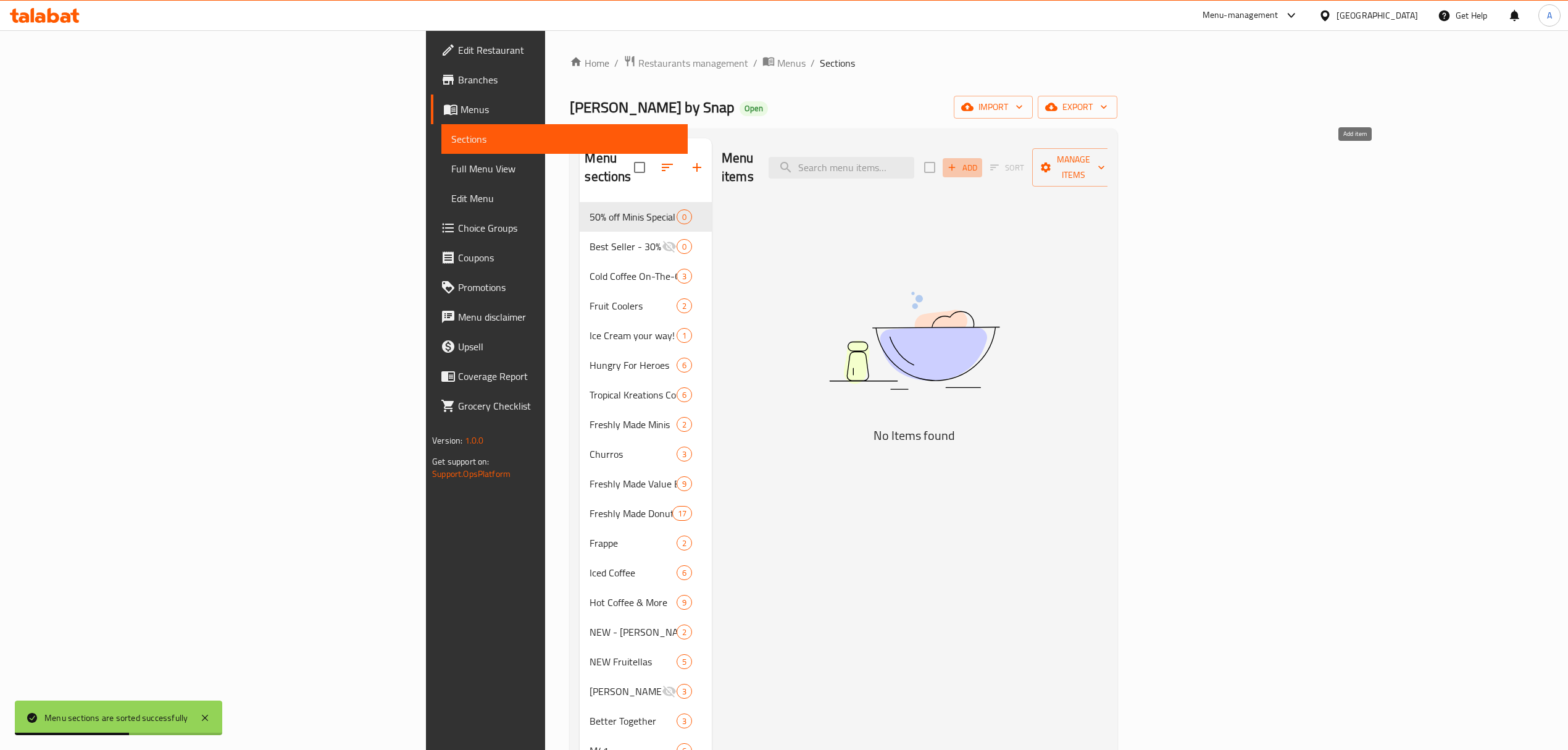
click at [982, 166] on button "Add" at bounding box center [963, 167] width 39 height 19
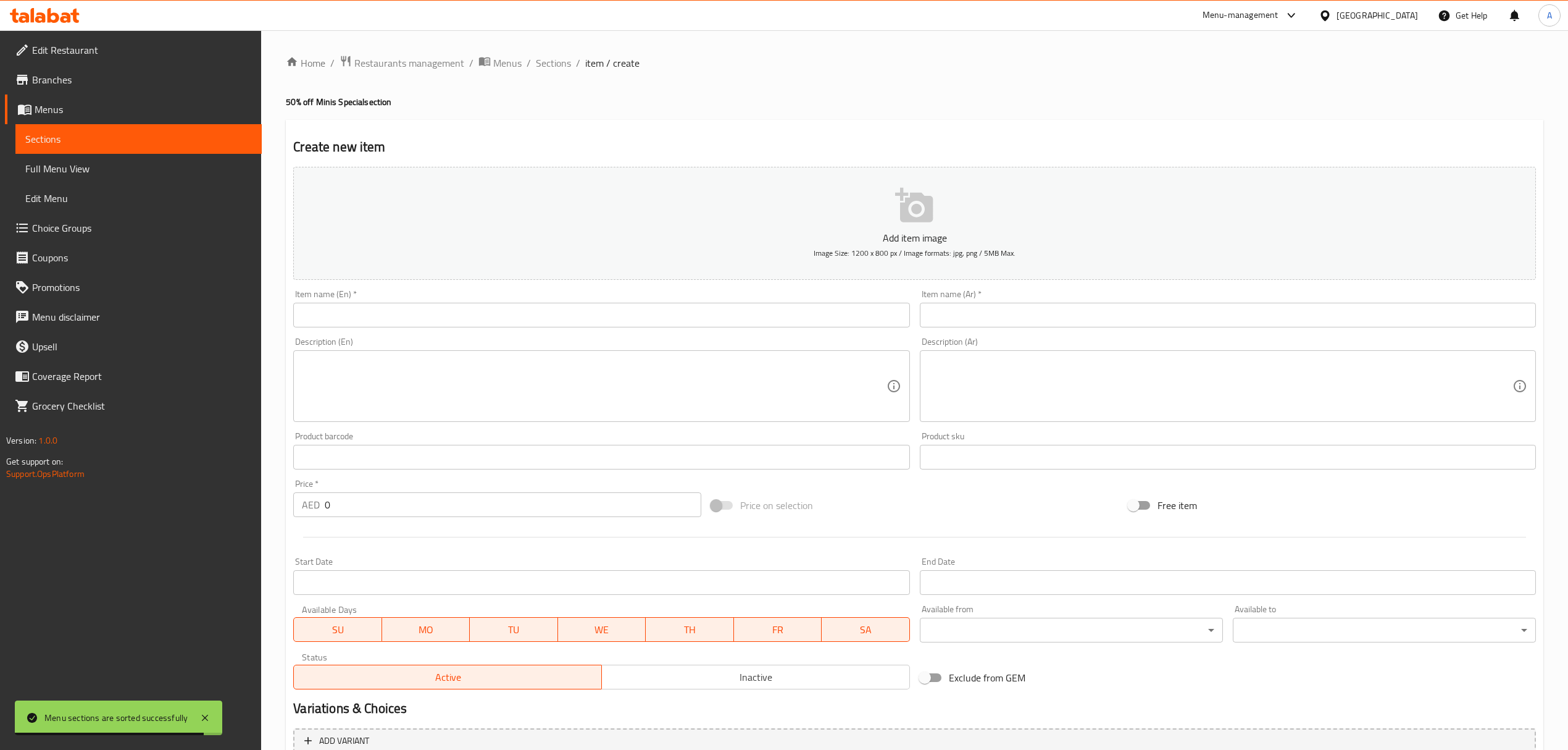
click at [378, 314] on input "text" at bounding box center [601, 314] width 616 height 25
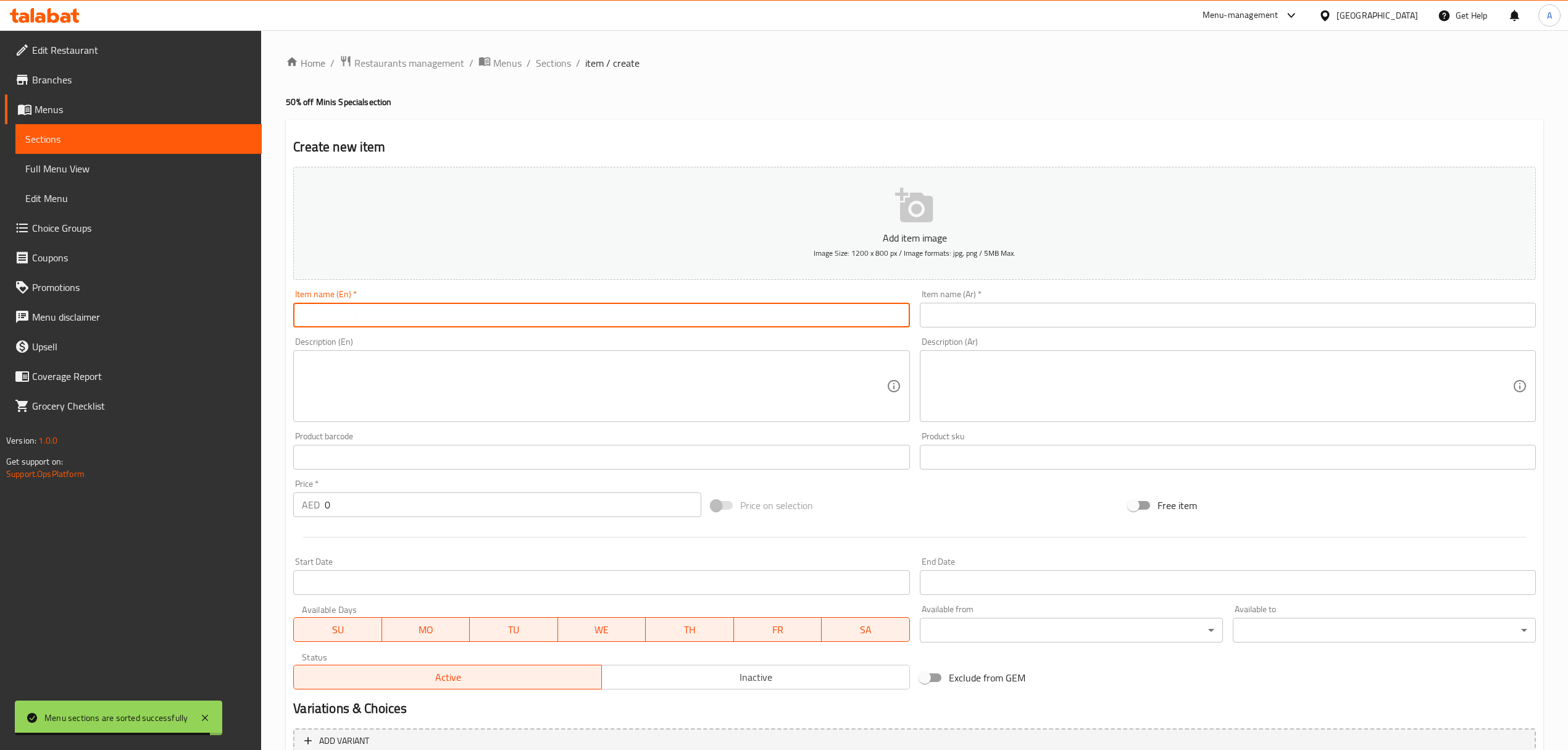
paste input "50% Off 24 minis"
type input "50% Off 24 minis"
click at [946, 314] on input "text" at bounding box center [1228, 314] width 616 height 25
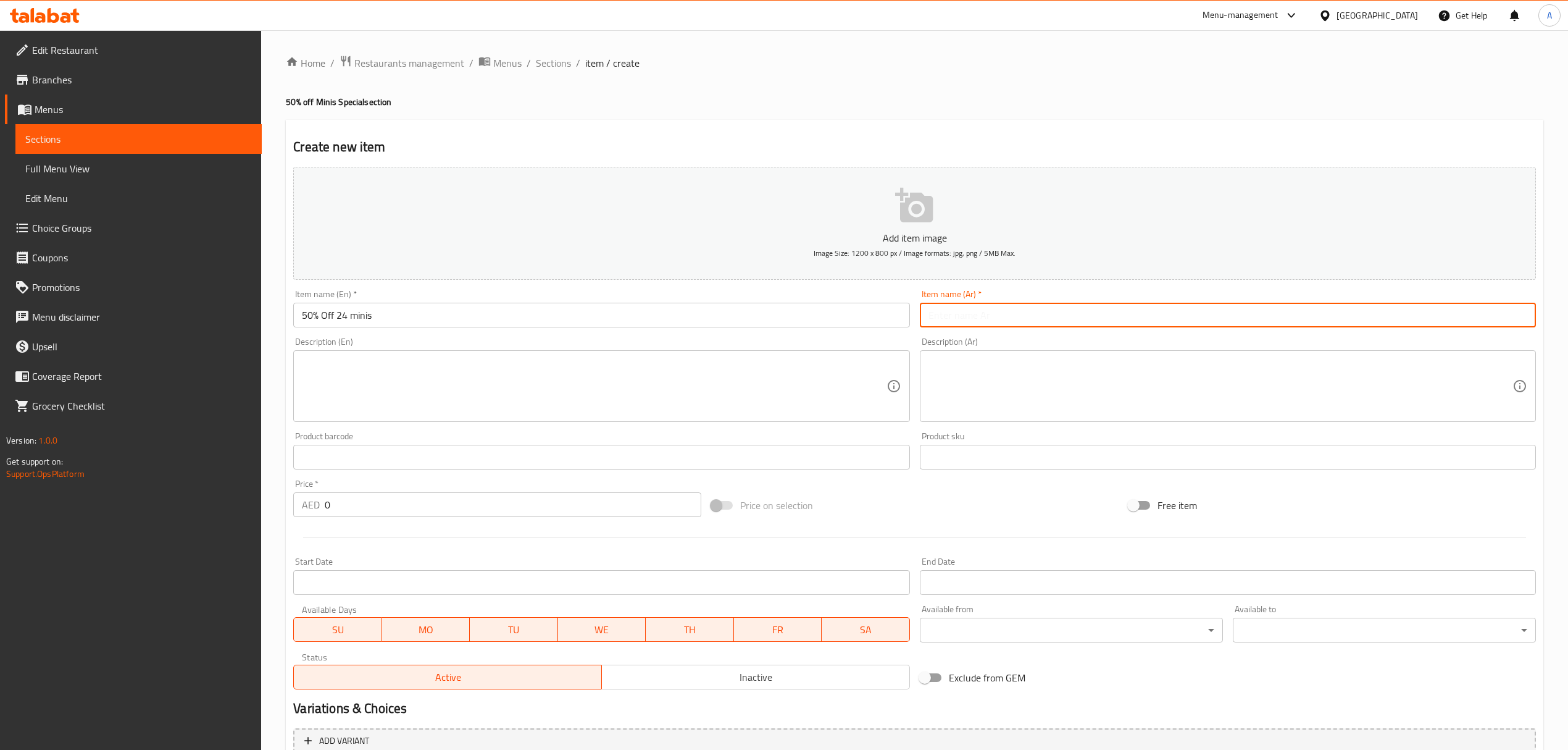
paste input "50%خصم 24 مينيز"
type input "50%خصم 24 مينيز"
click at [791, 344] on div "Description (En) Description (En)" at bounding box center [601, 379] width 616 height 84
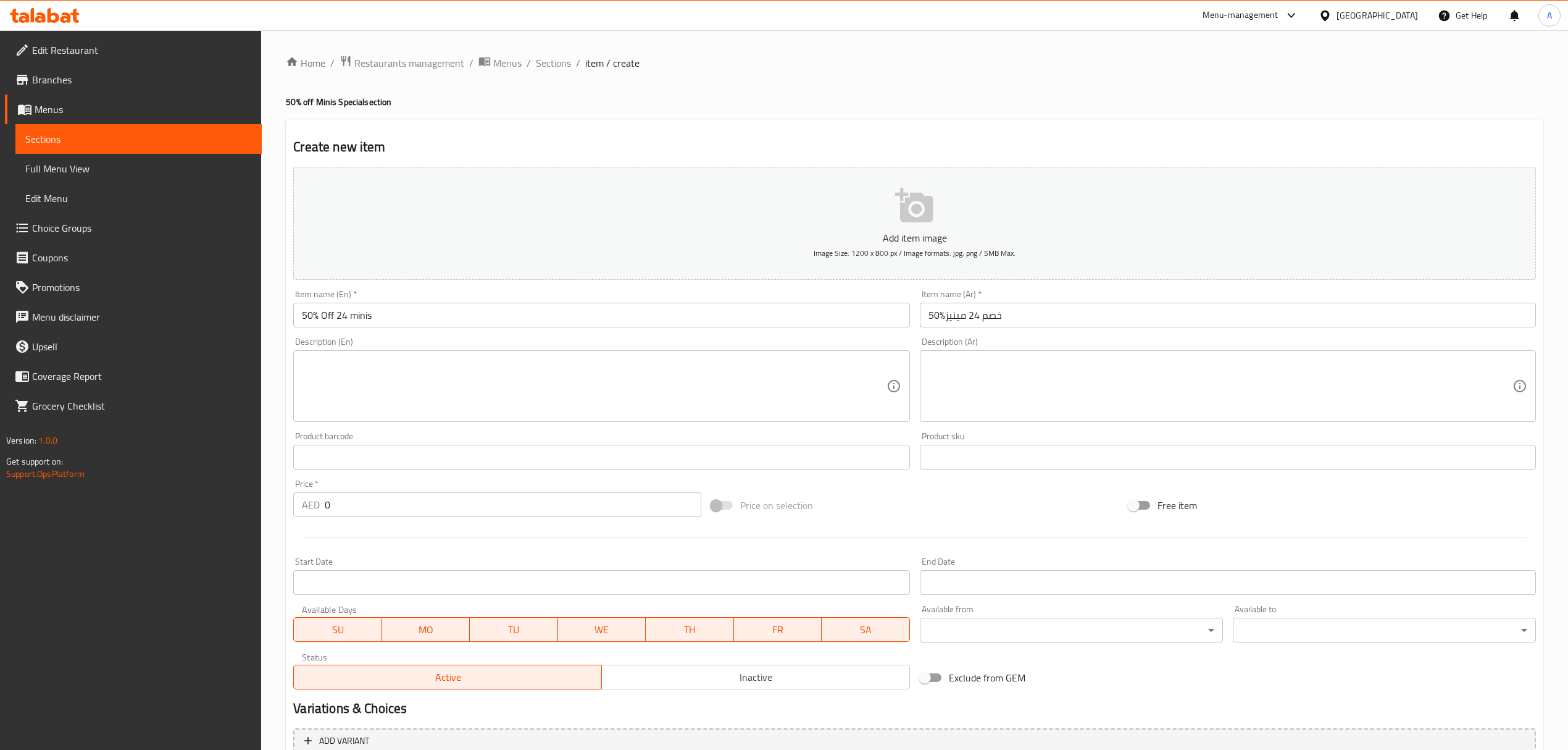
click at [397, 369] on textarea at bounding box center [593, 386] width 584 height 58
paste textarea "Get 50% off when buying a combination of 12 various assorted Minis and 12 of fr…"
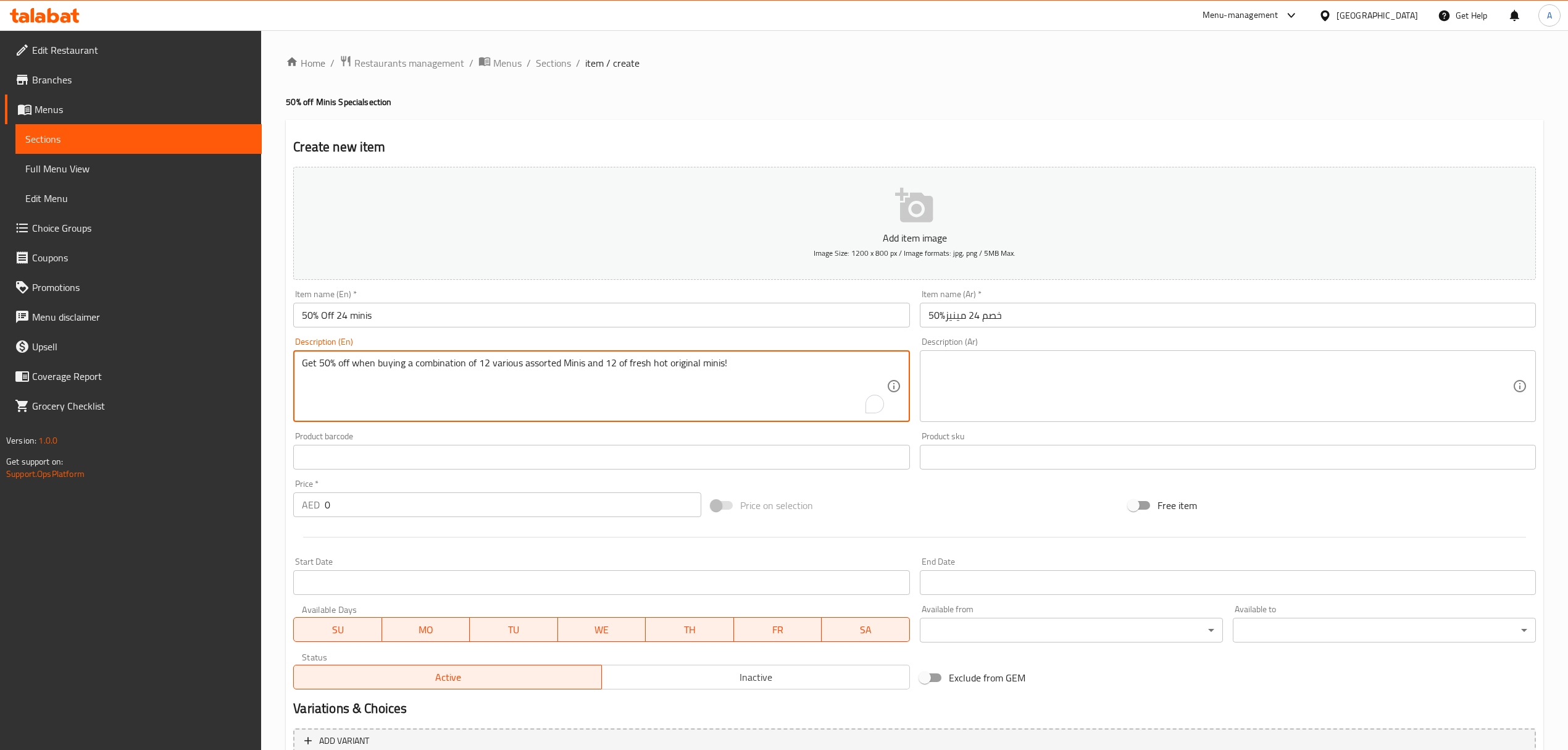
type textarea "Get 50% off when buying a combination of 12 various assorted Minis and 12 of fr…"
click at [1034, 402] on textarea at bounding box center [1221, 386] width 584 height 58
paste textarea "أحصل على خصم 50% عند شراء 24 قطعة مينيز 12 متنوعة و12 اوريجنال جليزد - لفتره مح…"
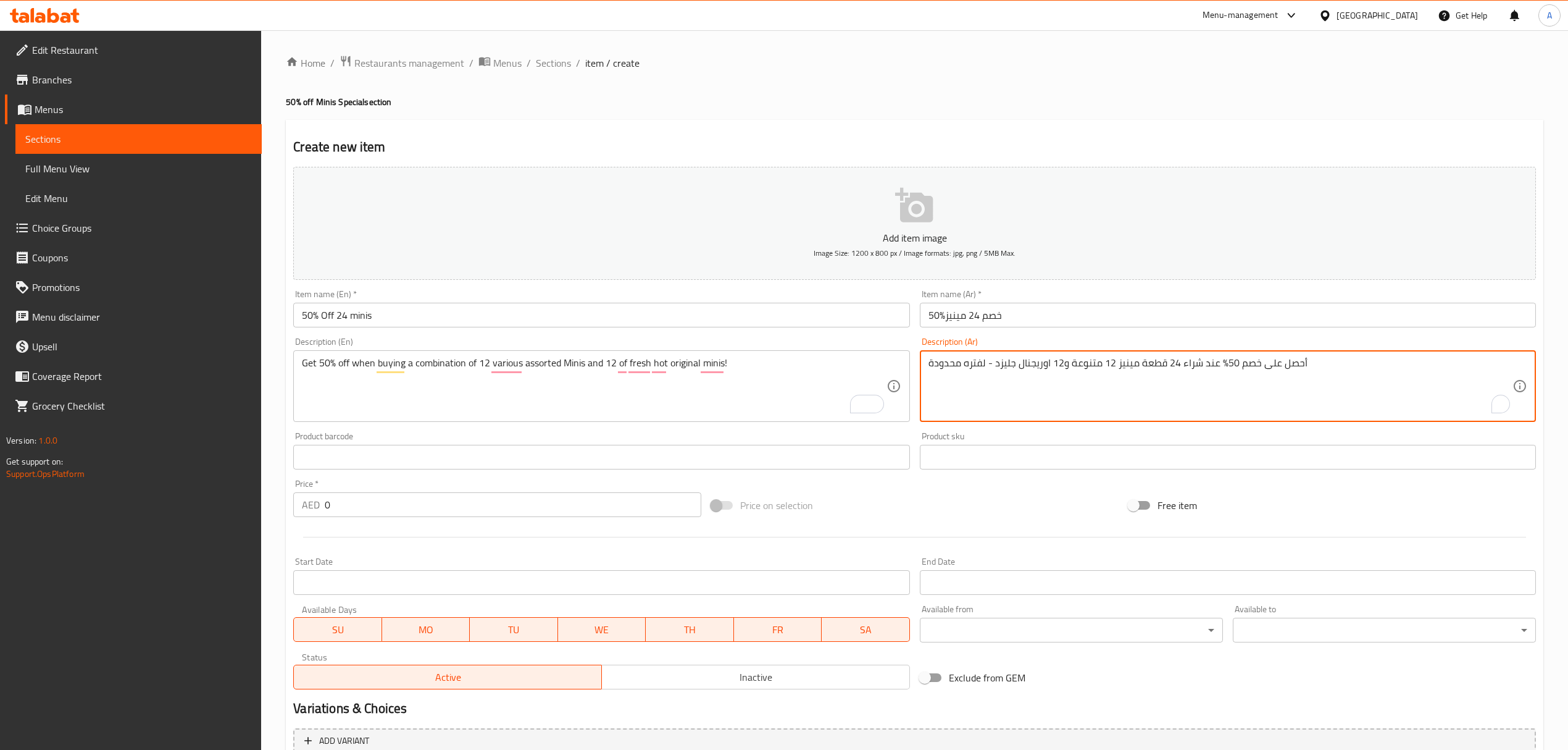
type textarea "أحصل على خصم 50% عند شراء 24 قطعة مينيز 12 متنوعة و12 اوريجنال جليزد - لفتره مح…"
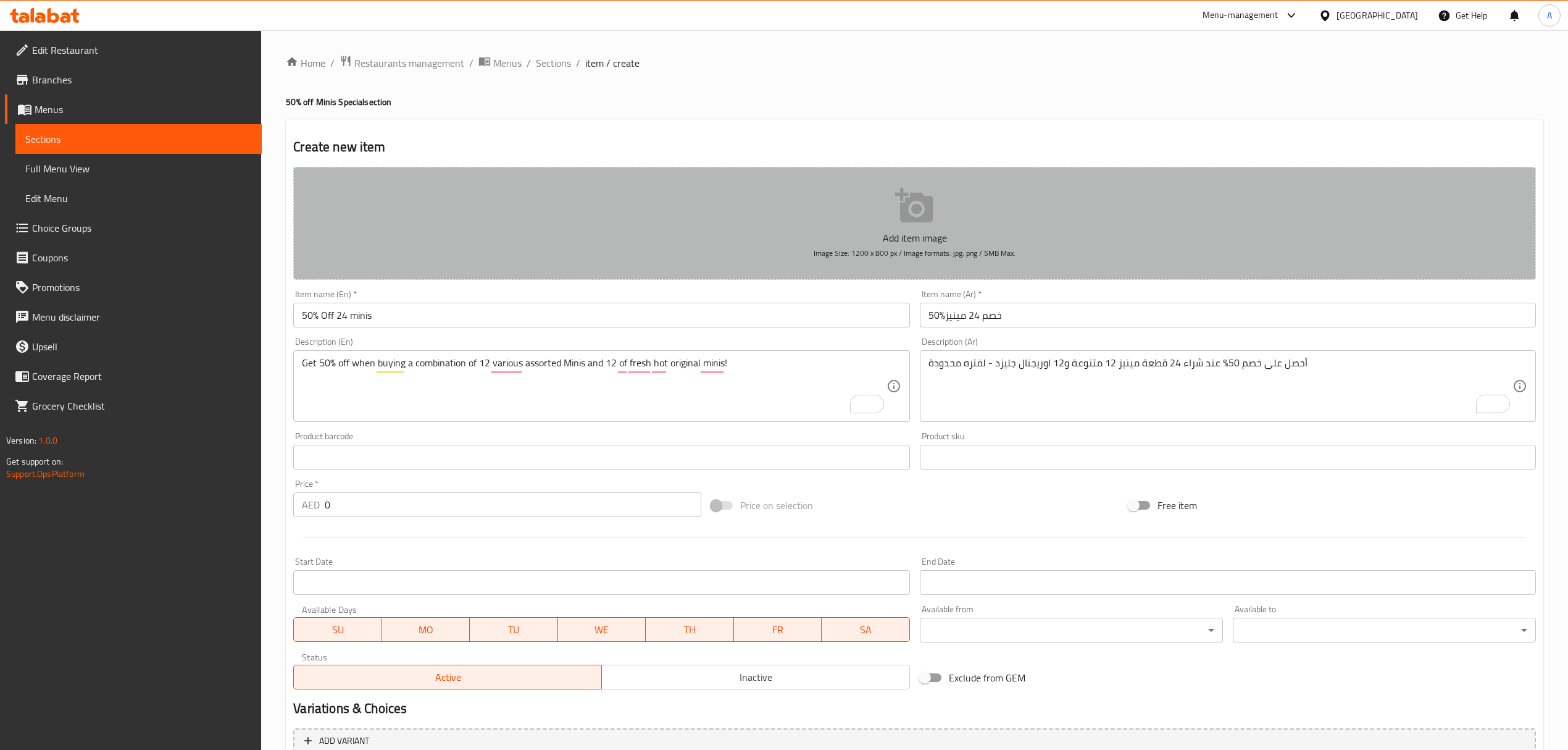
click at [927, 227] on button "Add item image Image Size: 1200 x 800 px / Image formats: jpg, png / 5MB Max." at bounding box center [914, 223] width 1242 height 113
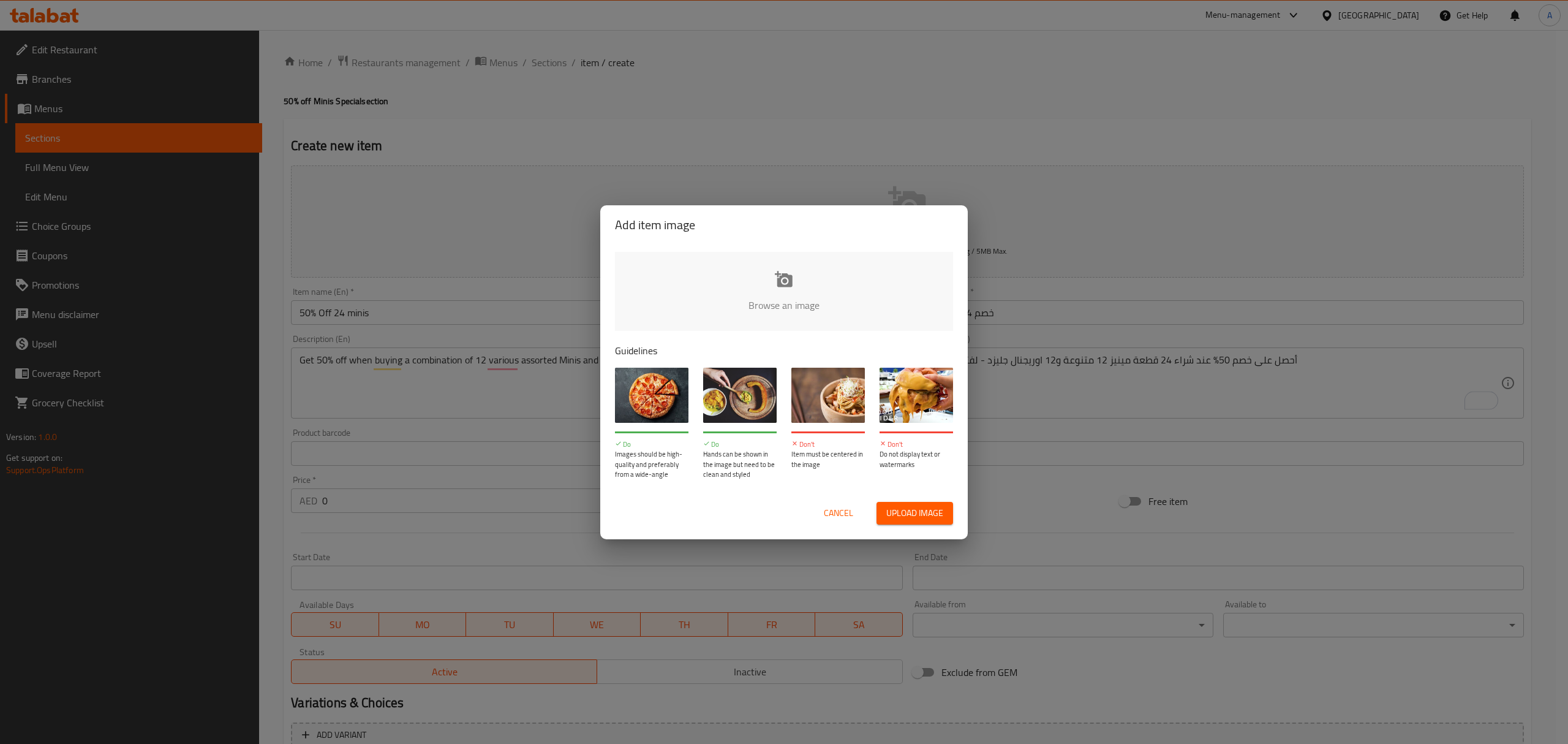
click at [779, 285] on input "file" at bounding box center [1198, 309] width 1166 height 114
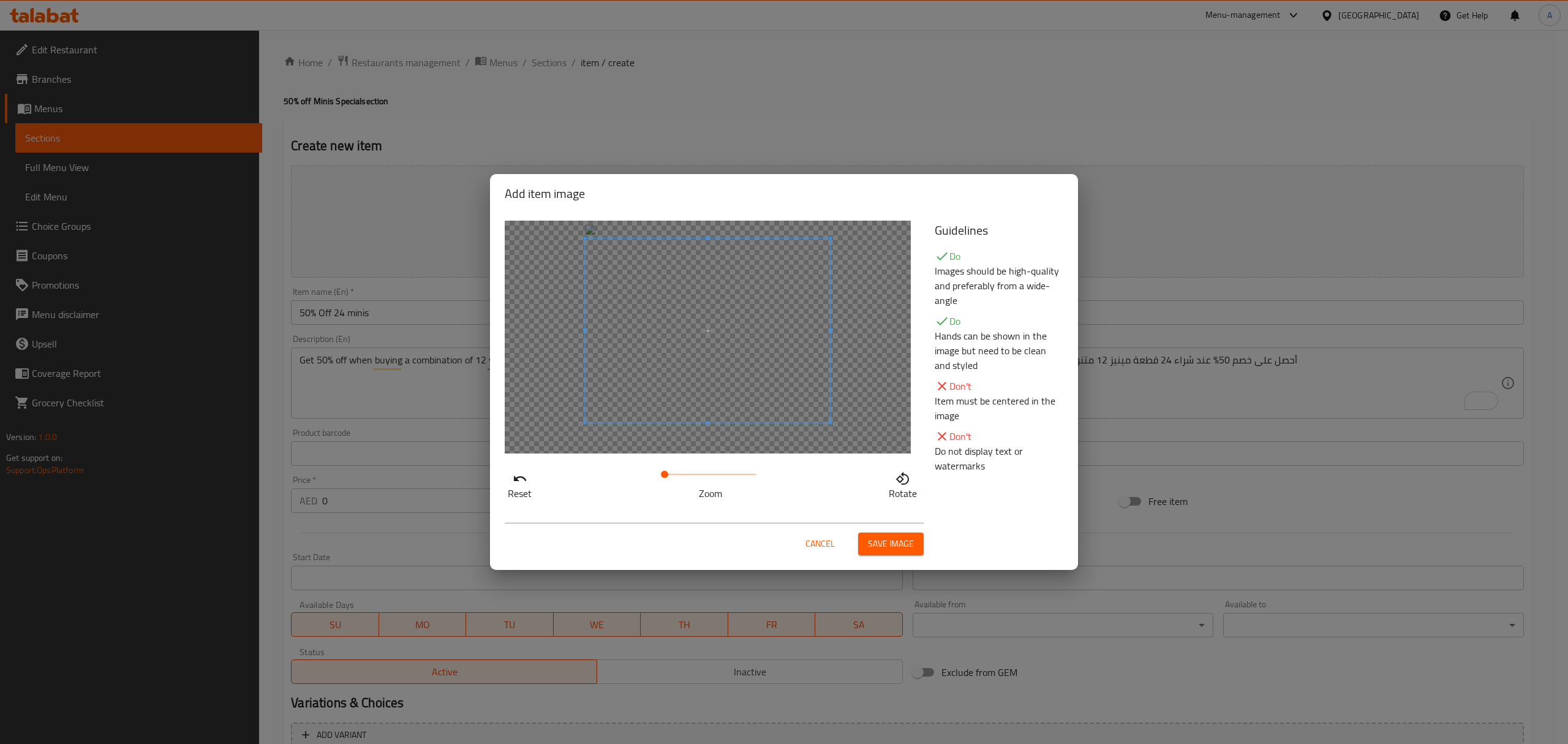
click at [684, 290] on span at bounding box center [707, 330] width 245 height 184
click at [685, 292] on span at bounding box center [707, 327] width 245 height 184
click at [882, 533] on button "Save image" at bounding box center [891, 544] width 66 height 22
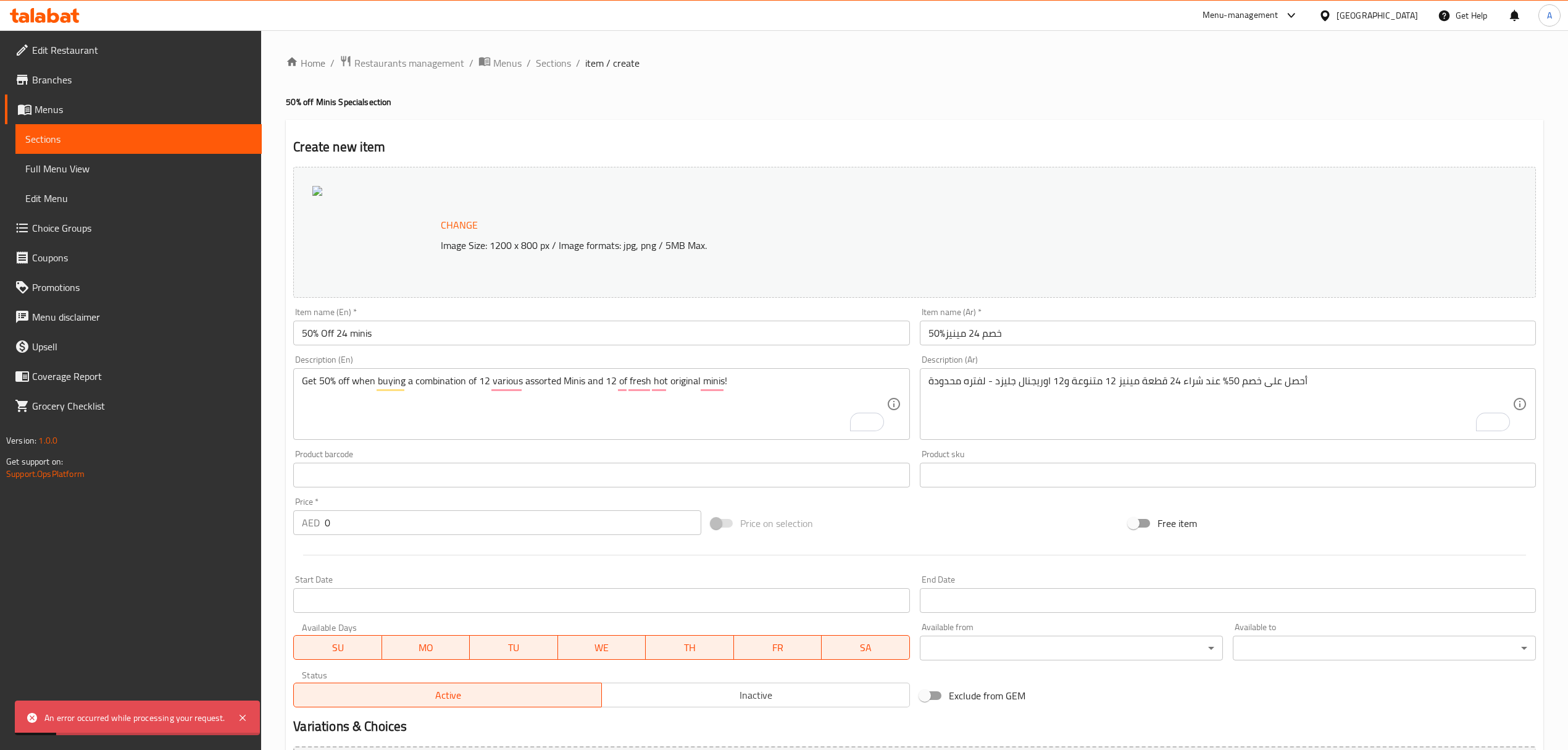
drag, startPoint x: 366, startPoint y: 520, endPoint x: 281, endPoint y: 522, distance: 85.0
click at [284, 522] on div "Home / Restaurants management / Menus / Sections / item / create 50% off Minis …" at bounding box center [914, 460] width 1307 height 860
type input "49"
click at [518, 564] on div at bounding box center [915, 554] width 1253 height 30
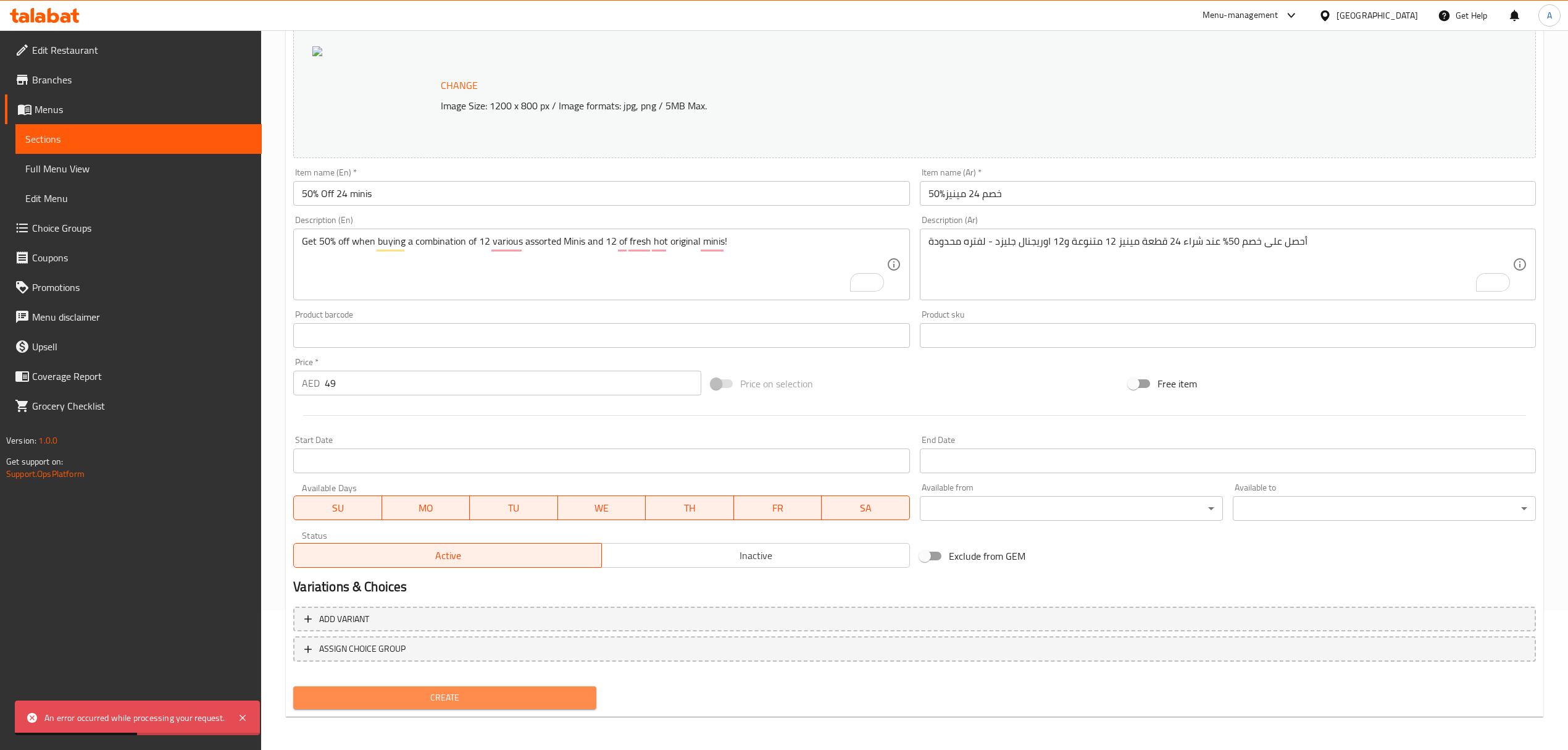
drag, startPoint x: 534, startPoint y: 700, endPoint x: 539, endPoint y: 695, distance: 7.1
click at [536, 700] on span "Create" at bounding box center [444, 698] width 283 height 15
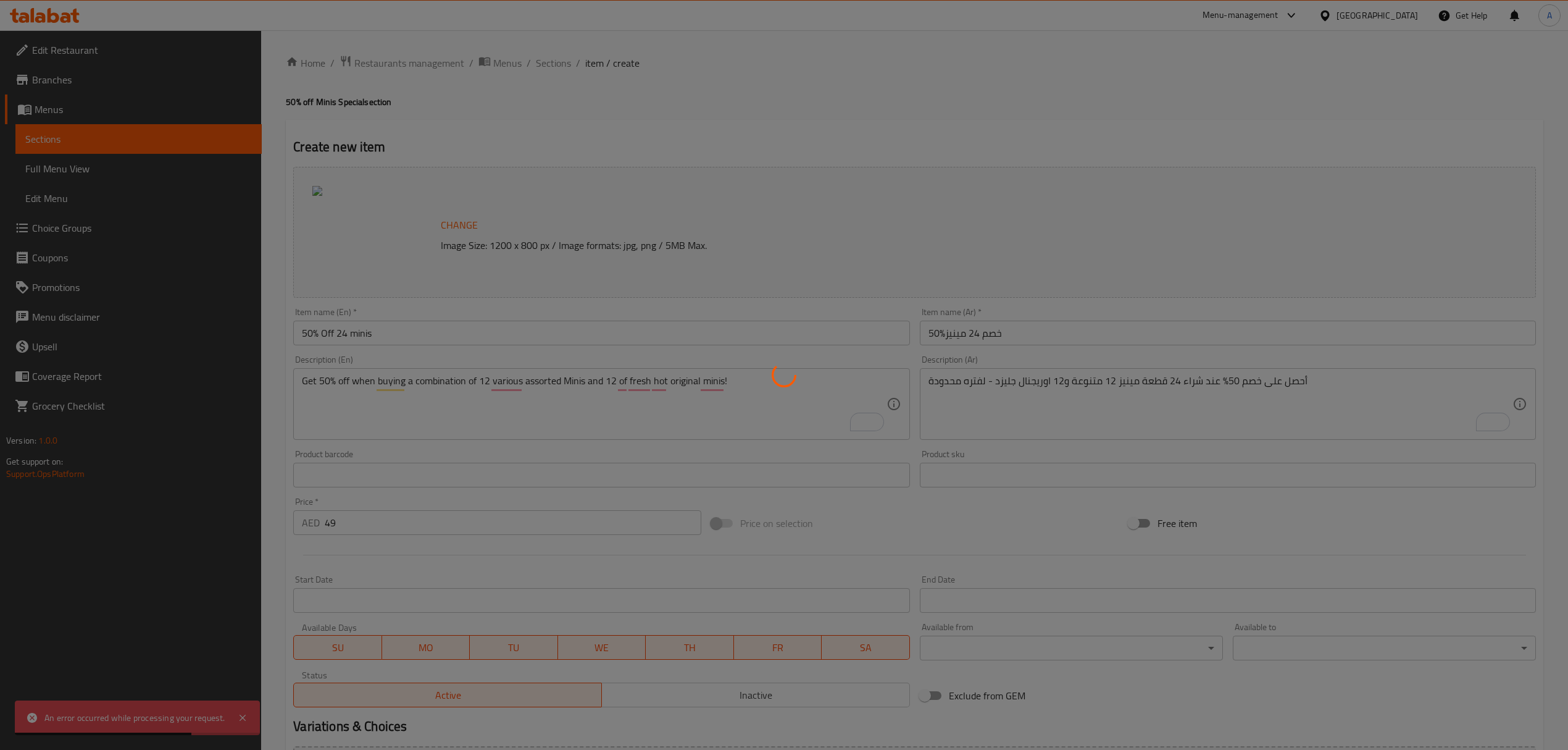
type input "0"
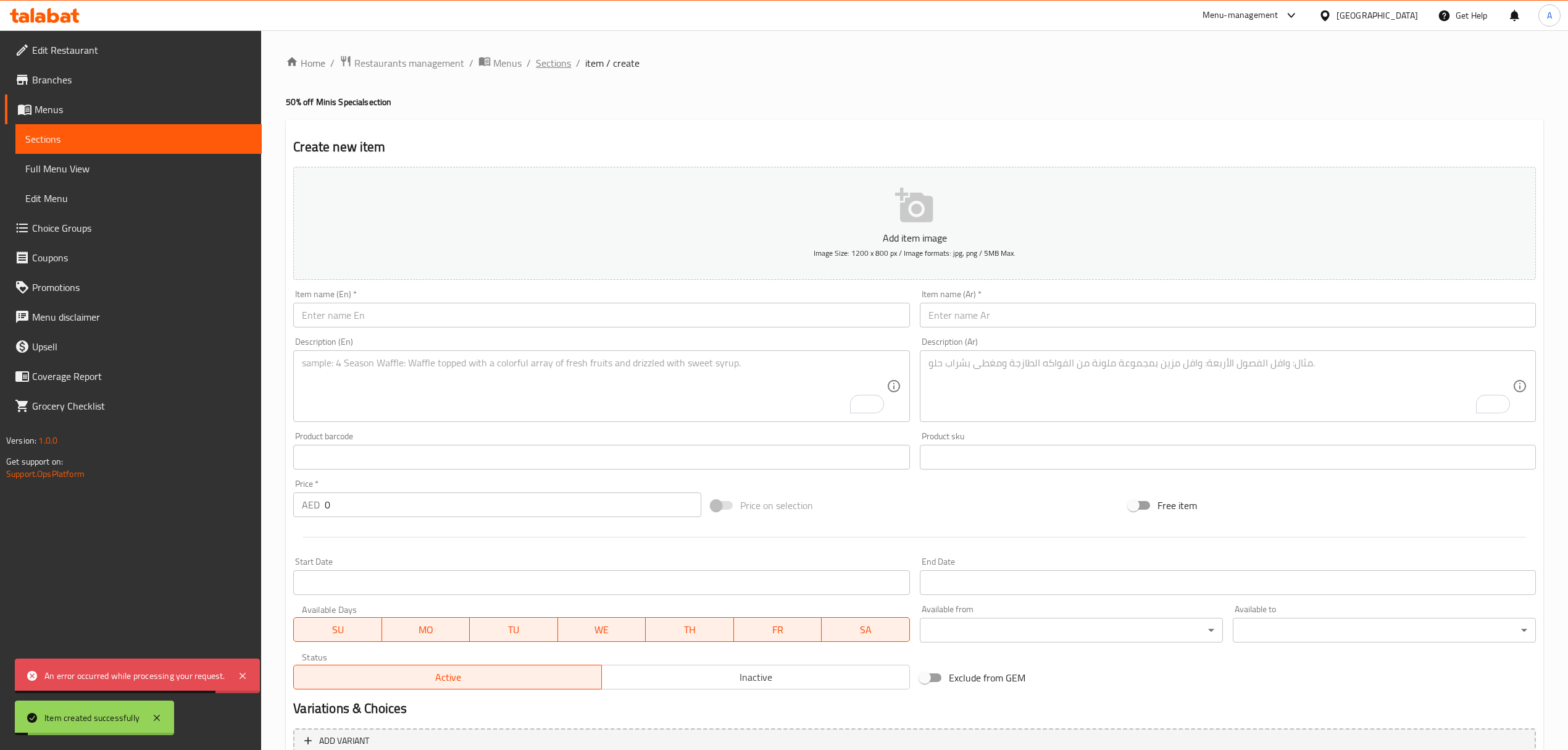
click at [556, 67] on span "Sections" at bounding box center [553, 63] width 35 height 15
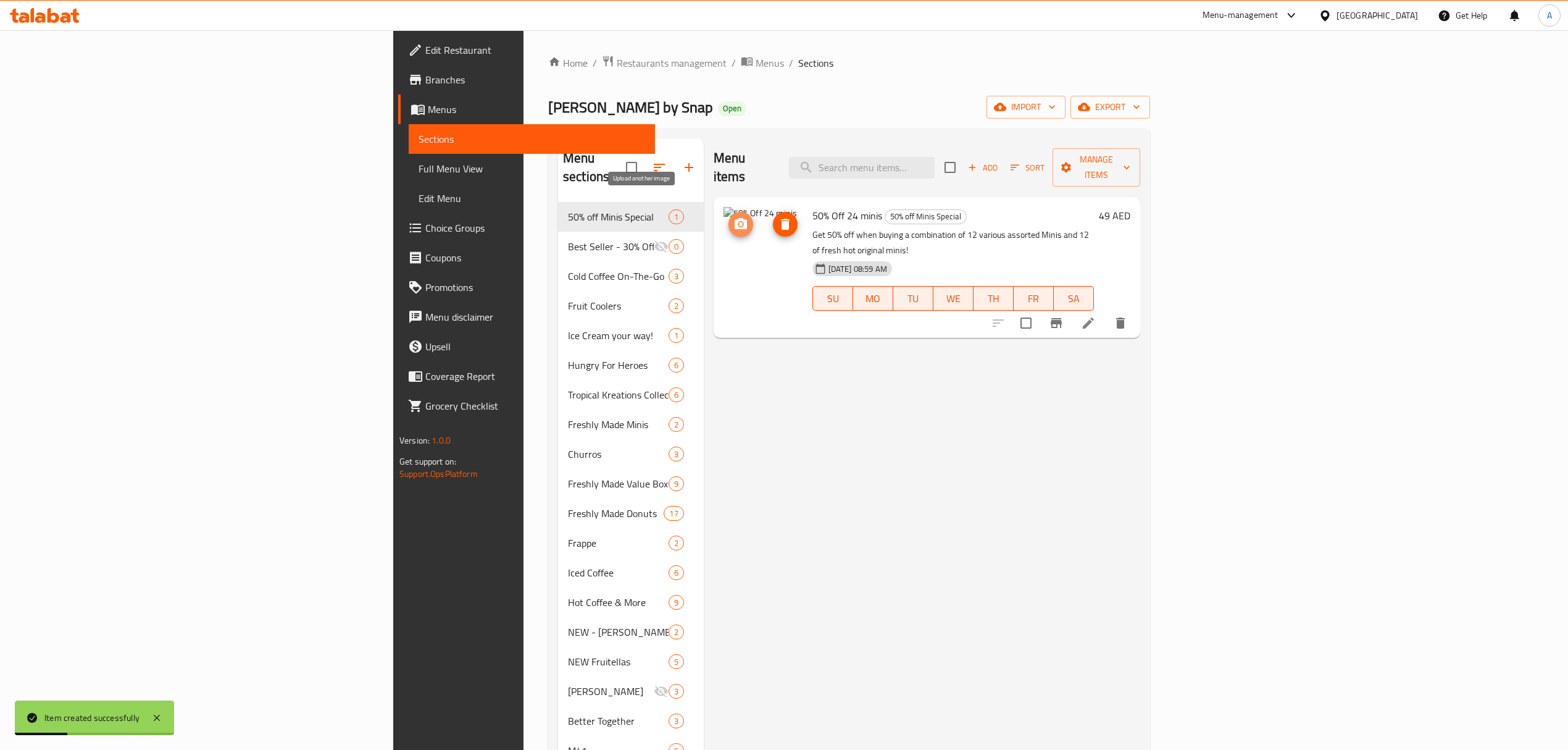
click at [733, 217] on icon "upload picture" at bounding box center [740, 224] width 15 height 15
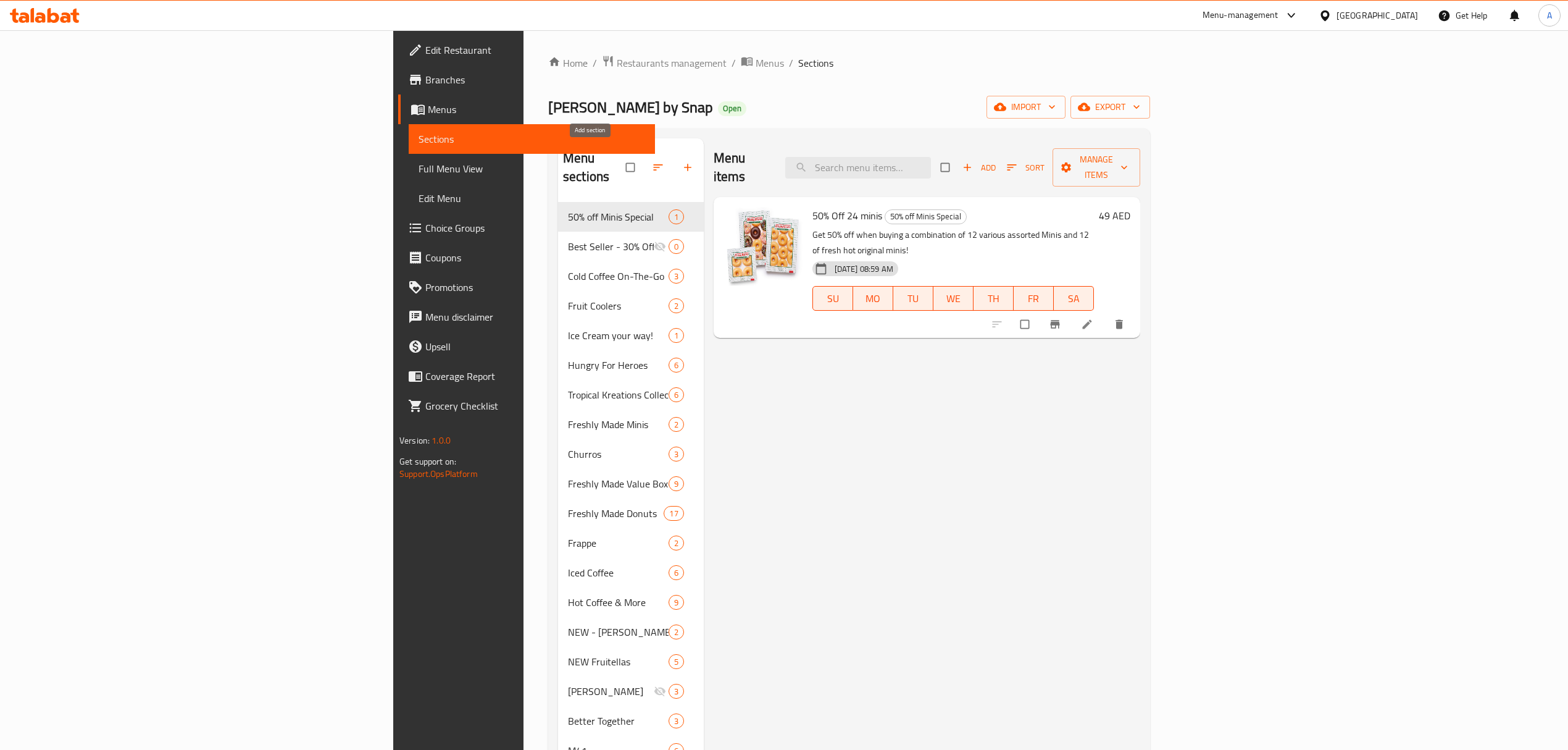
click at [681, 161] on icon "button" at bounding box center [688, 167] width 13 height 13
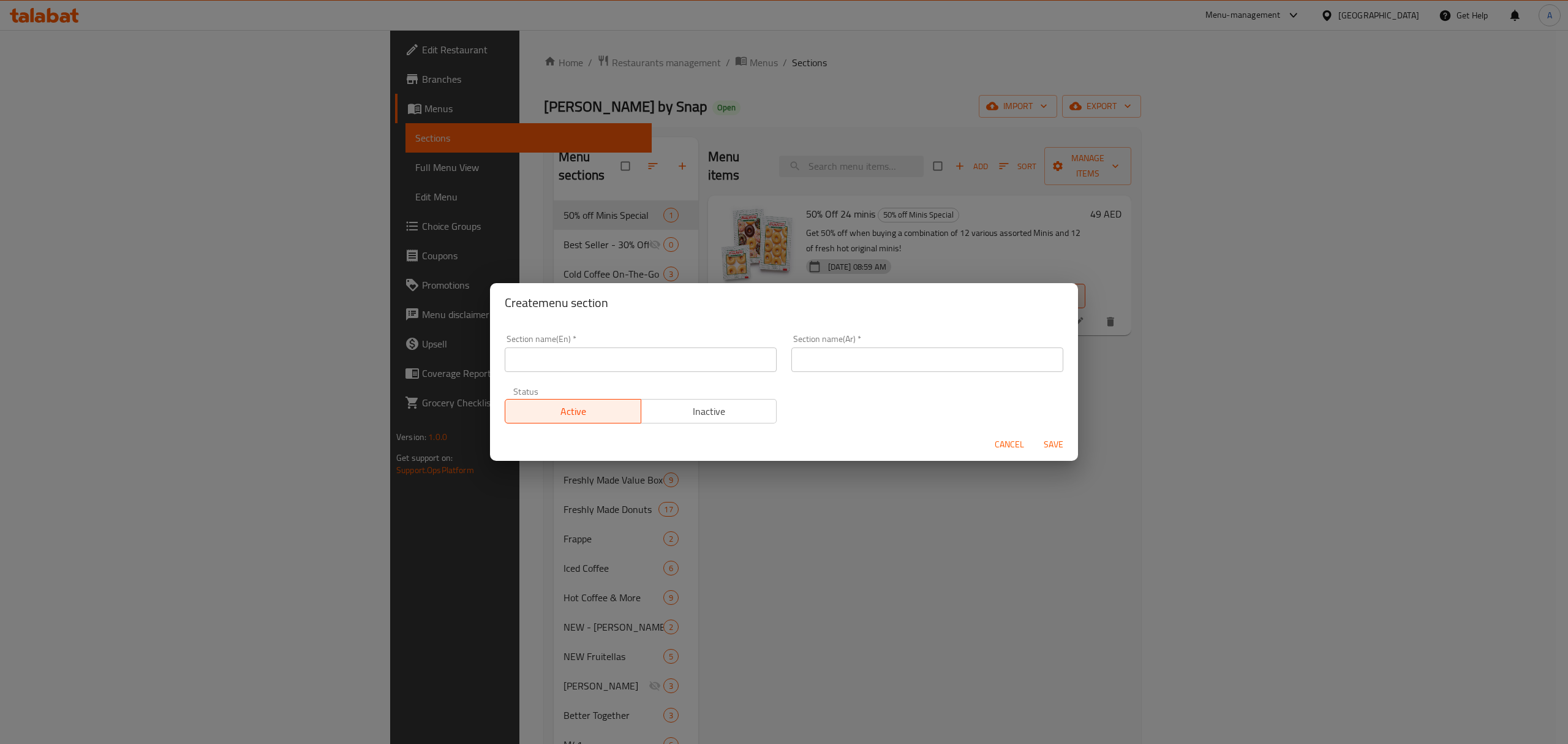
click at [591, 363] on input "text" at bounding box center [641, 359] width 272 height 24
paste input "DOTD"
click at [525, 360] on input "DOTD" at bounding box center [641, 359] width 272 height 24
click at [552, 358] on input "DOTD" at bounding box center [641, 359] width 272 height 24
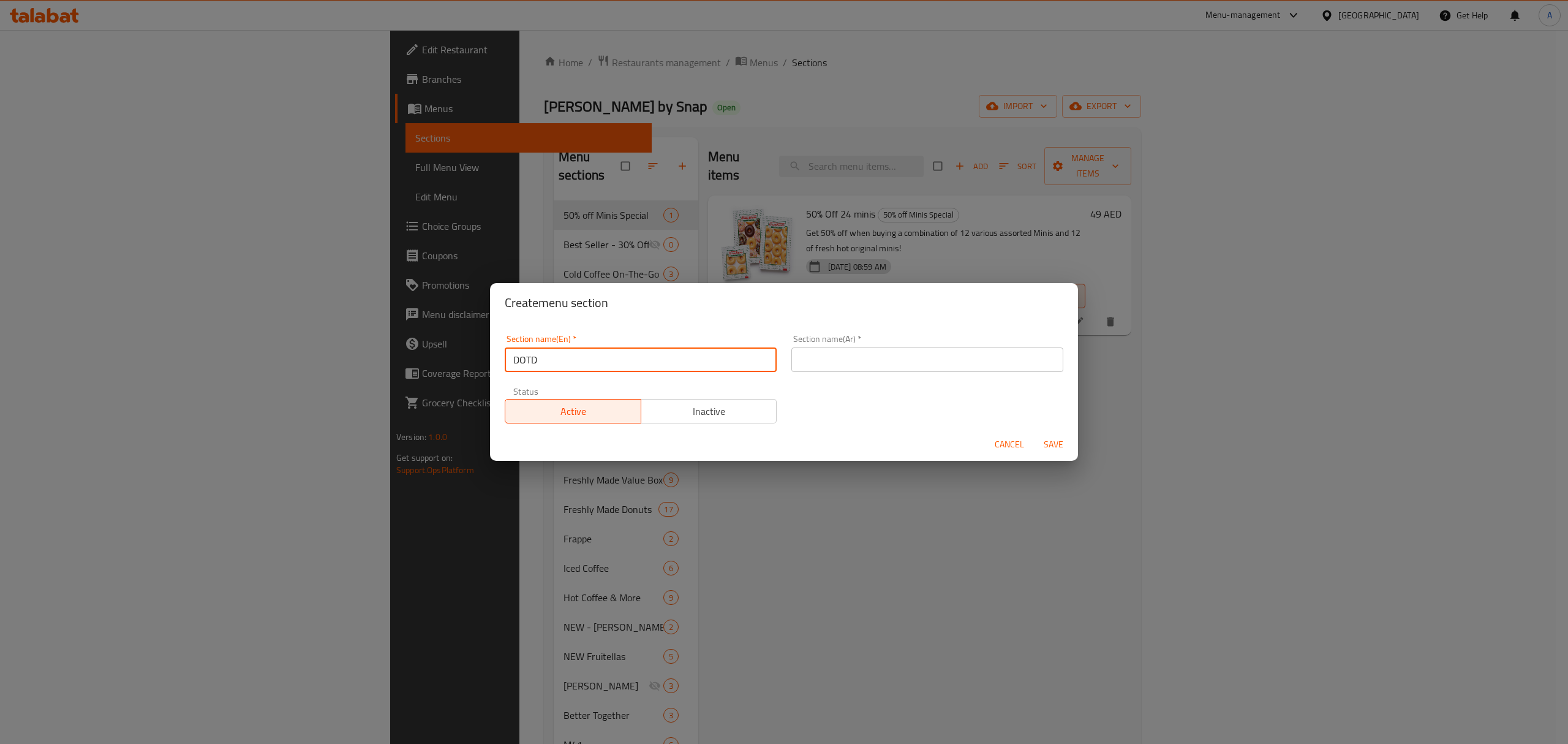
click at [552, 358] on input "DOTD" at bounding box center [641, 359] width 272 height 24
type input "Deal of the day"
click at [881, 348] on input "text" at bounding box center [927, 359] width 272 height 24
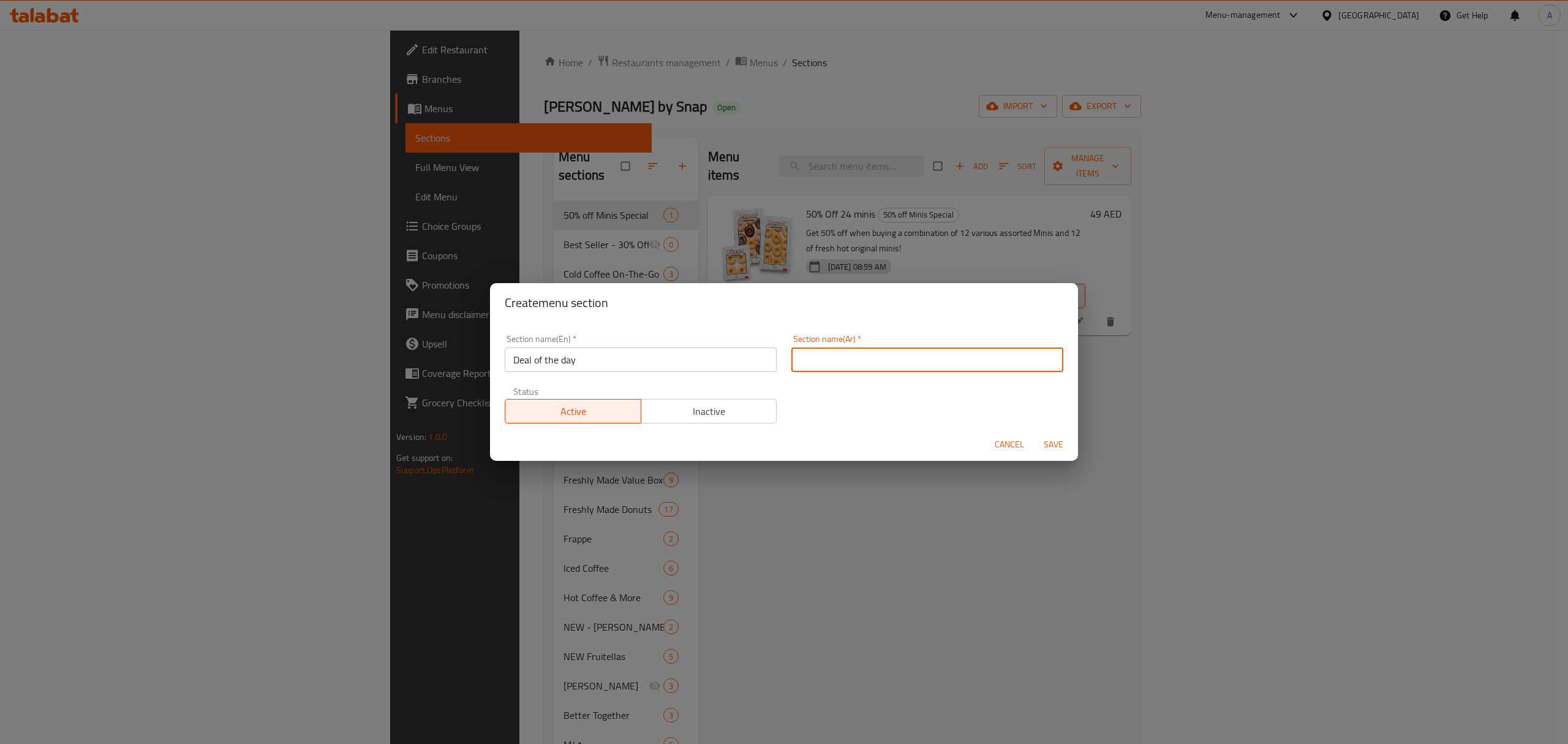
paste input "Deal of the day"
click at [865, 425] on div "Section name(En)   * Deal of the day Section name(En) * Section name(Ar)   * De…" at bounding box center [784, 379] width 573 height 103
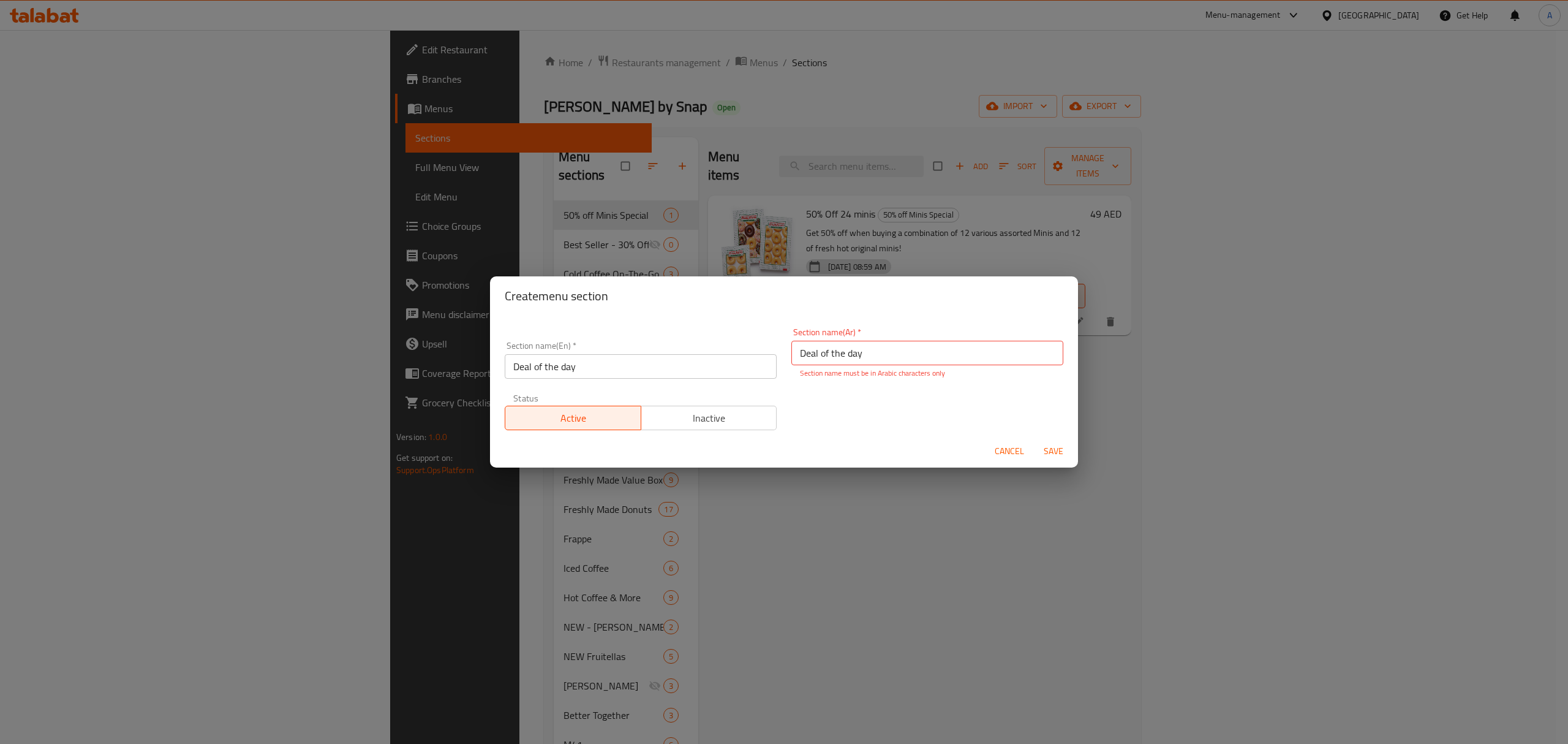
click at [831, 361] on input "Deal of the day" at bounding box center [927, 352] width 272 height 24
click at [593, 380] on div "Section name(En)   * Deal of the day Section name(En) *" at bounding box center [640, 360] width 287 height 52
click at [585, 364] on input "Deal of the day" at bounding box center [641, 366] width 272 height 24
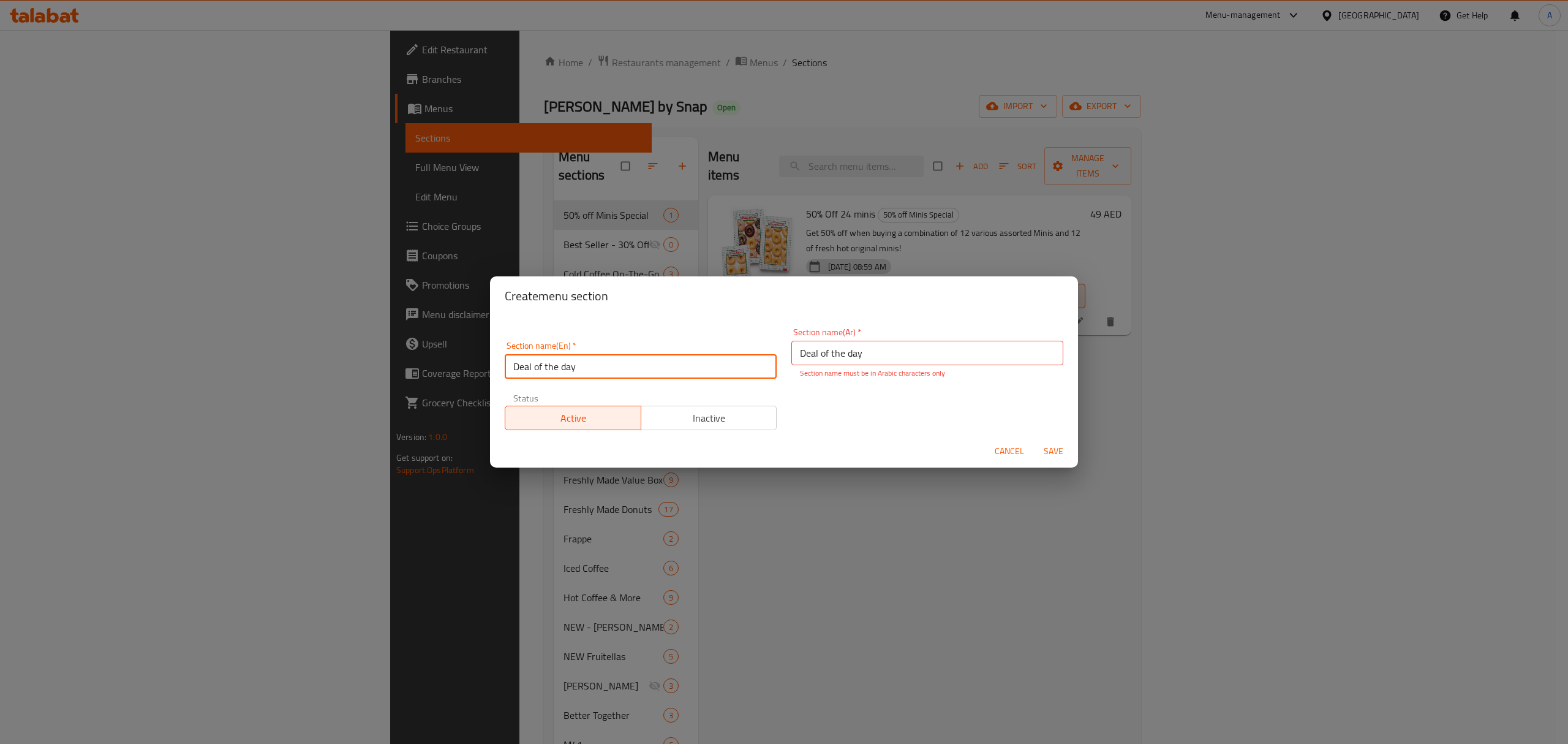
click at [585, 364] on input "Deal of the day" at bounding box center [641, 366] width 272 height 24
click at [820, 353] on input "Deal of the day" at bounding box center [927, 352] width 272 height 24
click at [819, 353] on input "Deal of the day" at bounding box center [927, 352] width 272 height 24
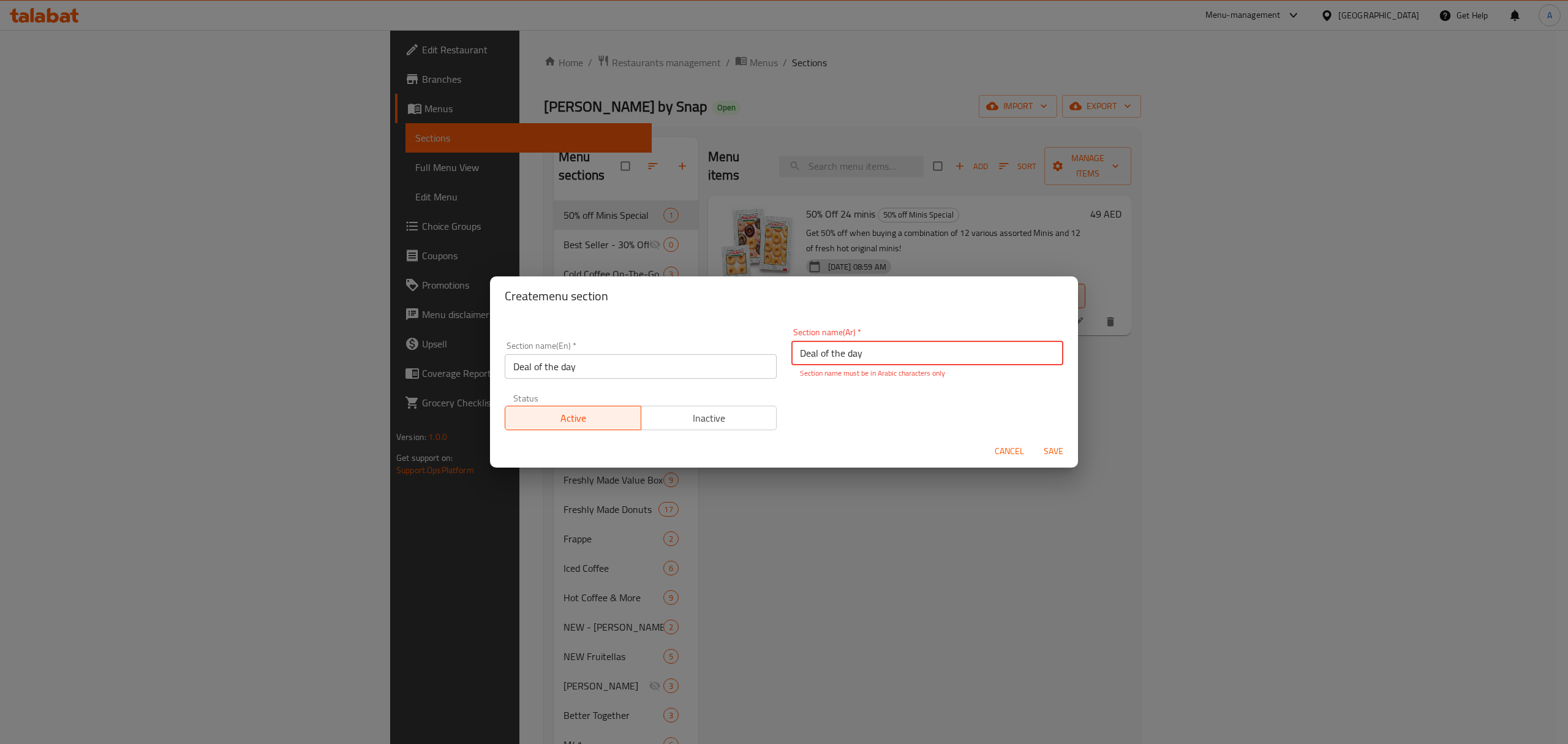
click at [819, 353] on input "Deal of the day" at bounding box center [927, 352] width 272 height 24
paste input "صفقة اليوم"
type input "صفقة اليوم"
click at [1050, 445] on span "Save" at bounding box center [1053, 452] width 29 height 15
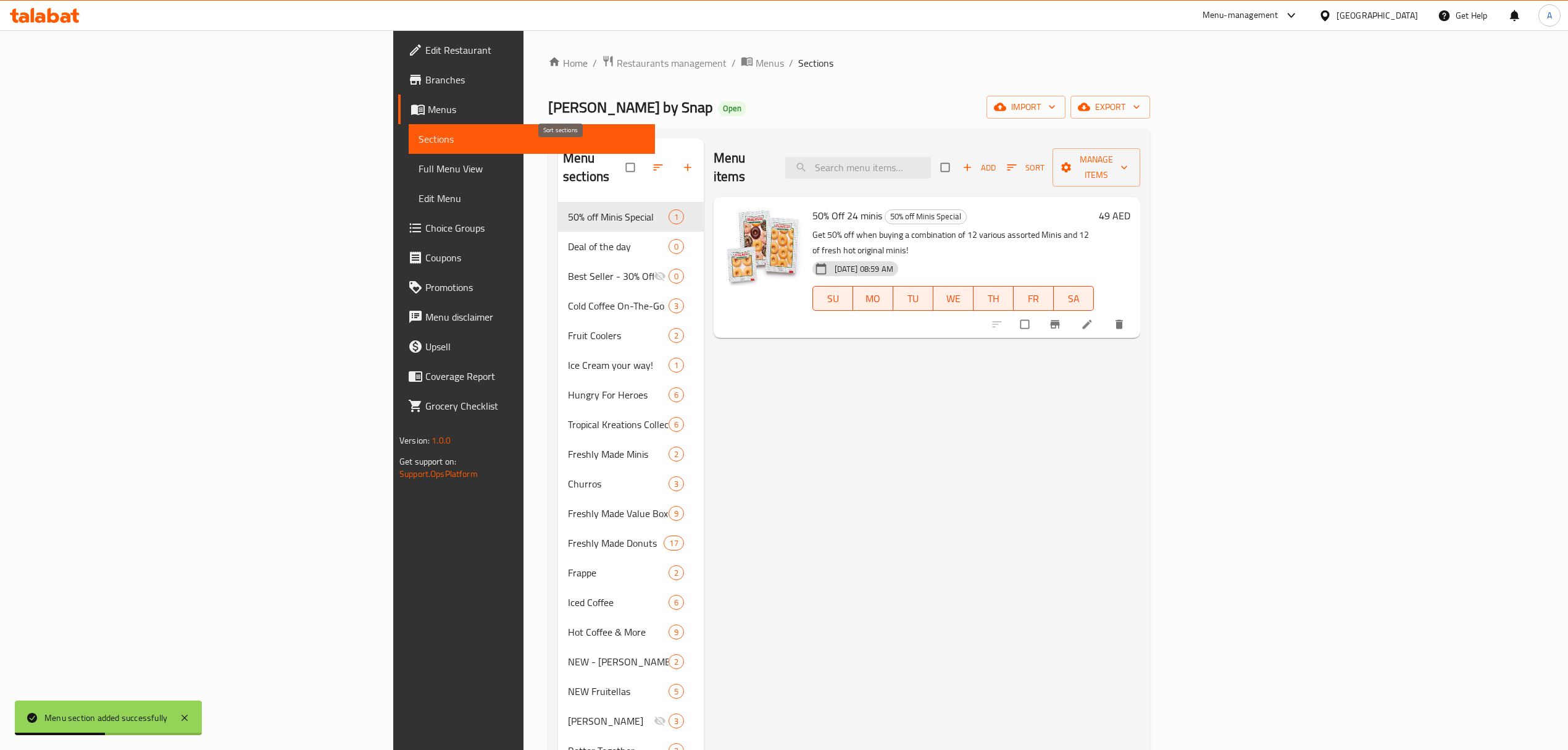
click at [645, 158] on button "button" at bounding box center [660, 167] width 30 height 27
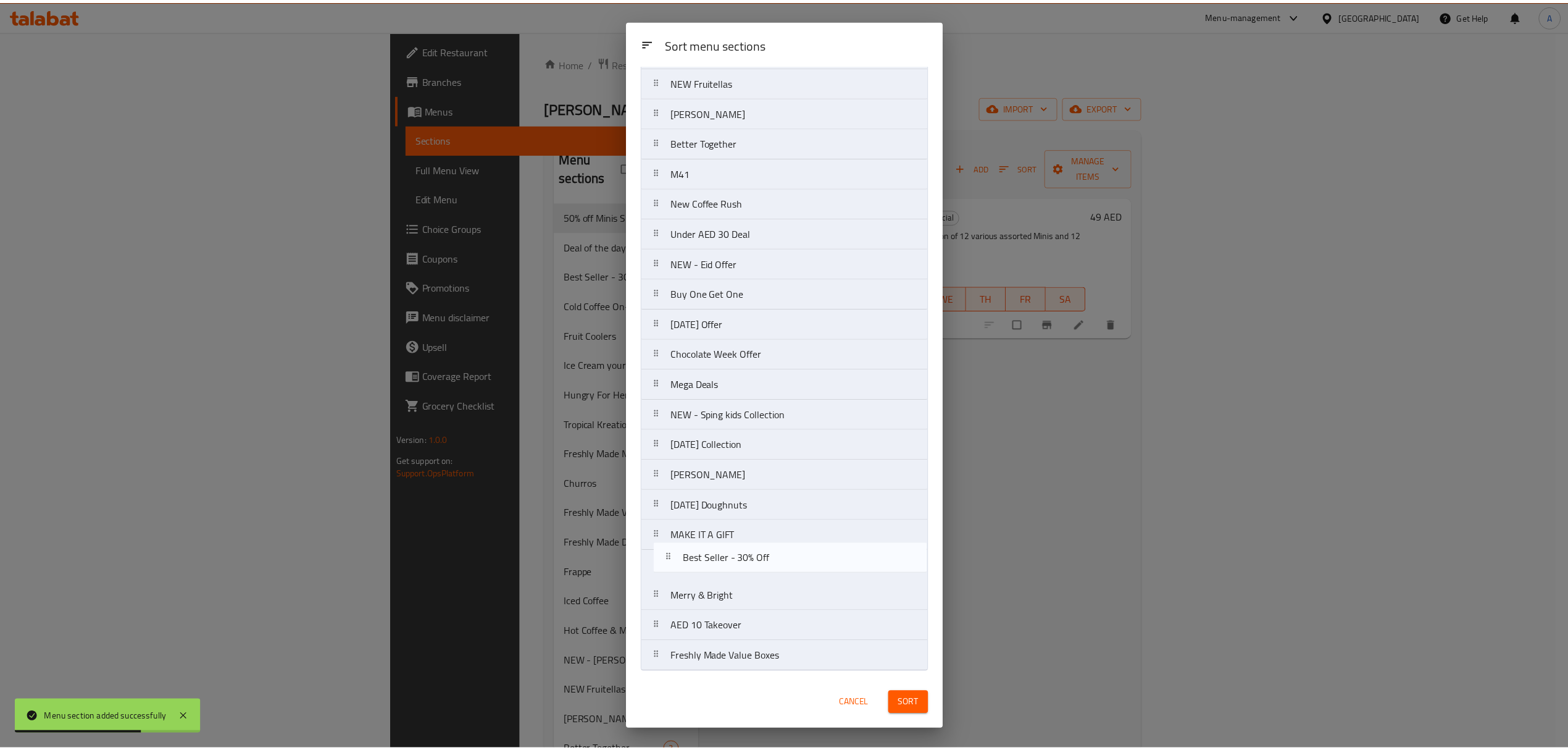
scroll to position [495, 0]
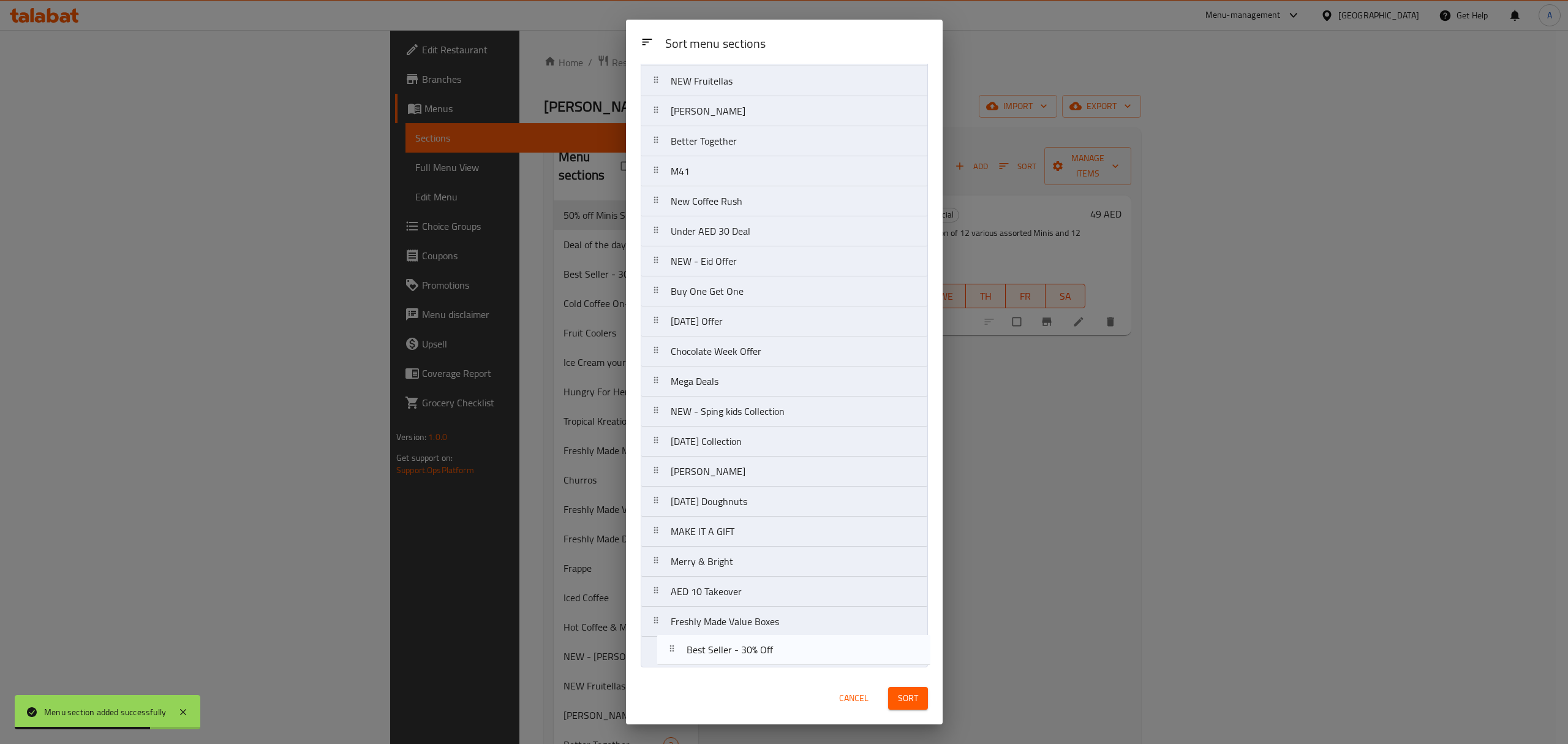
drag, startPoint x: 686, startPoint y: 179, endPoint x: 705, endPoint y: 655, distance: 476.4
click at [705, 655] on nav "50% off Minis Special Deal of the day Best Seller - 30% Off Cold Coffee On-The-…" at bounding box center [784, 142] width 287 height 1052
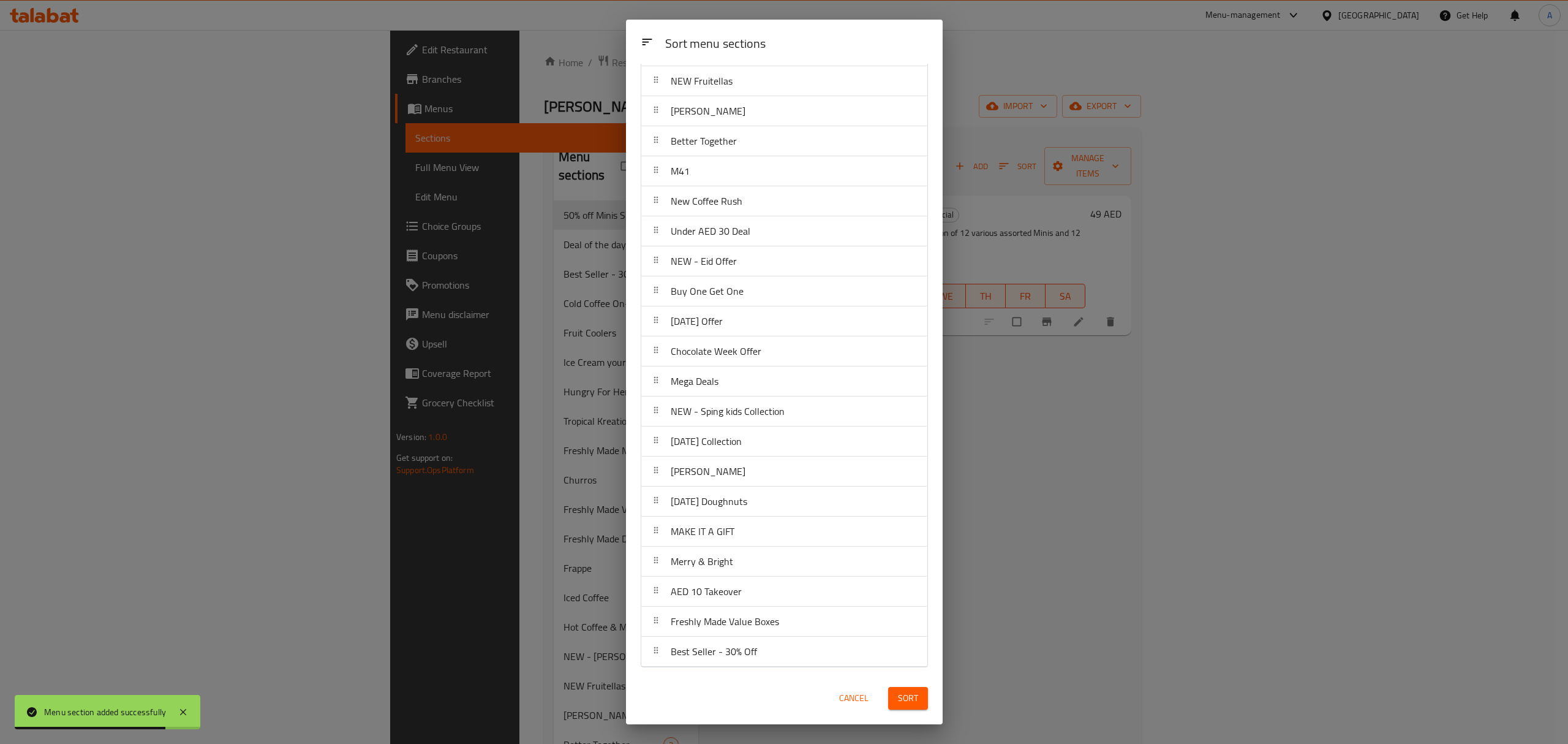
click at [907, 699] on span "Sort" at bounding box center [907, 699] width 20 height 15
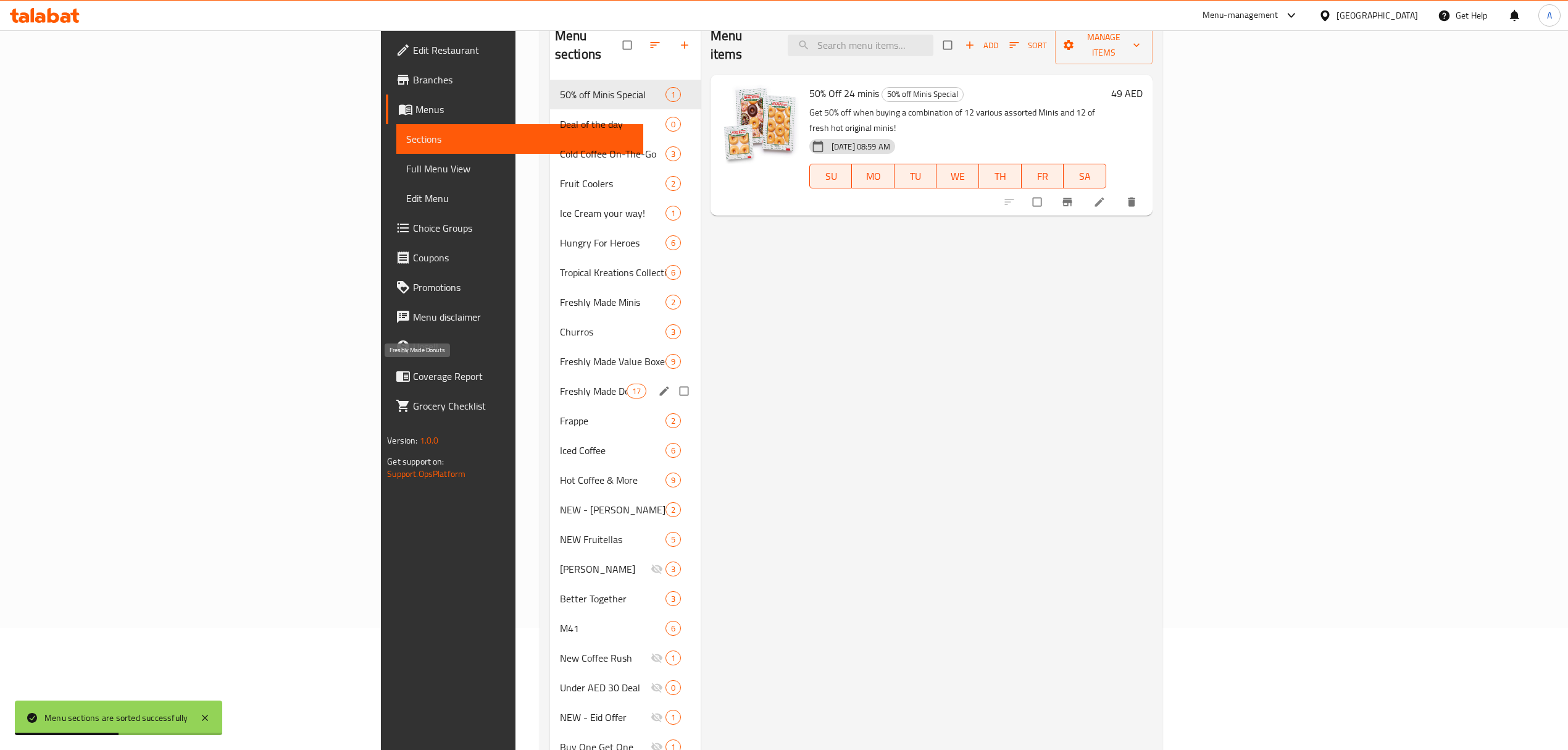
scroll to position [0, 0]
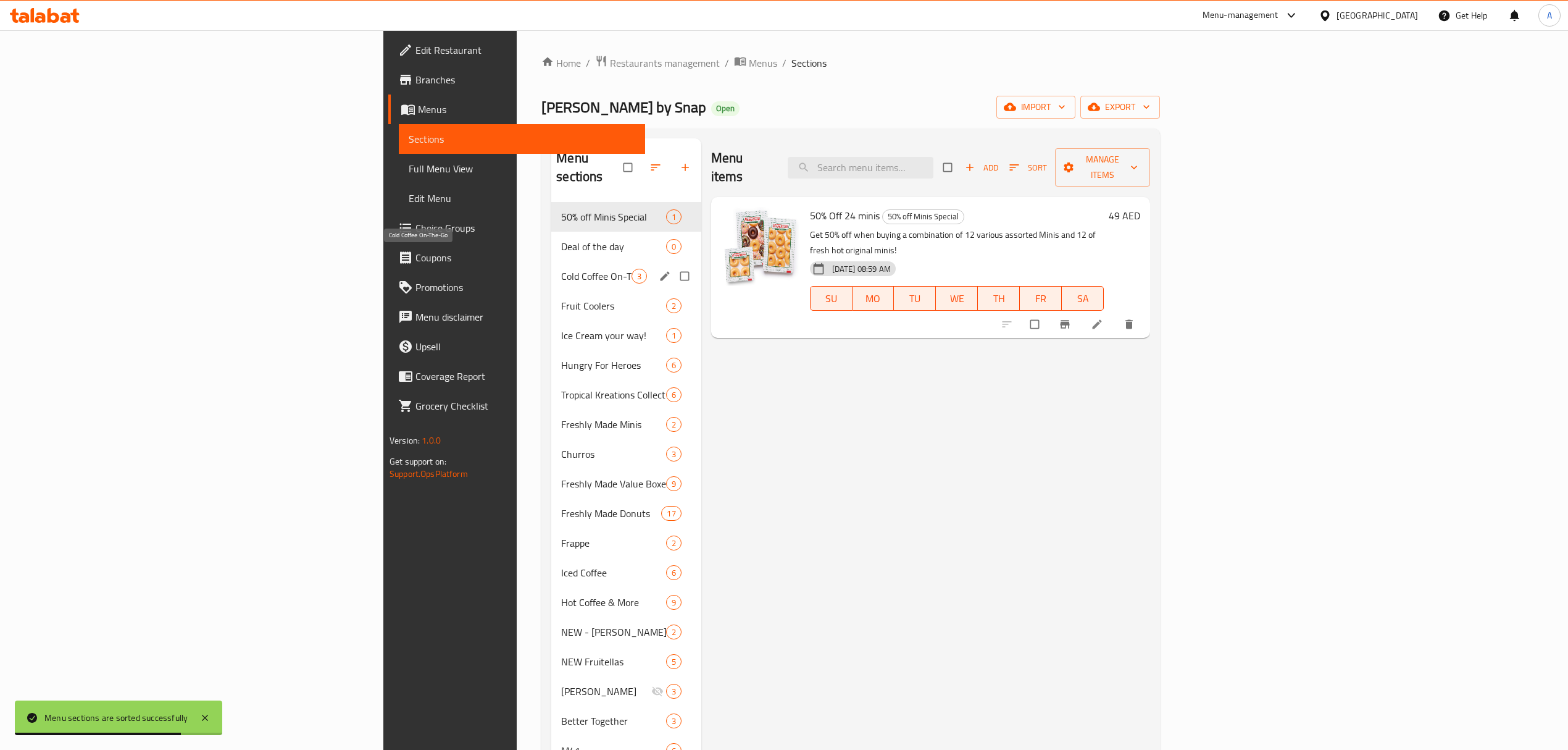
click at [551, 240] on div "Deal of the day 0" at bounding box center [626, 246] width 149 height 30
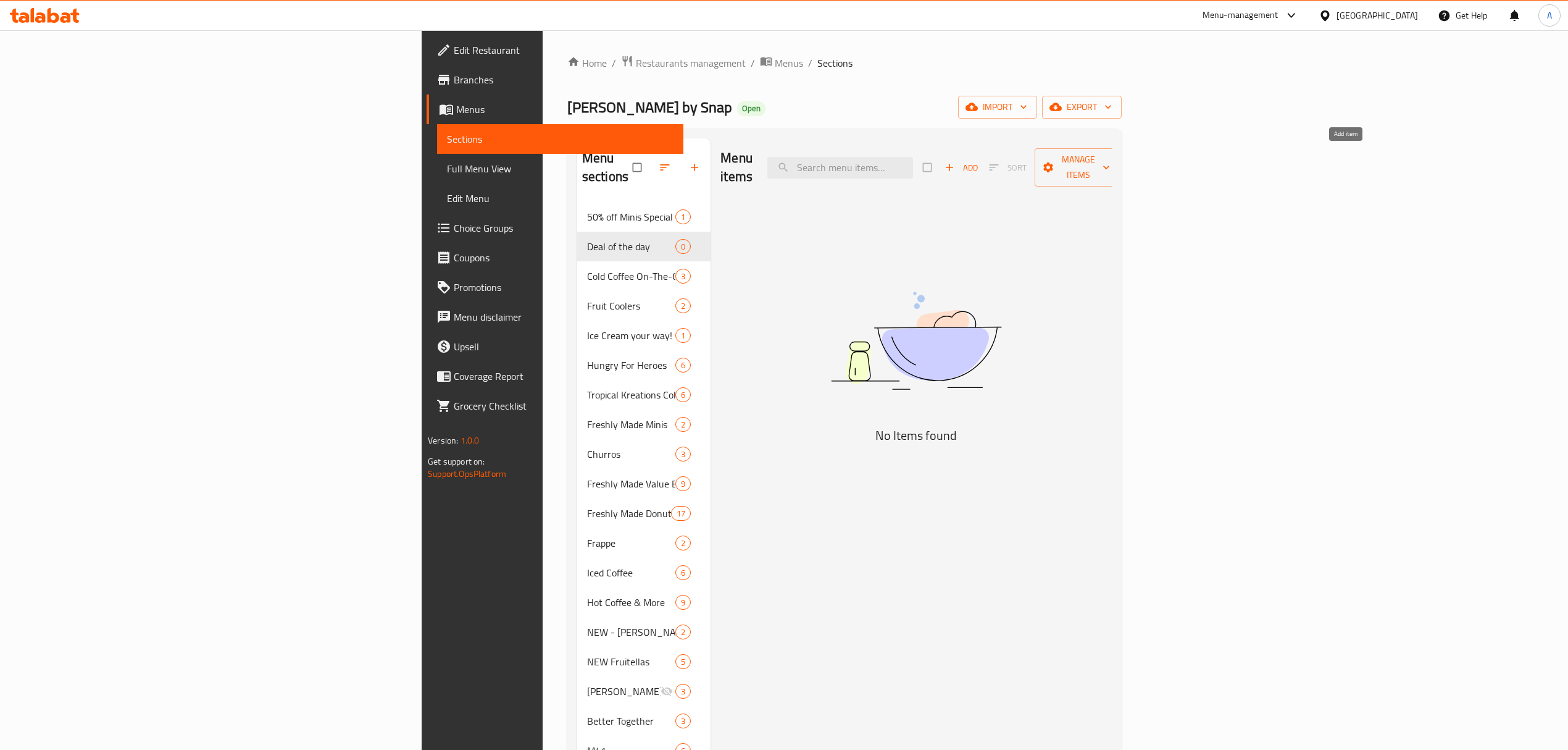
click at [978, 160] on span "Add" at bounding box center [960, 167] width 33 height 14
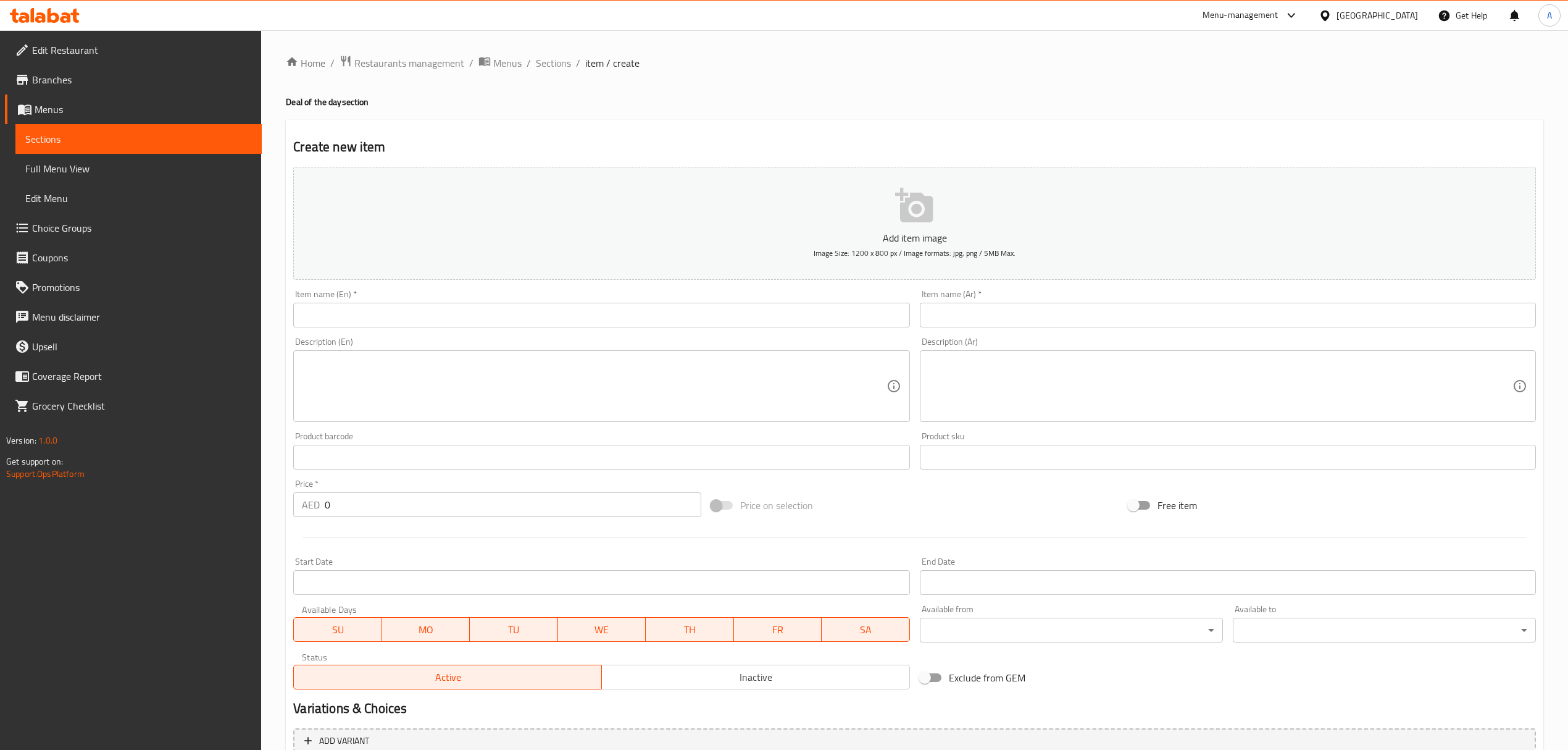
click at [874, 242] on p "Add item image" at bounding box center [914, 238] width 1204 height 15
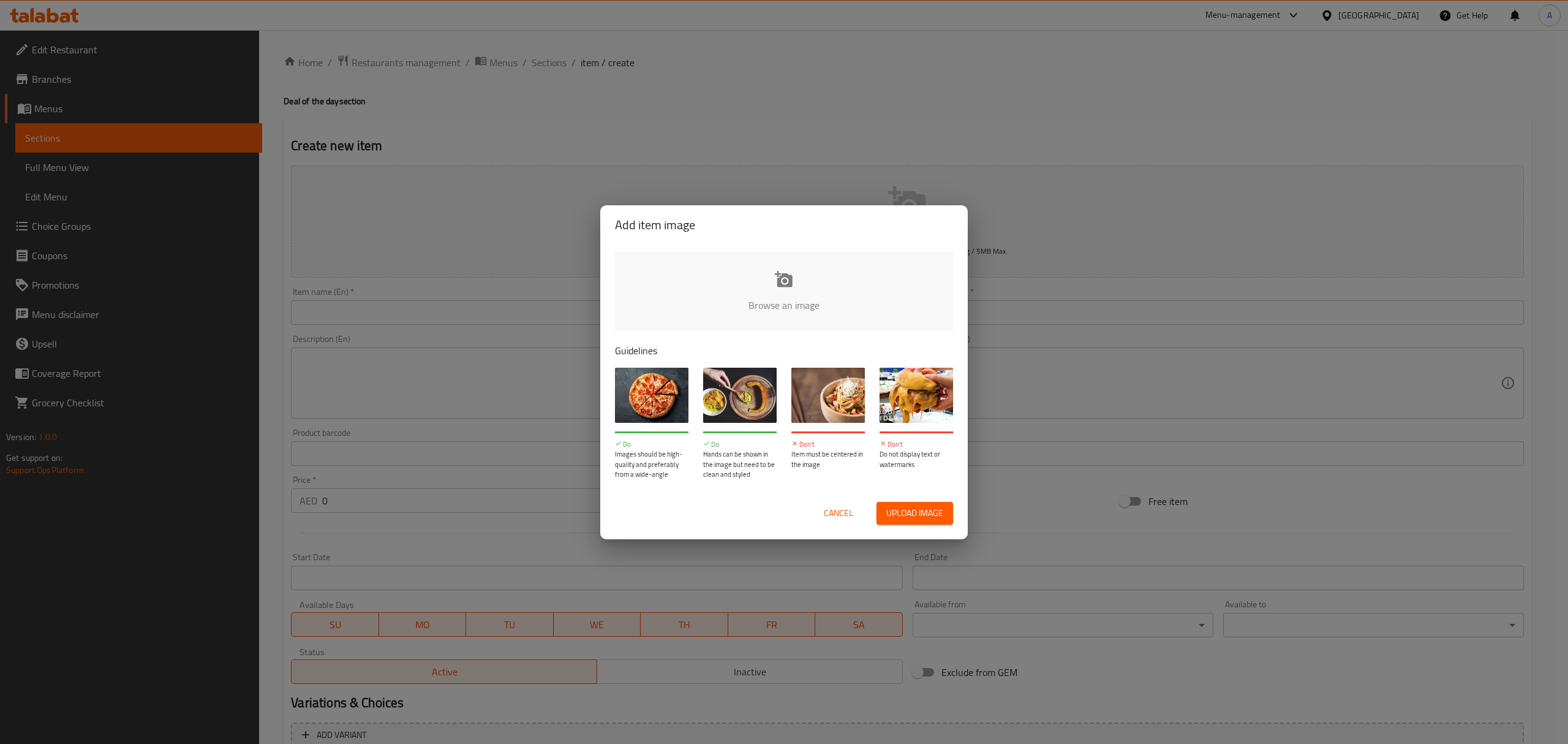
click at [746, 282] on input "file" at bounding box center [1198, 309] width 1166 height 114
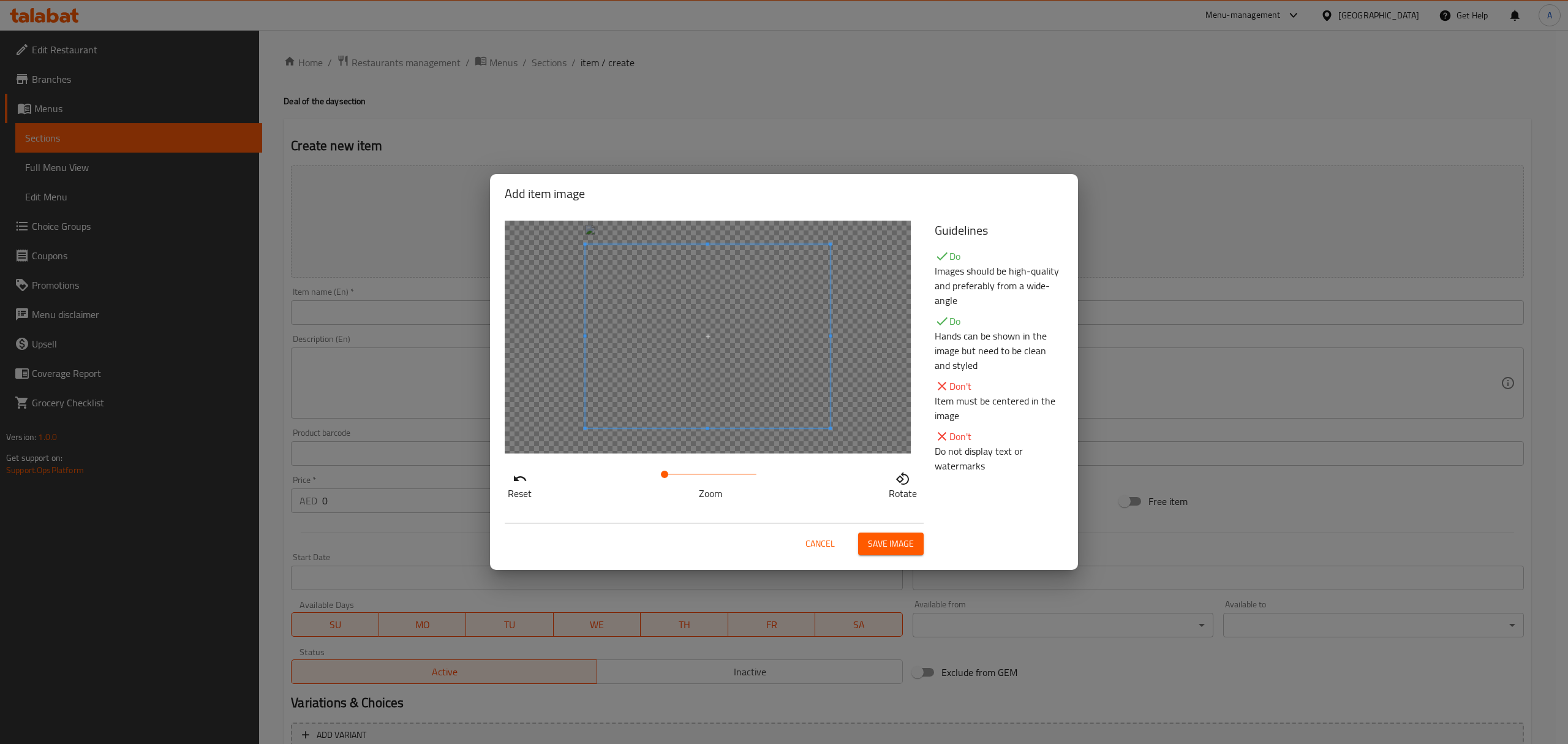
click at [770, 380] on span at bounding box center [707, 336] width 245 height 184
click at [882, 552] on button "Save image" at bounding box center [891, 544] width 66 height 22
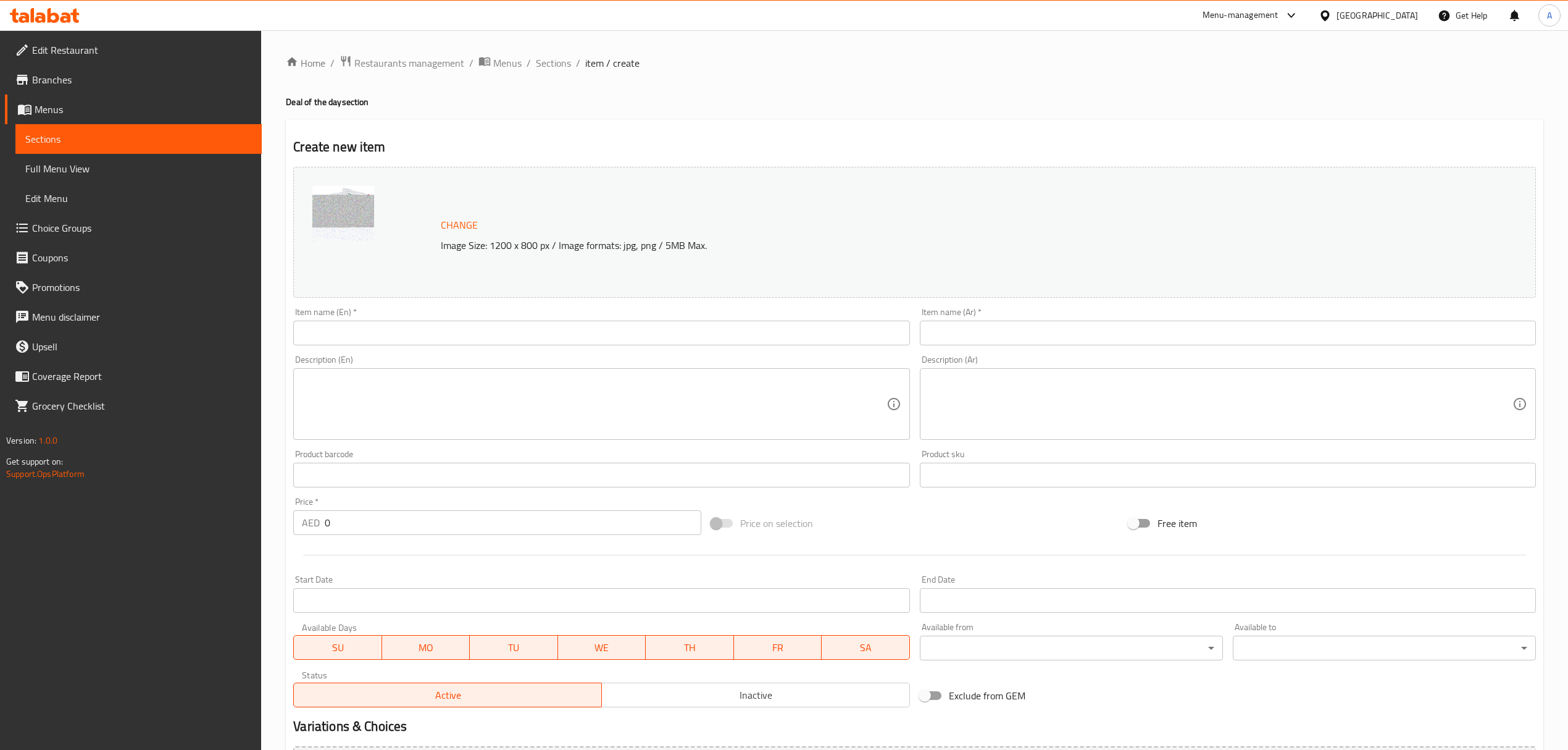
click at [440, 322] on input "text" at bounding box center [601, 333] width 616 height 25
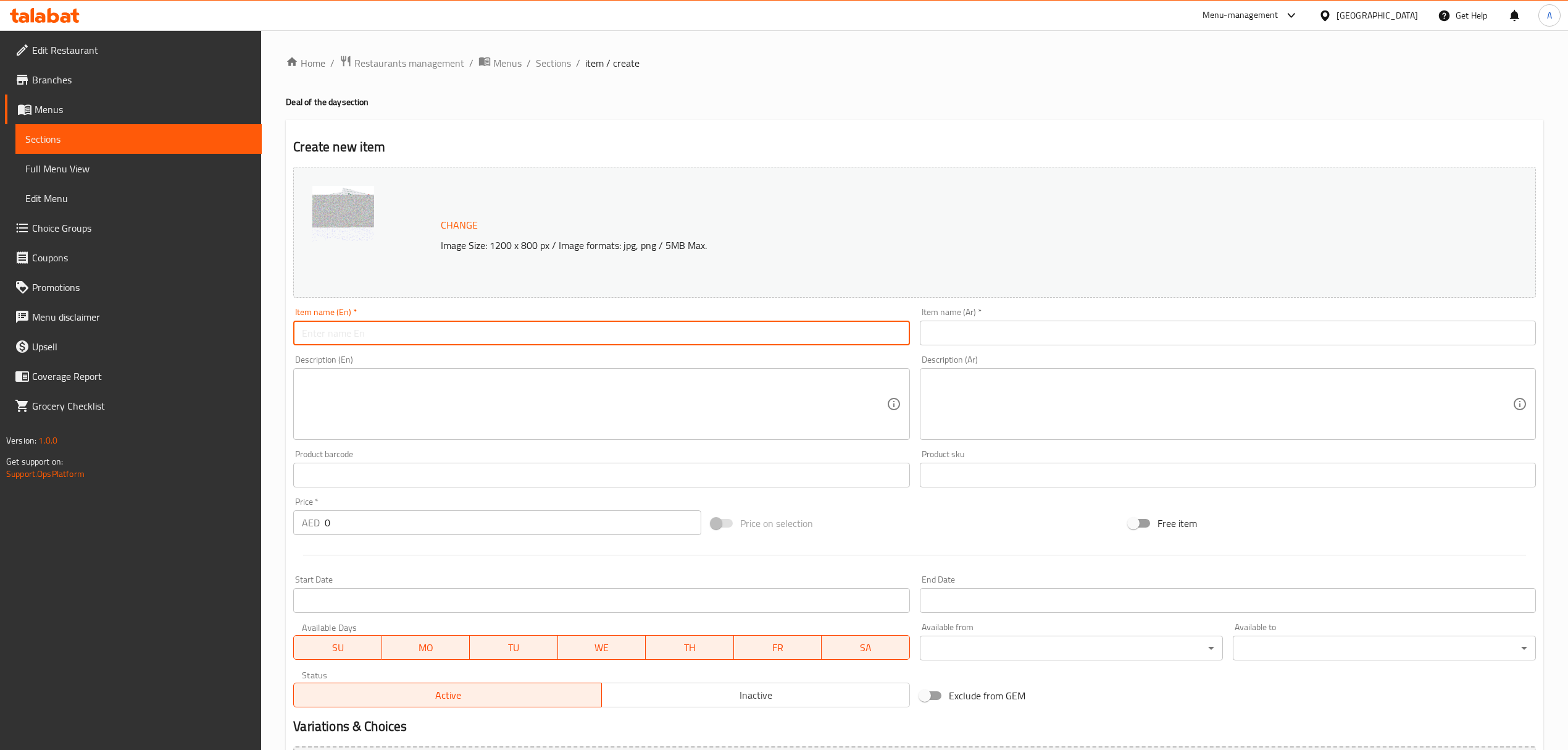
paste input "BOGO 4pcs Original Minis"
type input "BOGO 4pcs Original Minis"
click at [962, 339] on input "text" at bounding box center [1228, 333] width 616 height 25
paste input "مجاناَ 4 مينيز اوريجنال"
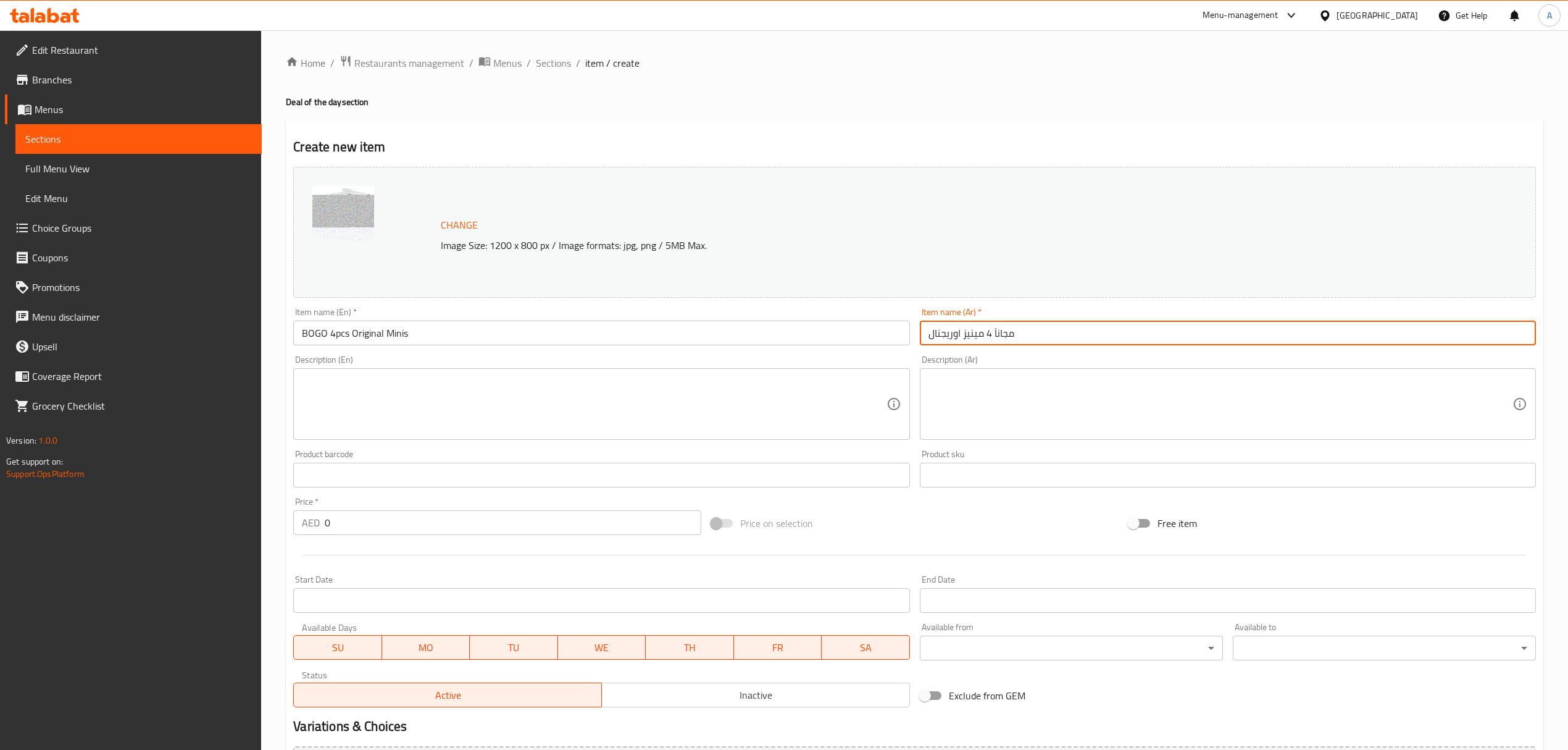
type input "مجاناَ 4 مينيز اوريجنال"
click at [489, 431] on textarea at bounding box center [593, 404] width 584 height 58
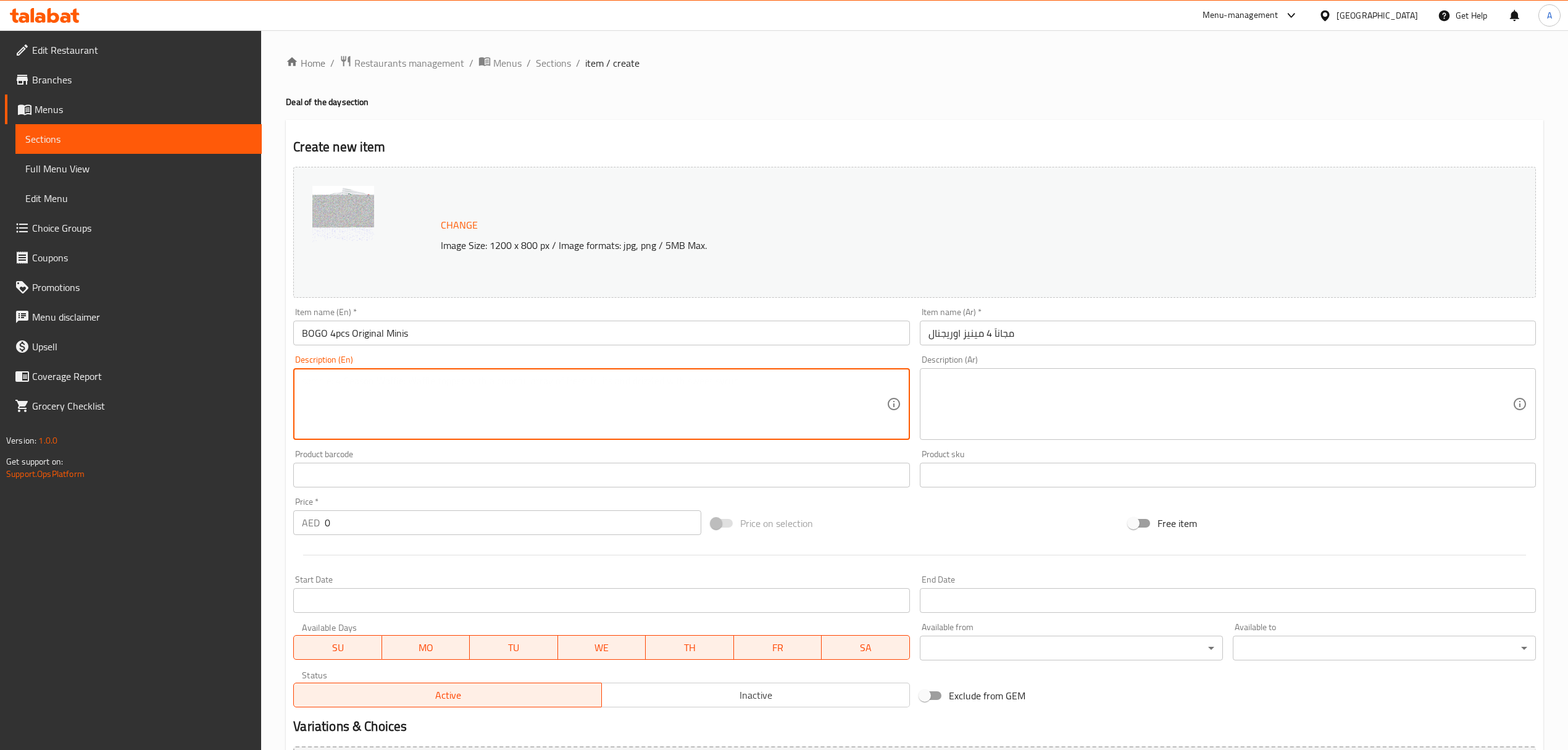
paste textarea "Buy 1 Get 1 Free on 4pc Original Glazed Minis"
type textarea "Buy 1 Get 1 Free on 4pc Original Glazed Minis"
click at [959, 401] on textarea at bounding box center [1221, 404] width 584 height 58
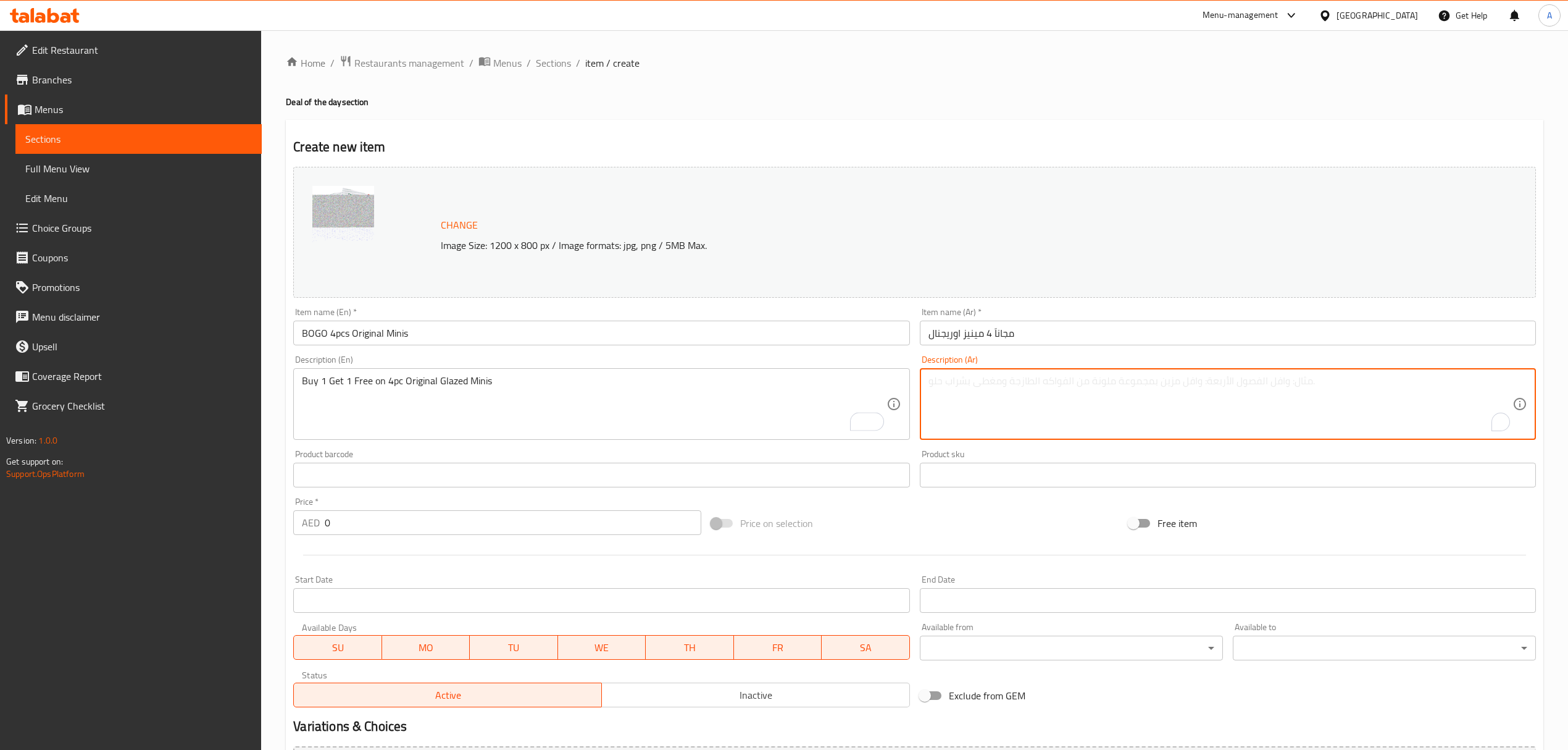
paste textarea "احصل على 4 مينيز اورجنال جليزد مجاناَ عند شراء 4 مينيز اورجنال جليزد"
type textarea "احصل على 4 مينيز اورجنال جليزد مجاناَ عند شراء 4 مينيز اورجنال جليزد"
click at [420, 482] on input "text" at bounding box center [601, 475] width 616 height 25
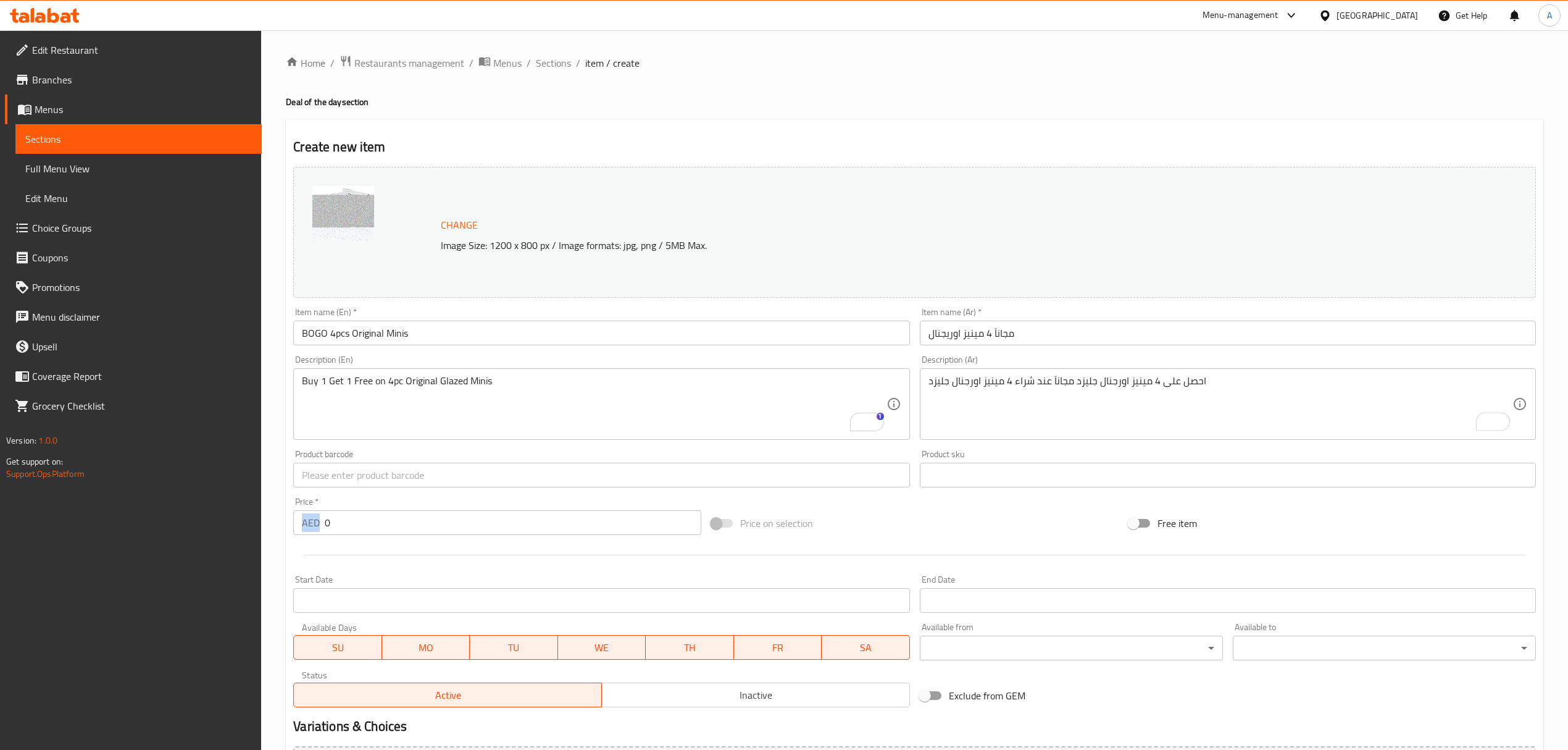
drag, startPoint x: 393, startPoint y: 537, endPoint x: 301, endPoint y: 527, distance: 92.5
click at [301, 527] on div "Price   * AED 0 Price *" at bounding box center [497, 516] width 418 height 48
click at [362, 533] on input "0" at bounding box center [513, 522] width 376 height 25
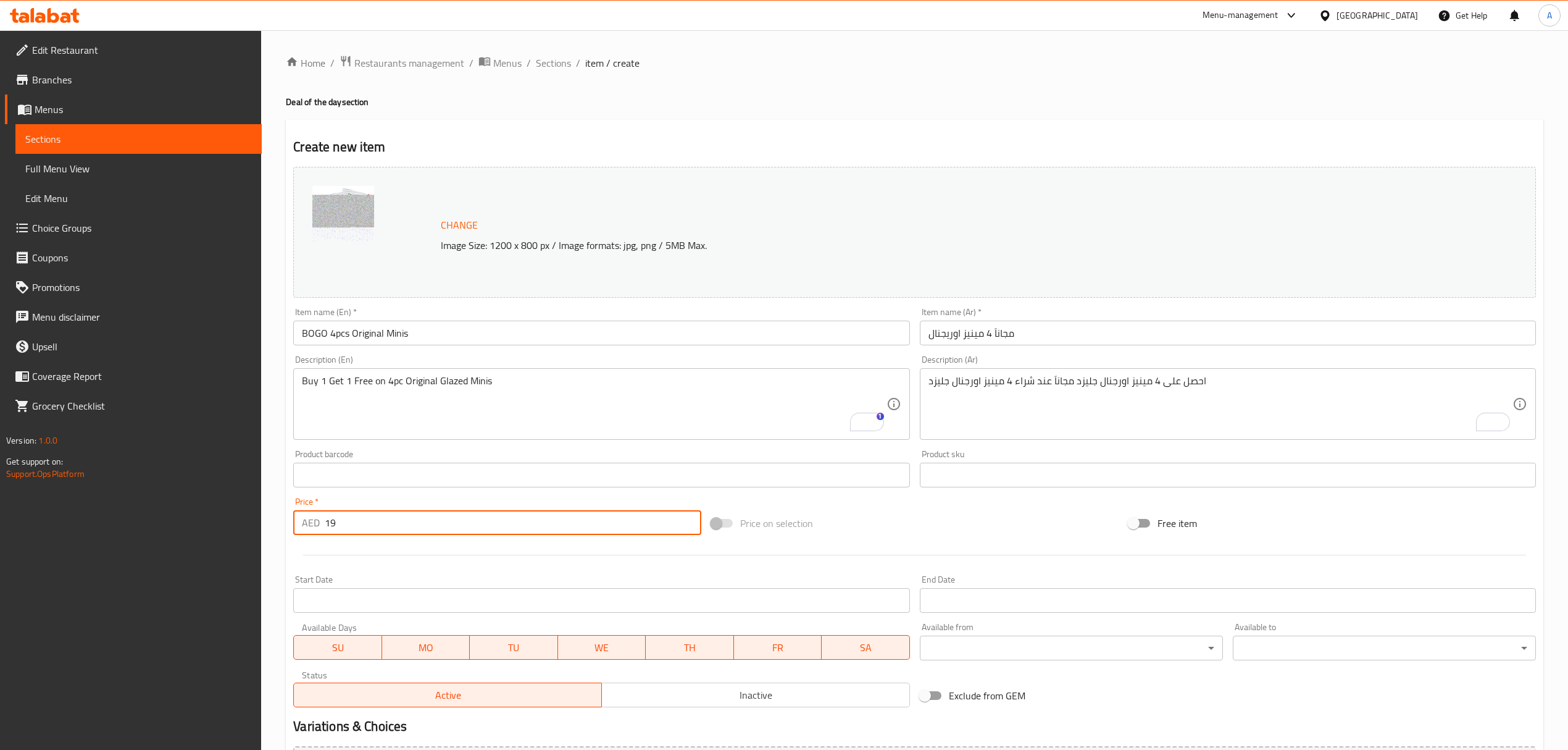
type input "19"
click at [387, 554] on hr at bounding box center [914, 554] width 1223 height 1
click at [438, 338] on input "BOGO 4pcs Original Minis" at bounding box center [601, 333] width 616 height 25
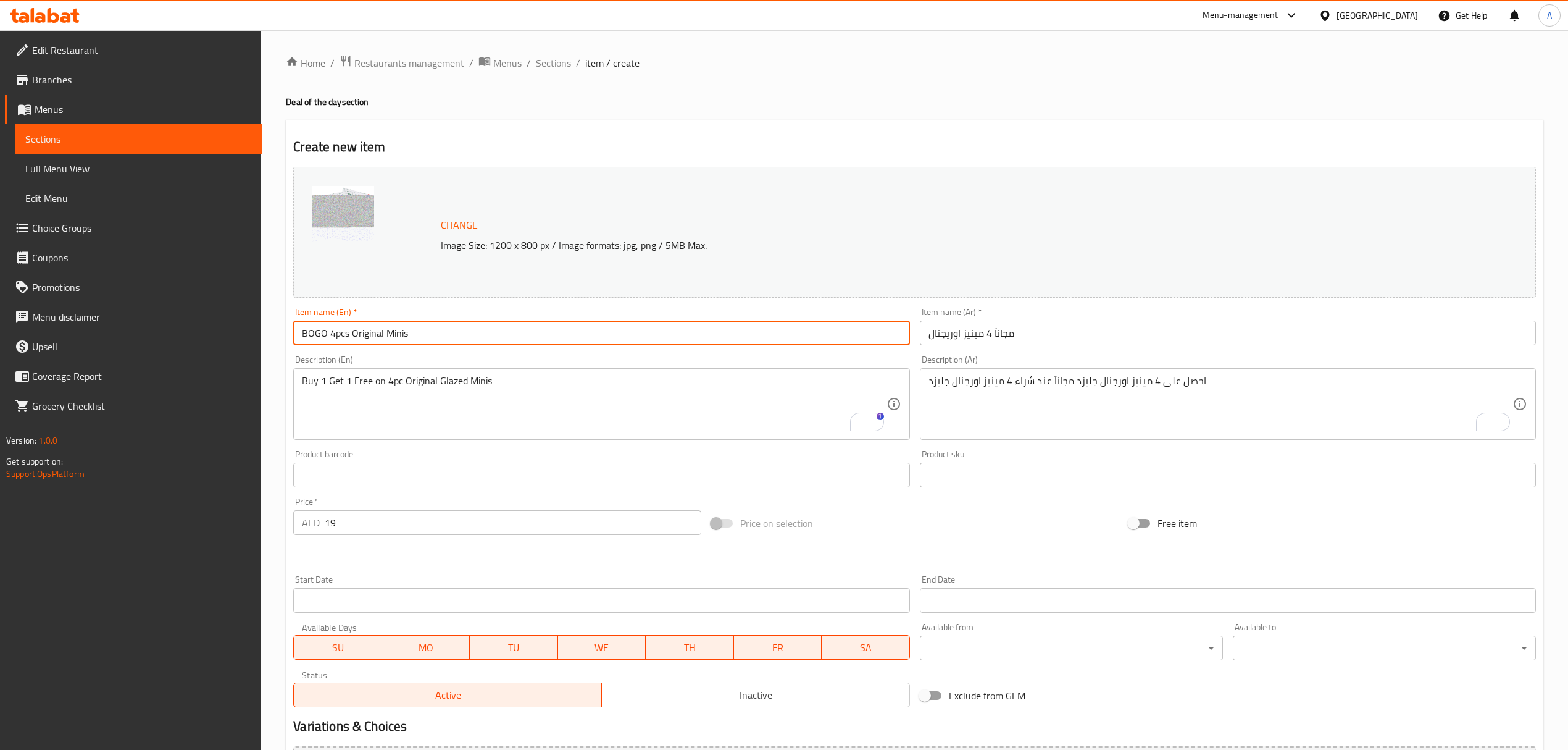
click at [438, 338] on input "BOGO 4pcs Original Minis" at bounding box center [601, 333] width 616 height 25
click at [560, 132] on div "Create new item Change Image Size: 1200 x 800 px / Image formats: jpg, png / 5M…" at bounding box center [915, 488] width 1258 height 737
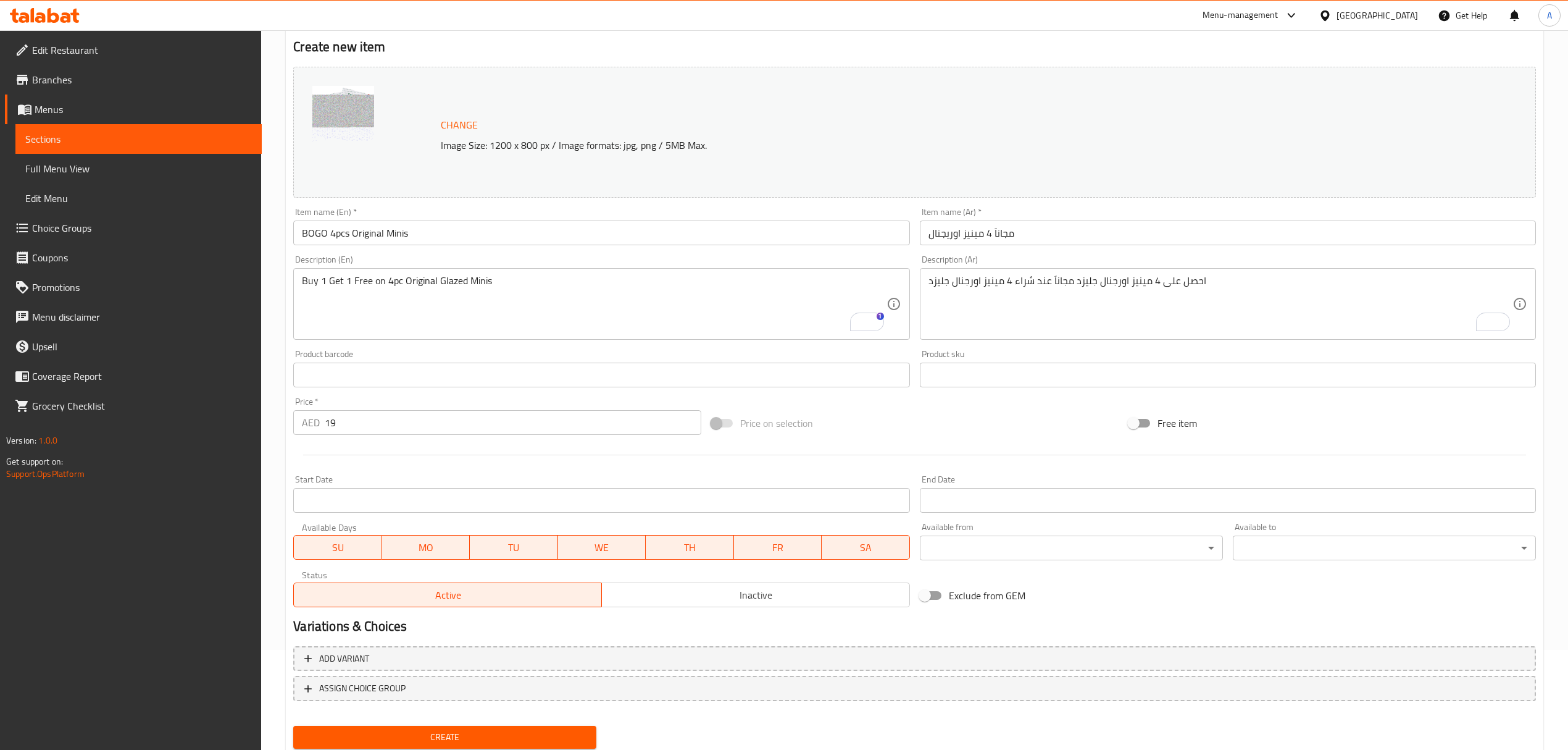
scroll to position [139, 0]
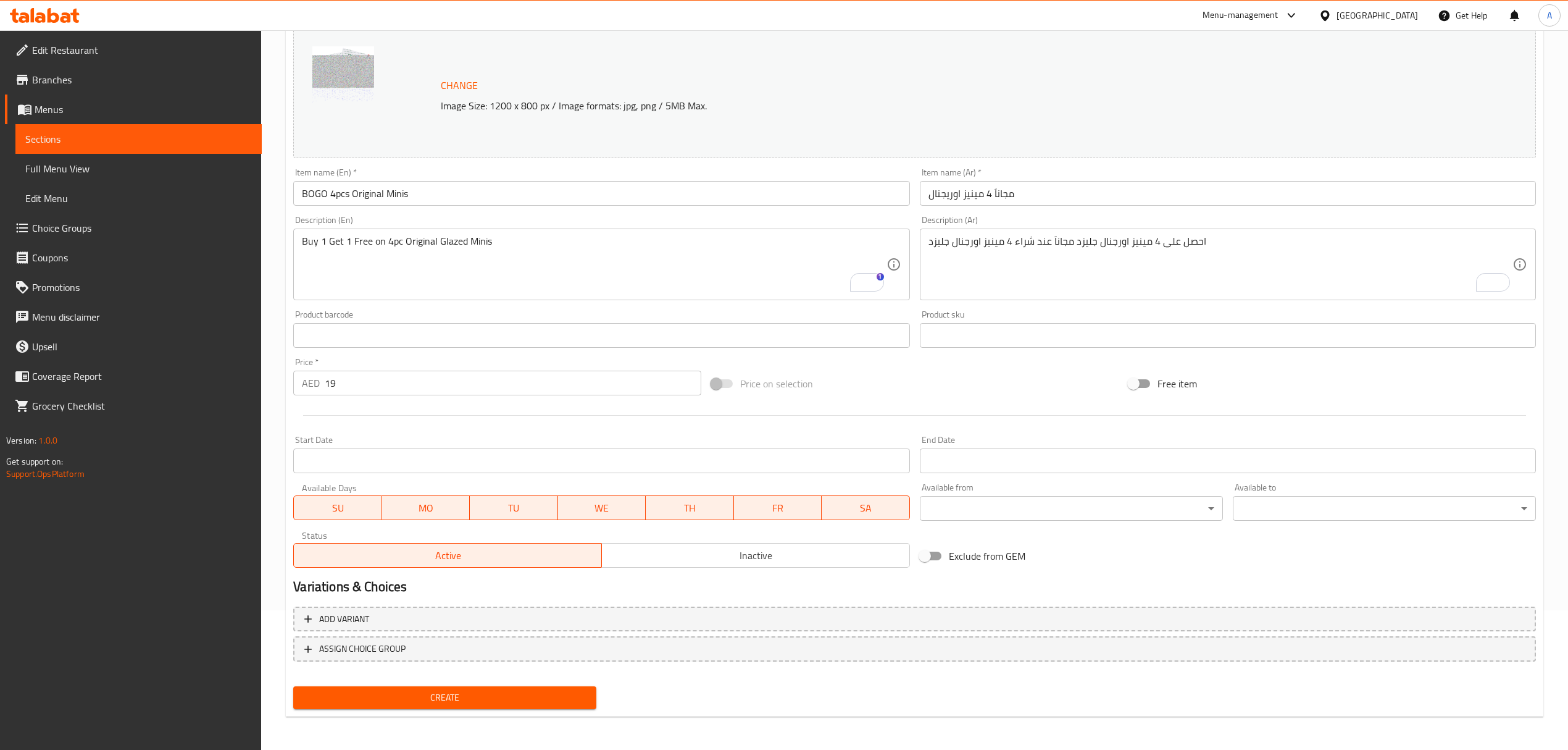
click at [458, 691] on span "Create" at bounding box center [444, 698] width 283 height 15
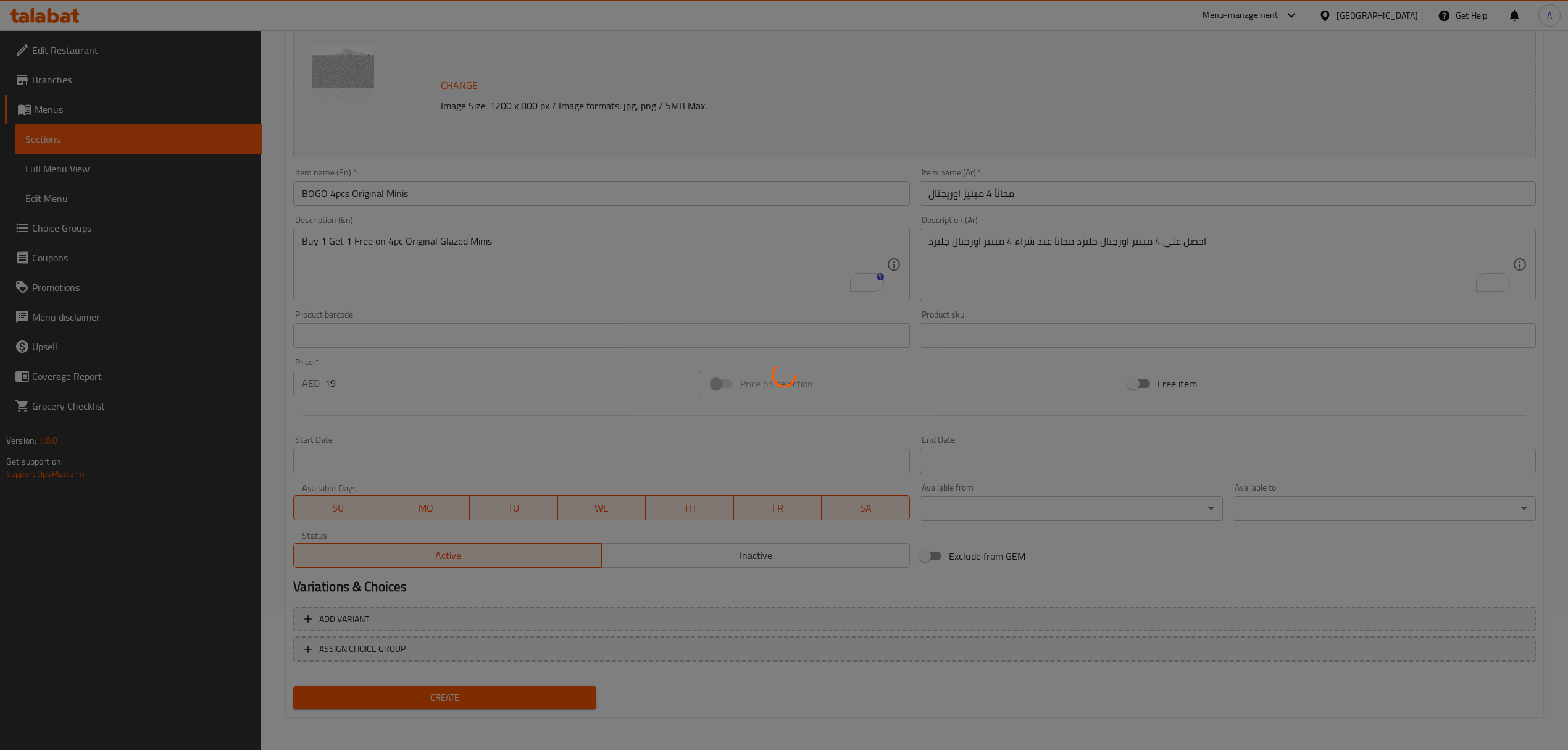
type input "0"
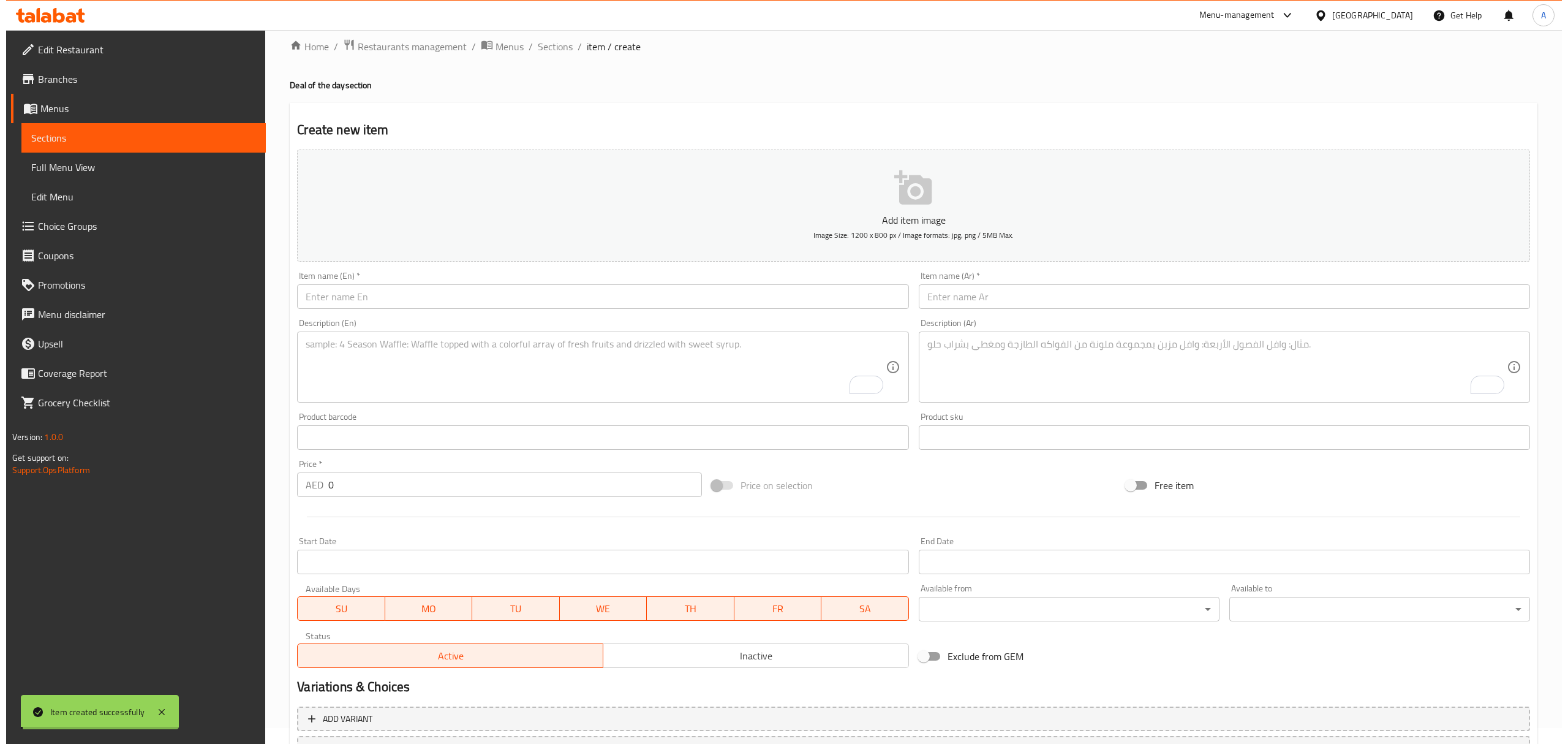
scroll to position [0, 0]
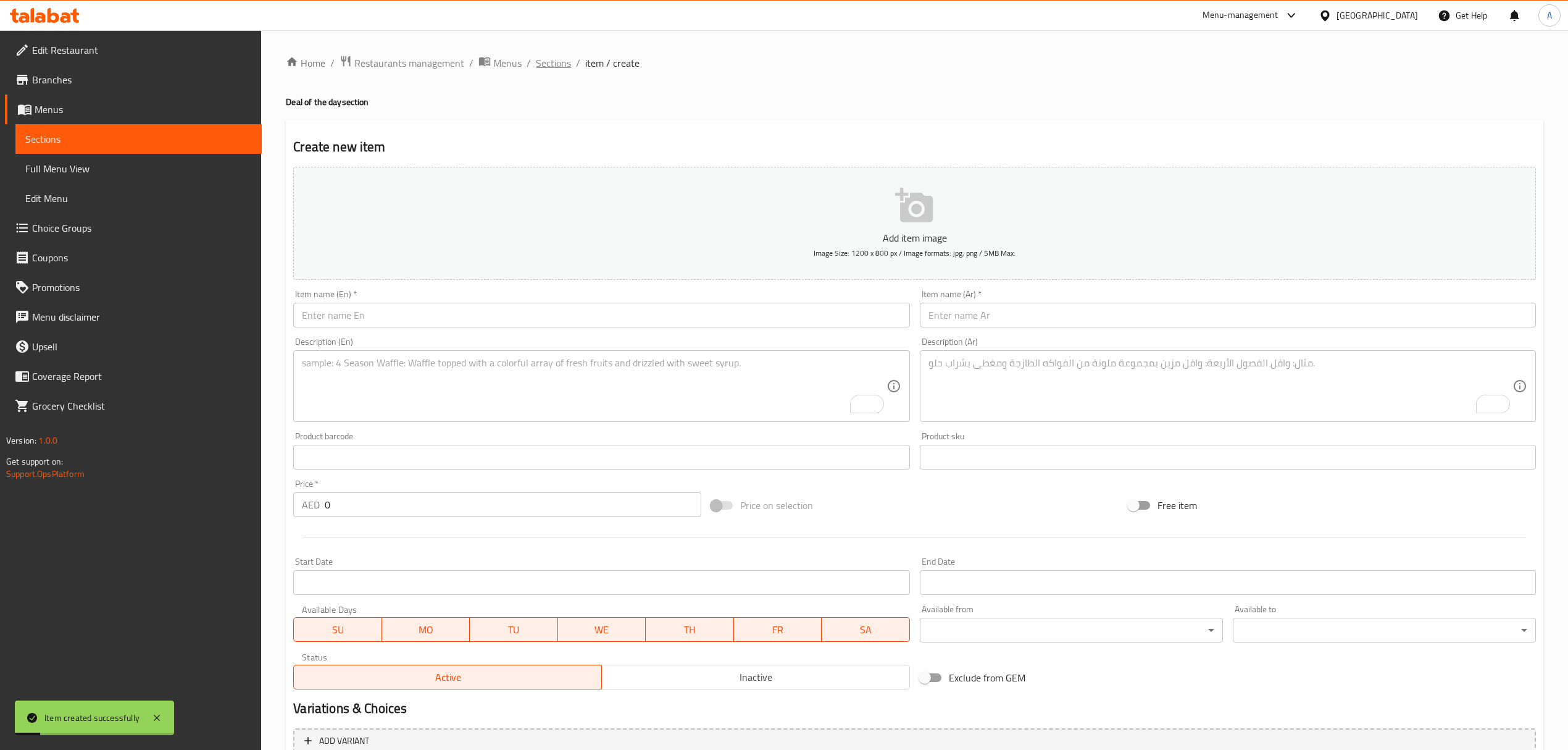
click at [554, 69] on span "Sections" at bounding box center [553, 63] width 35 height 15
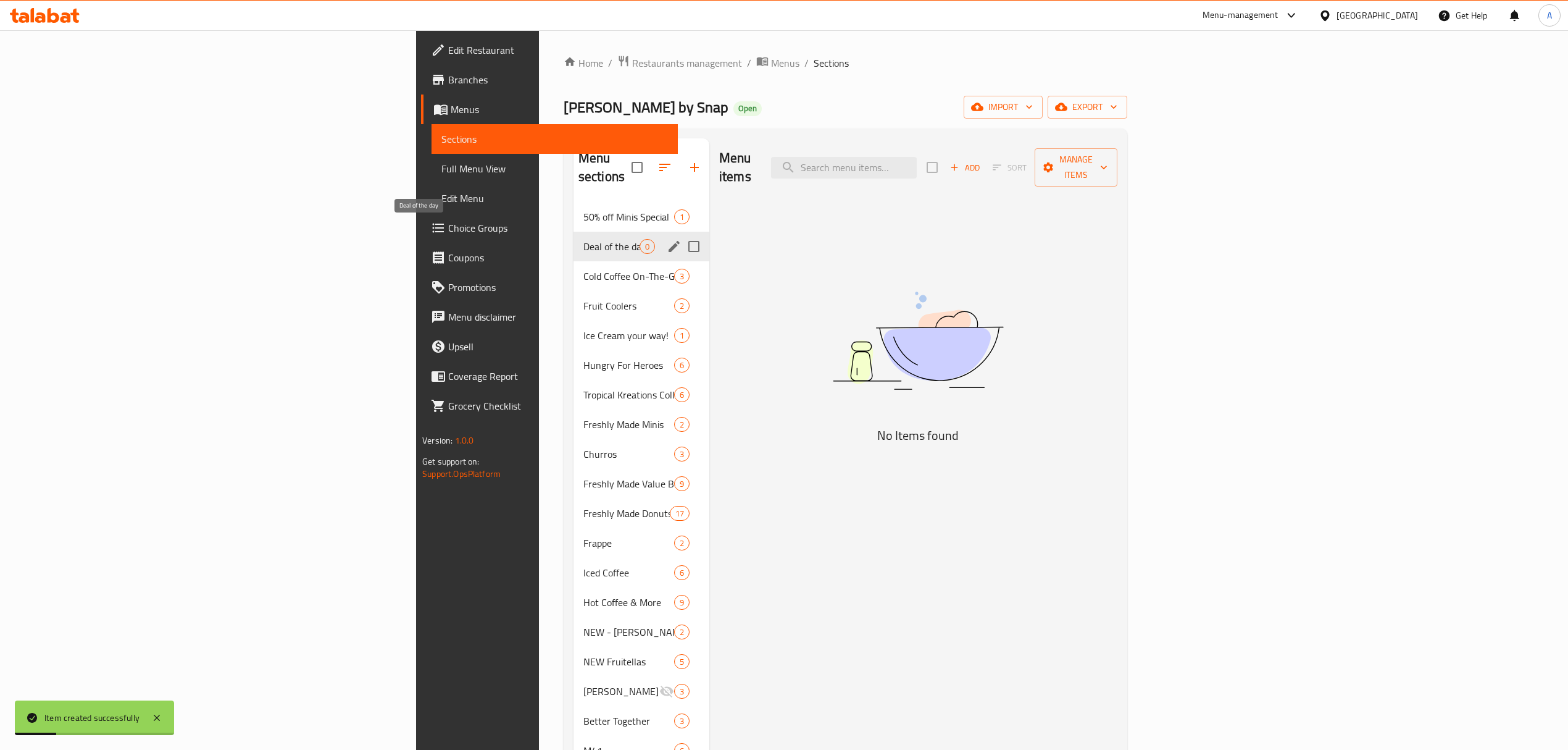
click at [584, 210] on span "50% off Minis Special" at bounding box center [629, 217] width 91 height 15
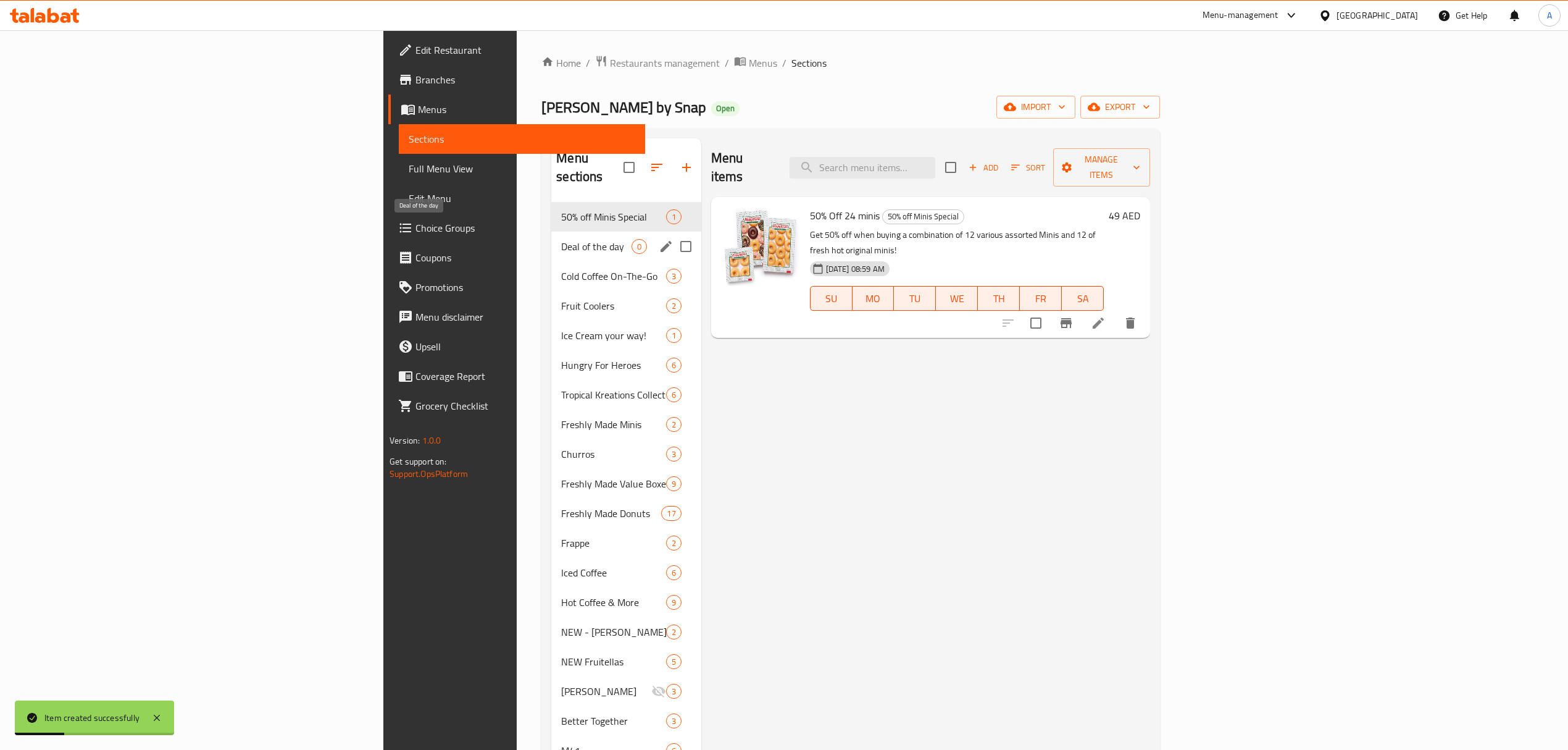
click at [561, 239] on span "Deal of the day" at bounding box center [596, 246] width 70 height 15
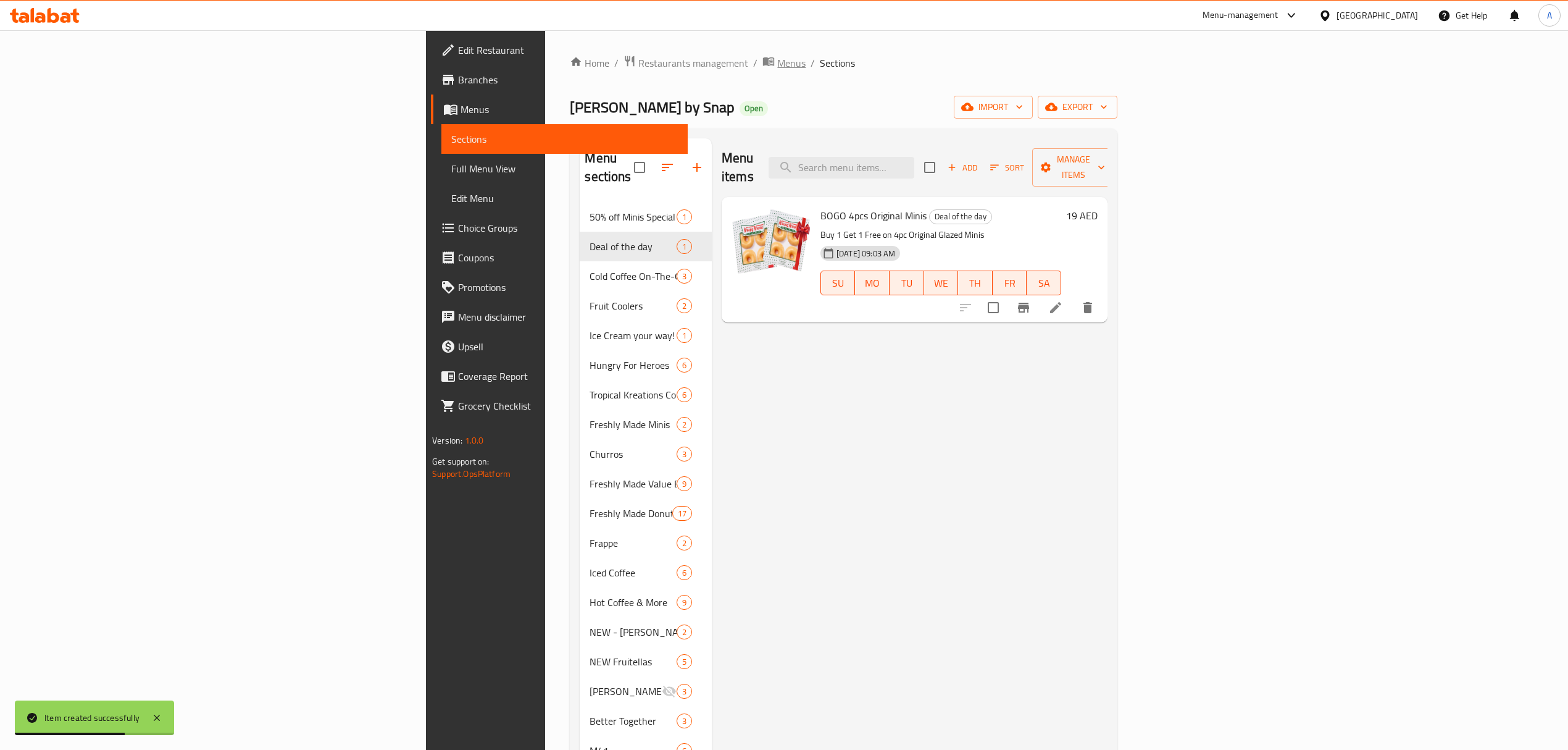
click at [777, 62] on span "Menus" at bounding box center [791, 63] width 28 height 15
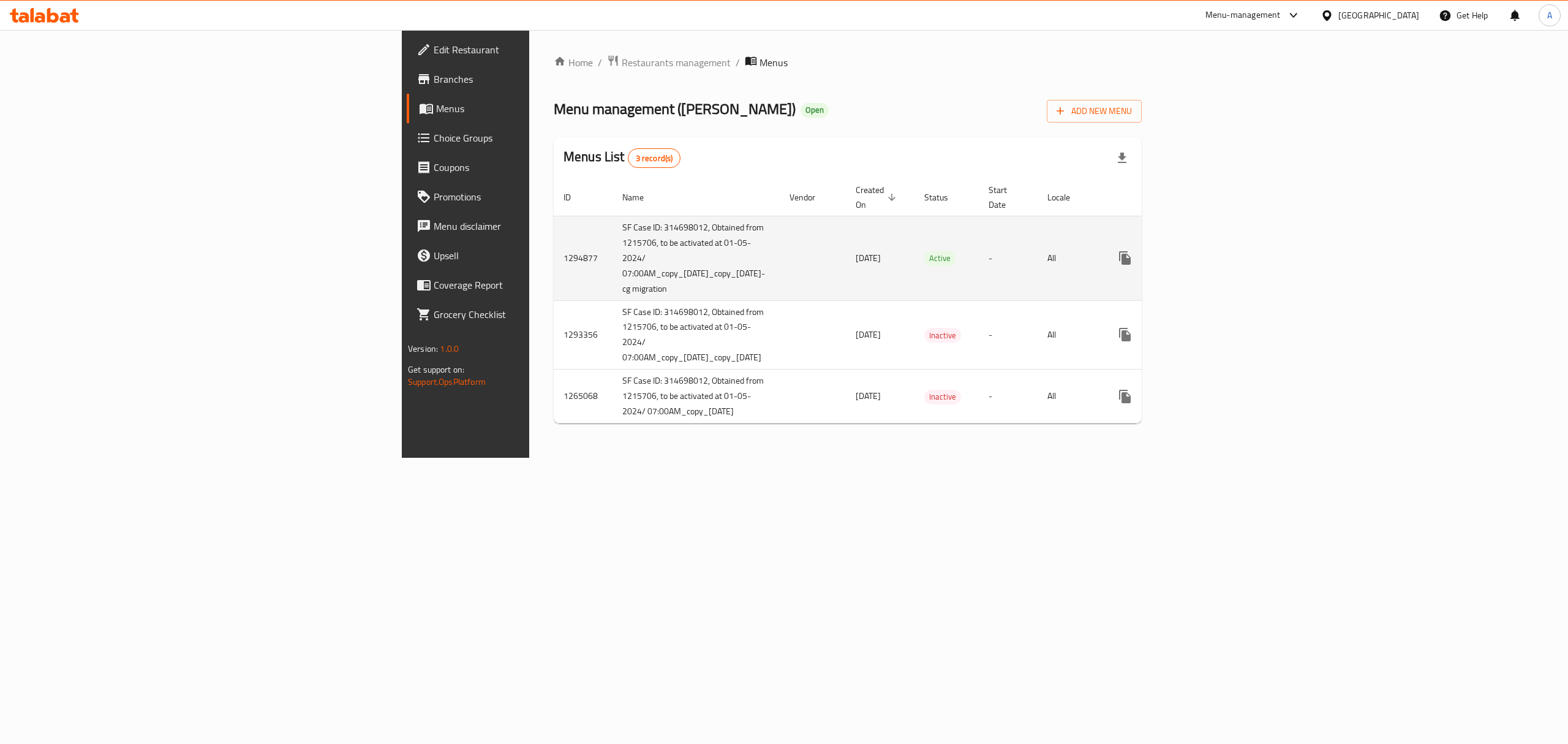
click at [1221, 251] on icon "enhanced table" at bounding box center [1213, 258] width 15 height 15
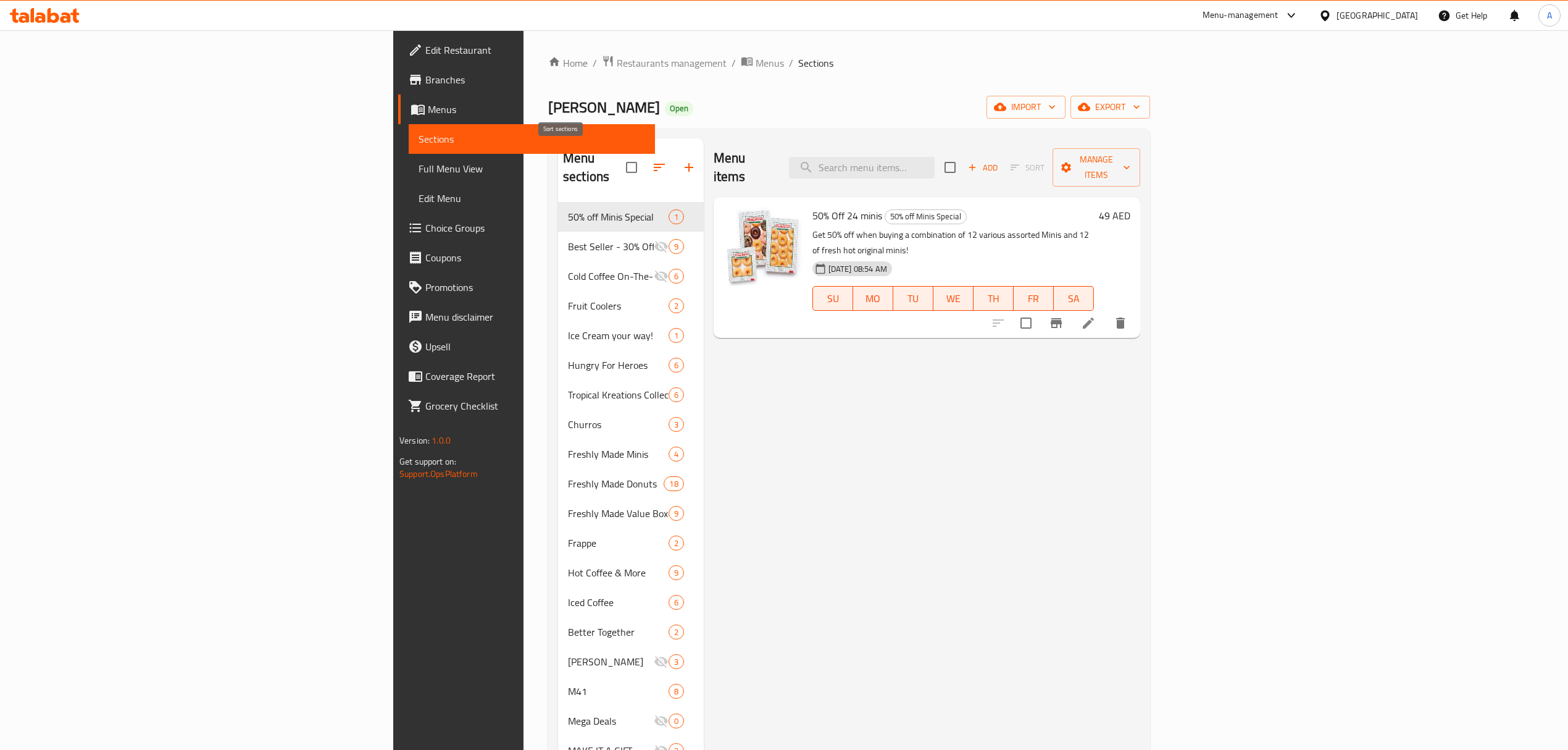
click at [645, 166] on button "button" at bounding box center [660, 167] width 30 height 30
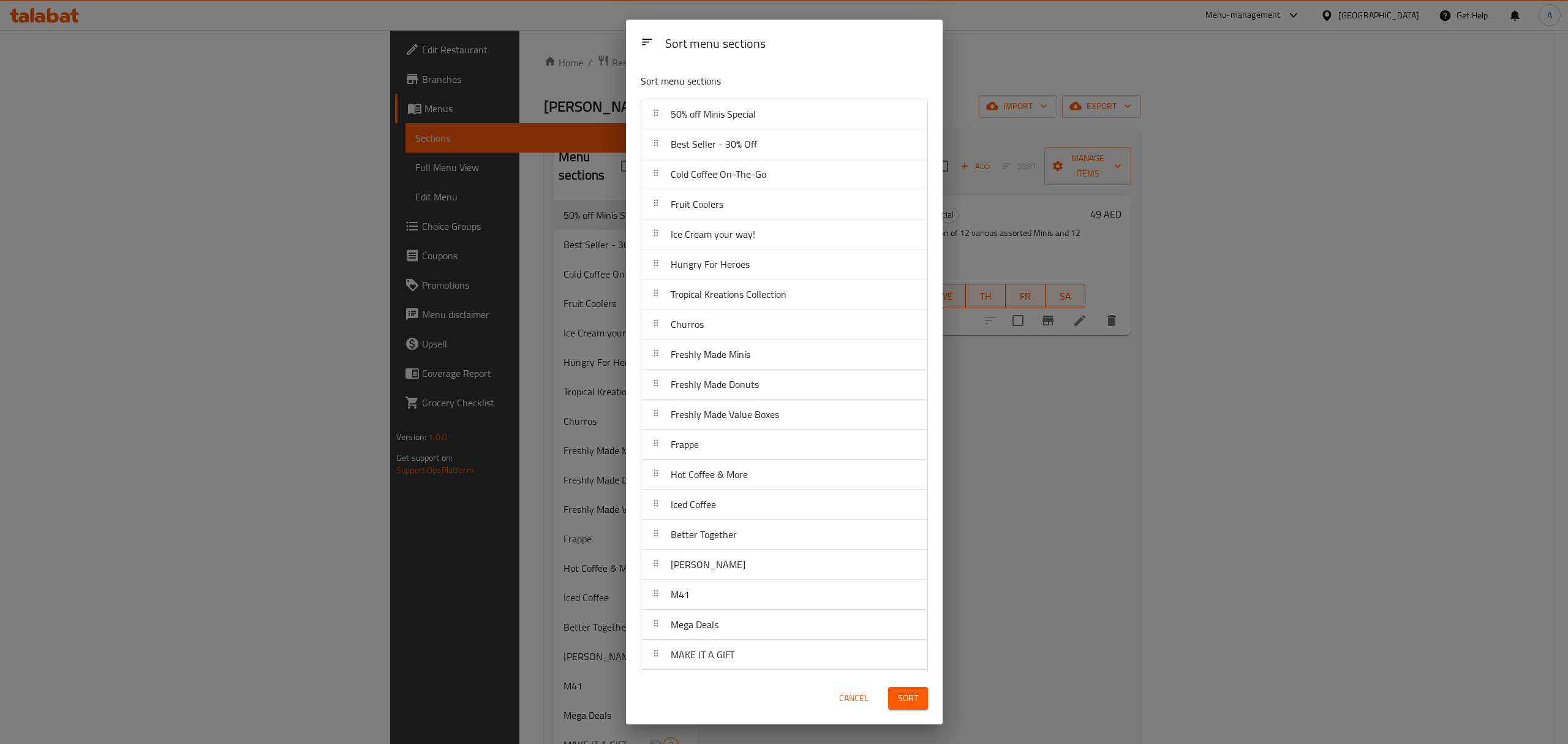
click at [457, 304] on div "Sort menu sections Sort menu sections 50% off Minis Special Best Seller - 30% O…" at bounding box center [784, 372] width 1568 height 744
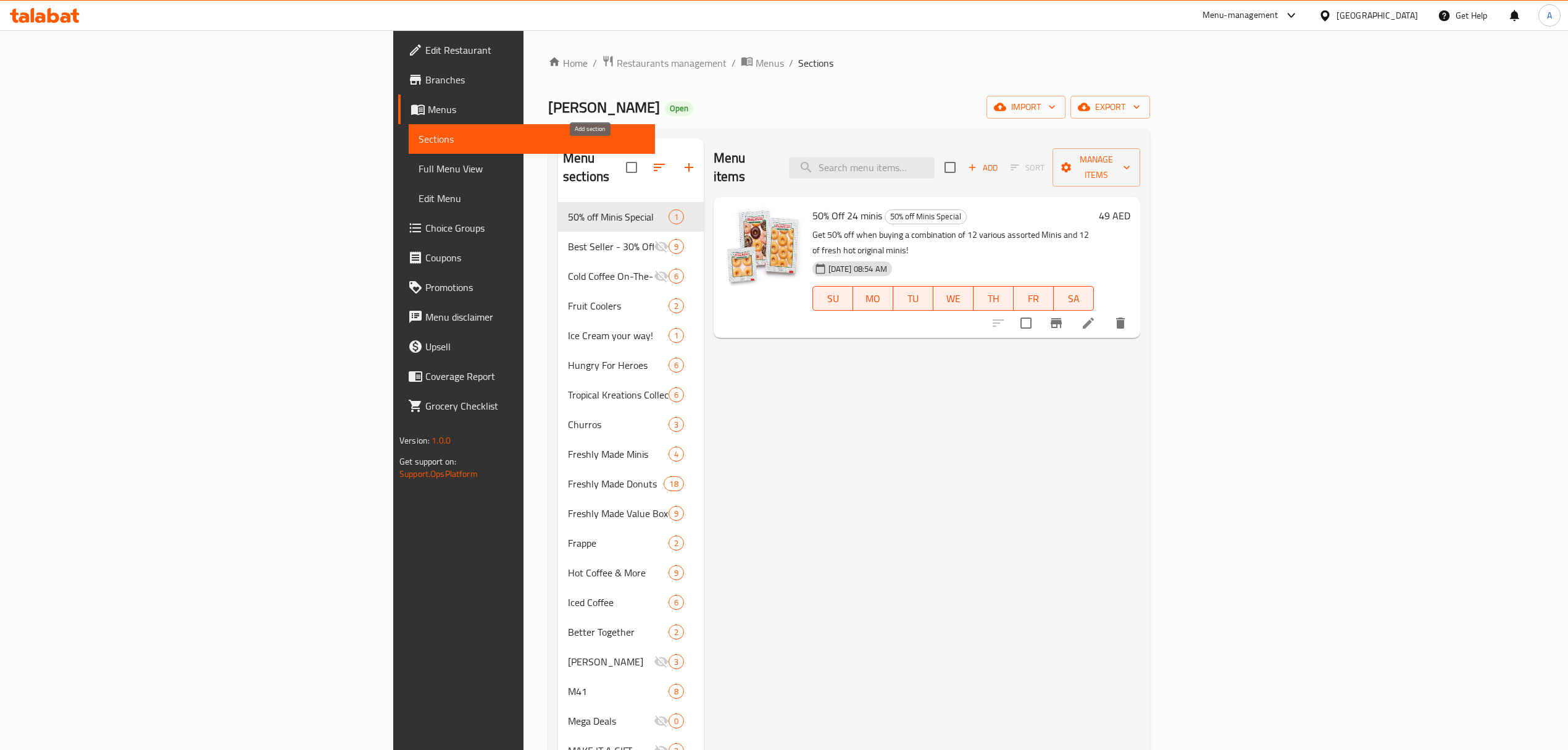
click at [674, 165] on button "button" at bounding box center [689, 167] width 30 height 30
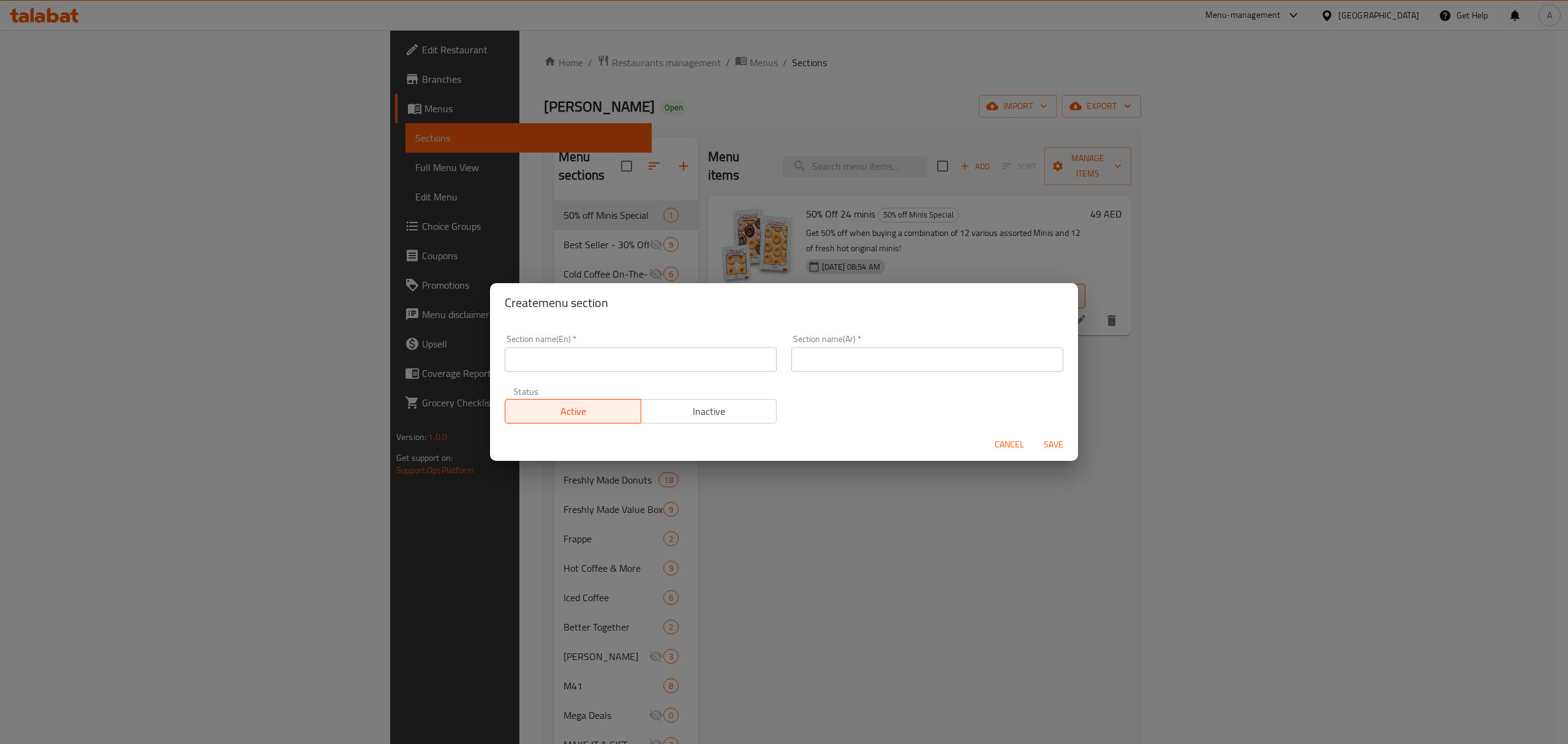
click at [537, 369] on input "text" at bounding box center [641, 359] width 272 height 24
paste input "BOGO 4pcs Original Minis"
type input "BOGO 4pcs Original Minis"
click at [694, 408] on span "Inactive" at bounding box center [709, 411] width 126 height 17
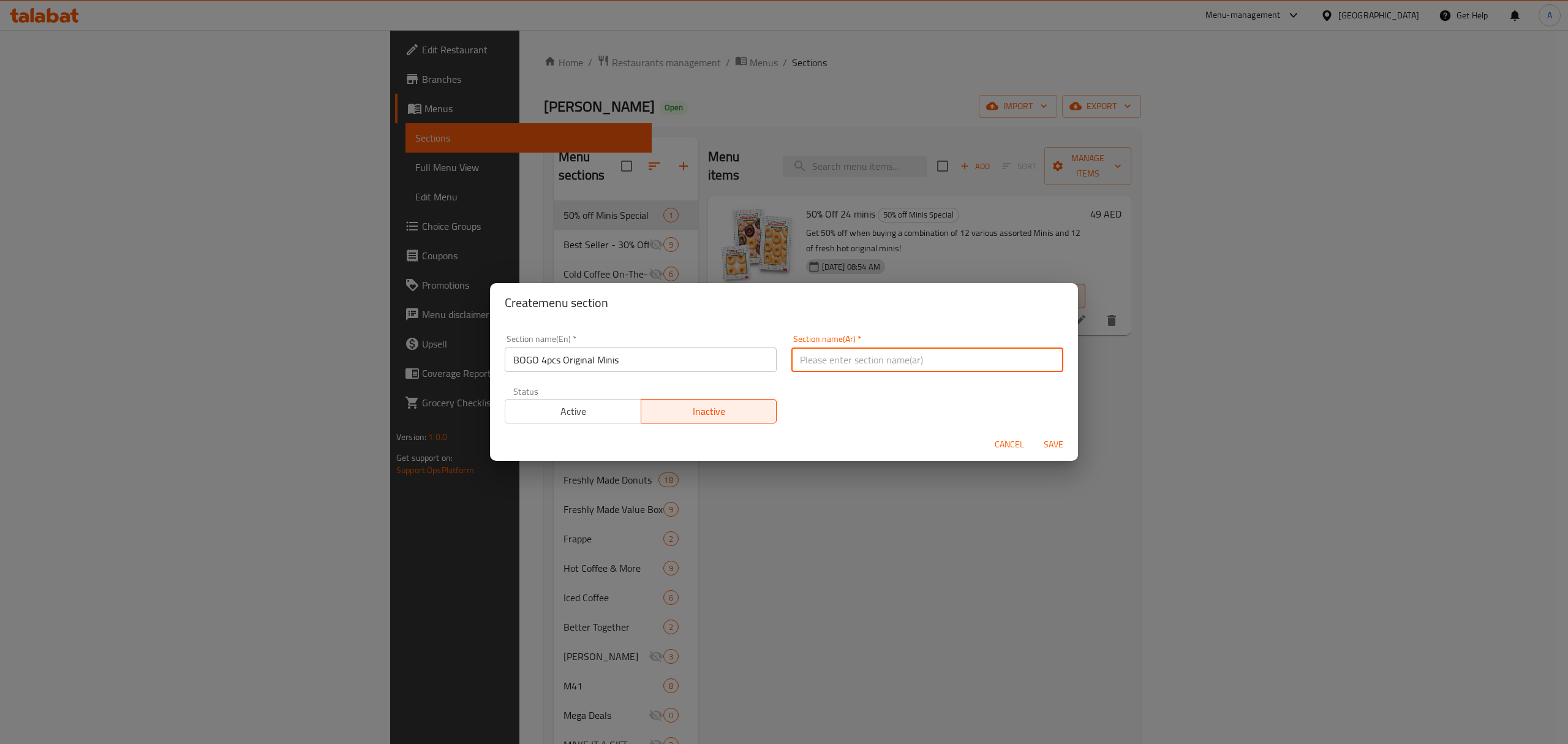
click at [826, 358] on input "text" at bounding box center [927, 359] width 272 height 24
paste input "مجاناَ 4 مينيز اوريجنال"
type input "مجاناَ 4 مينيز اوريجنال"
click at [827, 419] on div "Section name(En)   * BOGO 4pcs Original Minis Section name(En) * Section name(A…" at bounding box center [784, 379] width 573 height 103
click at [1047, 444] on span "Save" at bounding box center [1053, 445] width 29 height 15
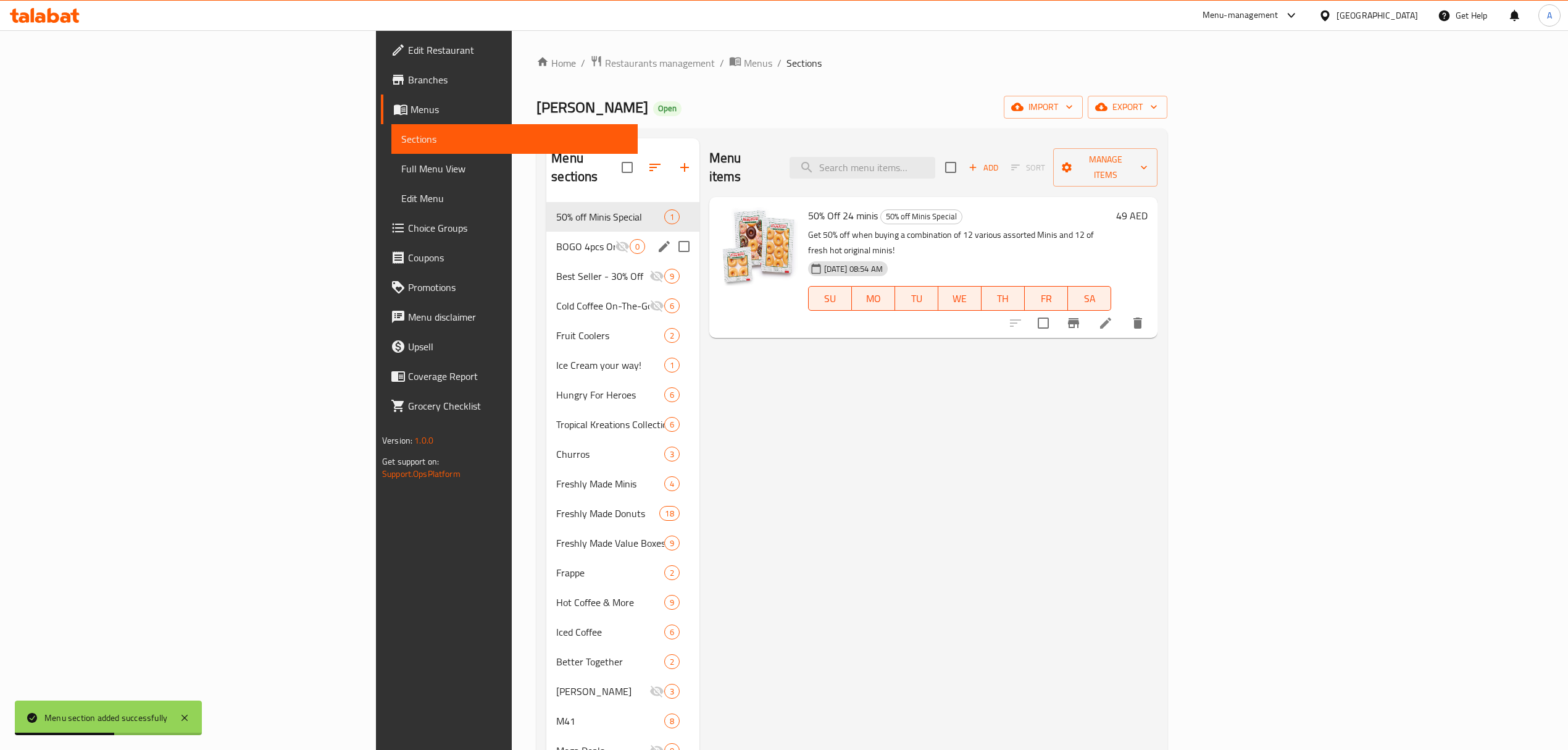
click at [546, 231] on div "BOGO 4pcs Original Minis 0" at bounding box center [622, 246] width 153 height 30
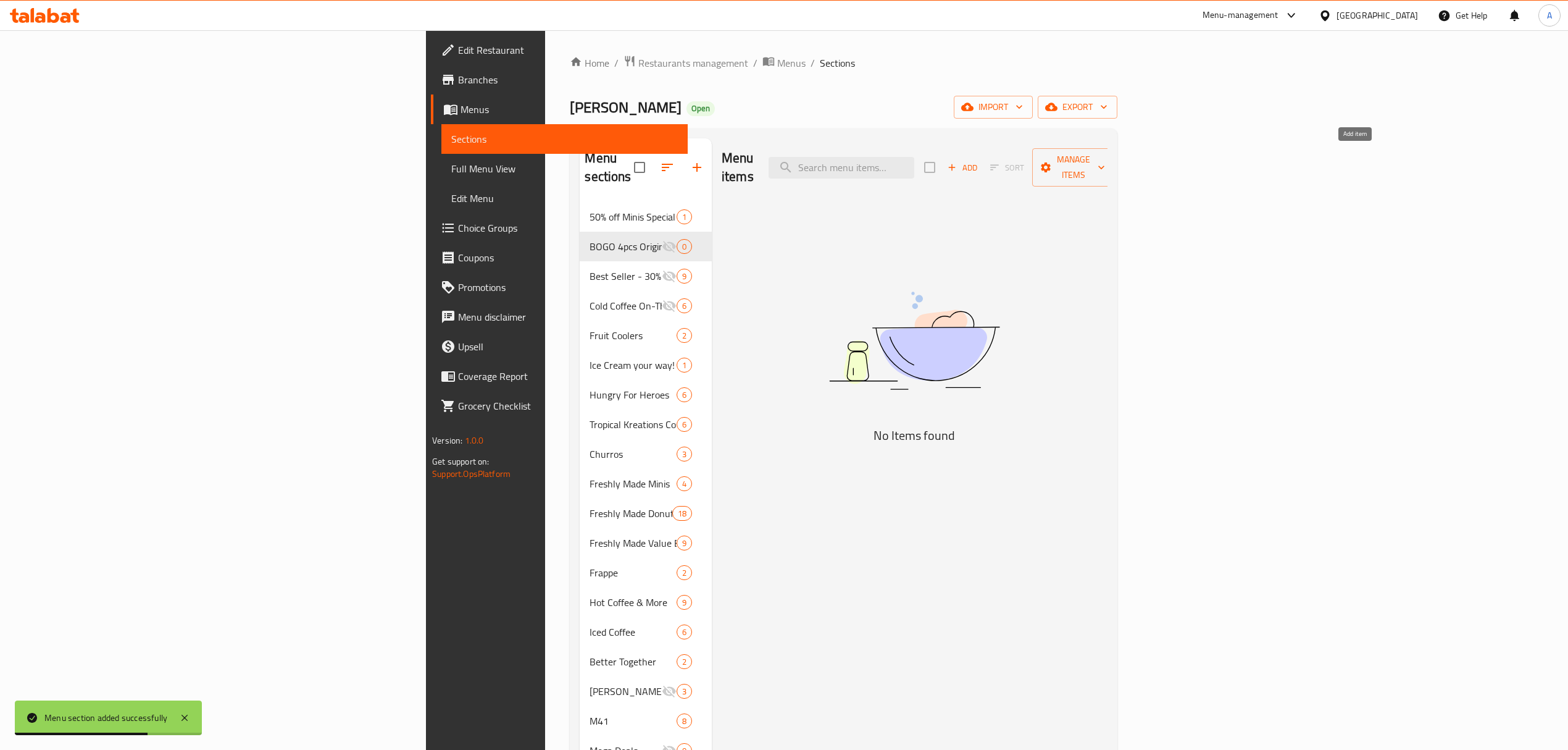
click at [979, 161] on span "Add" at bounding box center [962, 167] width 33 height 14
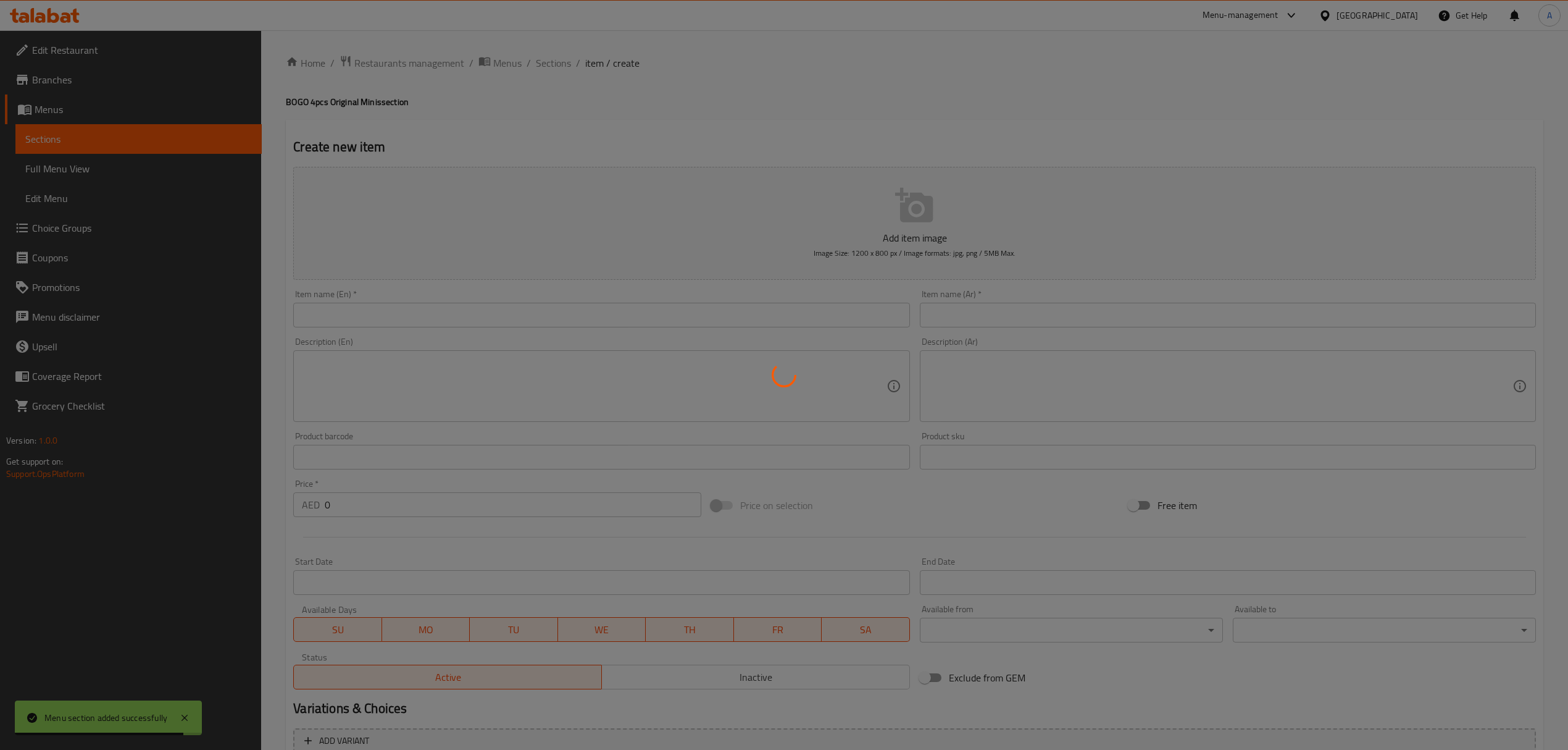
click at [401, 100] on div at bounding box center [784, 375] width 1568 height 750
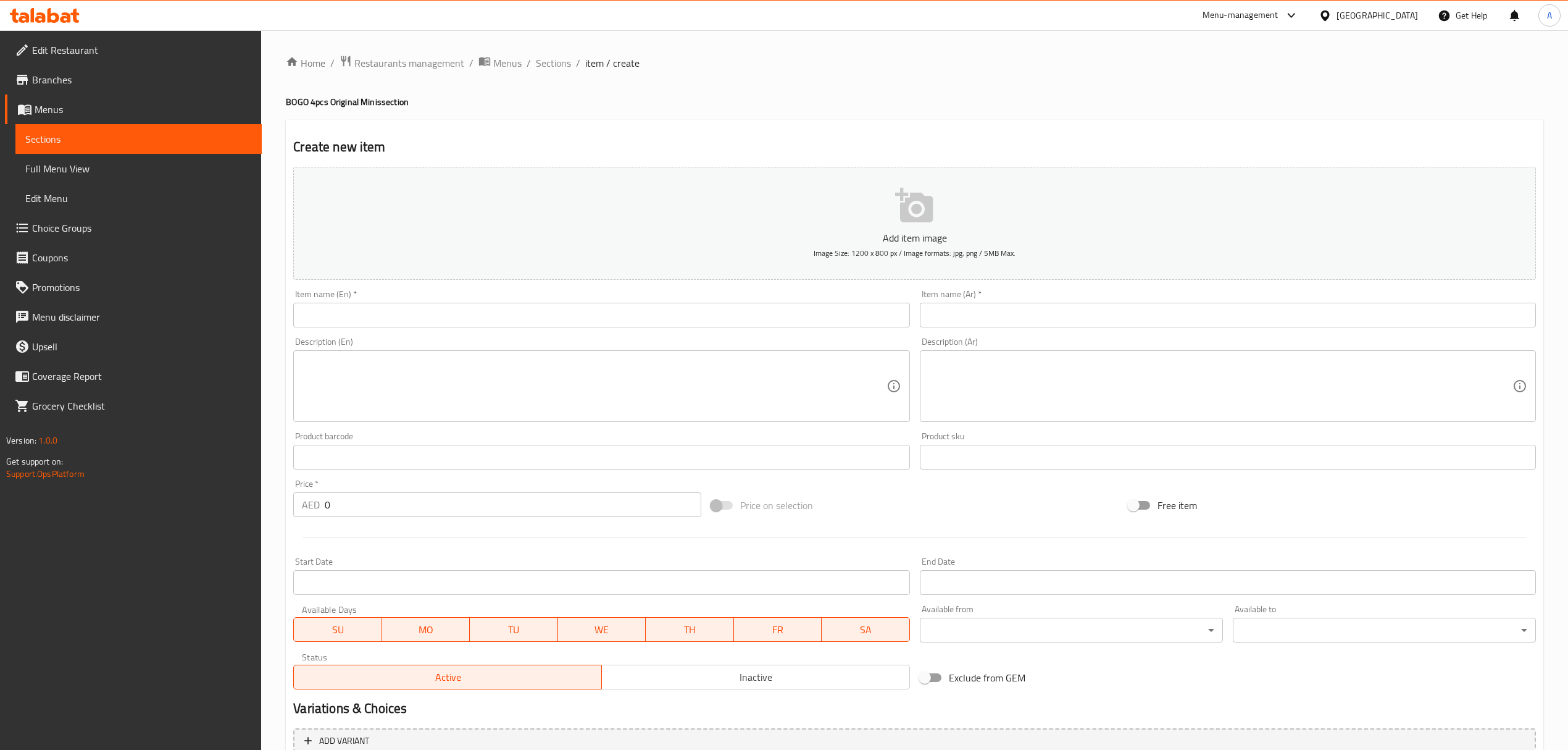
click at [682, 301] on div "Item name (En)   * Item name (En) *" at bounding box center [601, 309] width 616 height 38
click at [680, 305] on input "text" at bounding box center [601, 314] width 616 height 25
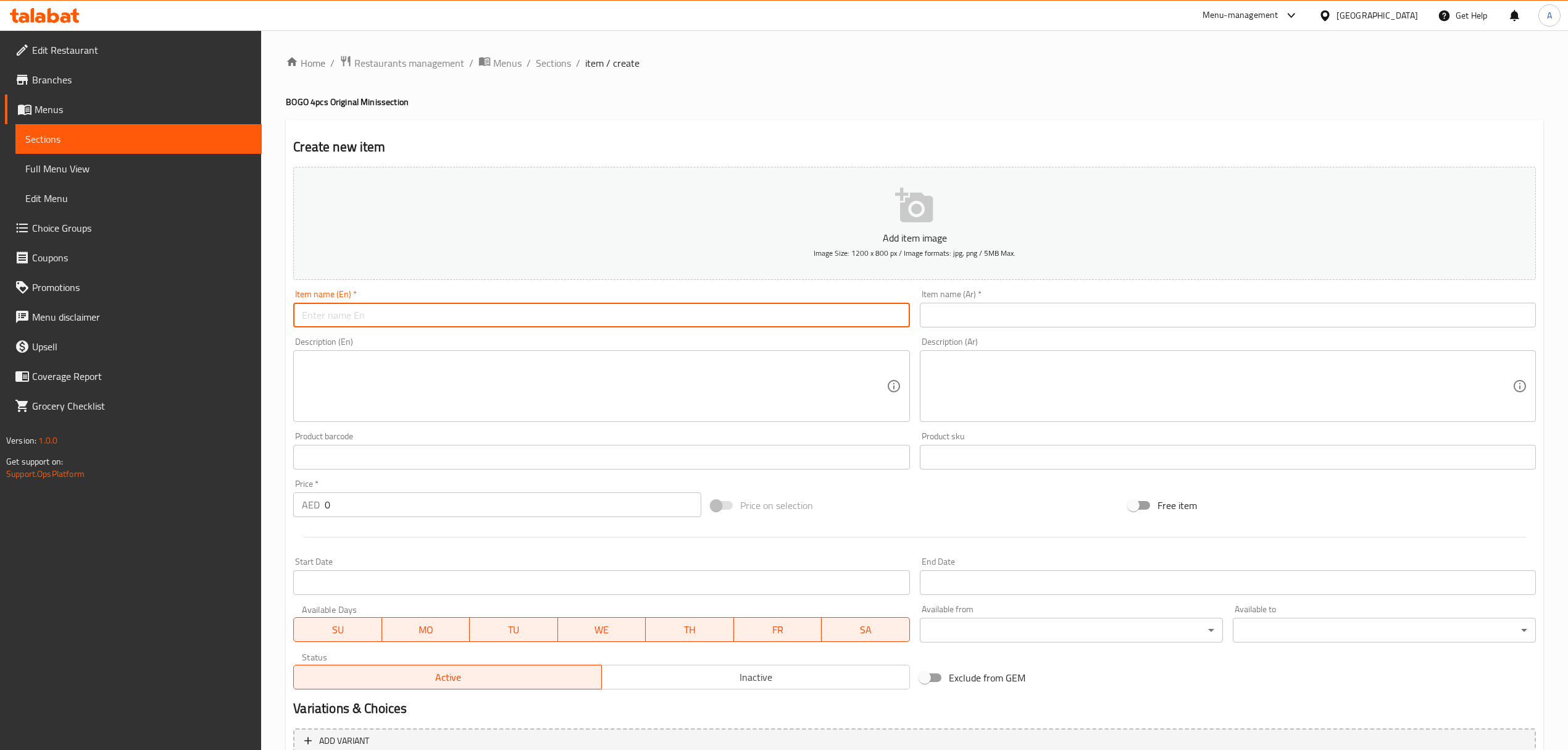
paste input "BOGO 4pcs Original Minis"
type input "BOGO 4pcs Original Minis"
click at [996, 317] on input "text" at bounding box center [1228, 314] width 616 height 25
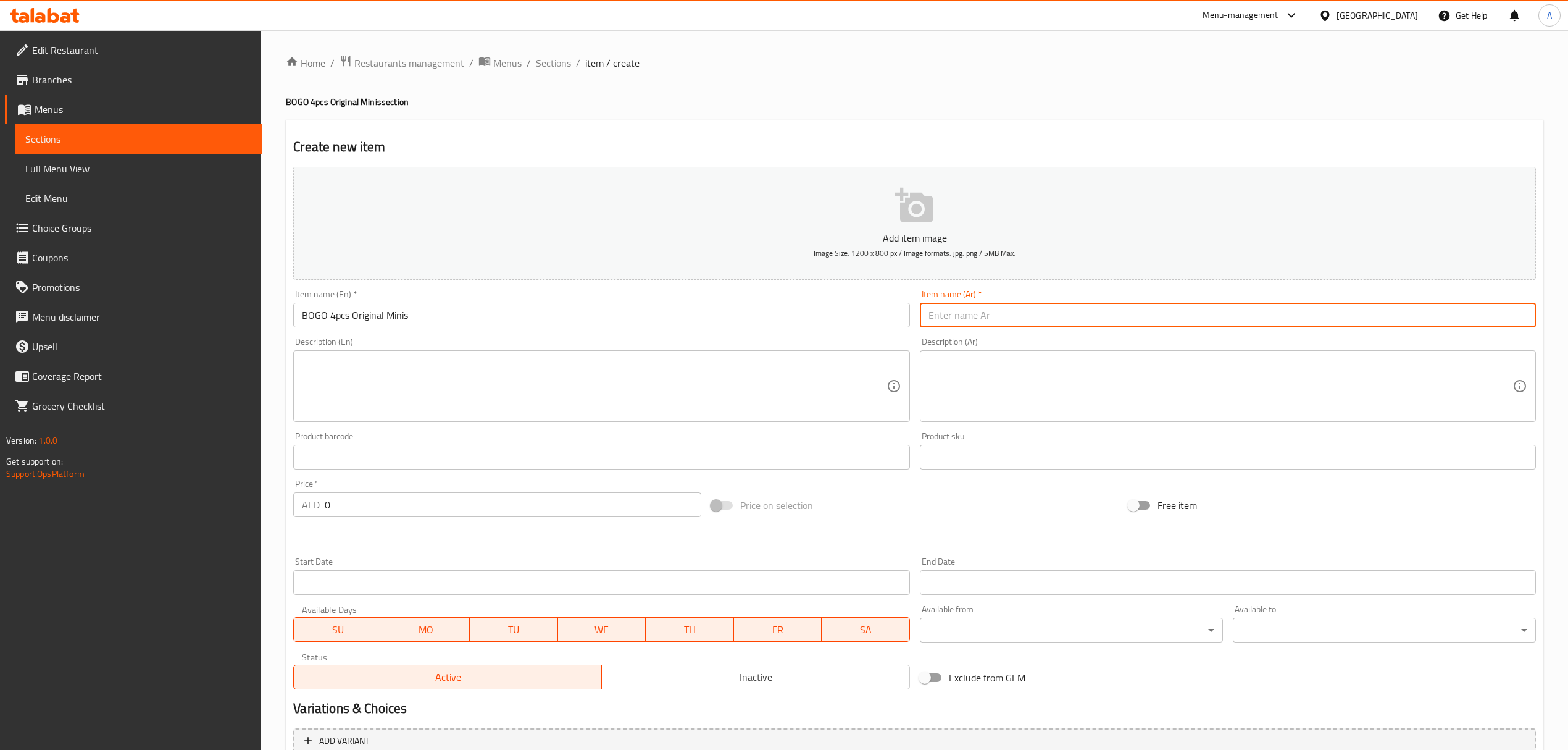
paste input "مجاناَ 4 مينيز اوريجنال"
type input "مجاناَ 4 مينيز اوريجنال"
click at [544, 400] on textarea at bounding box center [593, 386] width 584 height 58
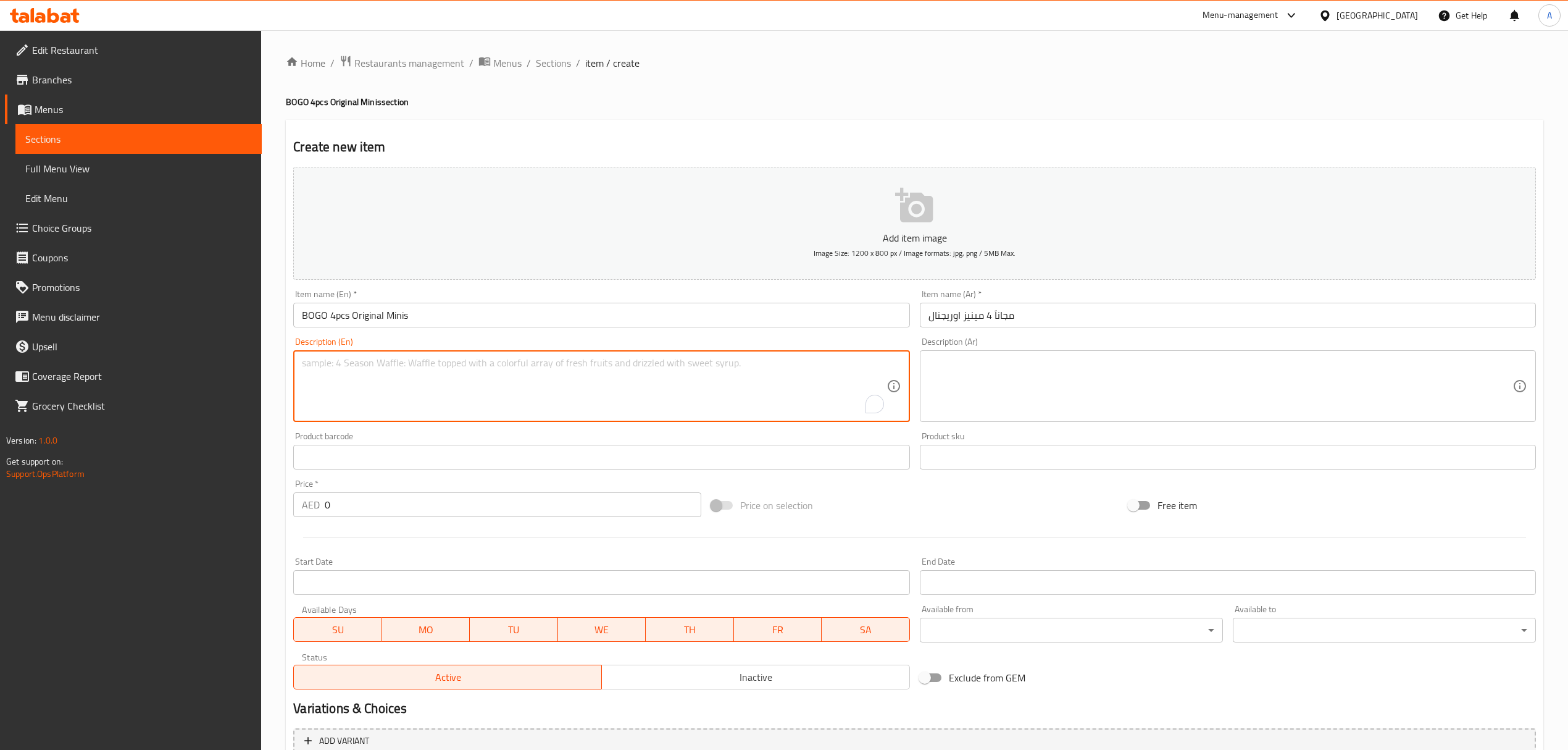
paste textarea "Buy 1 Get 1 Free on 4pc Original Glazed Minis"
type textarea "Buy 1 Get 1 Free on 4pc Original Glazed Minis"
click at [970, 379] on textarea at bounding box center [1221, 386] width 584 height 58
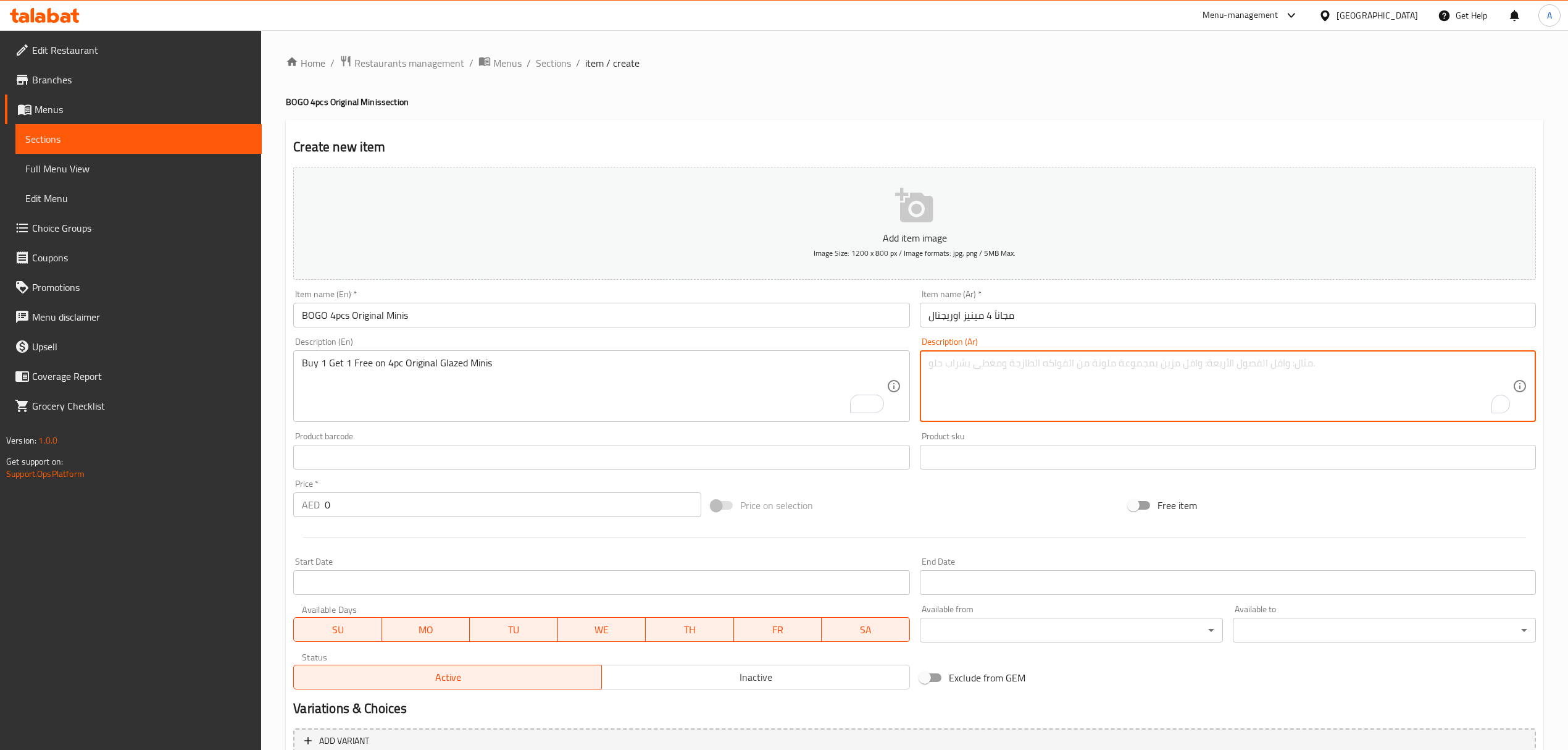
paste textarea "احصل على 4 مينيز اورجنال جليزد مجاناَ عند شراء 4 مينيز اورجنال جليزد"
type textarea "احصل على 4 مينيز اورجنال جليزد مجاناَ عند شراء 4 مينيز اورجنال جليزد"
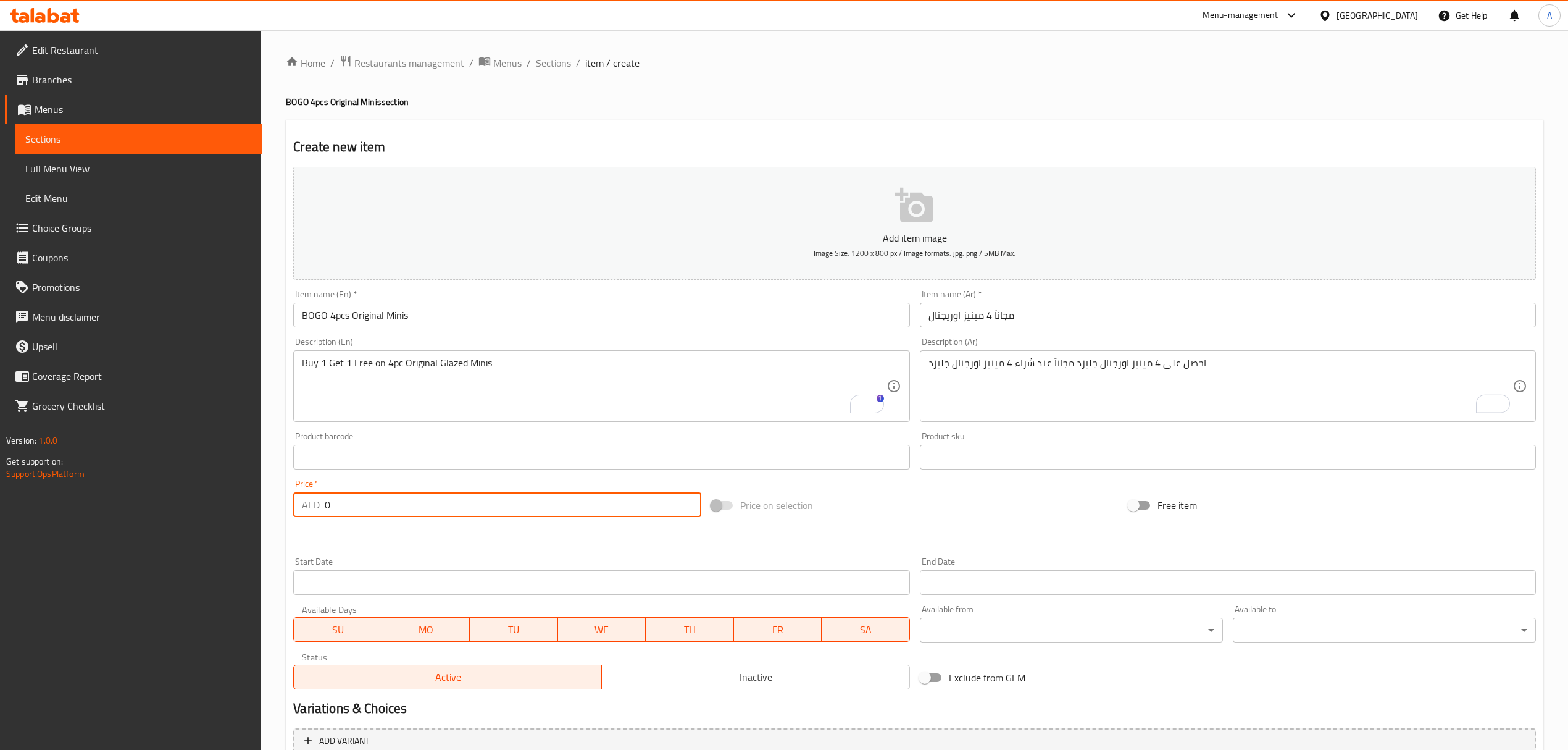
drag, startPoint x: 352, startPoint y: 504, endPoint x: 305, endPoint y: 507, distance: 47.1
click at [305, 507] on div "AED 0 Price *" at bounding box center [497, 504] width 408 height 25
type input "19"
click at [586, 538] on hr at bounding box center [914, 537] width 1223 height 1
click at [916, 203] on icon "button" at bounding box center [915, 205] width 39 height 39
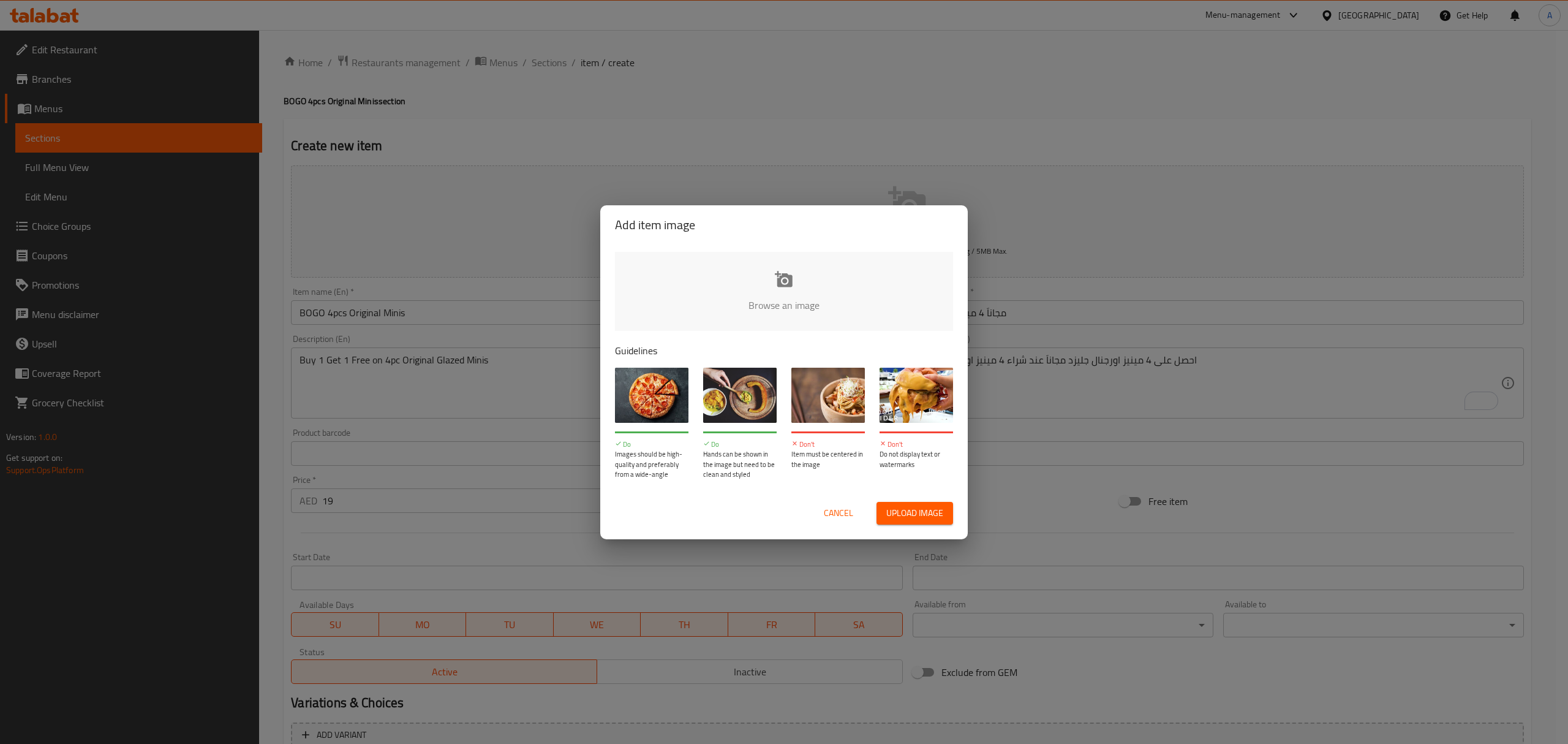
click at [777, 288] on input "file" at bounding box center [1198, 309] width 1166 height 114
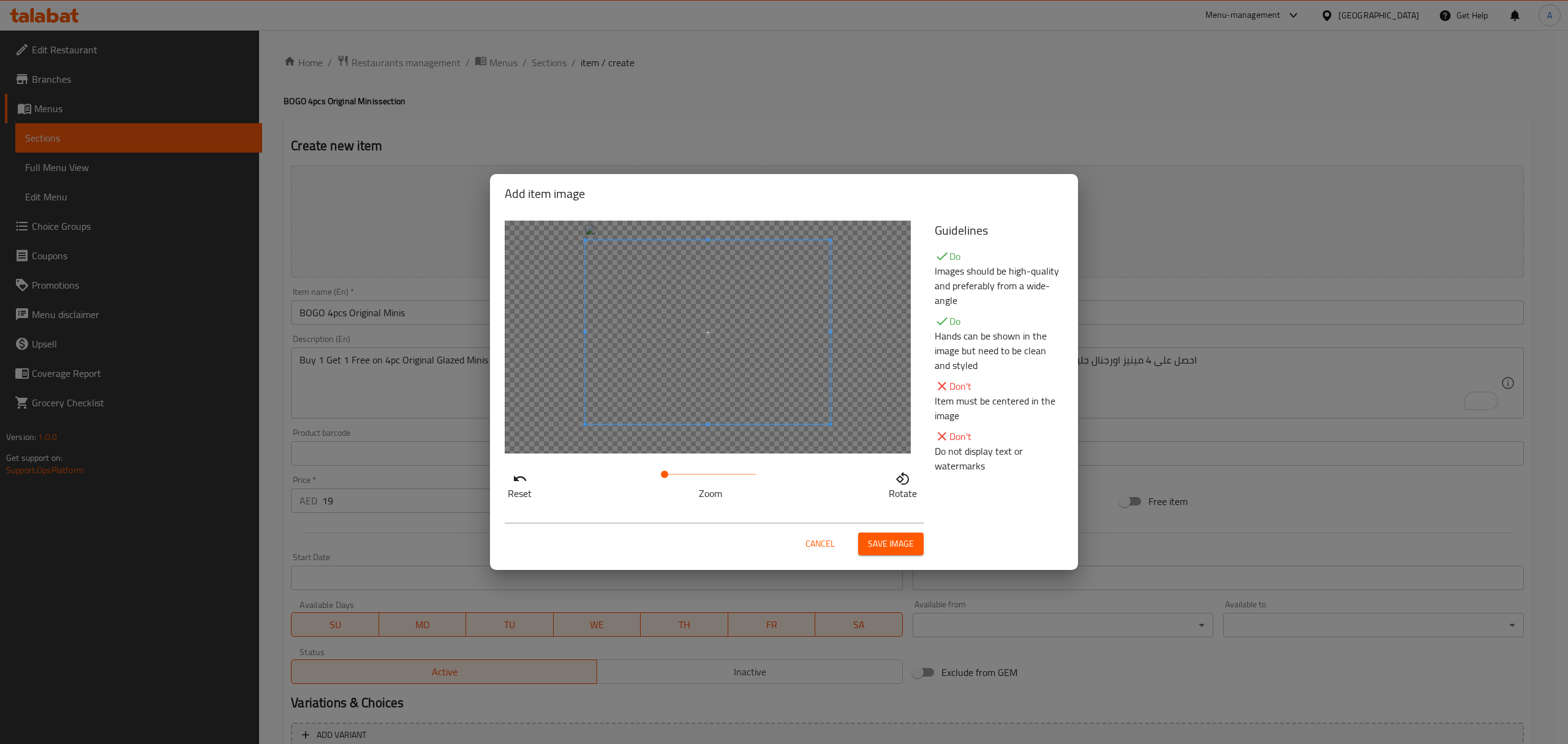
click at [799, 386] on span at bounding box center [707, 332] width 245 height 184
click at [884, 533] on button "Save image" at bounding box center [891, 544] width 66 height 22
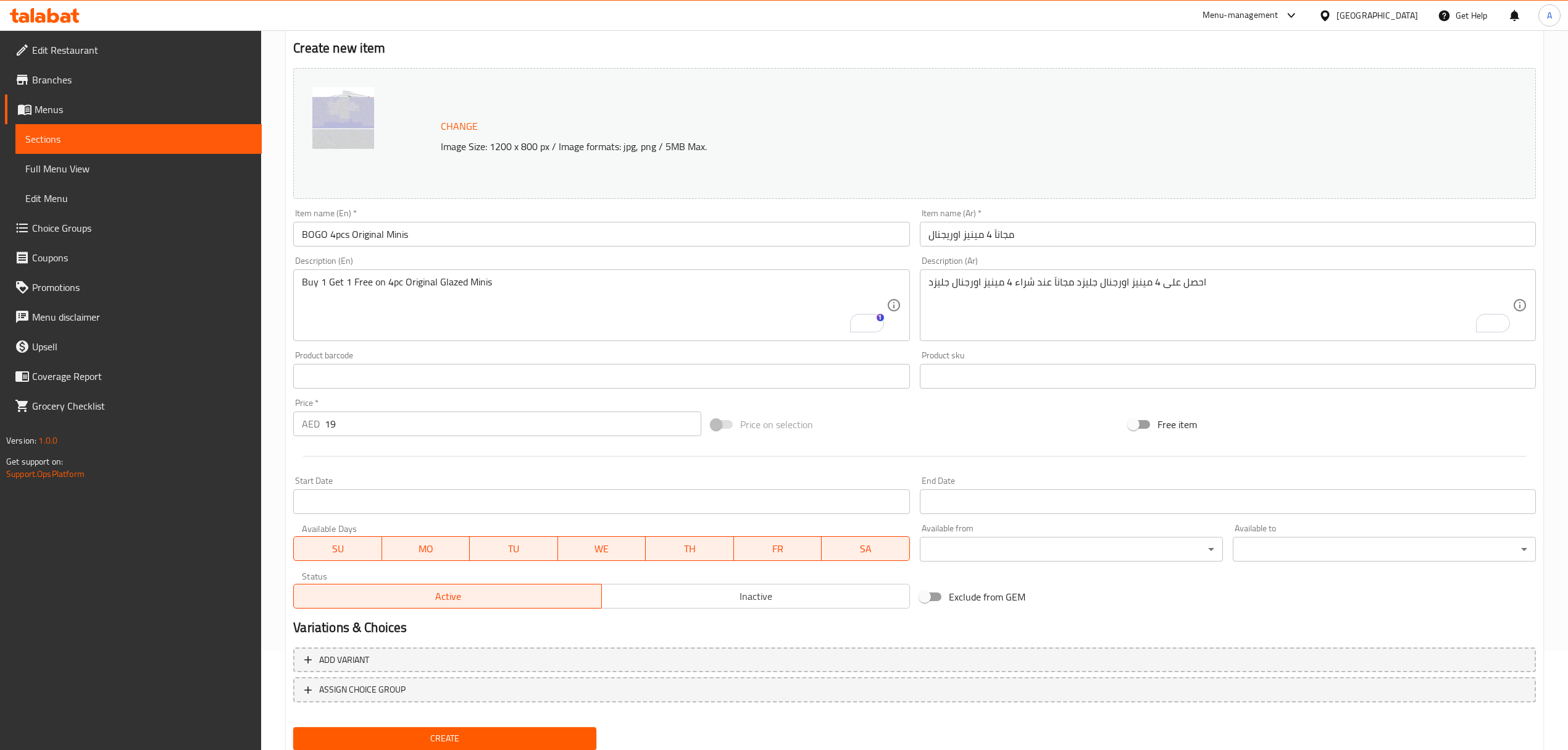
scroll to position [139, 0]
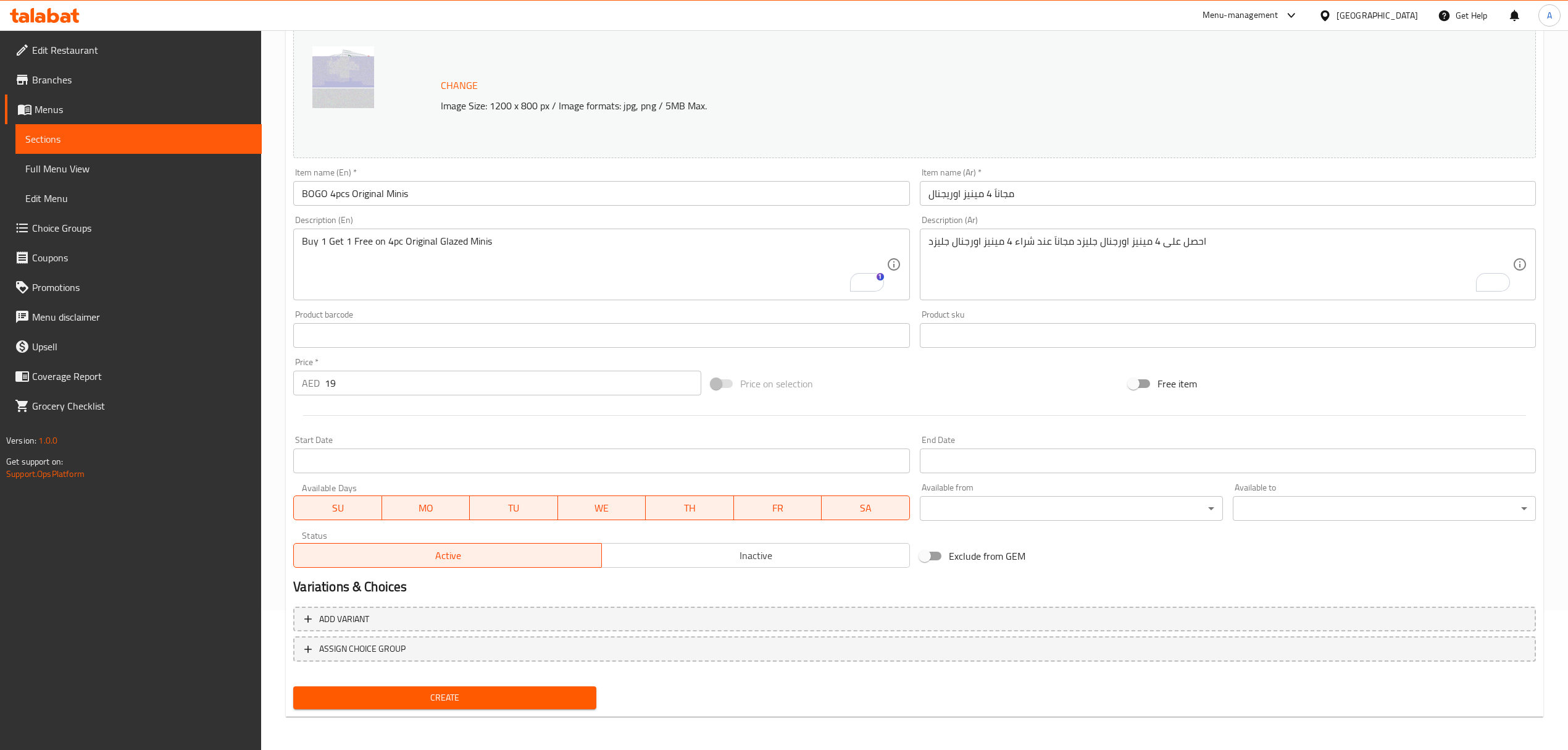
click at [532, 697] on span "Create" at bounding box center [444, 698] width 283 height 15
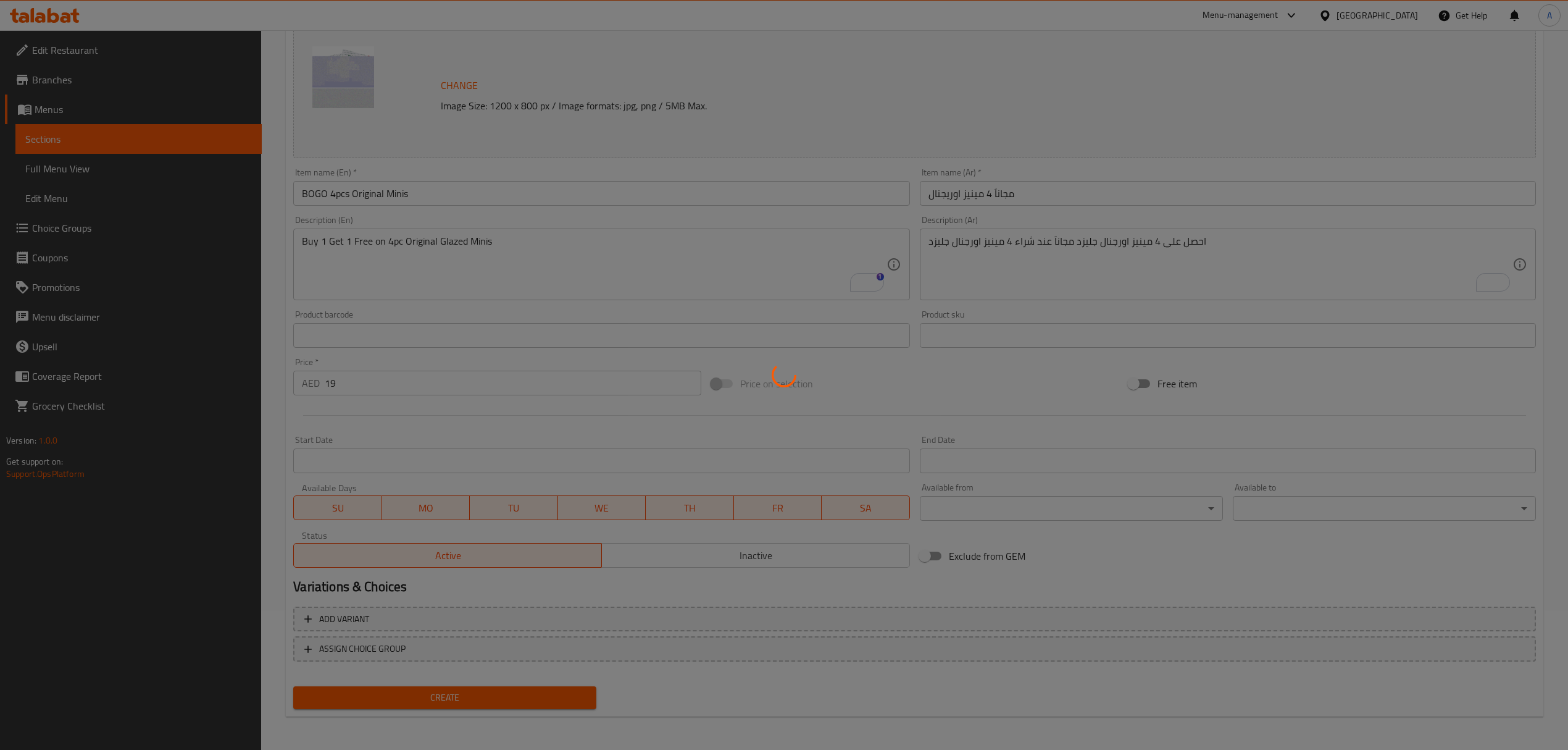
scroll to position [53, 0]
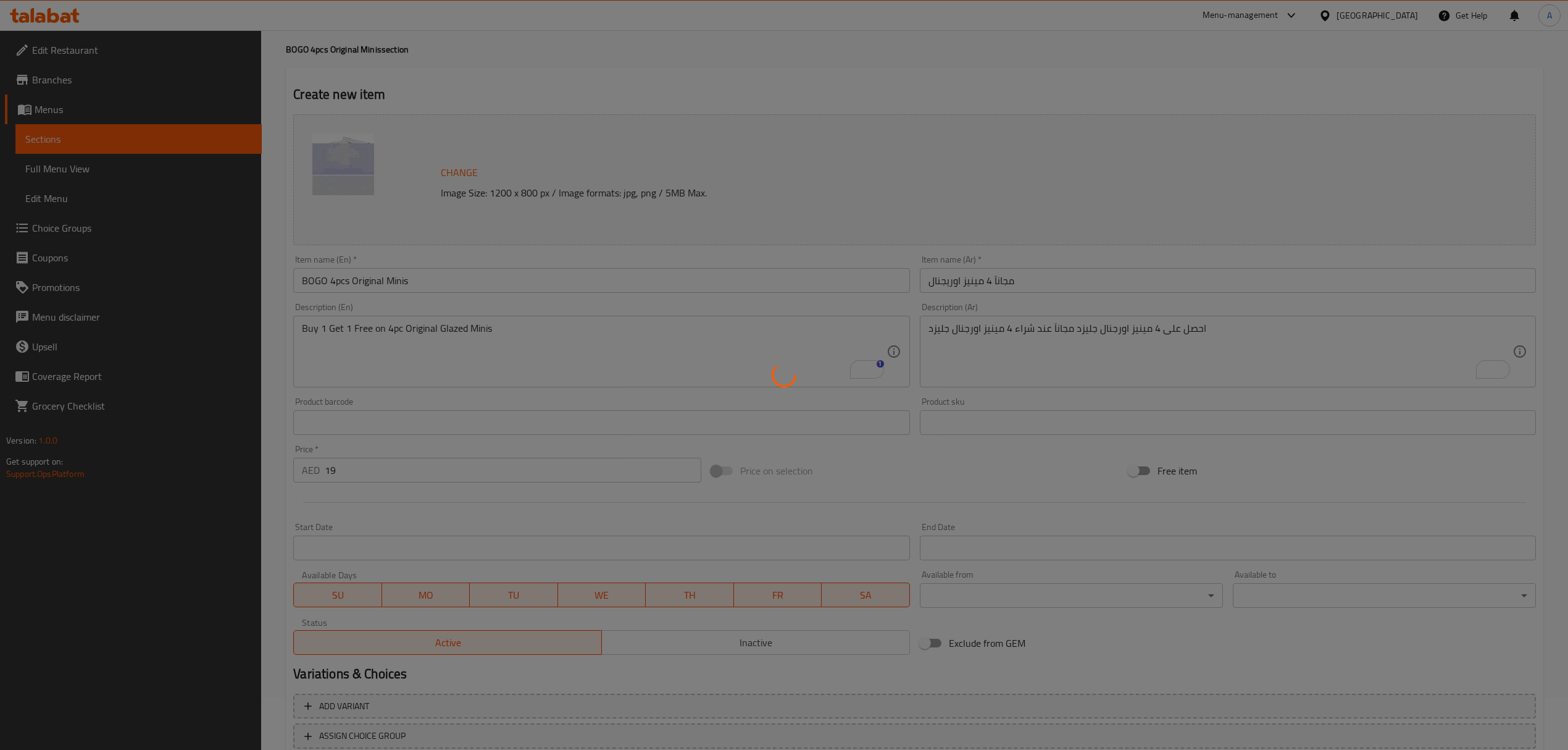
type input "0"
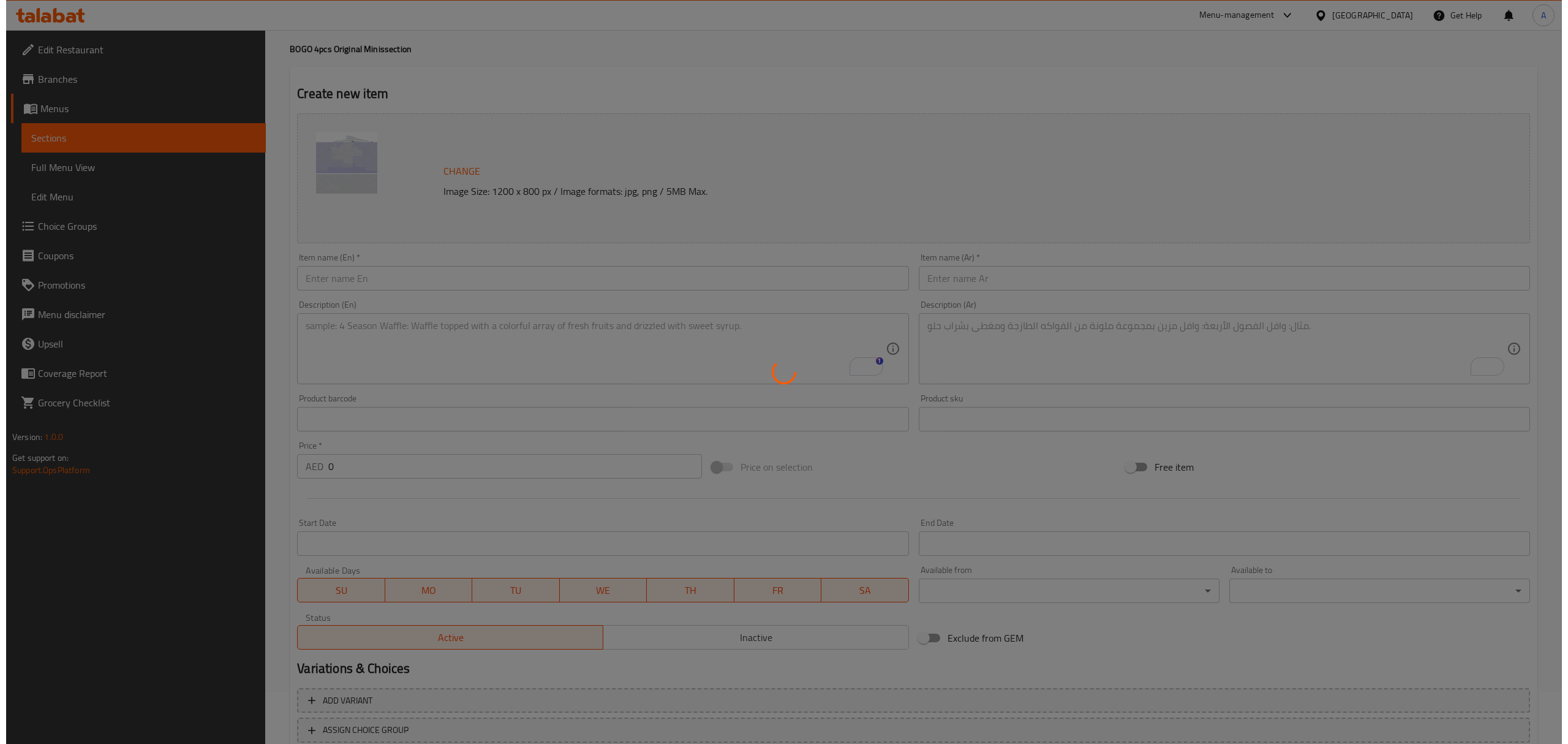
scroll to position [0, 0]
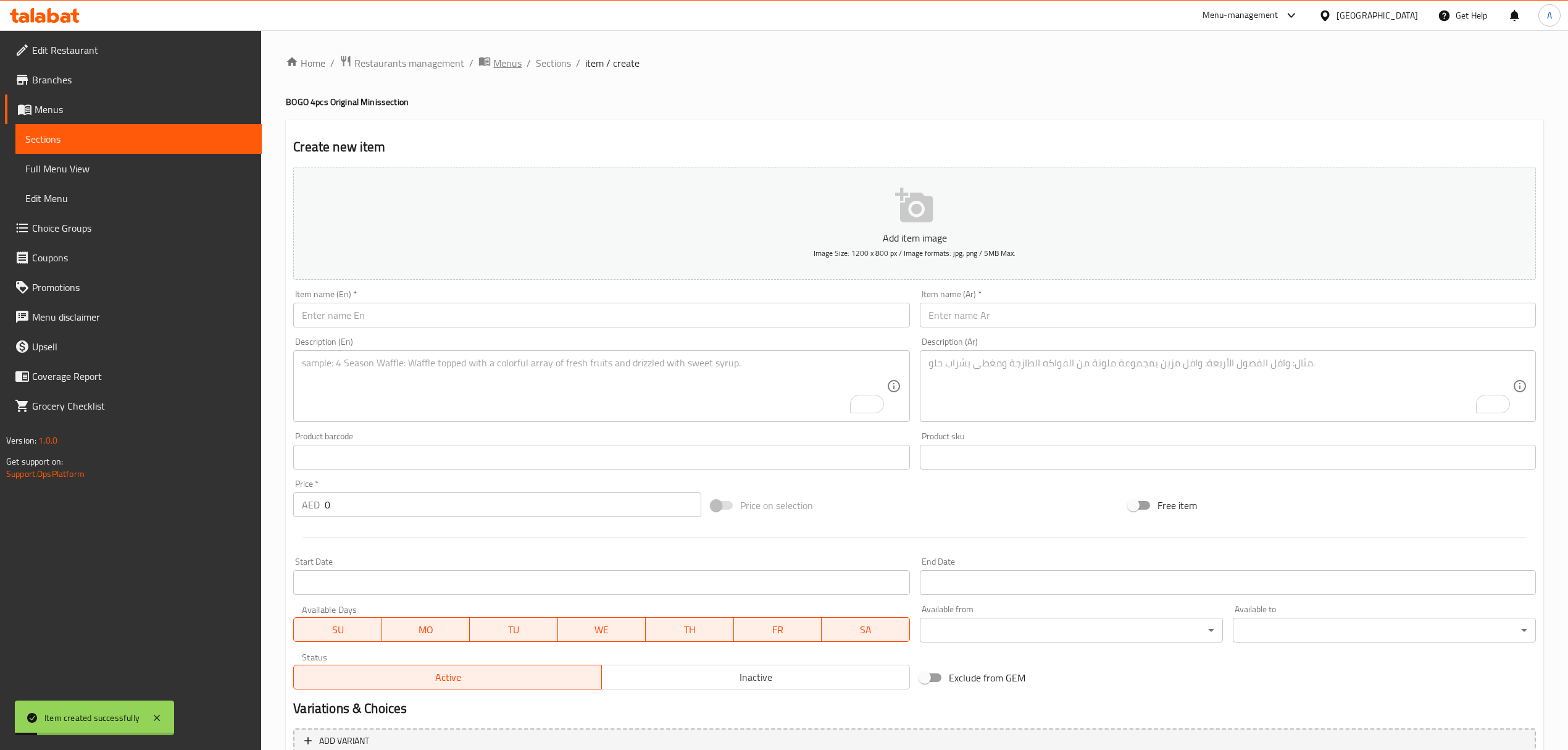
click at [503, 68] on span "Menus" at bounding box center [508, 63] width 28 height 15
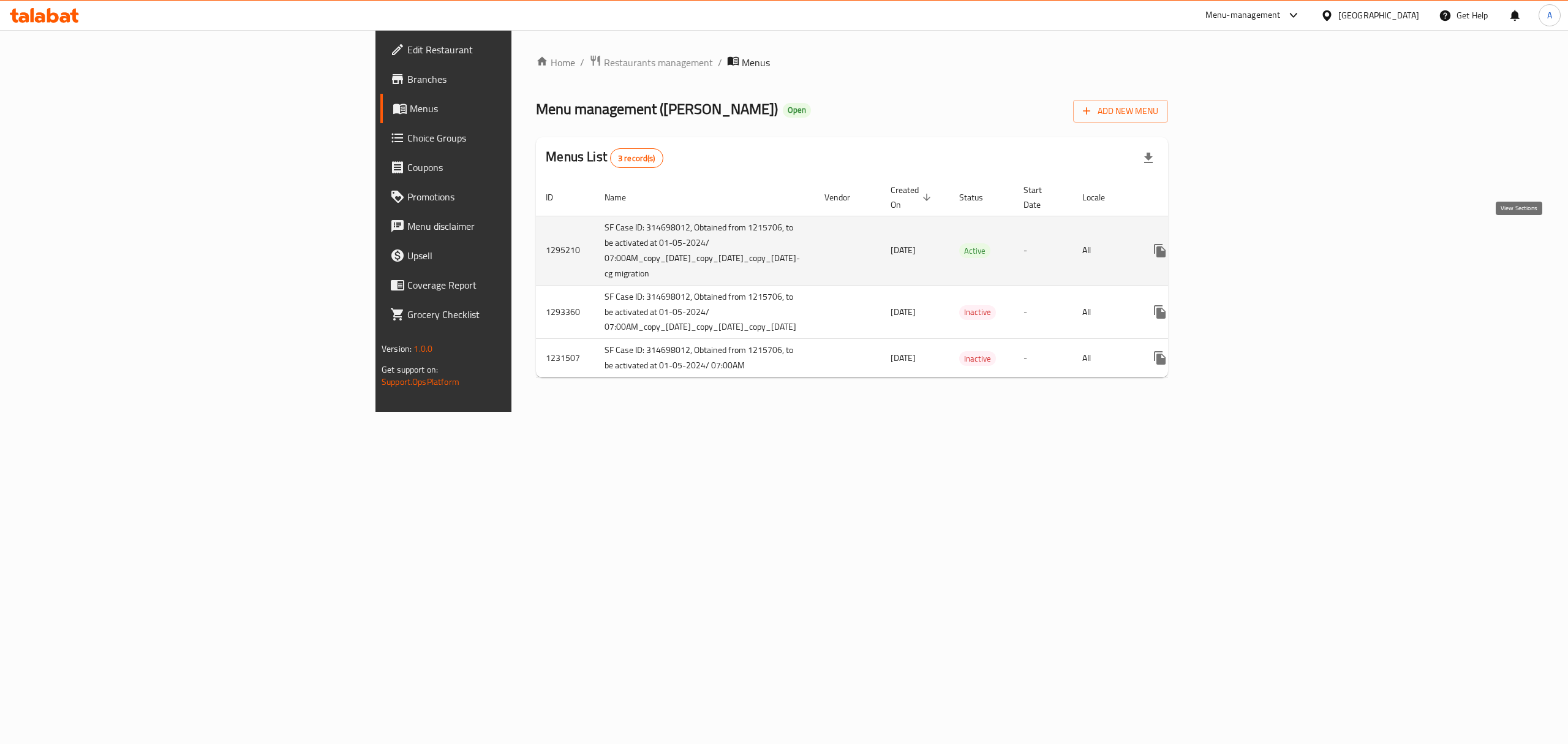
click at [1256, 244] on icon "enhanced table" at bounding box center [1248, 251] width 15 height 15
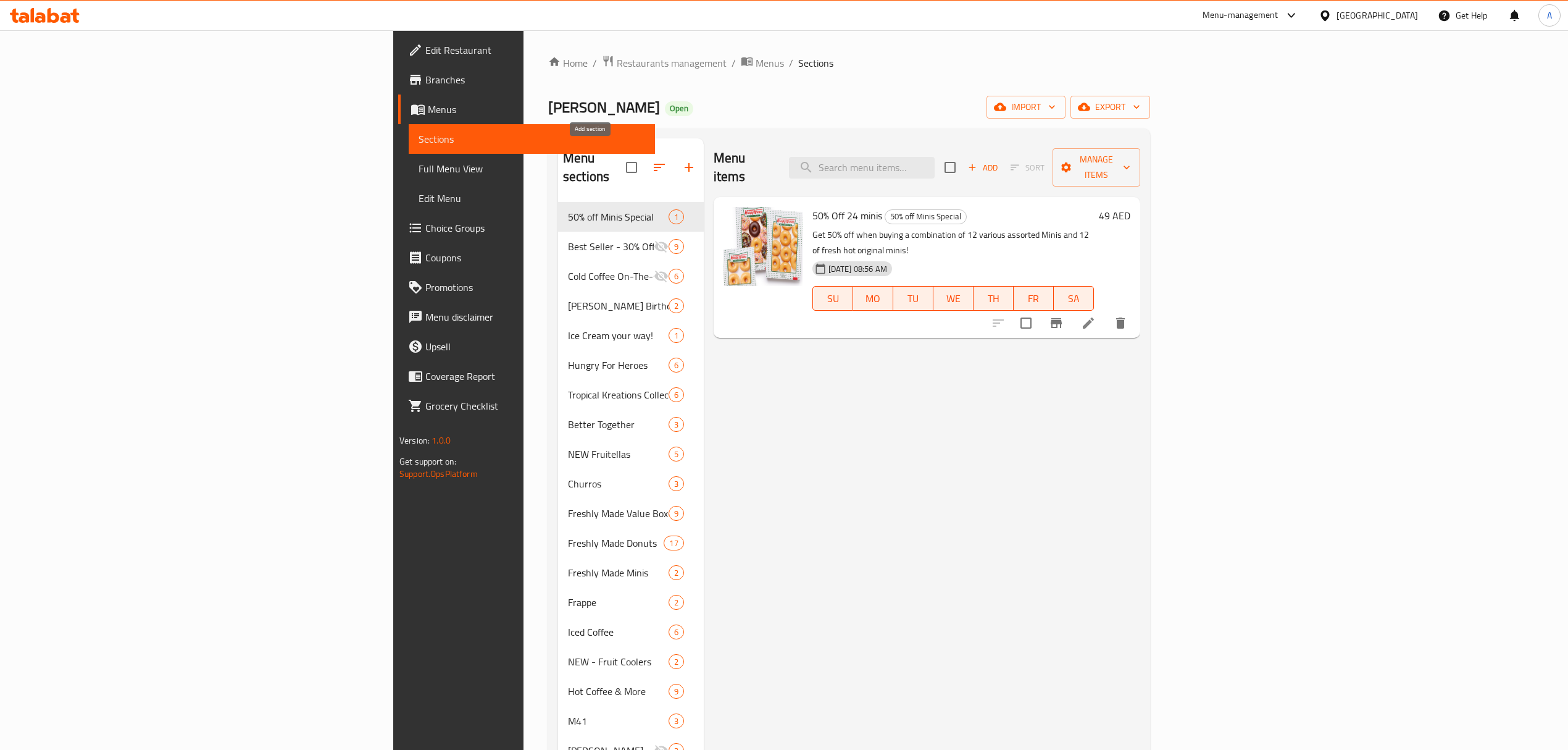
click at [681, 164] on icon "button" at bounding box center [688, 167] width 15 height 15
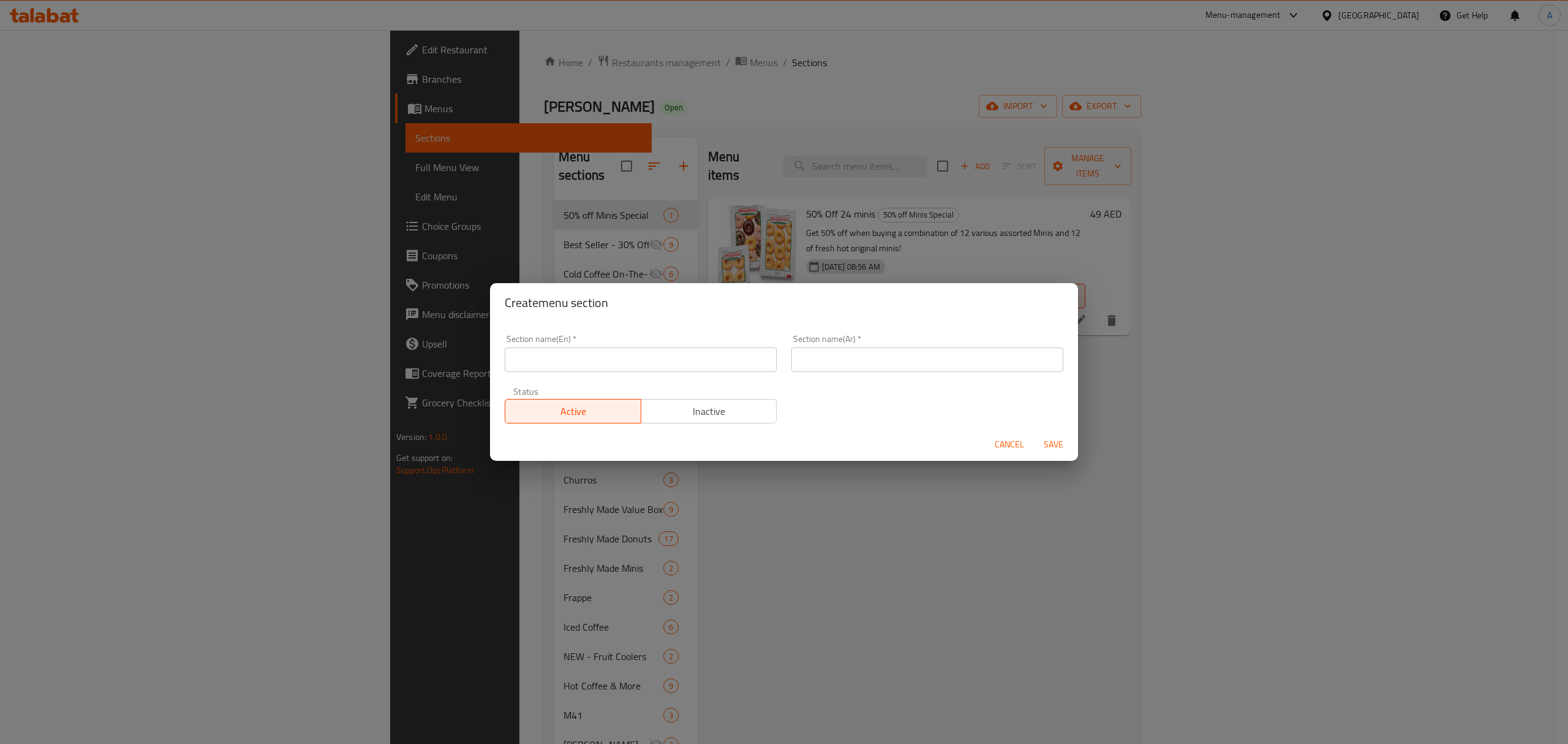
click at [564, 353] on input "text" at bounding box center [641, 359] width 272 height 24
paste input "BOGO 4pcs Original Minis"
type input "BOGO 4pcs Original Minis"
click at [806, 348] on input "text" at bounding box center [927, 359] width 272 height 24
paste input "مجاناَ 4 مينيز اوريجنال"
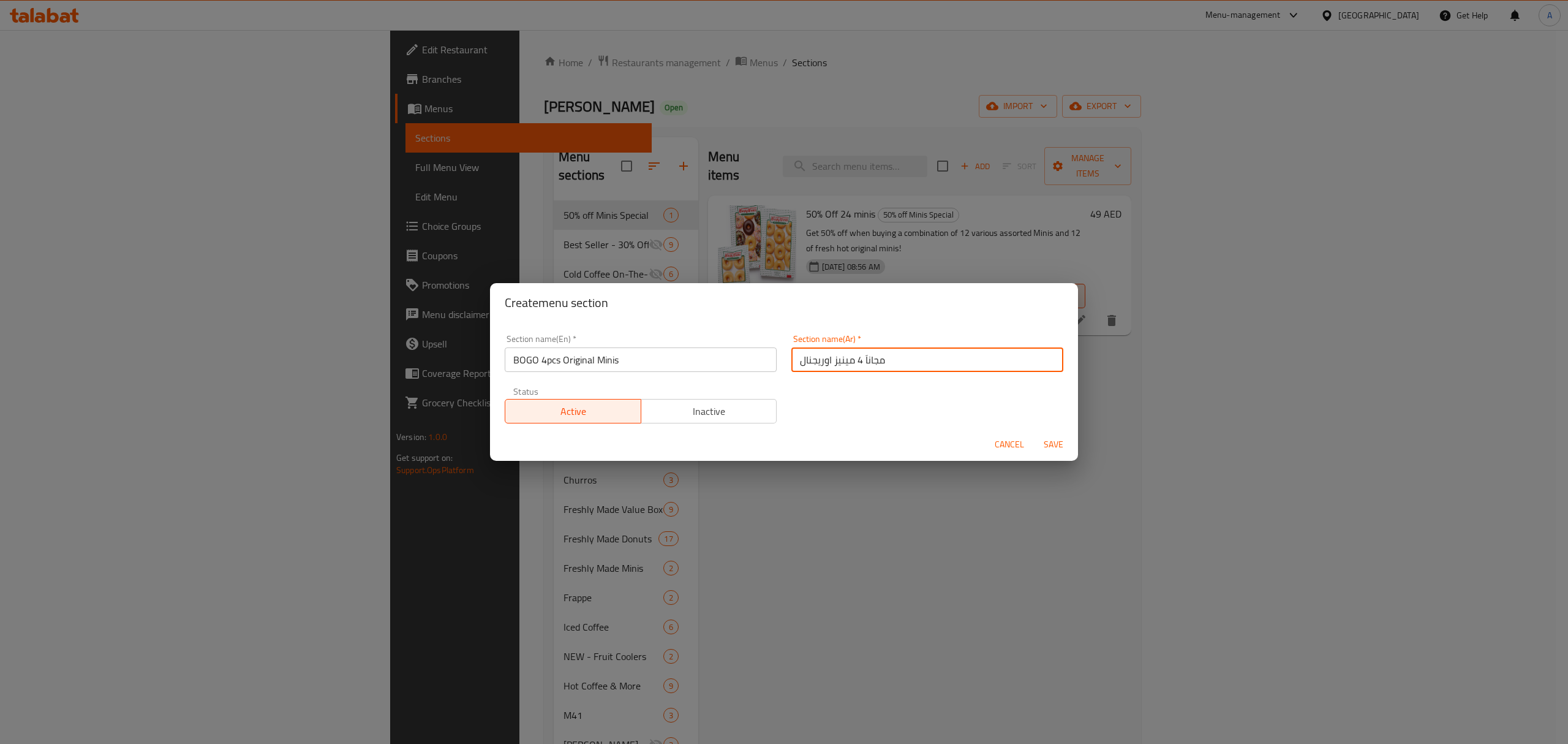
type input "مجاناَ 4 مينيز اوريجنال"
click at [1045, 449] on span "Save" at bounding box center [1053, 445] width 29 height 15
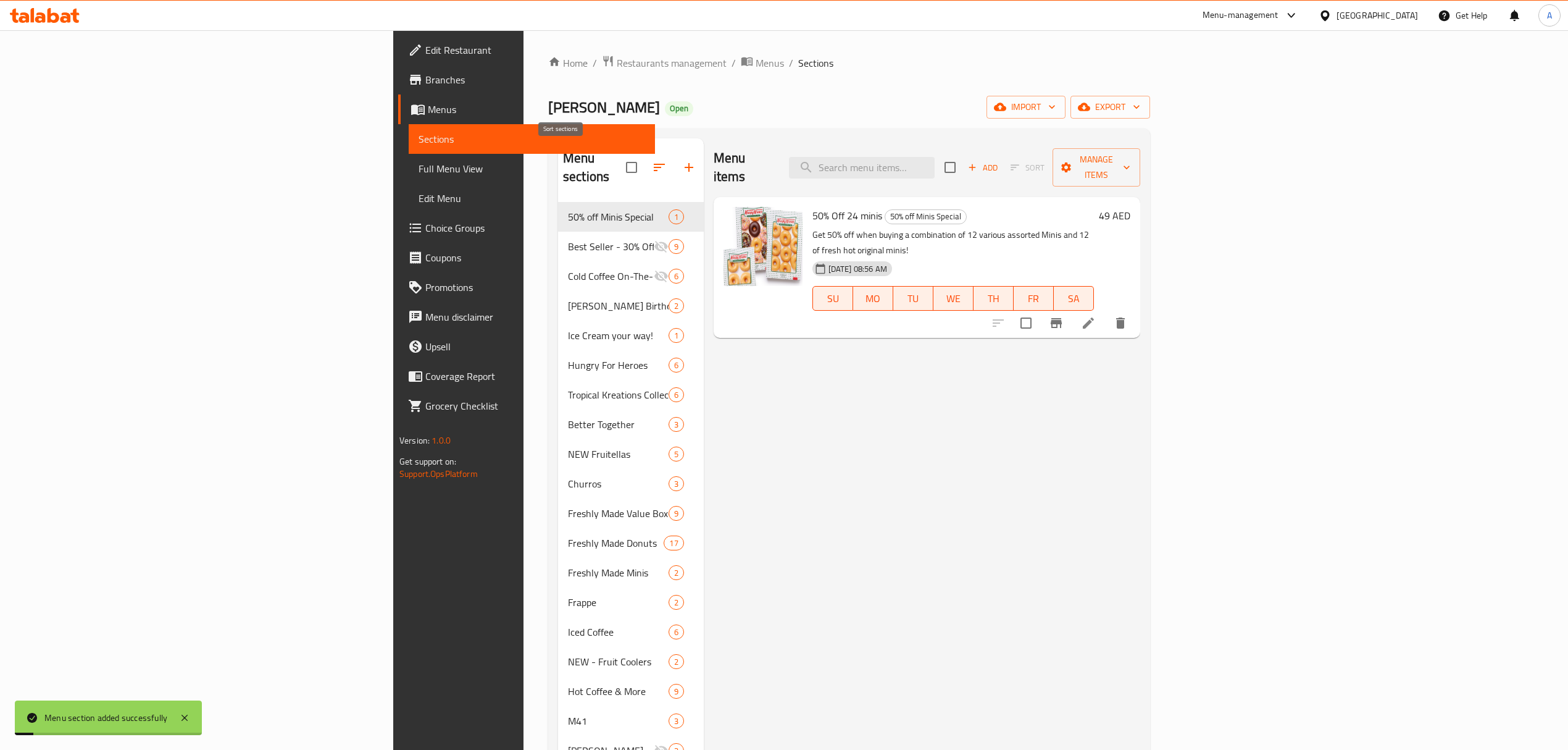
click at [654, 164] on icon "button" at bounding box center [660, 167] width 11 height 8
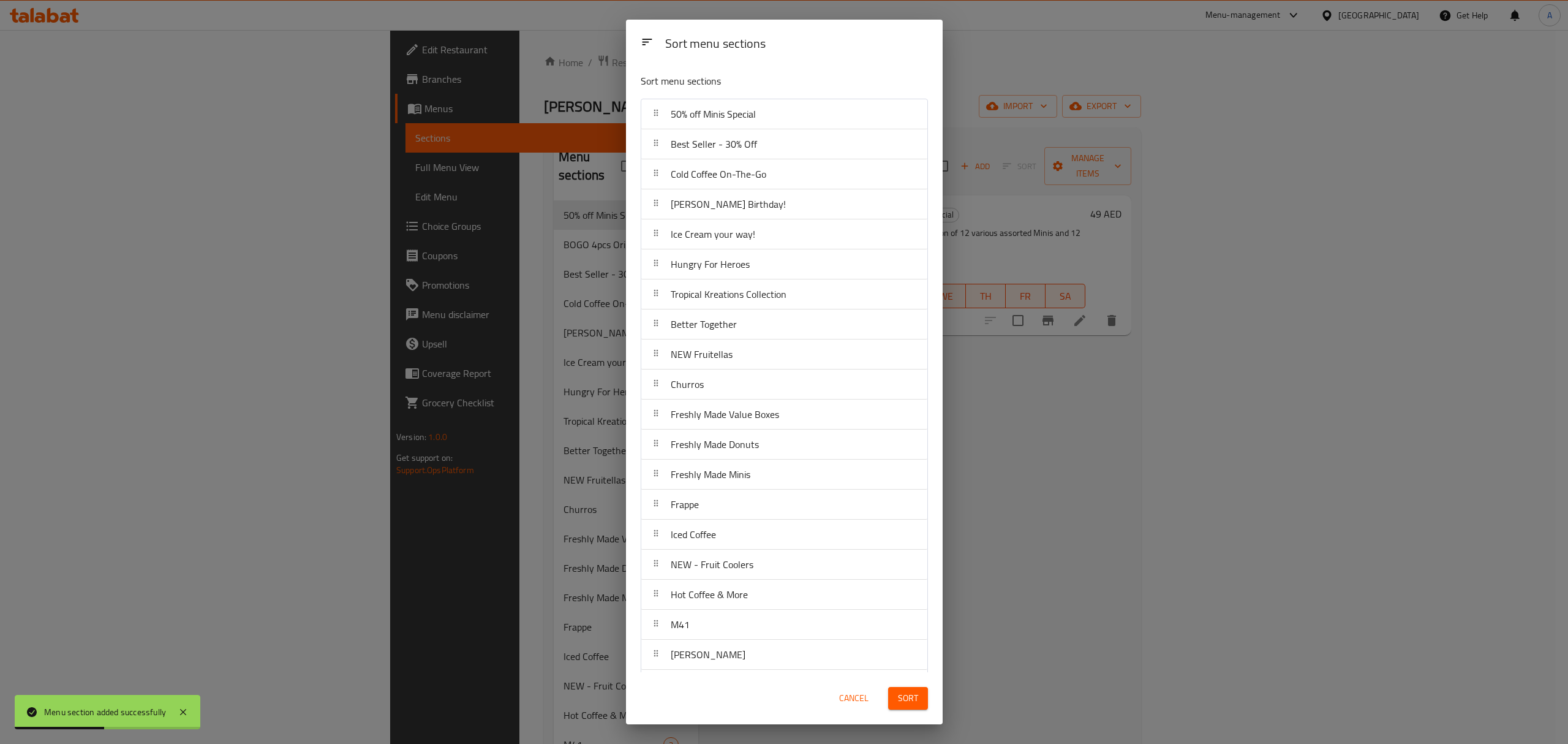
click at [847, 701] on span "Cancel" at bounding box center [854, 699] width 29 height 15
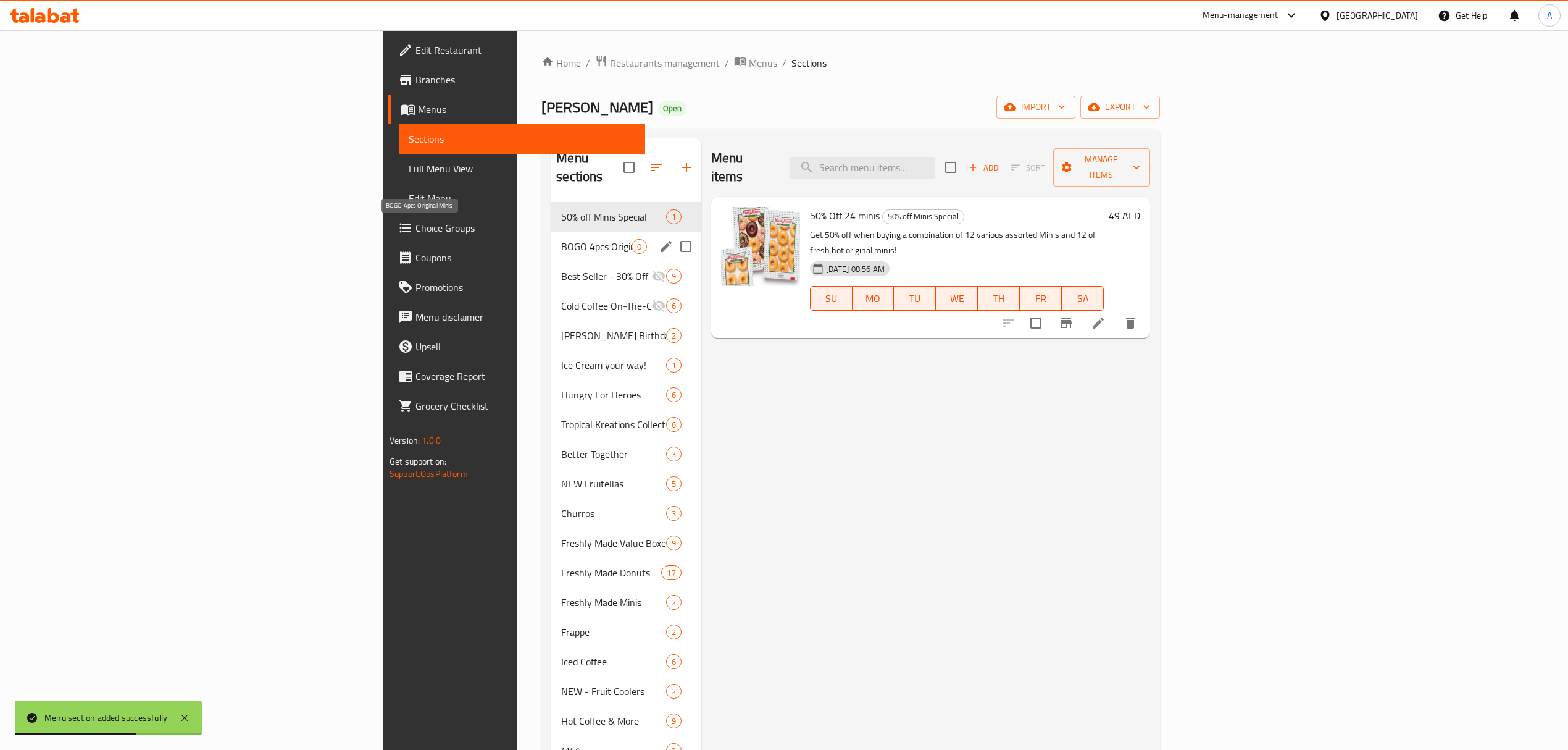
click at [561, 239] on span "BOGO 4pcs Original Minis" at bounding box center [596, 246] width 70 height 15
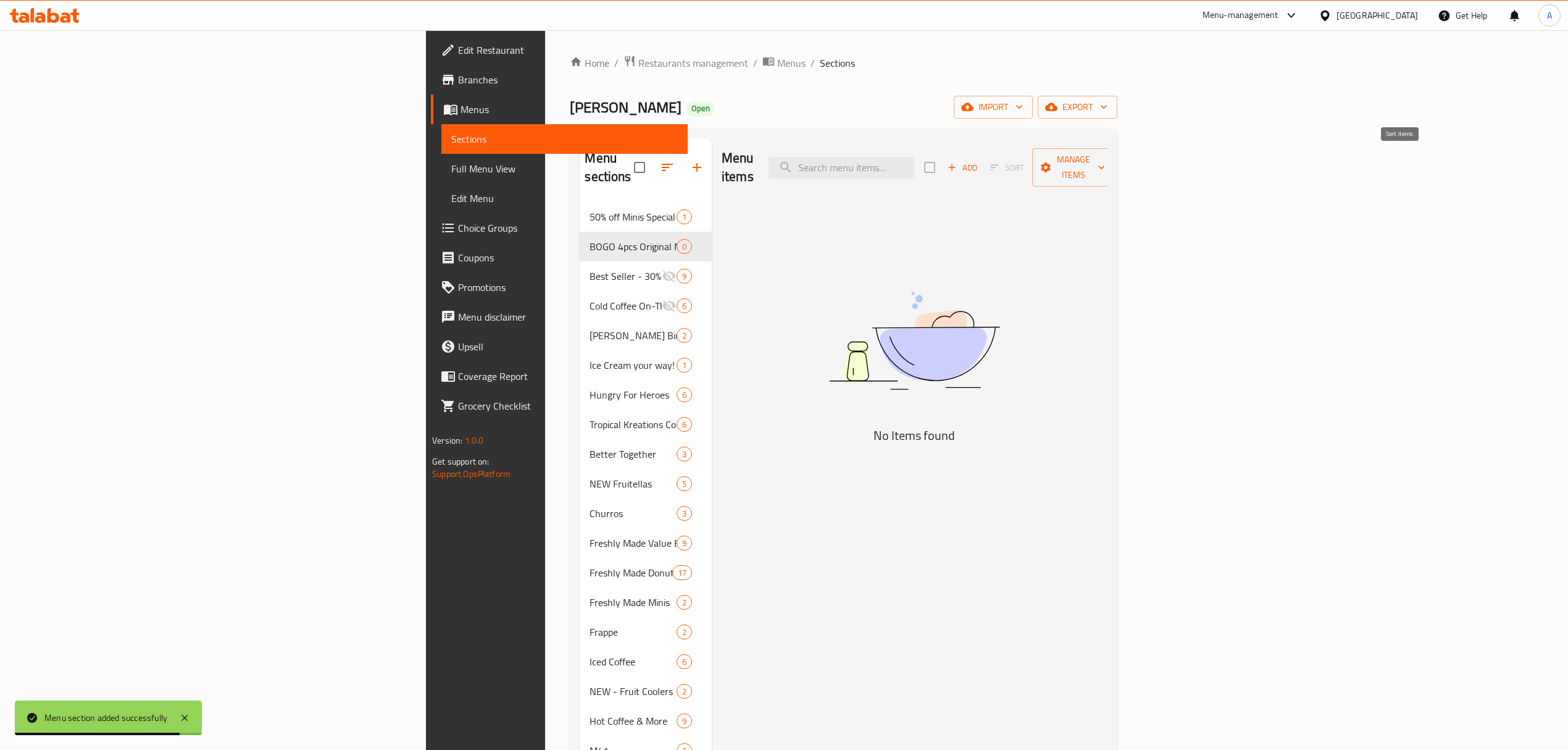
click at [979, 160] on span "Add" at bounding box center [962, 167] width 33 height 14
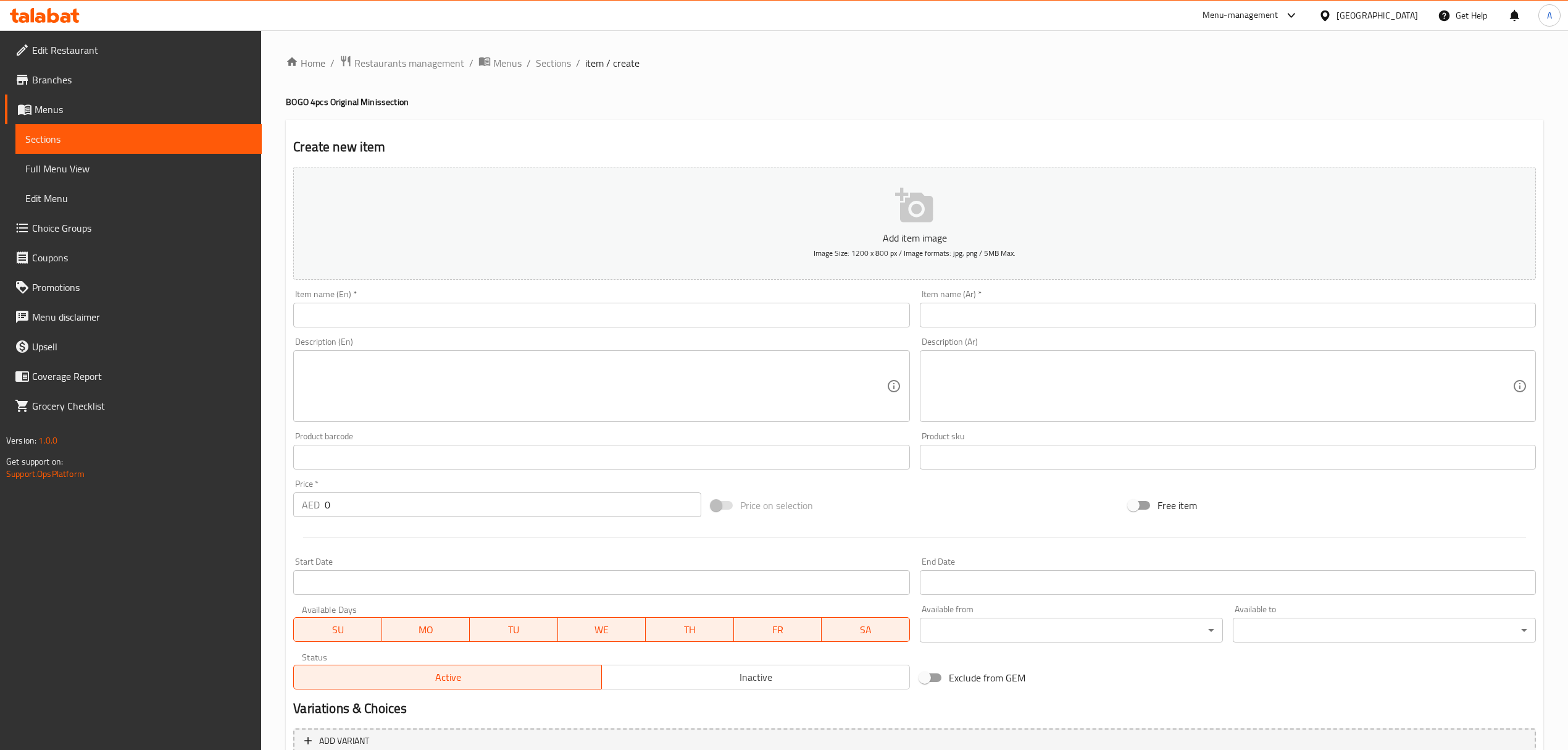
click at [369, 332] on div "Item name (En)   * Item name (En) *" at bounding box center [601, 309] width 626 height 48
click at [371, 315] on input "text" at bounding box center [601, 314] width 616 height 25
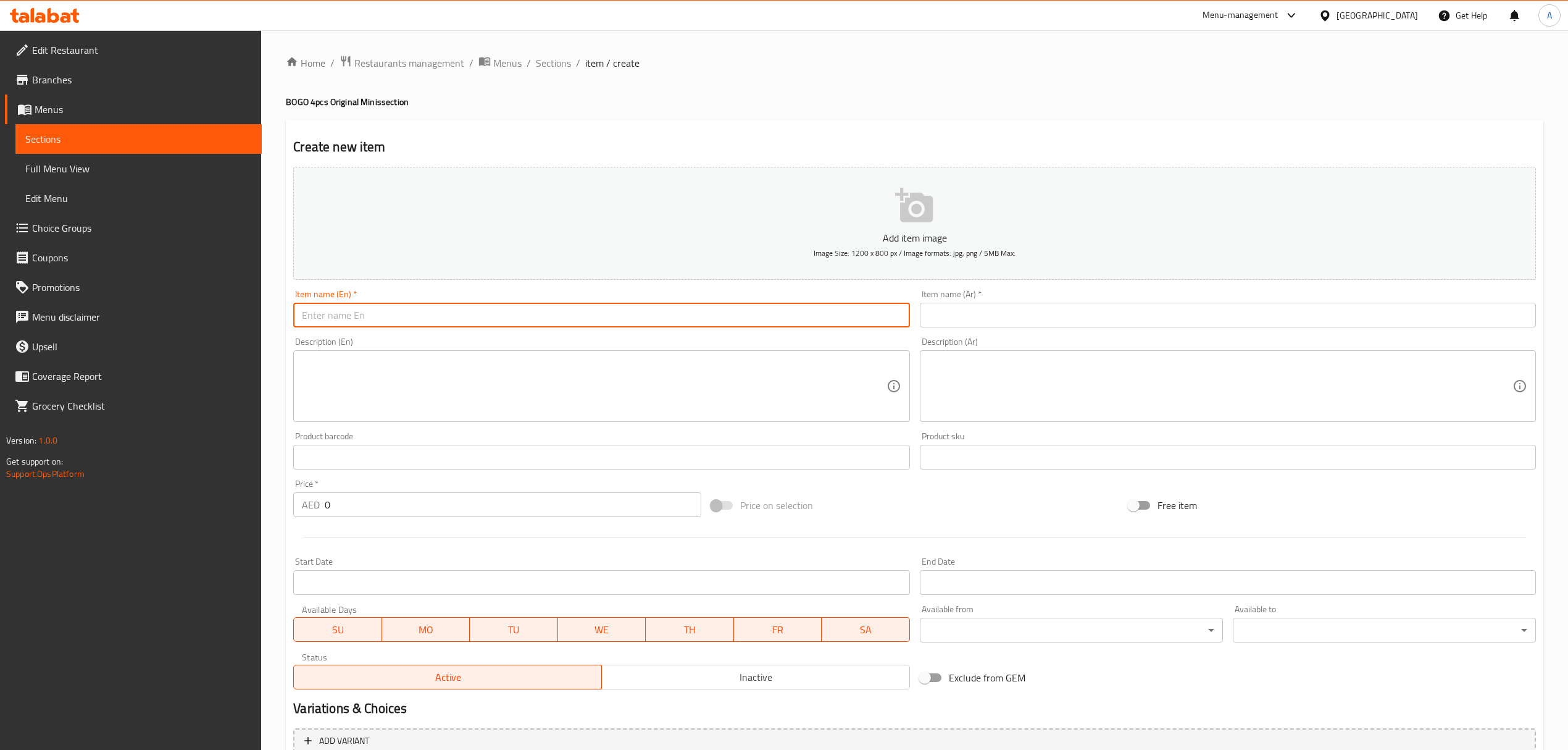
paste input "BOGO 4pcs Original Minis"
type input "BOGO 4pcs Original Minis"
click at [965, 319] on input "text" at bounding box center [1228, 314] width 616 height 25
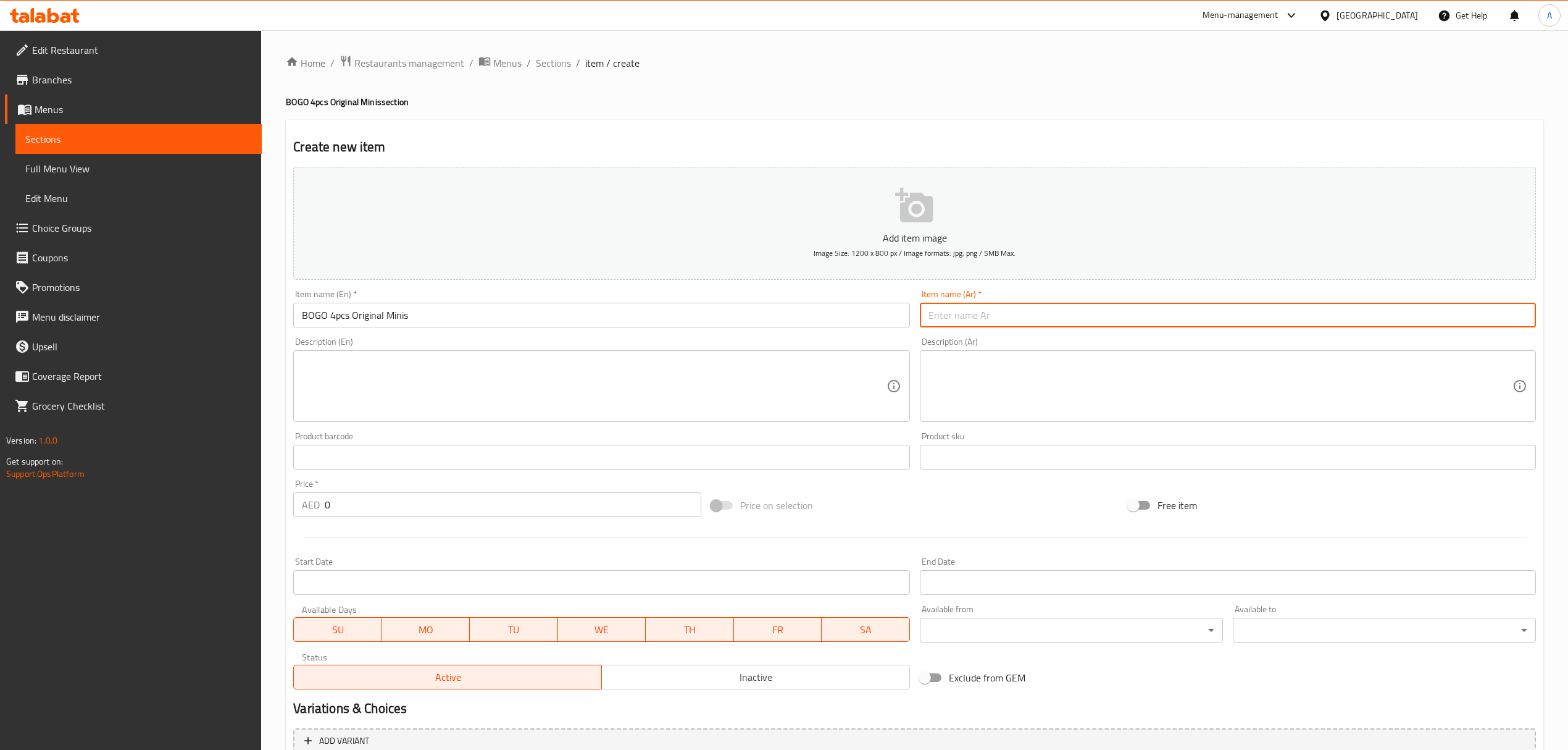
paste input "مجاناَ 4 مينيز اوريجنال"
type input "مجاناَ 4 مينيز اوريجنال"
click at [788, 146] on h2 "Create new item" at bounding box center [914, 147] width 1242 height 18
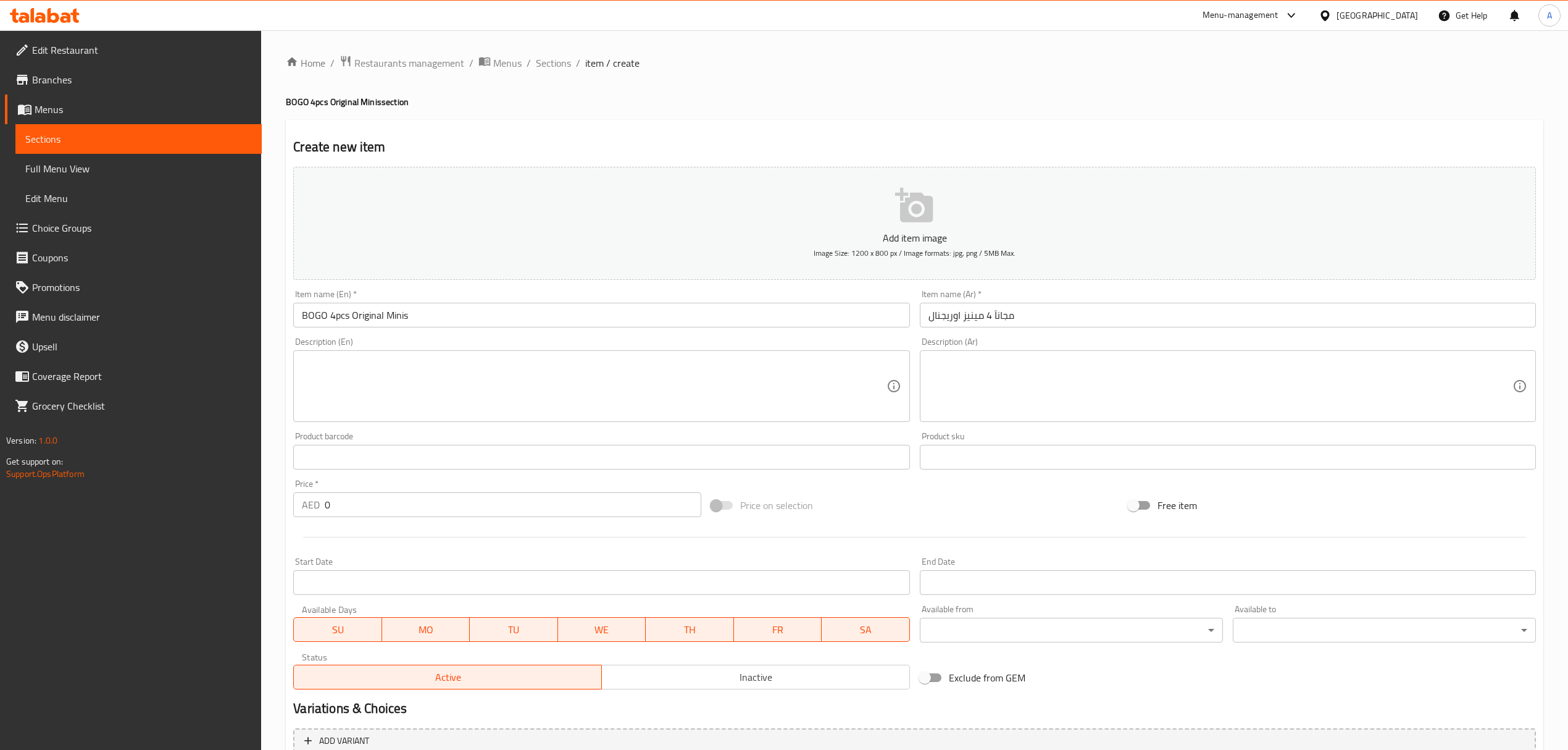
click at [500, 388] on textarea at bounding box center [593, 386] width 584 height 58
paste textarea "Buy 1 Get 1 Free on 4pc Original Glazed Minis"
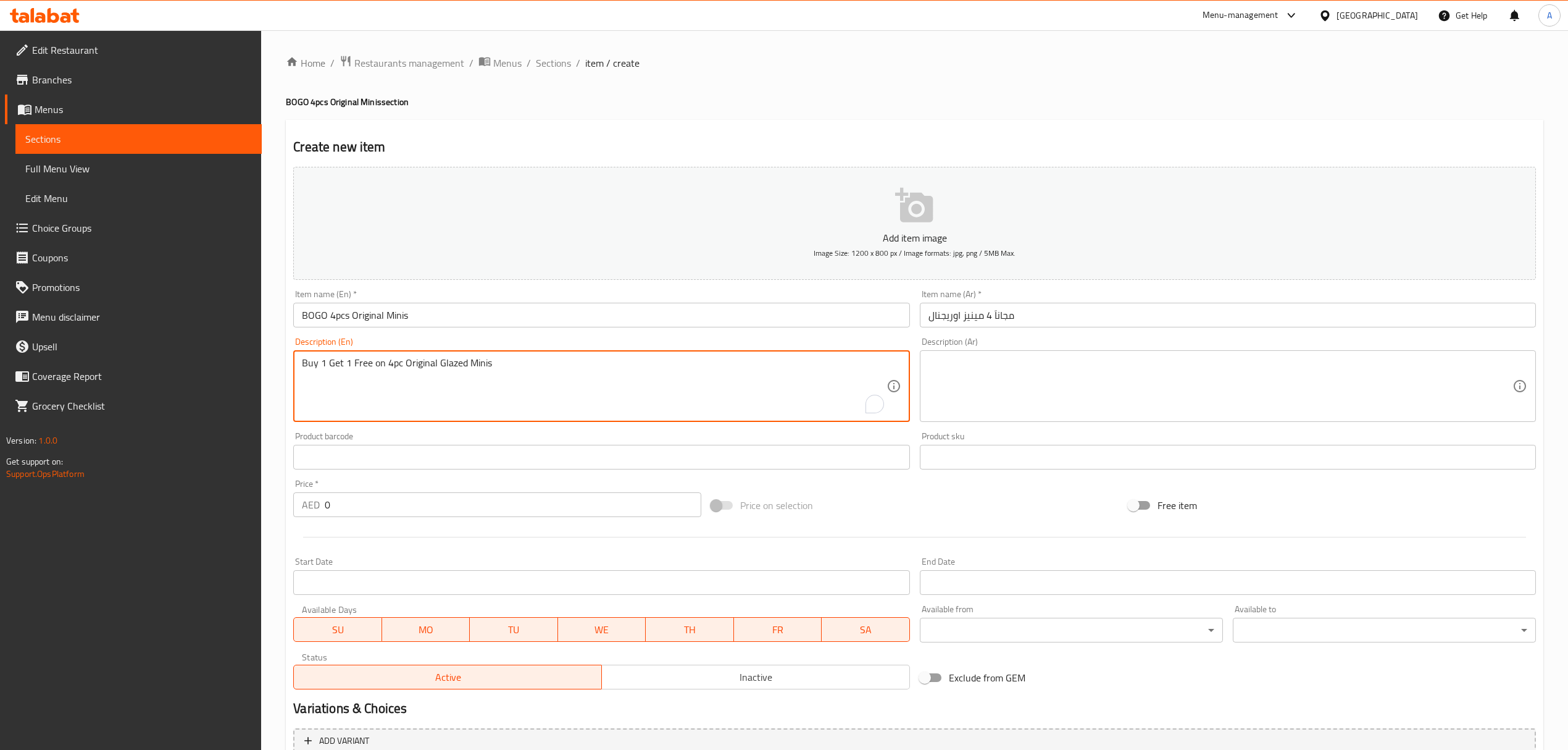
type textarea "Buy 1 Get 1 Free on 4pc Original Glazed Minis"
click at [970, 396] on textarea at bounding box center [1221, 386] width 584 height 58
paste textarea "احصل على 4 مينيز اورجنال جليزد مجاناَ عند شراء 4 مينيز اورجنال جليزد"
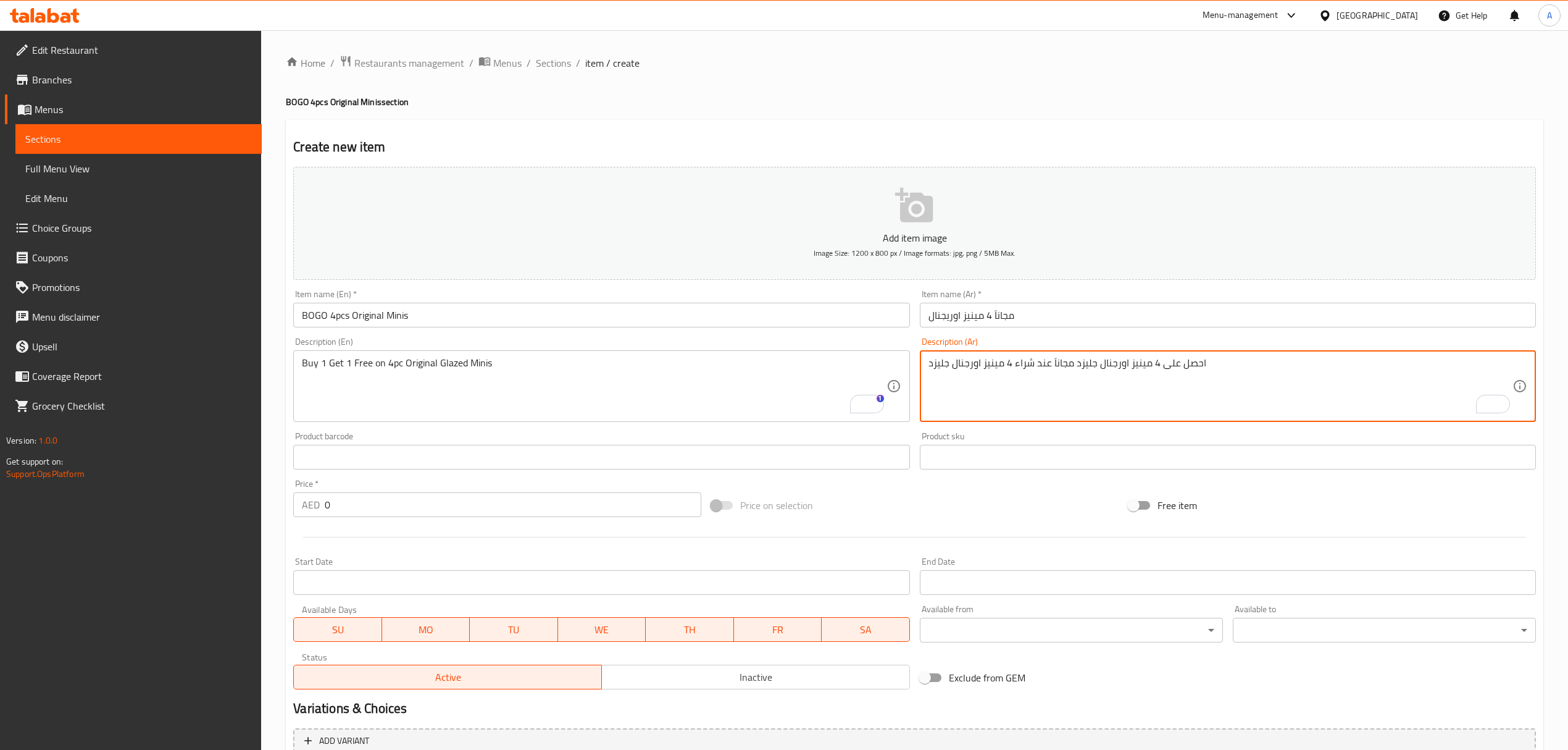
type textarea "احصل على 4 مينيز اورجنال جليزد مجاناَ عند شراء 4 مينيز اورجنال جليزد"
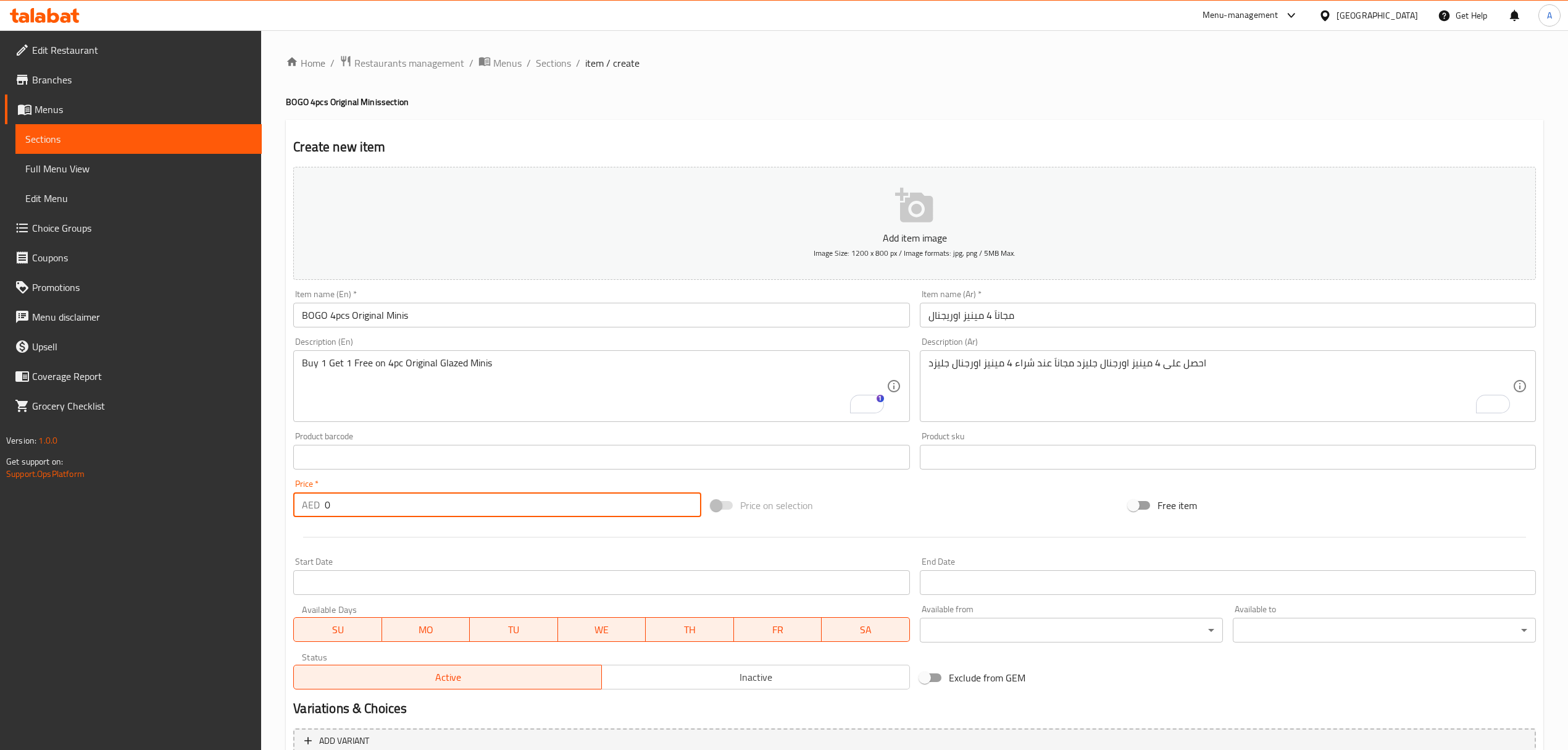
drag, startPoint x: 347, startPoint y: 512, endPoint x: 262, endPoint y: 517, distance: 85.1
click at [262, 517] on div "Home / Restaurants management / Menus / Sections / item / create BOGO 4pcs Orig…" at bounding box center [914, 452] width 1307 height 843
paste input "19."
type input "19"
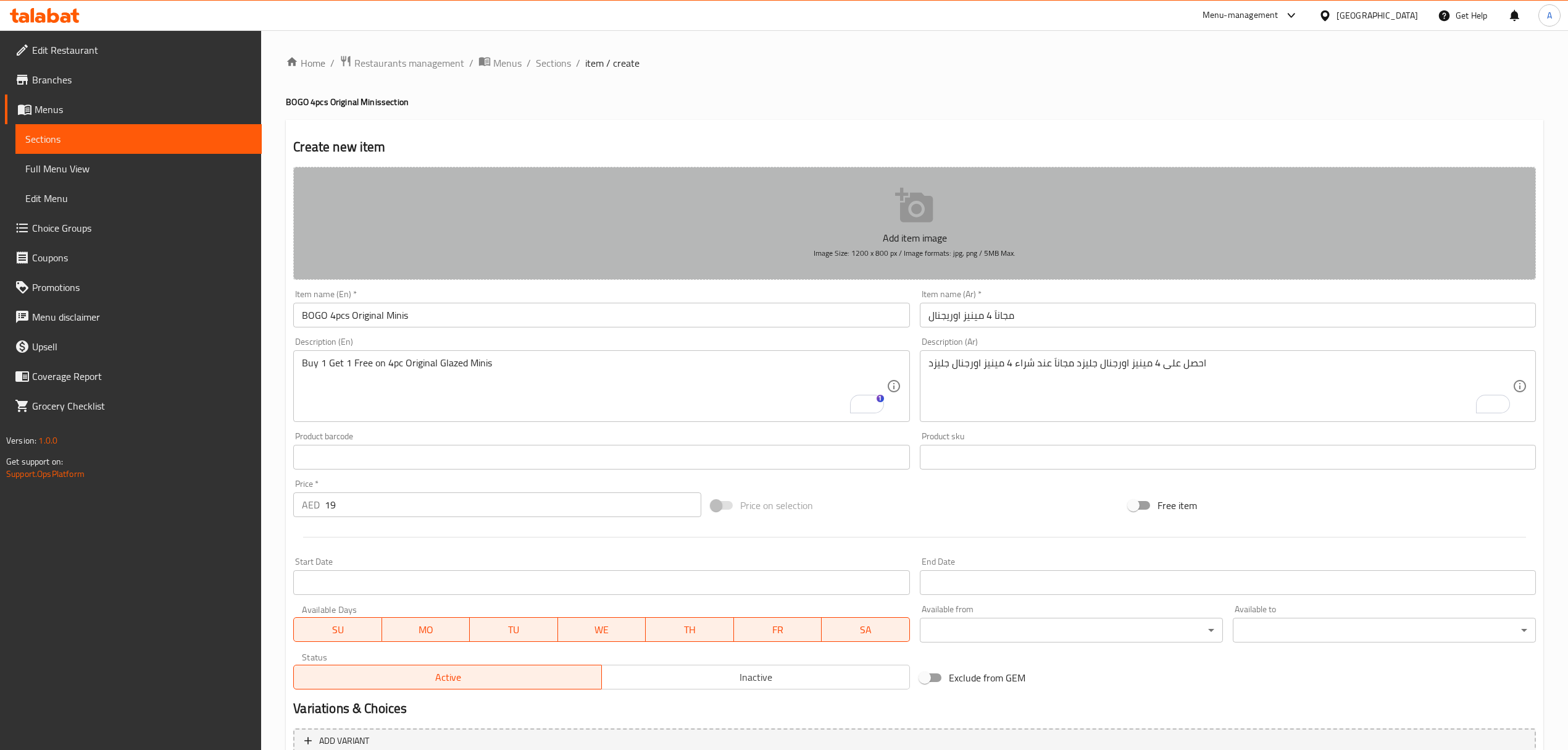
click at [902, 189] on icon "button" at bounding box center [914, 205] width 38 height 34
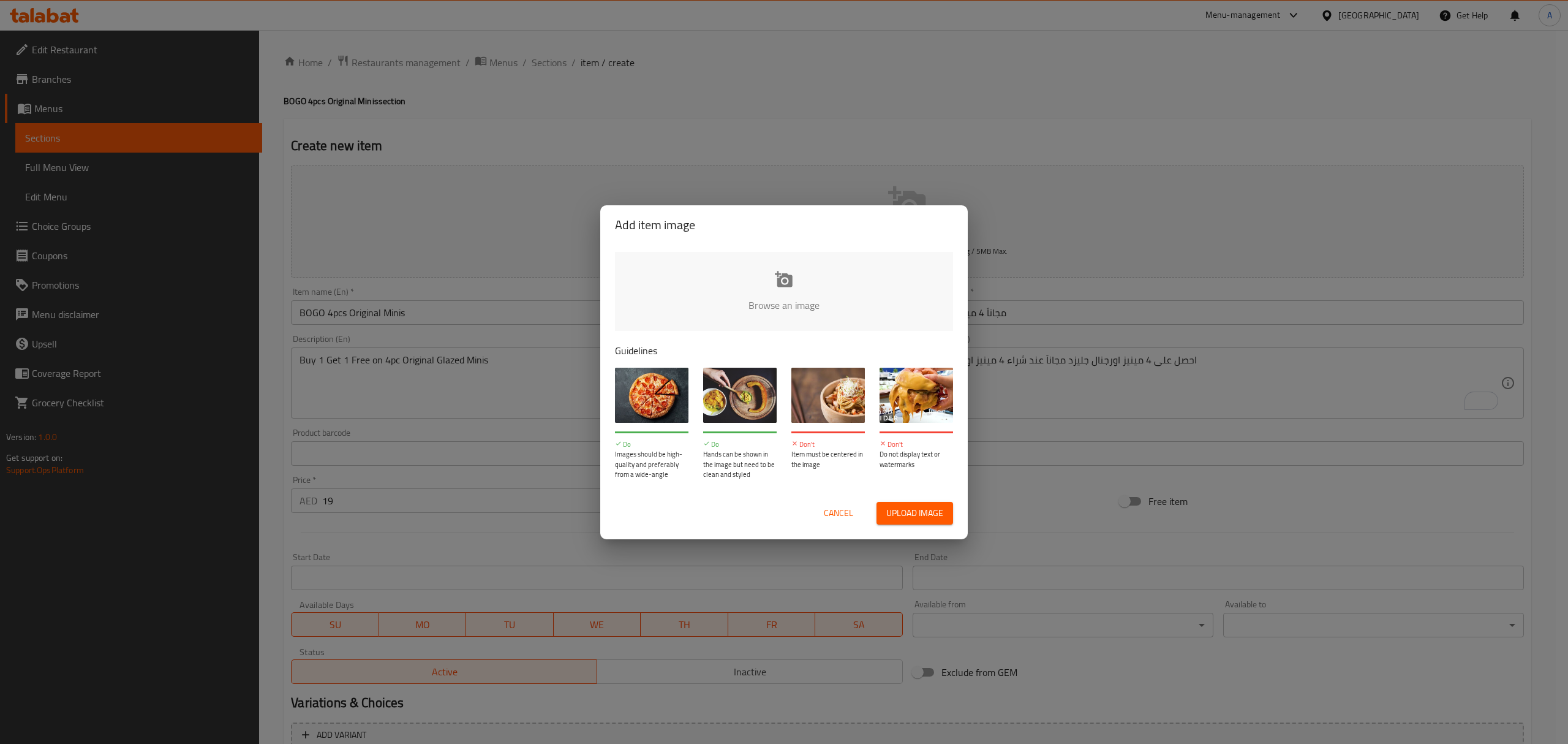
click at [755, 292] on input "file" at bounding box center [1198, 309] width 1166 height 114
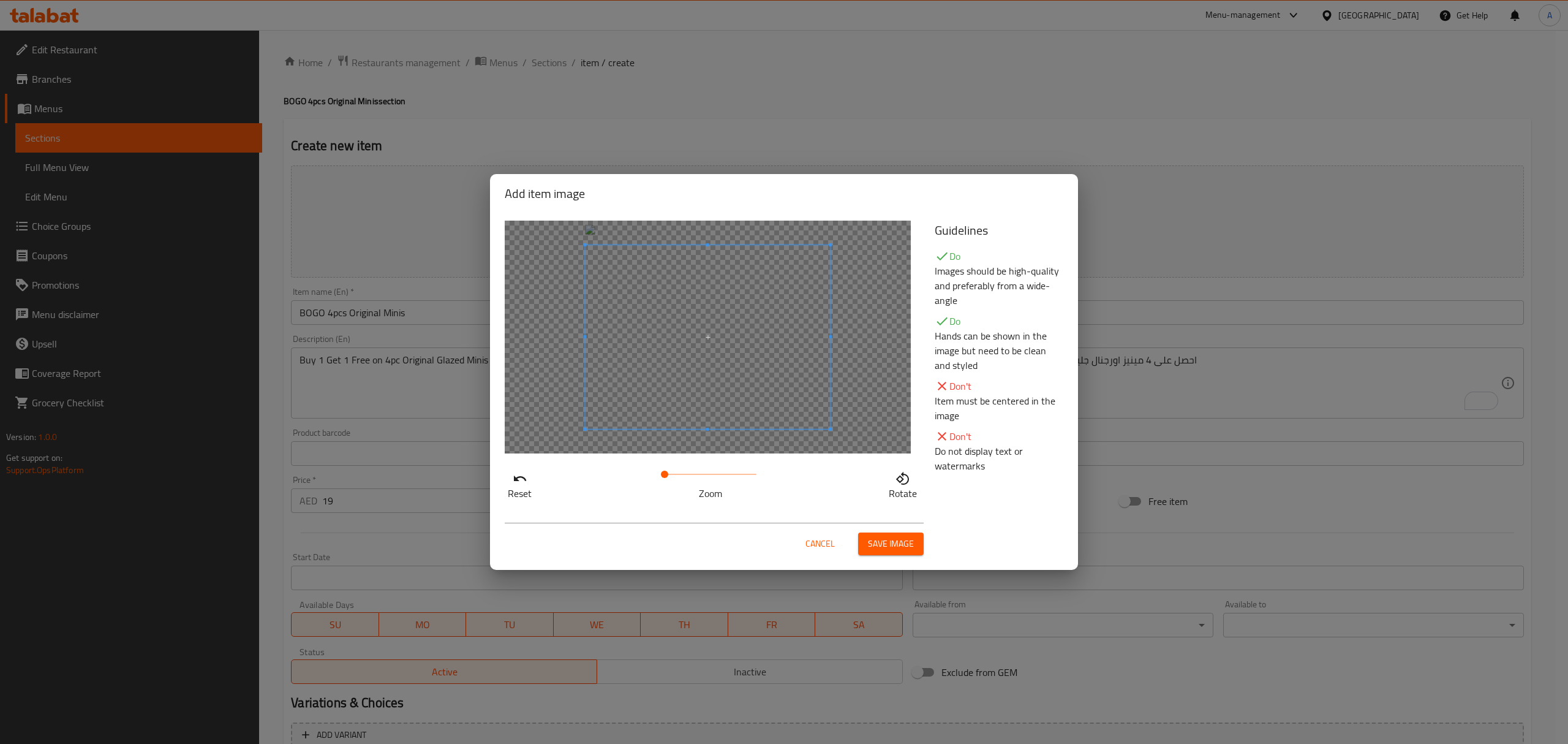
click at [901, 554] on button "Save image" at bounding box center [891, 544] width 66 height 22
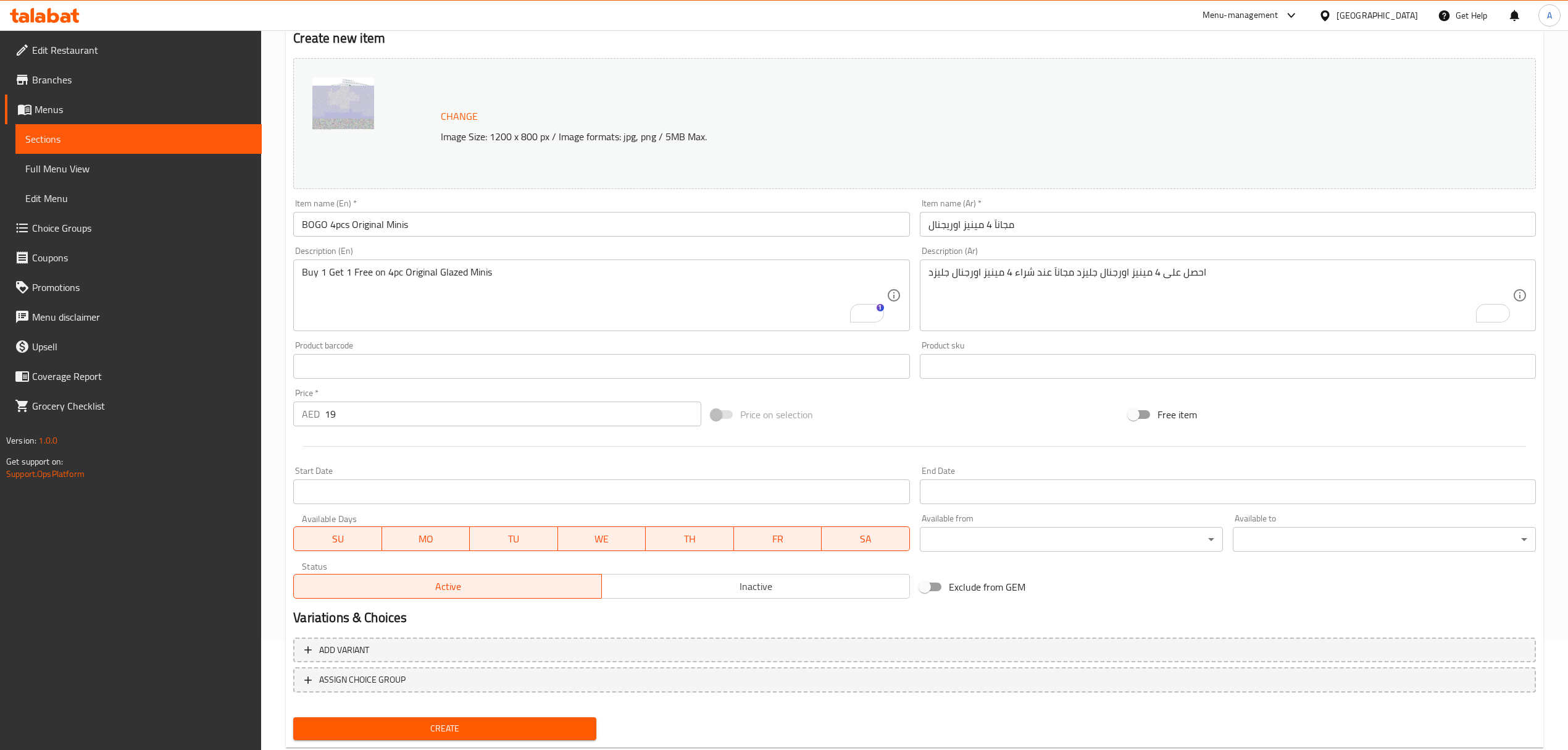
scroll to position [139, 0]
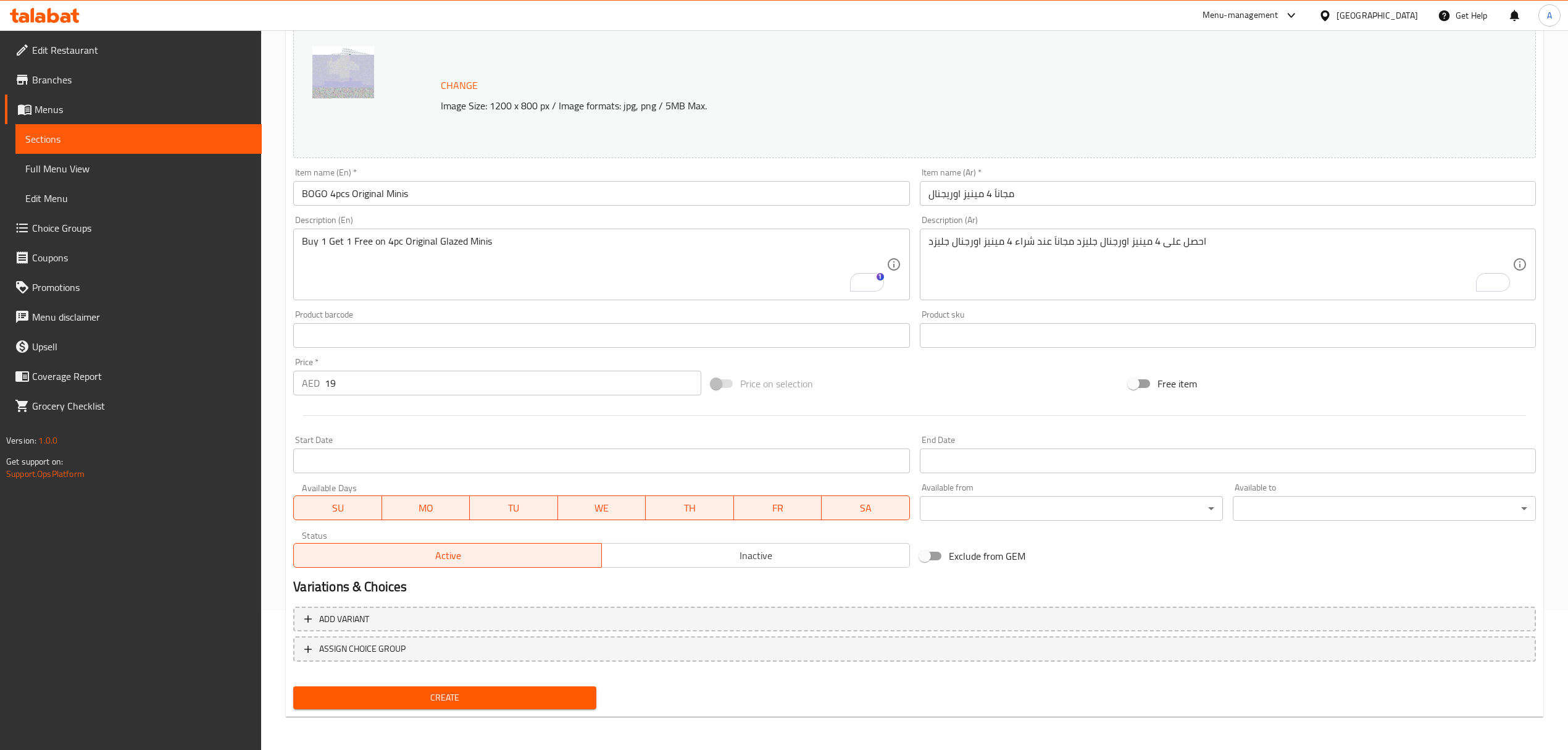
click at [475, 706] on button "Create" at bounding box center [444, 697] width 303 height 23
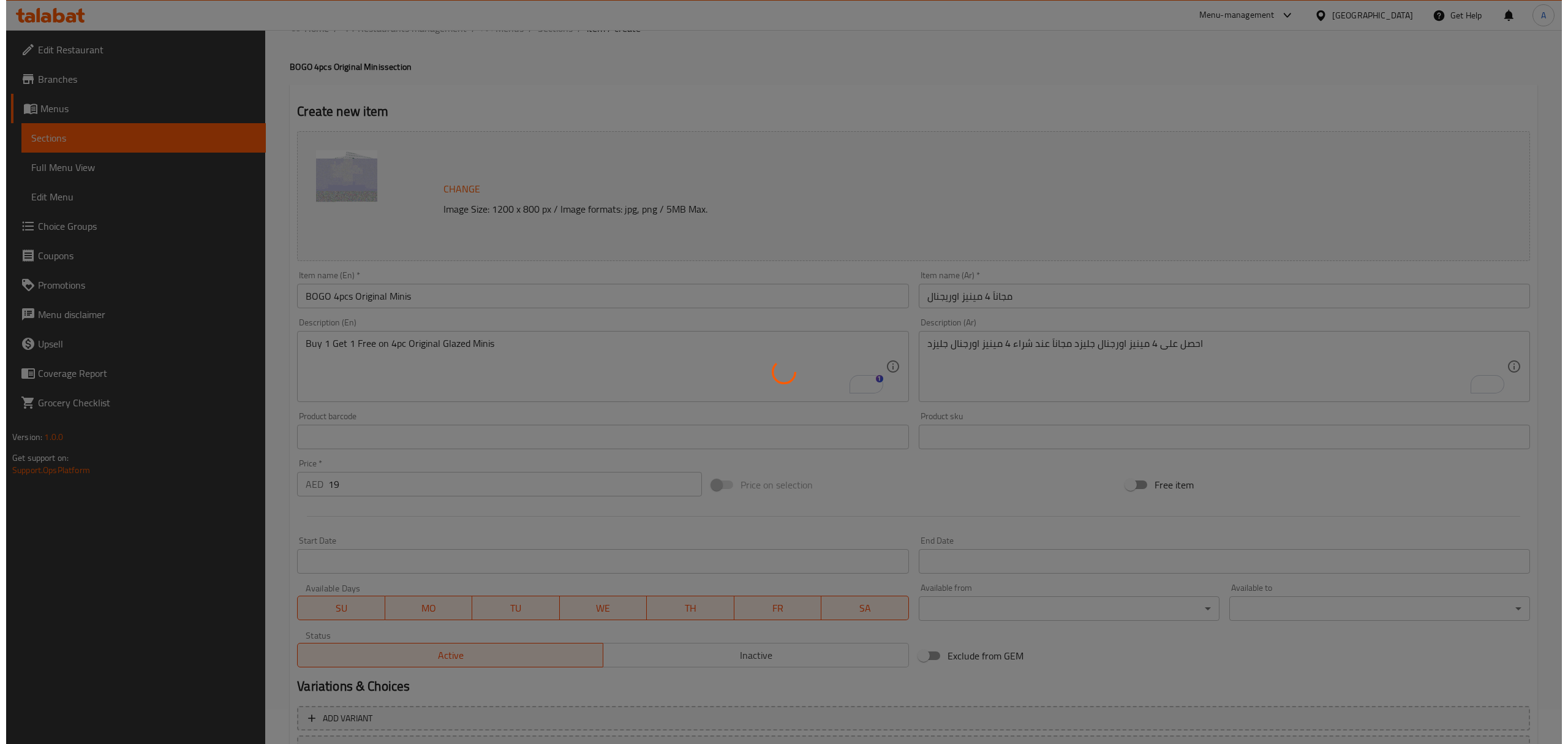
scroll to position [0, 0]
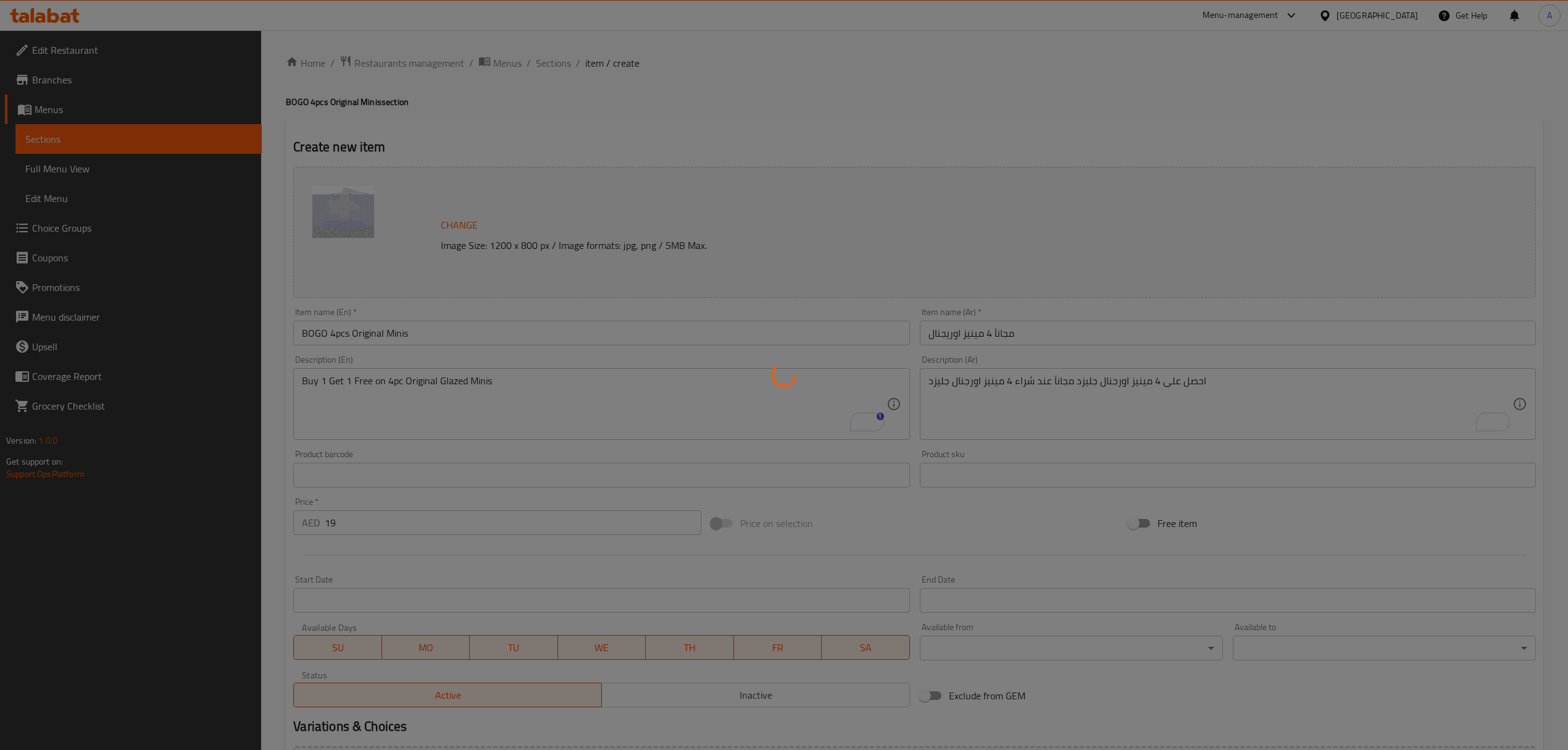
type input "0"
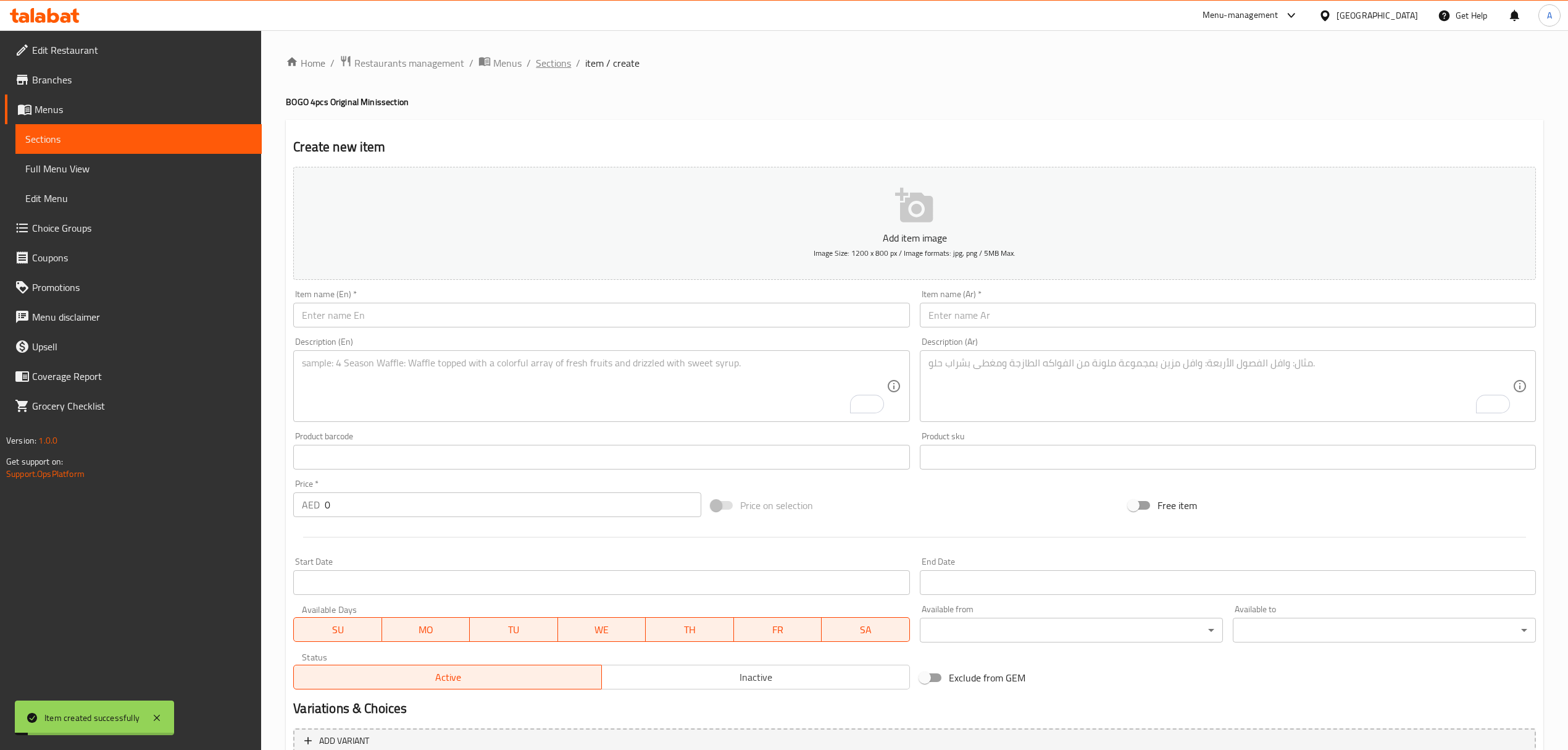
click at [554, 70] on span "Sections" at bounding box center [553, 63] width 35 height 15
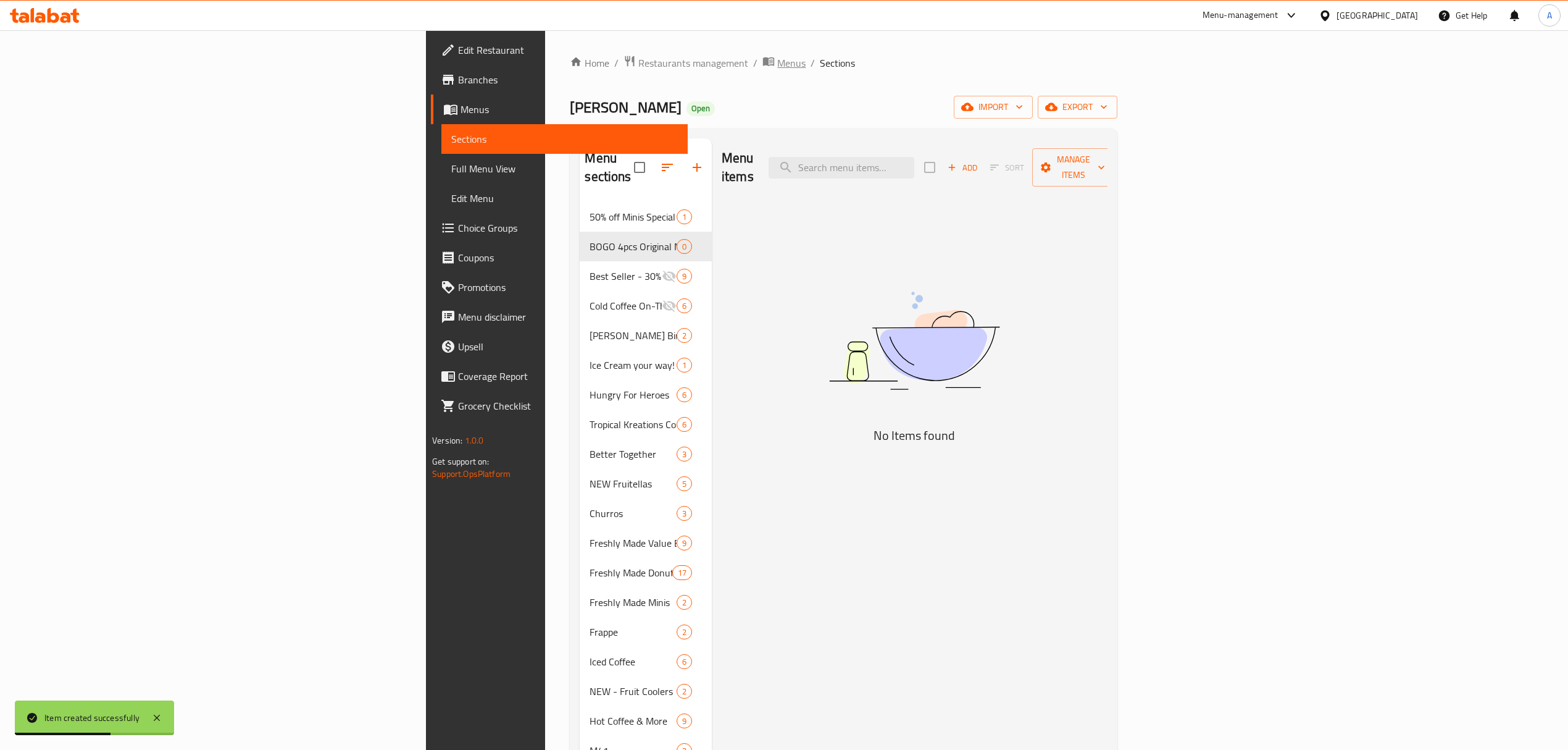
click at [777, 64] on span "Menus" at bounding box center [791, 63] width 28 height 15
